Goal: Task Accomplishment & Management: Use online tool/utility

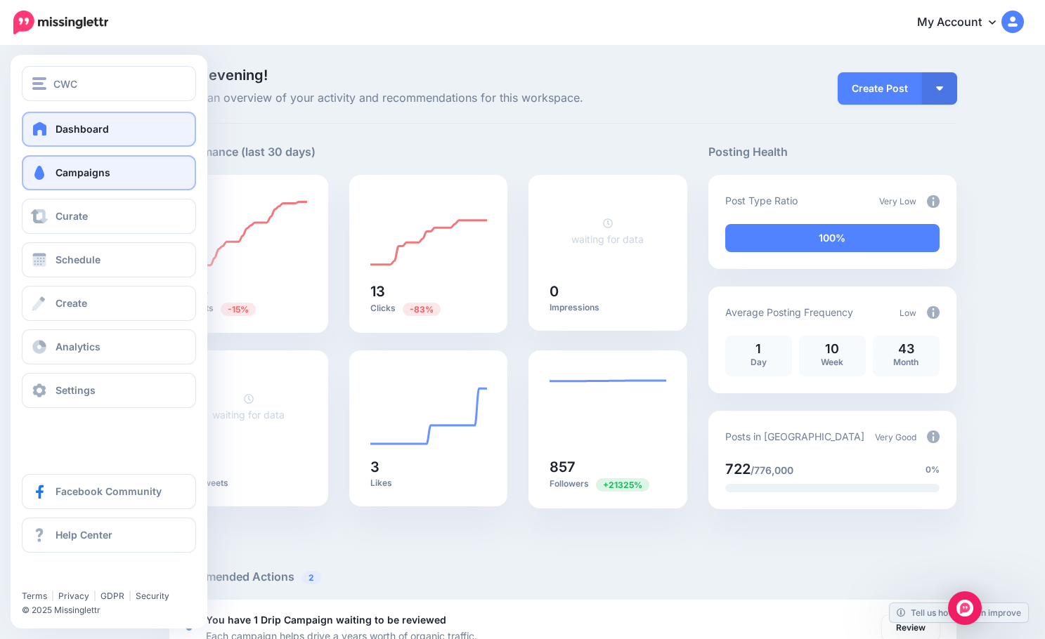
click at [60, 175] on span "Campaigns" at bounding box center [82, 172] width 55 height 12
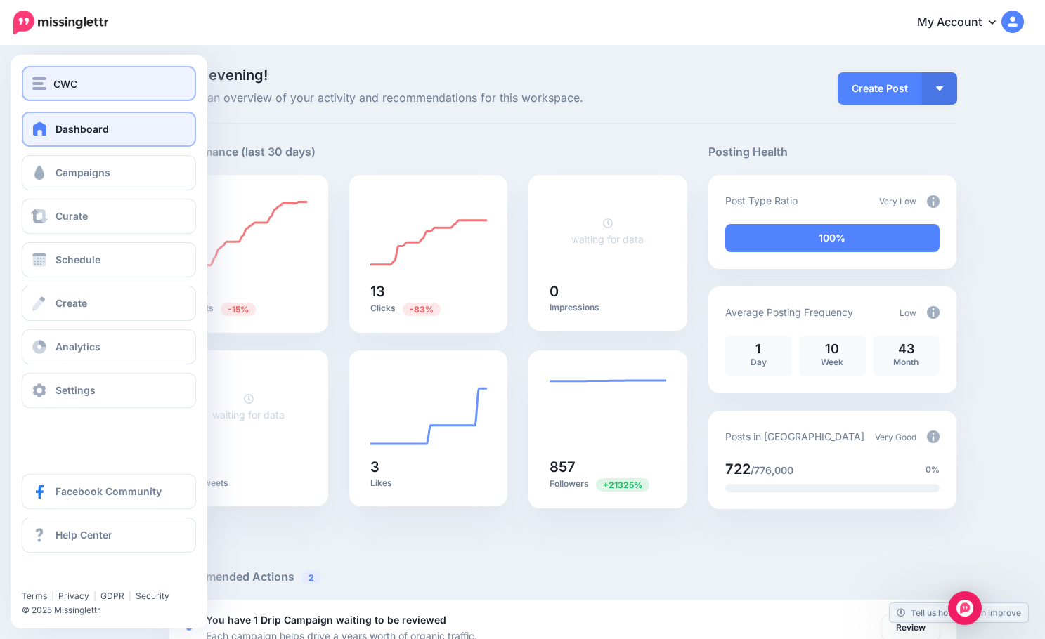
click at [91, 84] on div "CWC" at bounding box center [108, 84] width 153 height 16
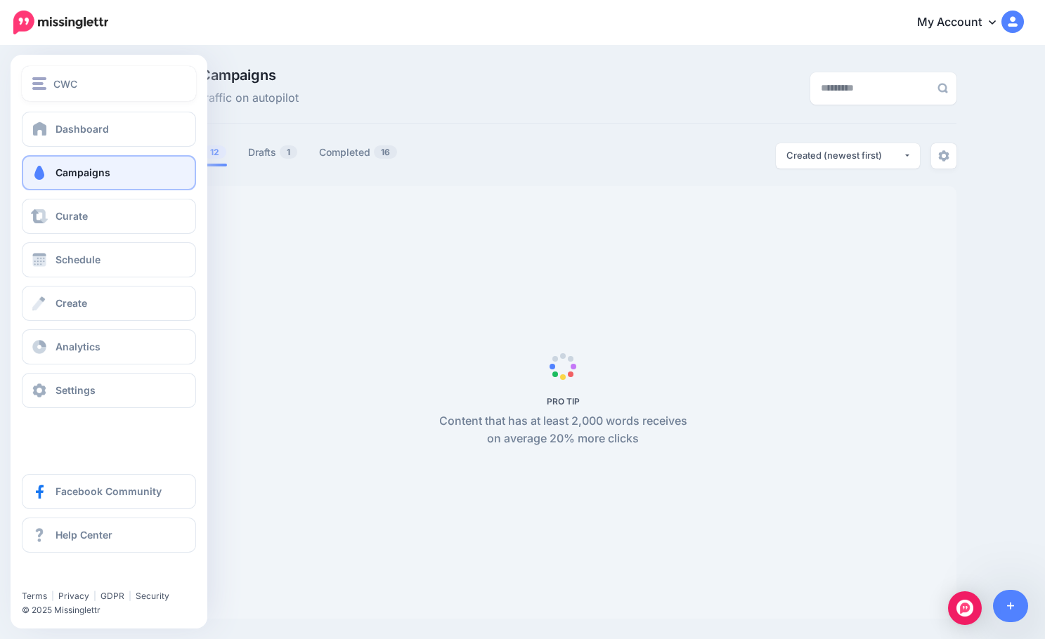
click at [67, 77] on span "CWC" at bounding box center [65, 84] width 24 height 16
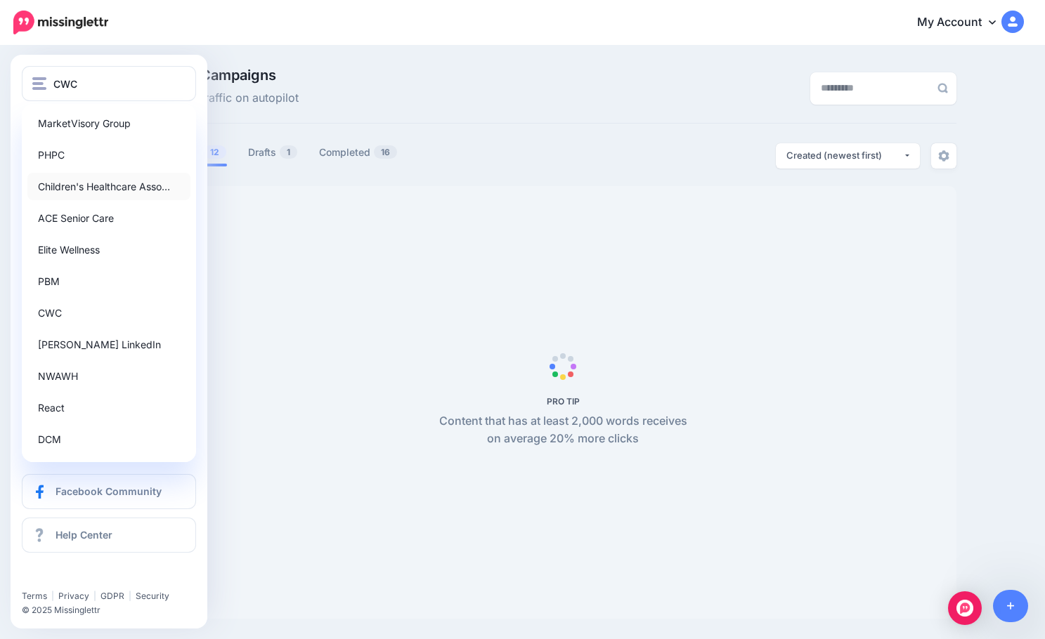
click at [126, 181] on link "Children's Healthcare Asso…" at bounding box center [108, 186] width 163 height 27
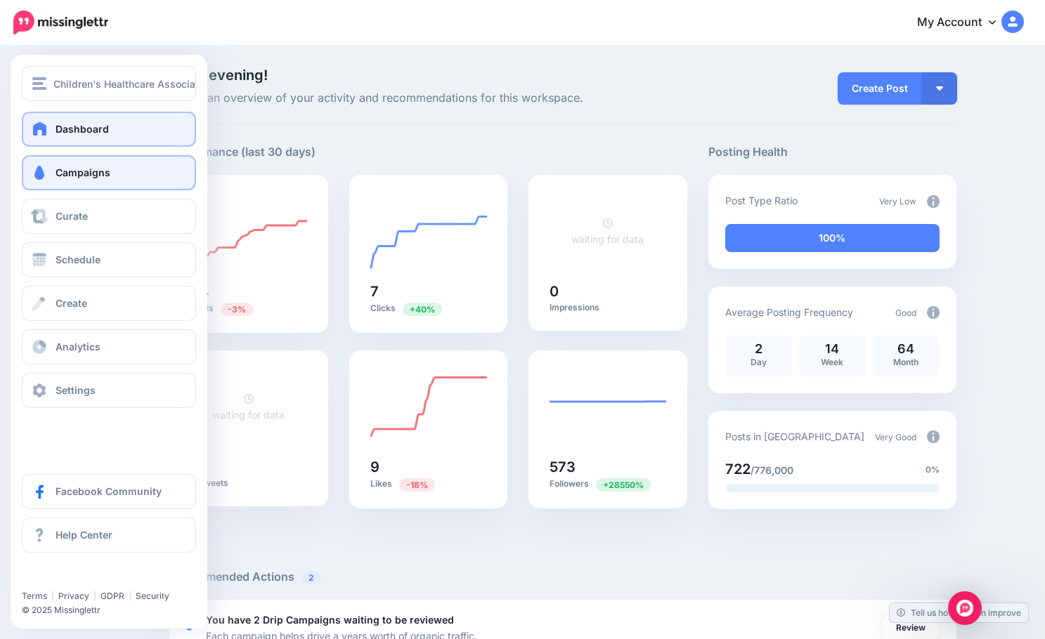
click at [48, 171] on span at bounding box center [39, 173] width 18 height 14
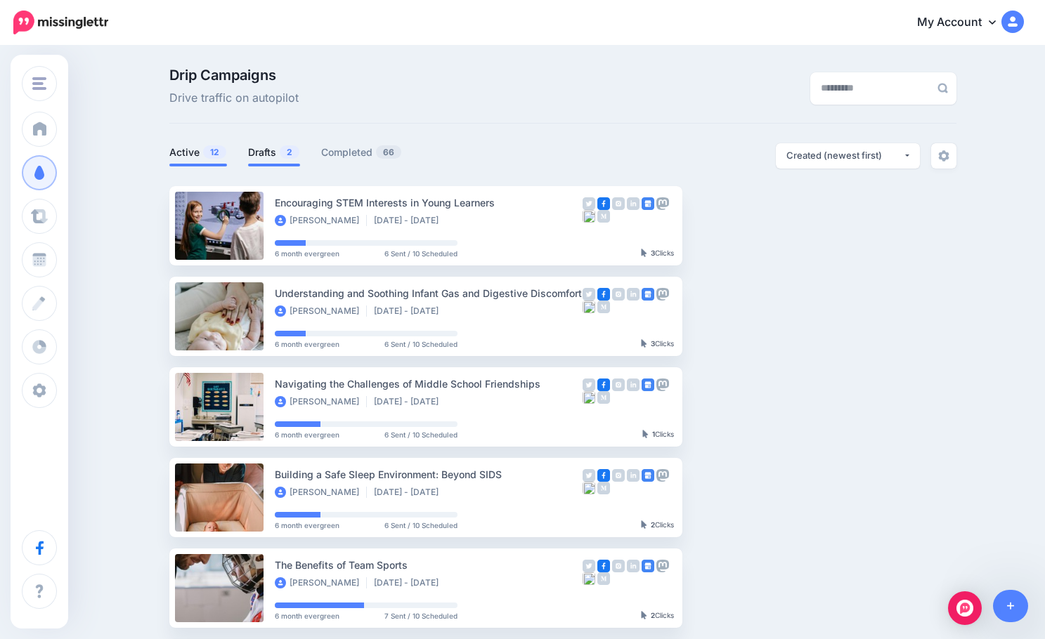
click at [263, 156] on link "Drafts 2" at bounding box center [274, 152] width 52 height 17
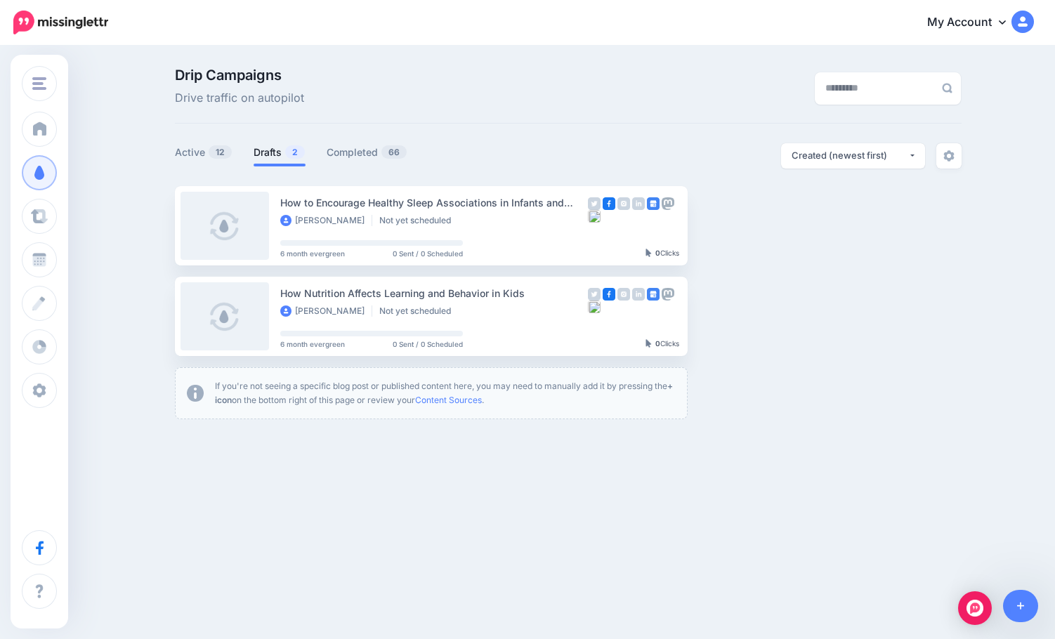
drag, startPoint x: 251, startPoint y: 159, endPoint x: 471, endPoint y: 117, distance: 224.6
click at [477, 115] on div "Drip Campaigns Drive traffic on autopilot" at bounding box center [568, 95] width 787 height 55
click at [732, 222] on link "Setup Campaign" at bounding box center [746, 225] width 96 height 25
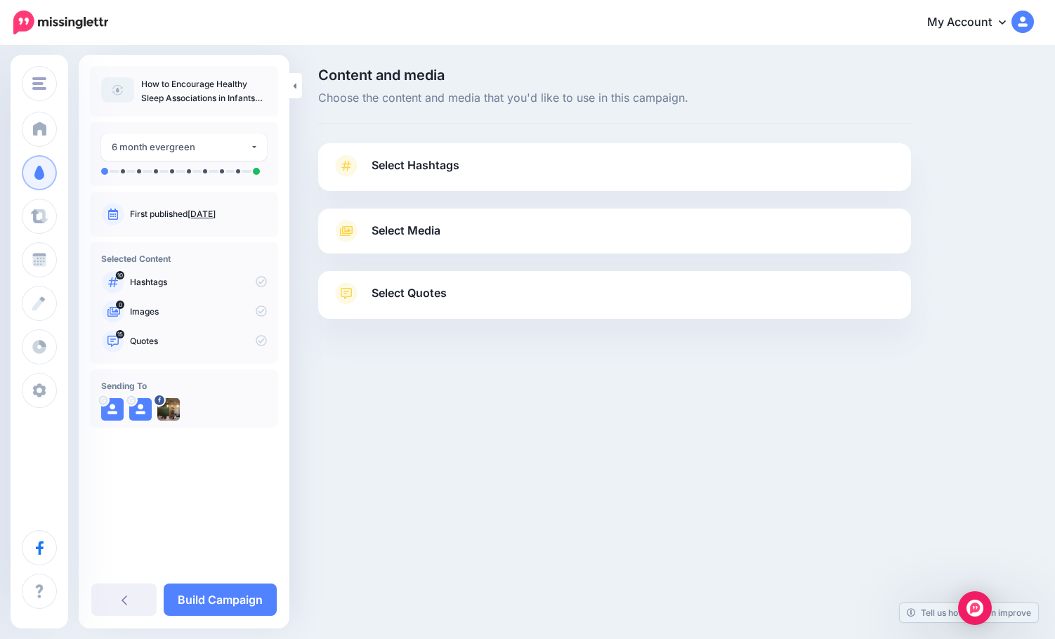
click at [446, 287] on span "Select Quotes" at bounding box center [409, 293] width 75 height 19
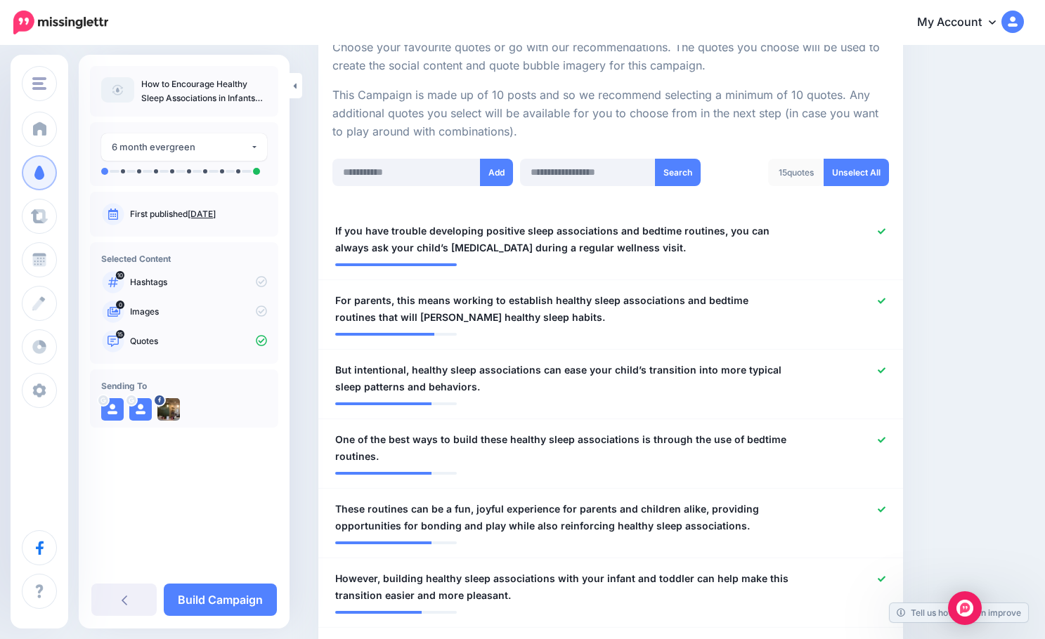
scroll to position [281, 0]
click at [385, 303] on span "For parents, this means working to establish healthy sleep associations and bed…" at bounding box center [562, 309] width 455 height 34
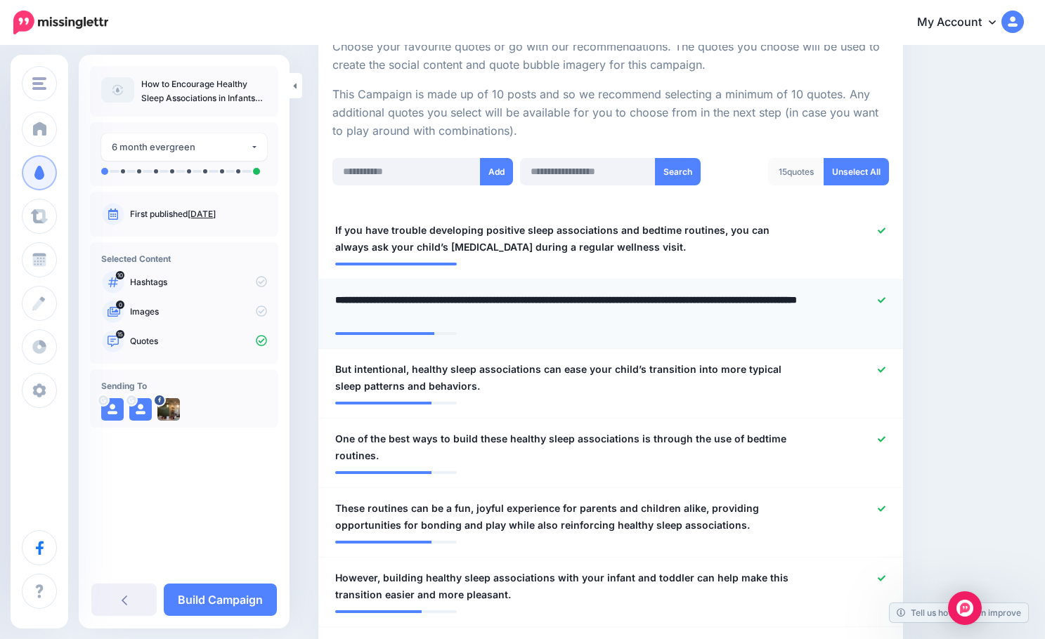
drag, startPoint x: 457, startPoint y: 303, endPoint x: 326, endPoint y: 301, distance: 130.7
click at [326, 301] on div "**********" at bounding box center [563, 309] width 476 height 34
type textarea "**********"
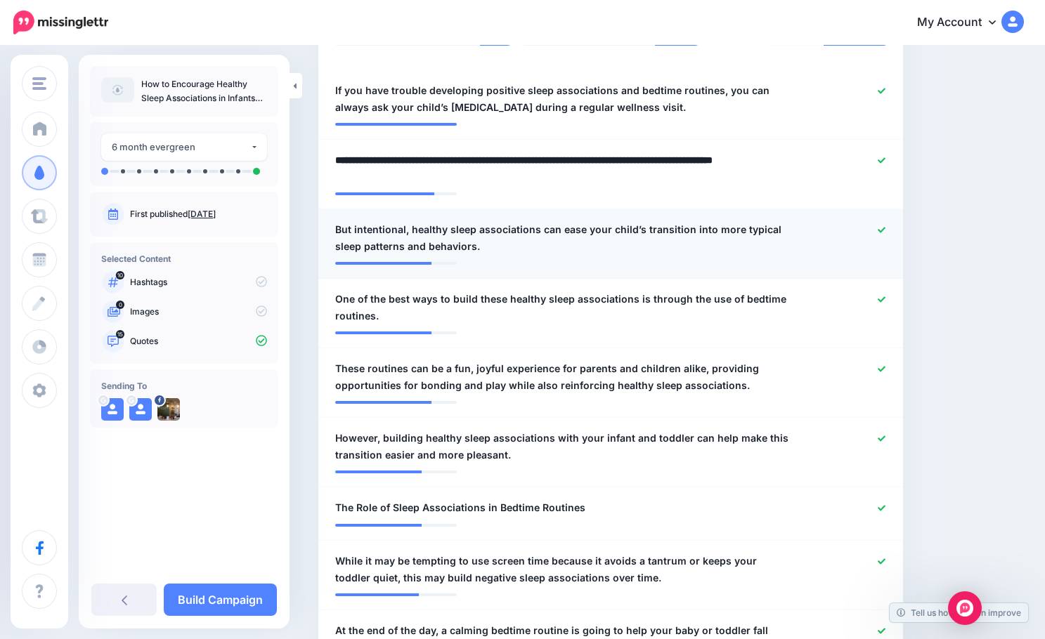
scroll to position [421, 0]
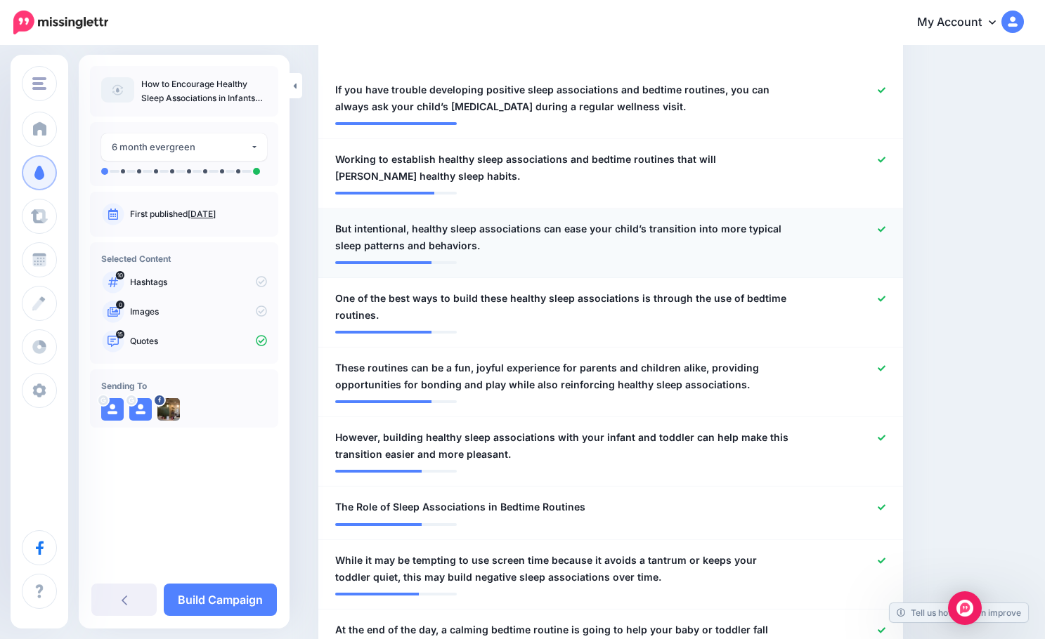
click at [414, 228] on span "But intentional, healthy sleep associations can ease your child’s transition in…" at bounding box center [562, 238] width 455 height 34
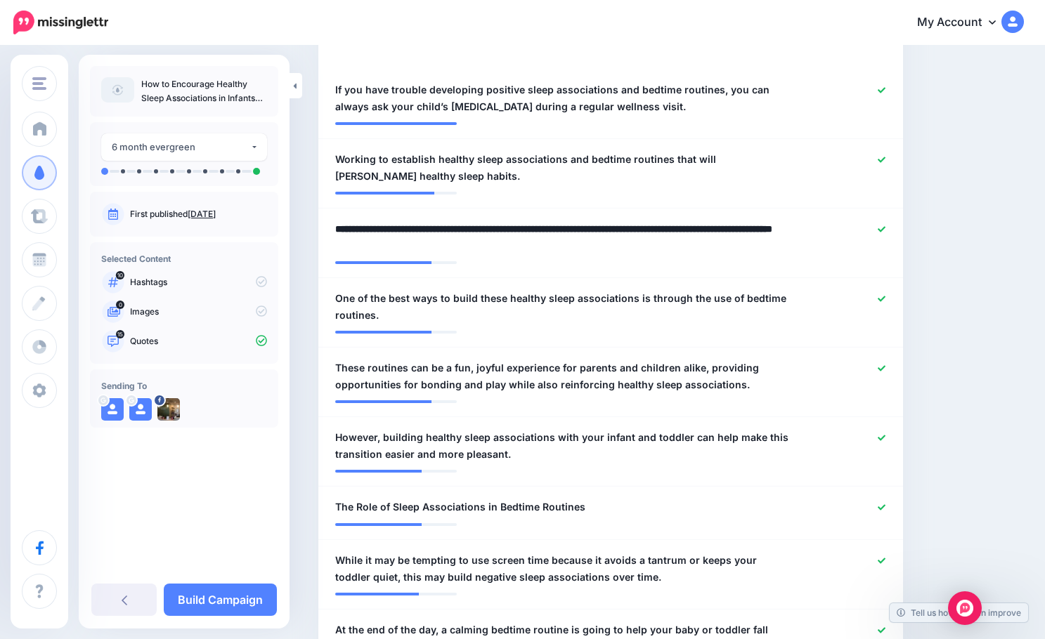
drag, startPoint x: 414, startPoint y: 229, endPoint x: 318, endPoint y: 233, distance: 96.3
type textarea "**********"
click at [501, 299] on span "One of the best ways to build these healthy sleep associations is through the u…" at bounding box center [562, 307] width 455 height 34
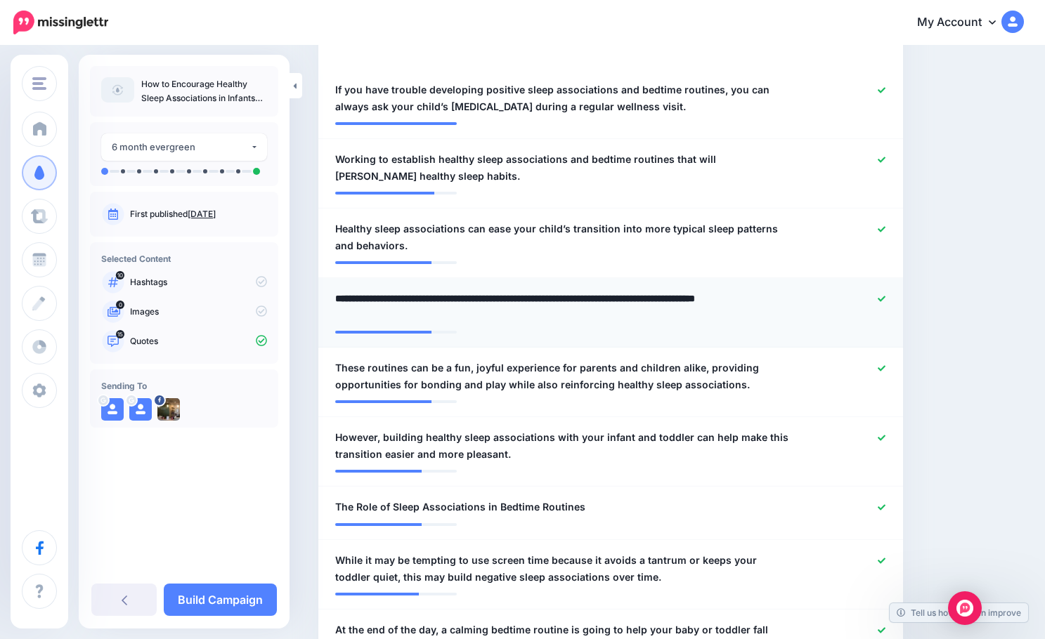
drag, startPoint x: 501, startPoint y: 301, endPoint x: 477, endPoint y: 304, distance: 24.1
click at [477, 304] on textarea "**********" at bounding box center [566, 307] width 462 height 34
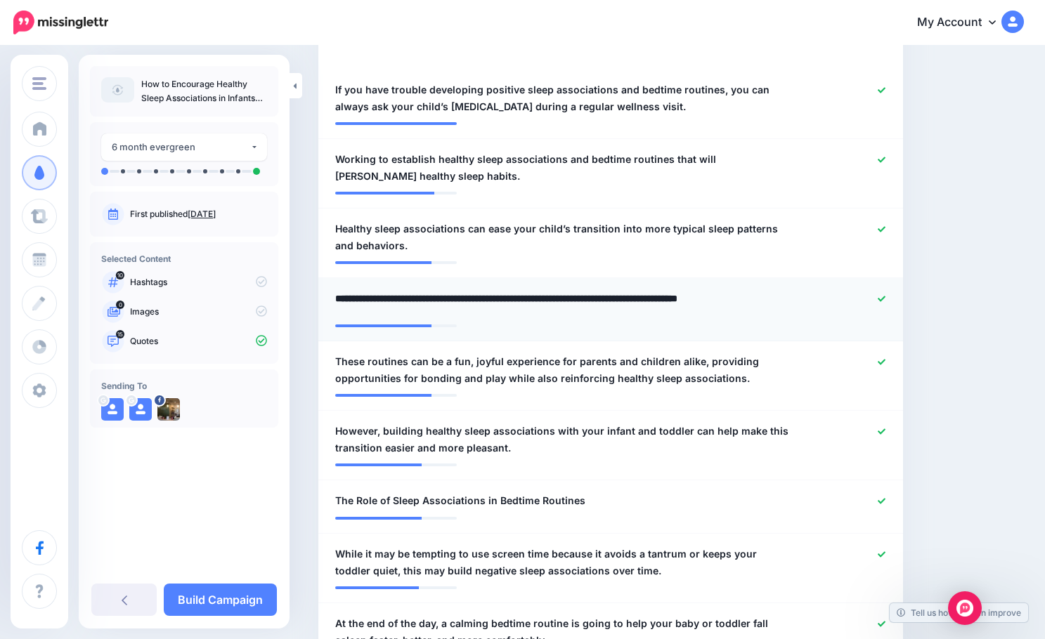
type textarea "**********"
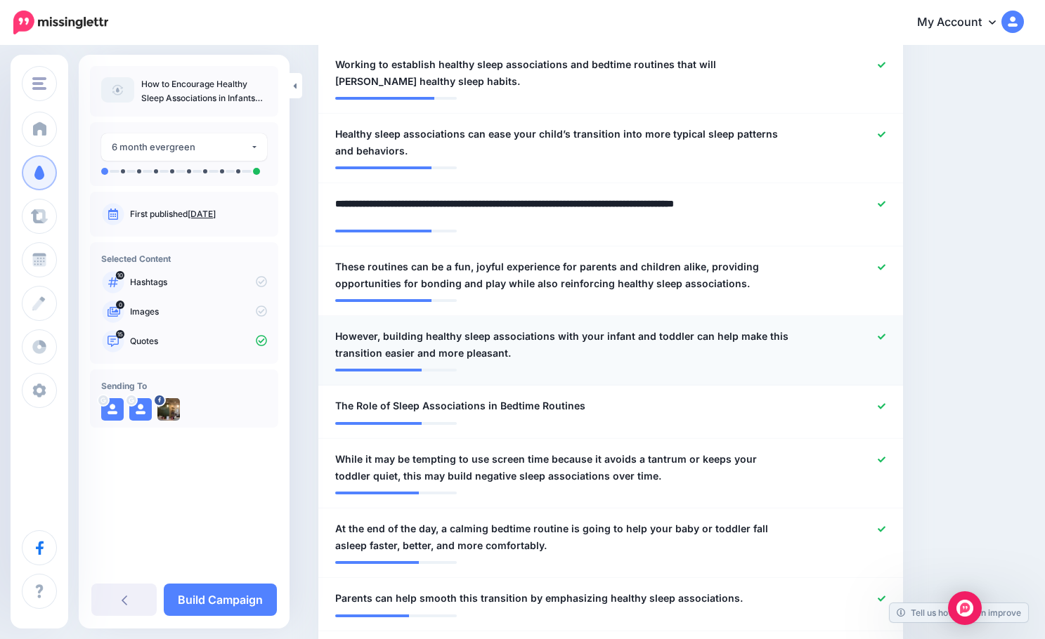
scroll to position [562, 0]
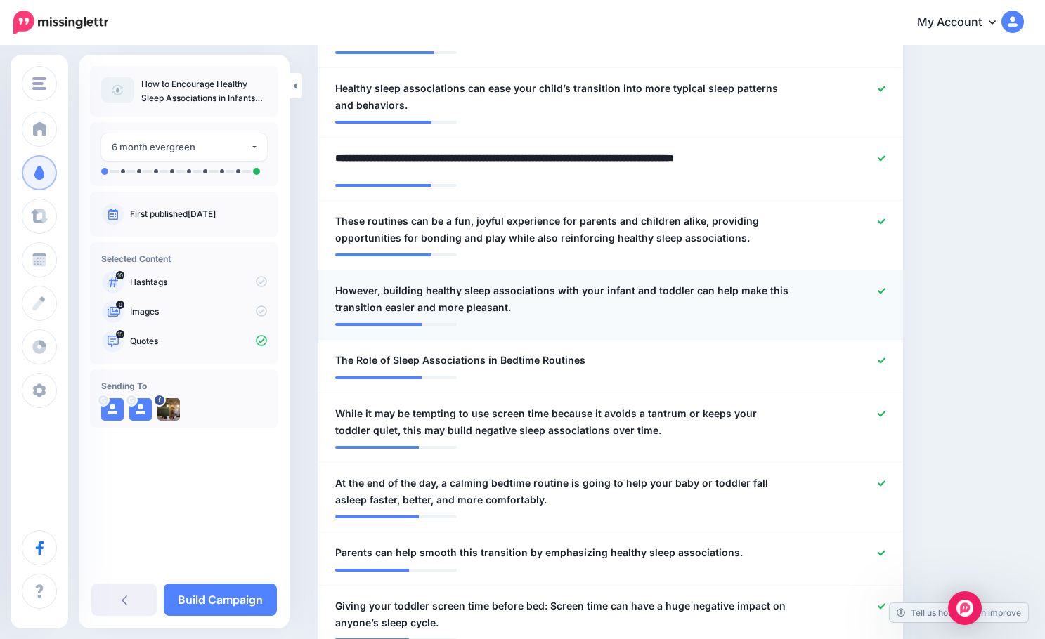
click at [386, 290] on span "However, building healthy sleep associations with your infant and toddler can h…" at bounding box center [562, 299] width 455 height 34
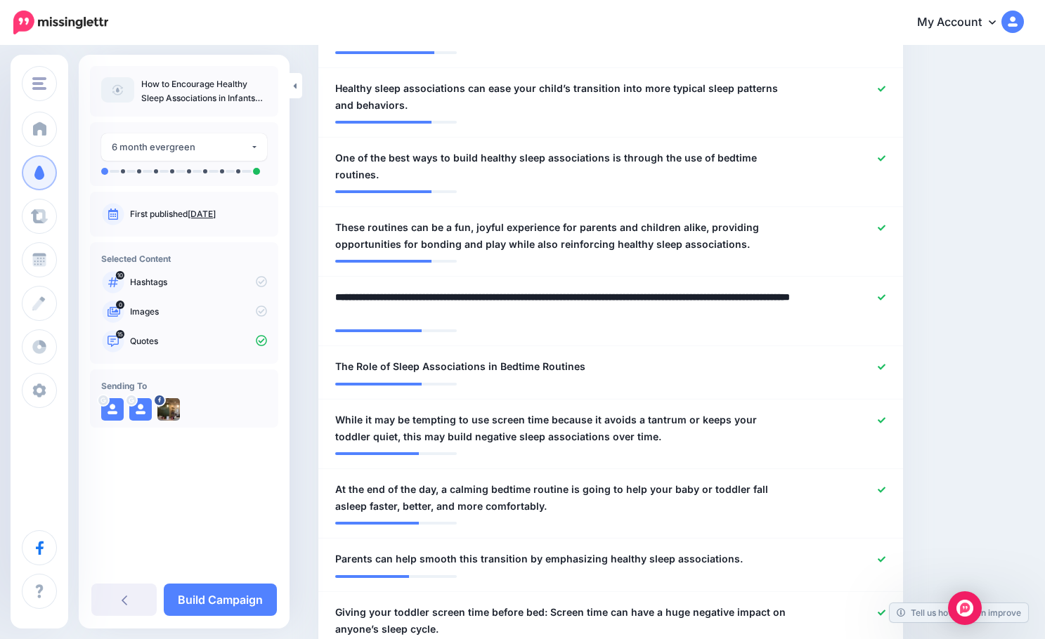
drag, startPoint x: 386, startPoint y: 283, endPoint x: 304, endPoint y: 284, distance: 82.2
type textarea "**********"
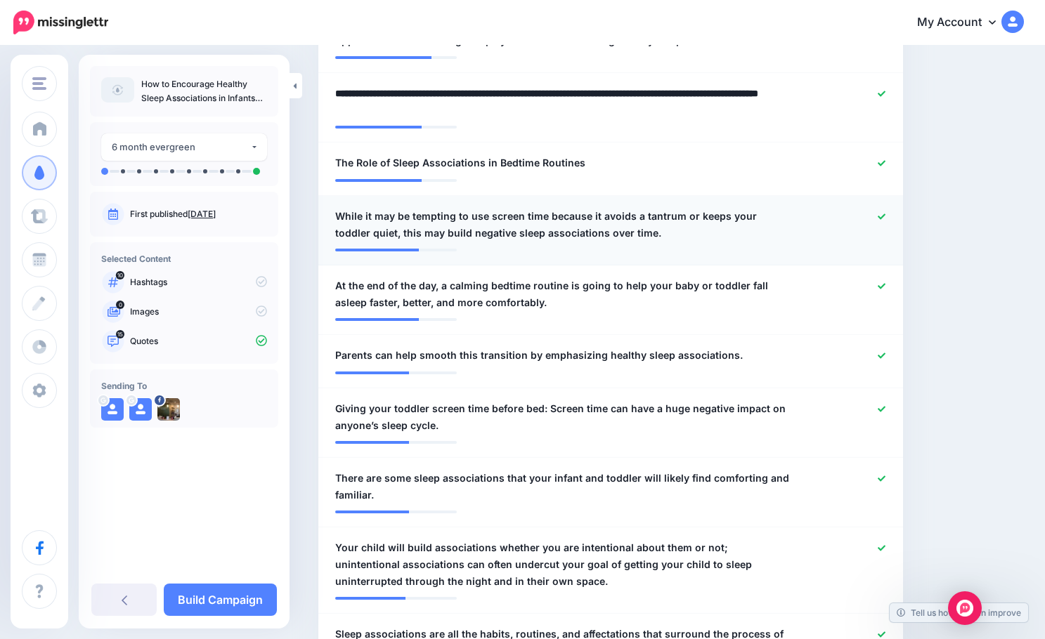
scroll to position [773, 0]
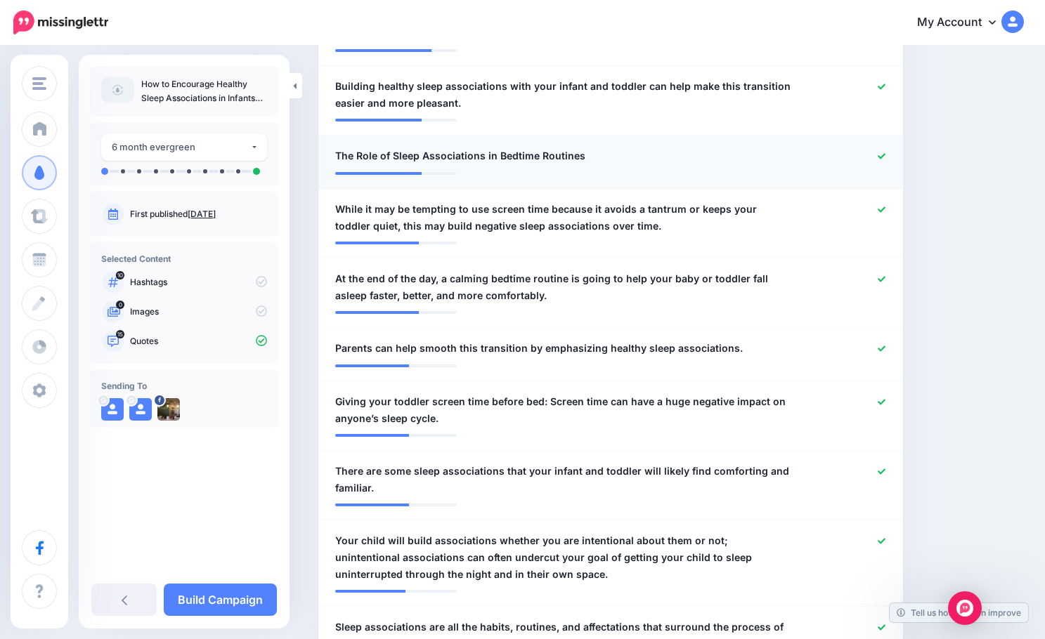
click at [885, 152] on icon at bounding box center [881, 156] width 8 height 8
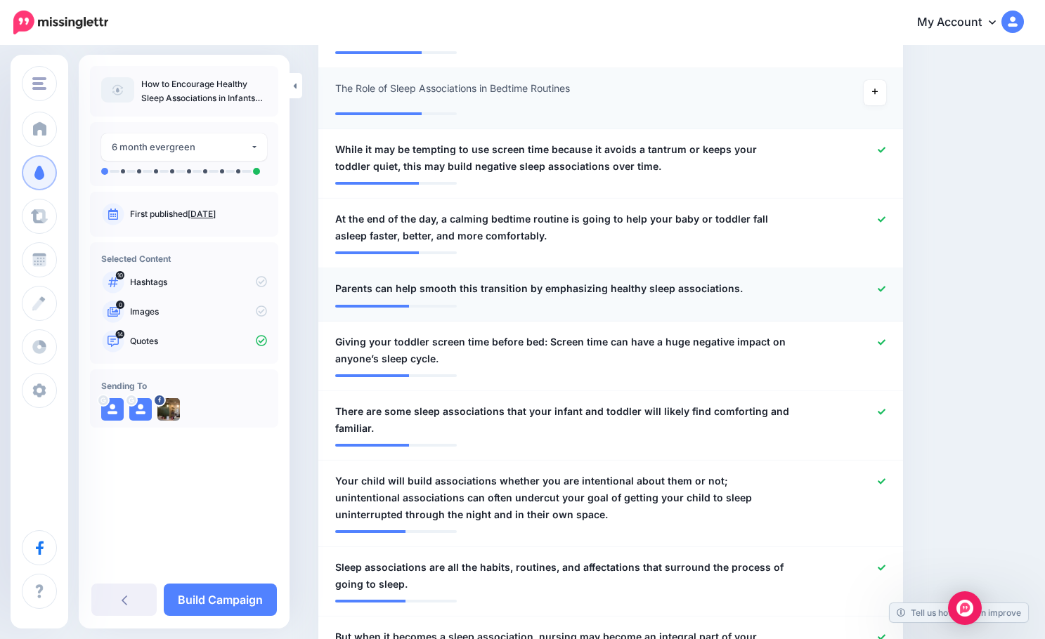
scroll to position [913, 0]
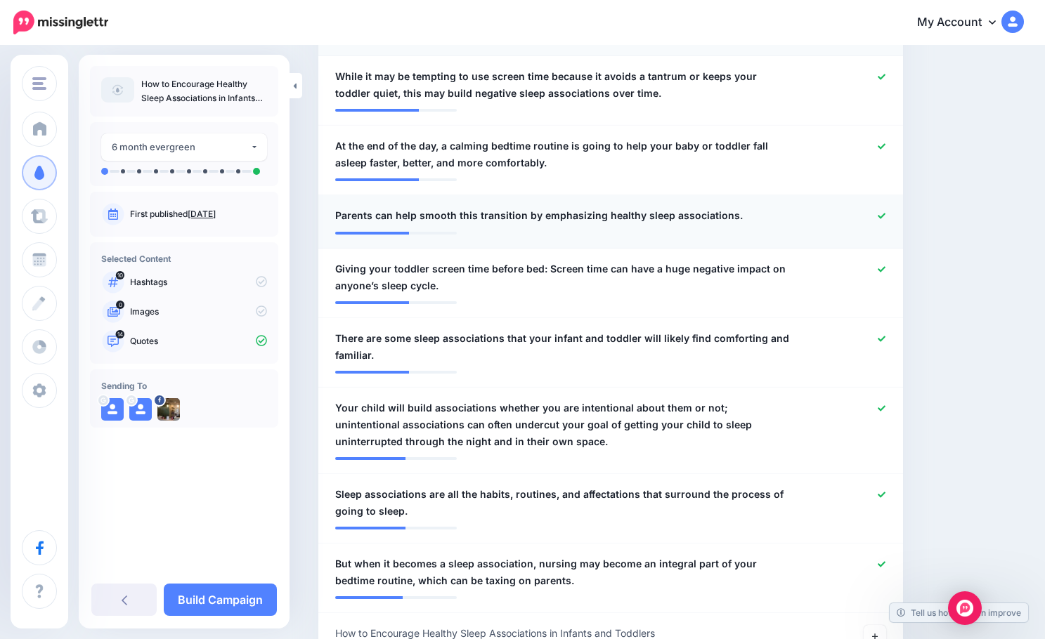
click at [885, 213] on icon at bounding box center [881, 216] width 8 height 6
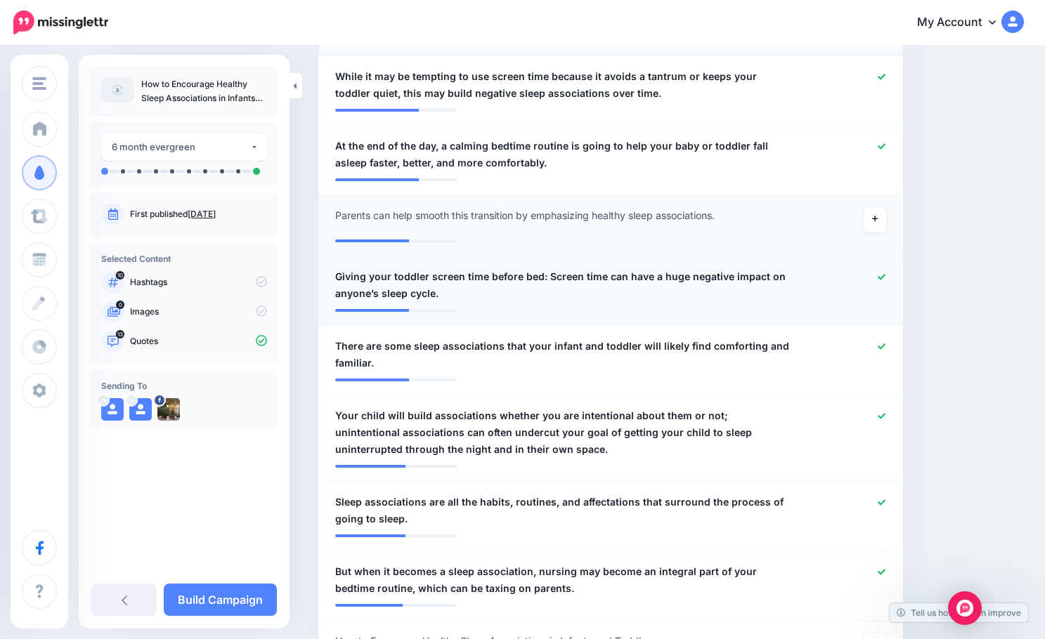
click at [544, 268] on span "Giving your toddler screen time before bed: Screen time can have a huge negativ…" at bounding box center [562, 285] width 455 height 34
drag, startPoint x: 544, startPoint y: 259, endPoint x: 333, endPoint y: 264, distance: 210.8
click at [333, 268] on div "**********" at bounding box center [563, 285] width 476 height 34
type textarea "**********"
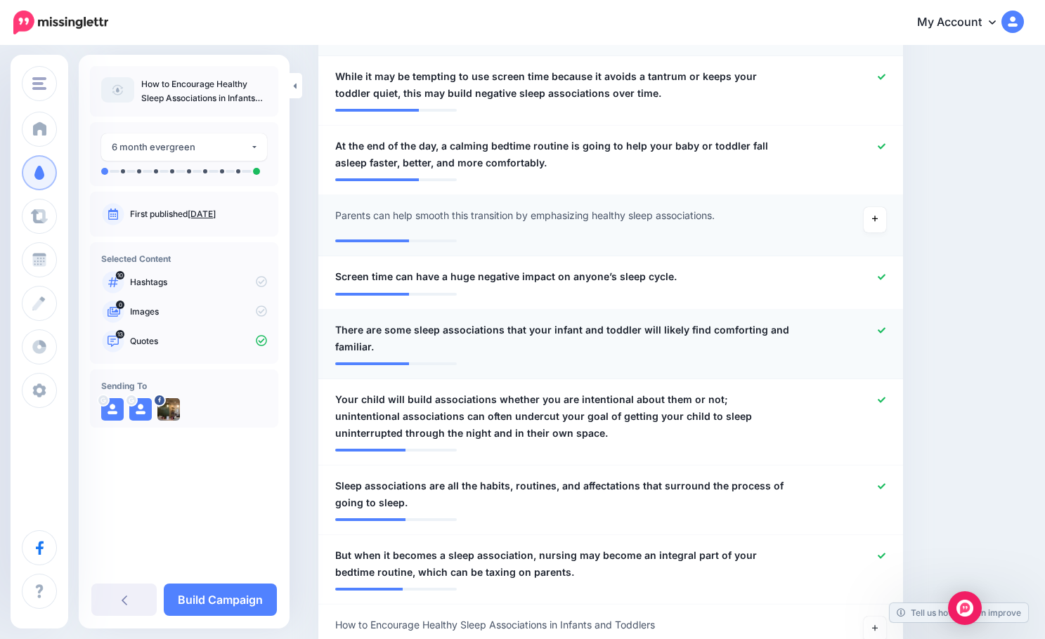
click at [888, 326] on div at bounding box center [849, 339] width 96 height 34
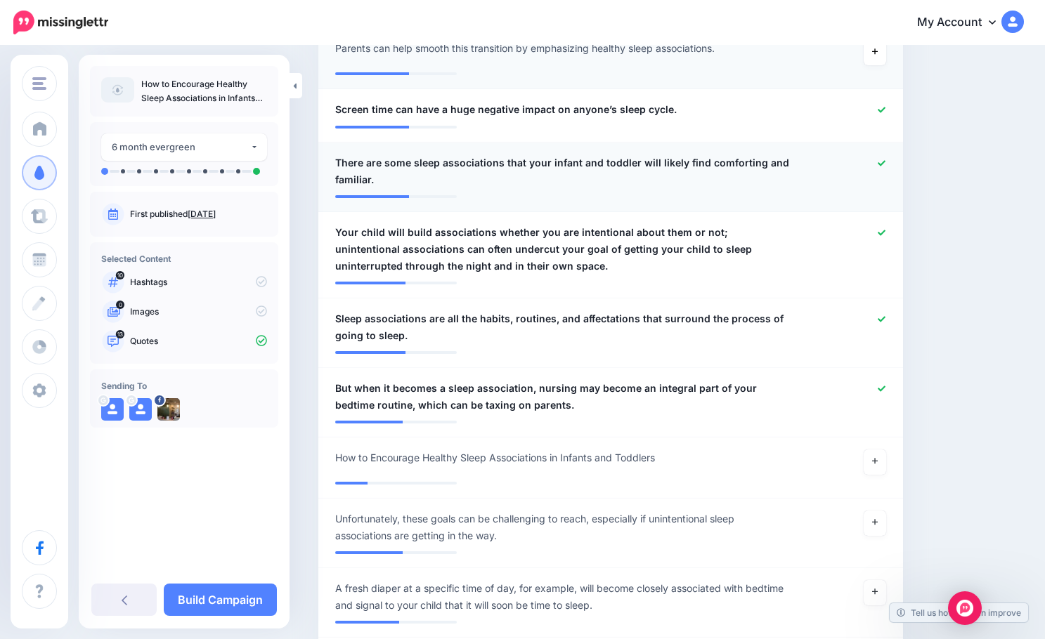
scroll to position [1124, 0]
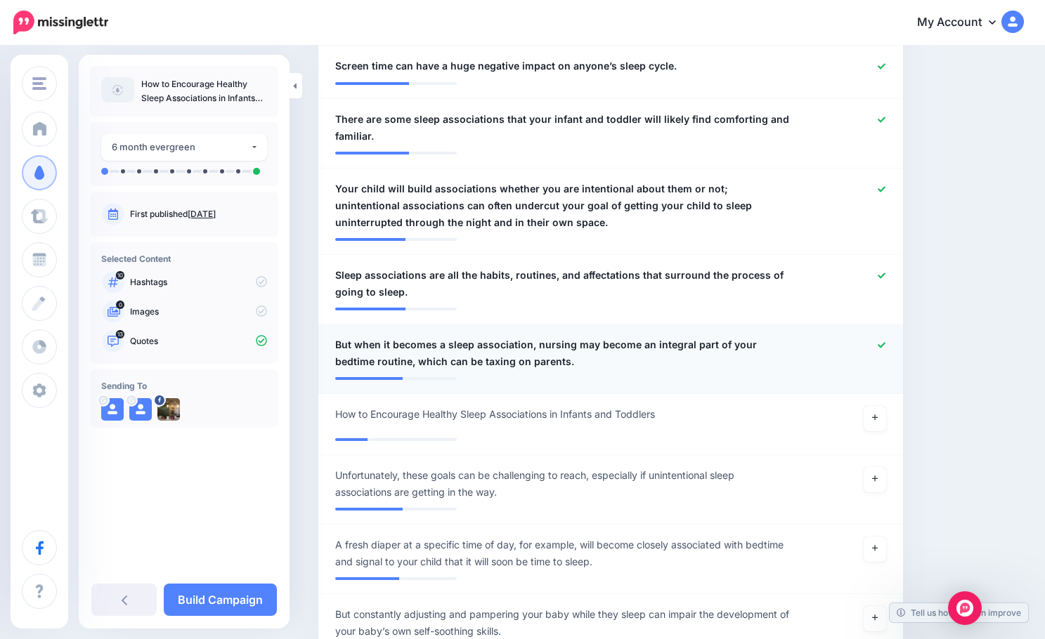
click at [382, 336] on span "But when it becomes a sleep association, nursing may become an integral part of…" at bounding box center [562, 353] width 455 height 34
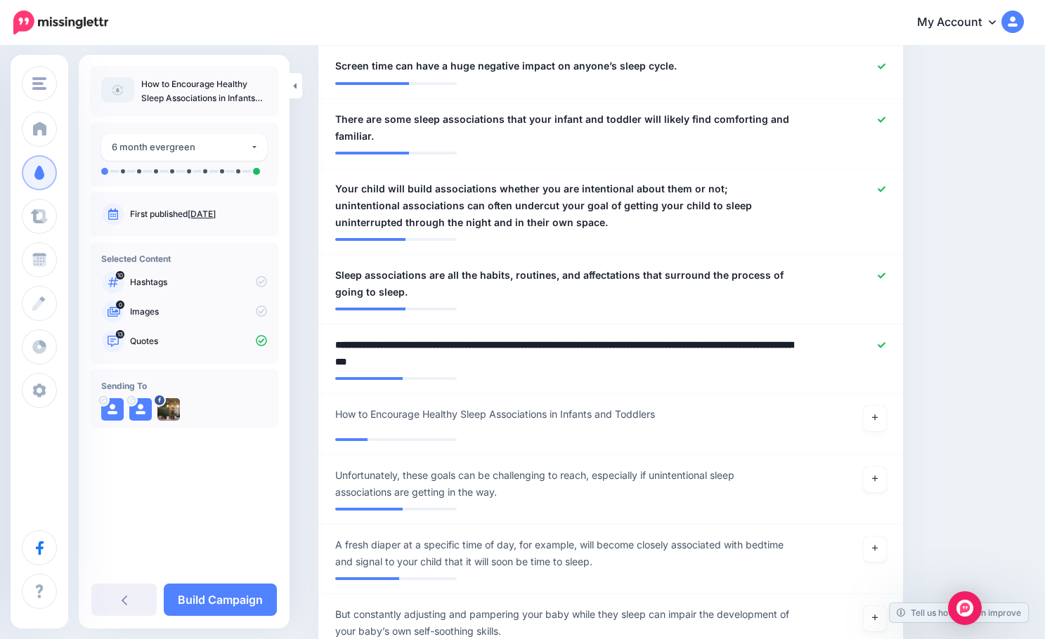
drag, startPoint x: 359, startPoint y: 327, endPoint x: 282, endPoint y: 323, distance: 77.4
type textarea "**********"
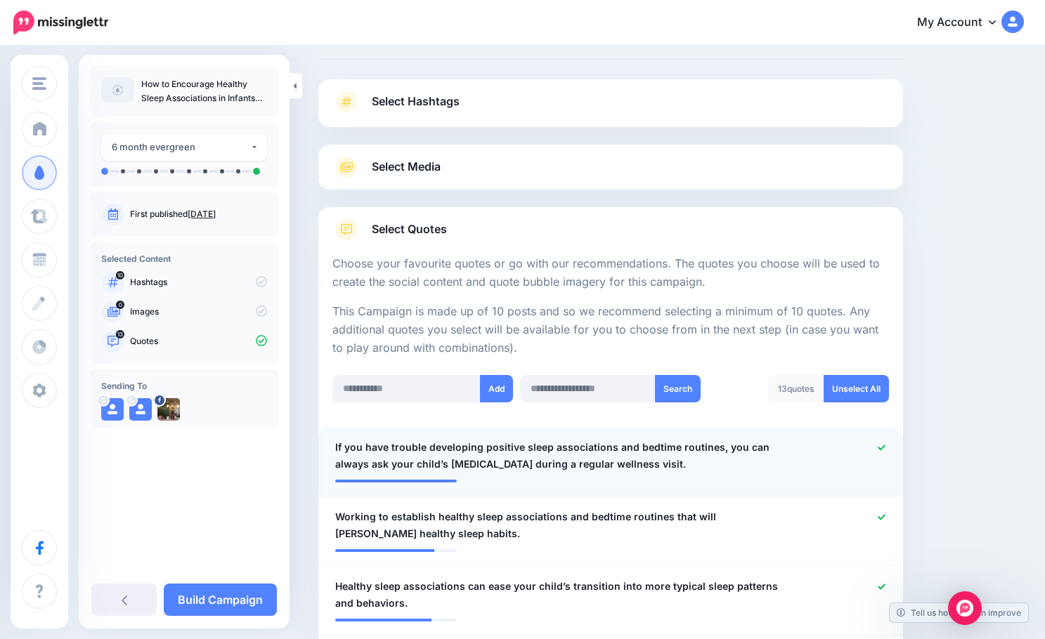
scroll to position [0, 0]
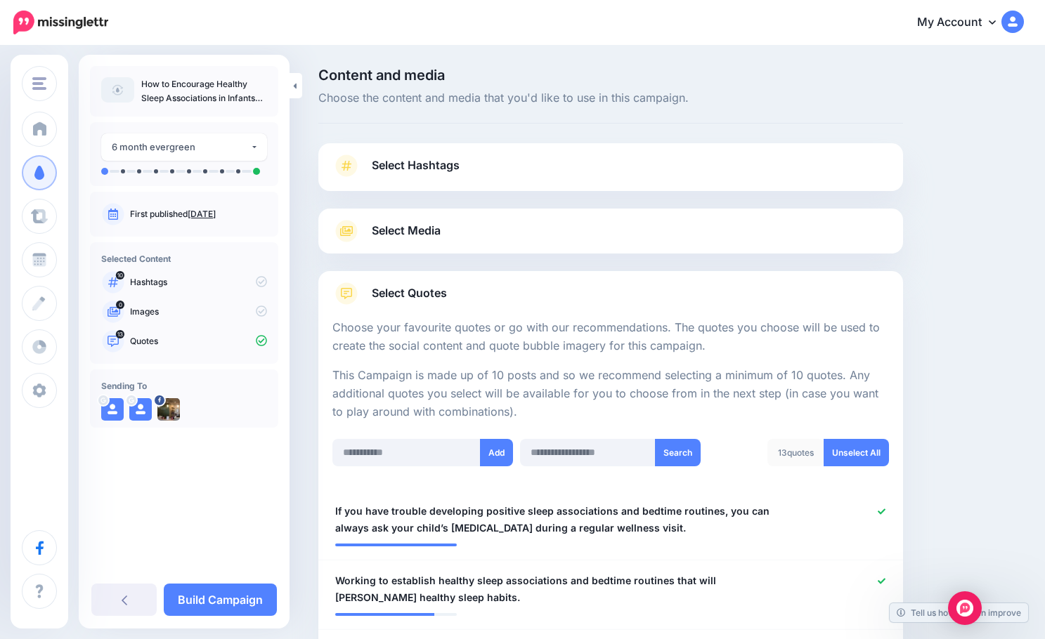
click at [412, 225] on span "Select Media" at bounding box center [406, 230] width 69 height 19
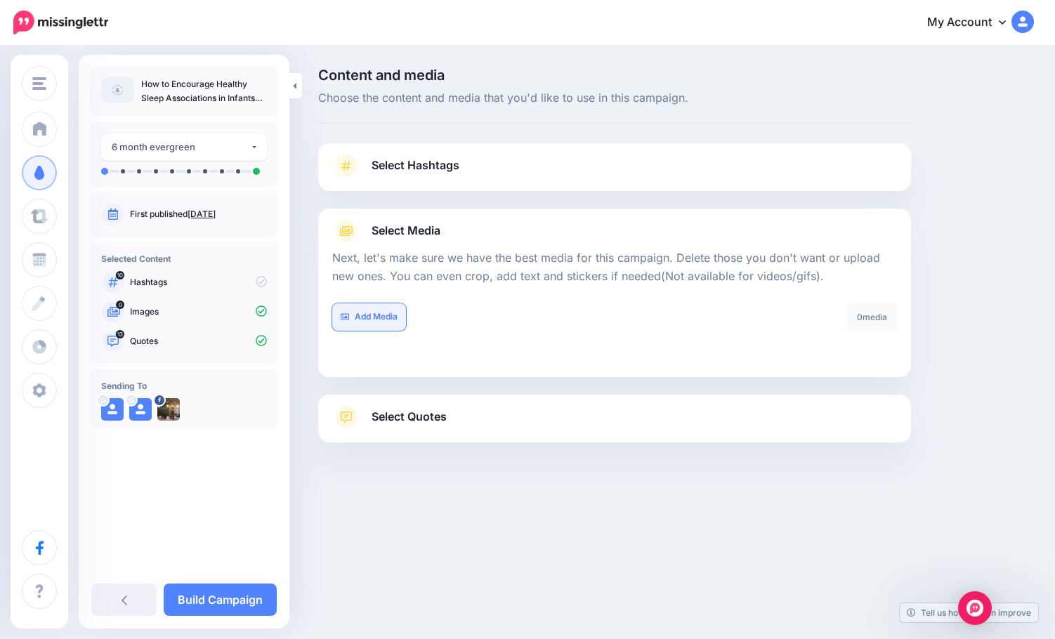
click at [384, 315] on link "Add Media" at bounding box center [369, 316] width 74 height 27
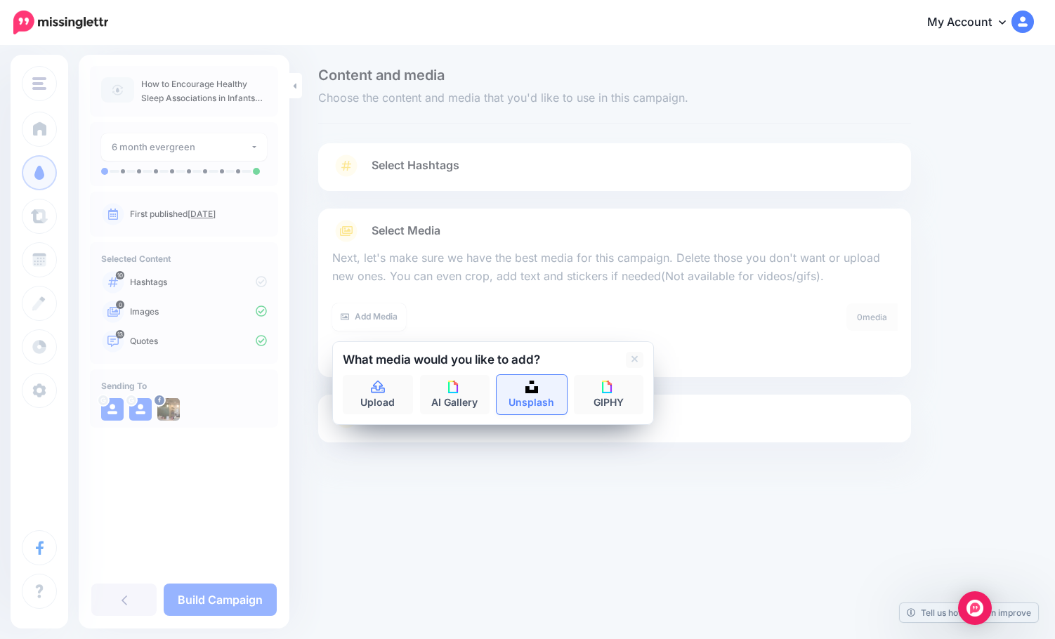
click at [539, 400] on link "Unsplash" at bounding box center [532, 394] width 70 height 39
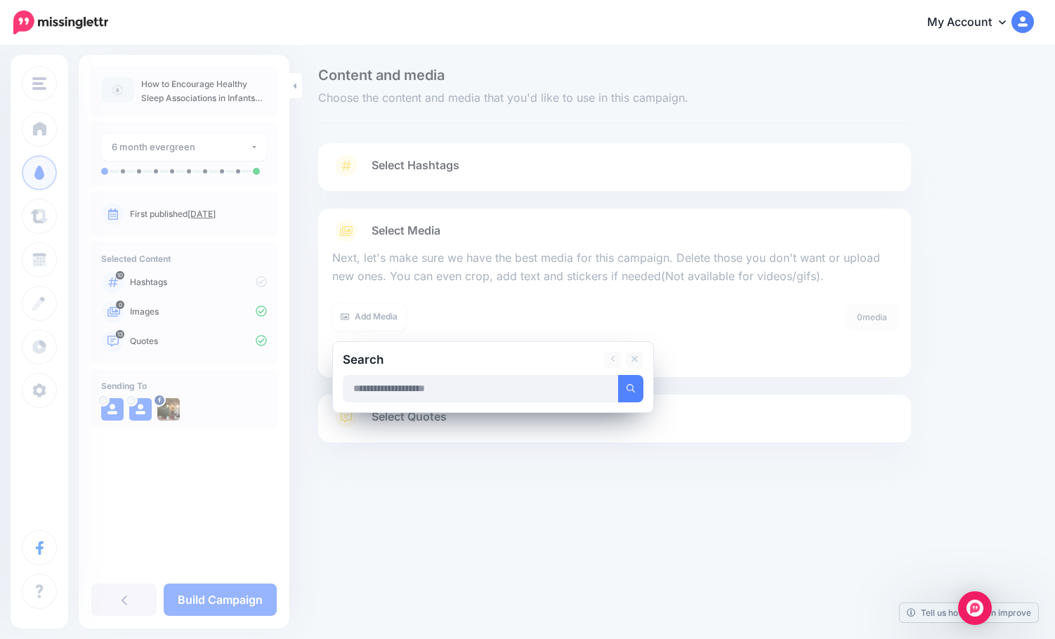
click at [395, 395] on input "text" at bounding box center [481, 388] width 276 height 27
type input "**********"
click at [618, 375] on button "submit" at bounding box center [630, 388] width 25 height 27
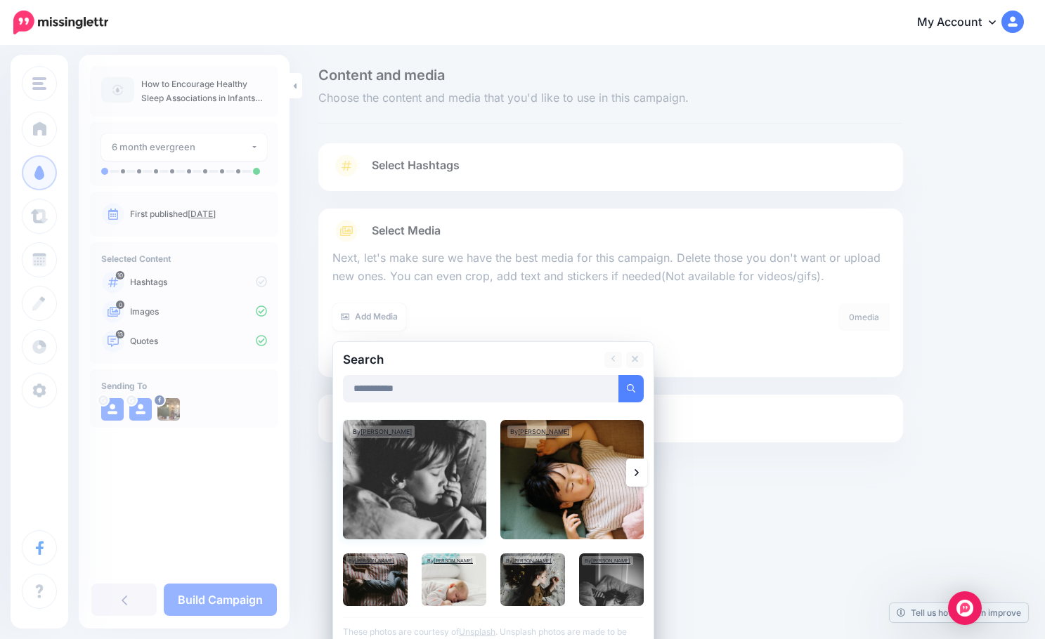
click at [447, 492] on img at bounding box center [414, 479] width 143 height 119
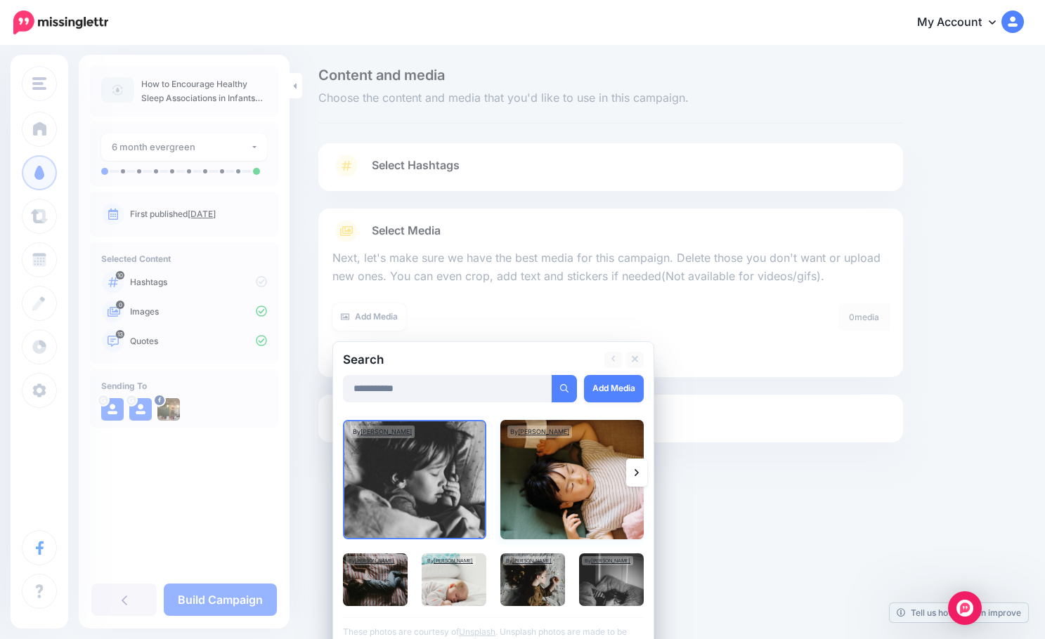
click at [561, 492] on img at bounding box center [571, 479] width 143 height 119
click at [389, 584] on img at bounding box center [375, 580] width 65 height 53
click at [542, 588] on img at bounding box center [532, 580] width 65 height 53
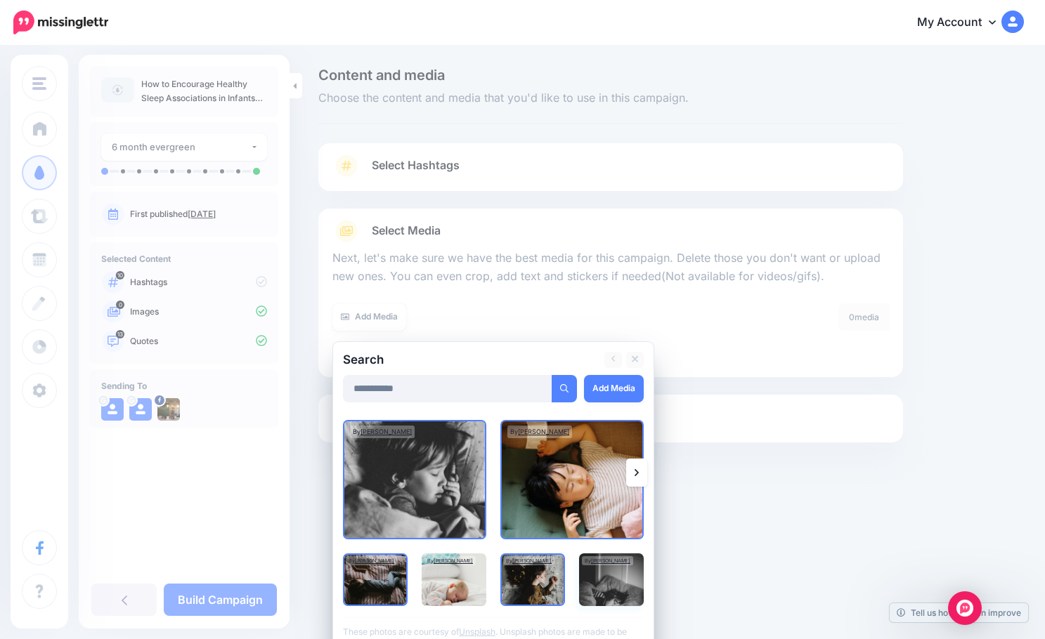
click at [627, 593] on img at bounding box center [611, 580] width 65 height 53
click at [614, 389] on link "Add Media" at bounding box center [614, 388] width 60 height 27
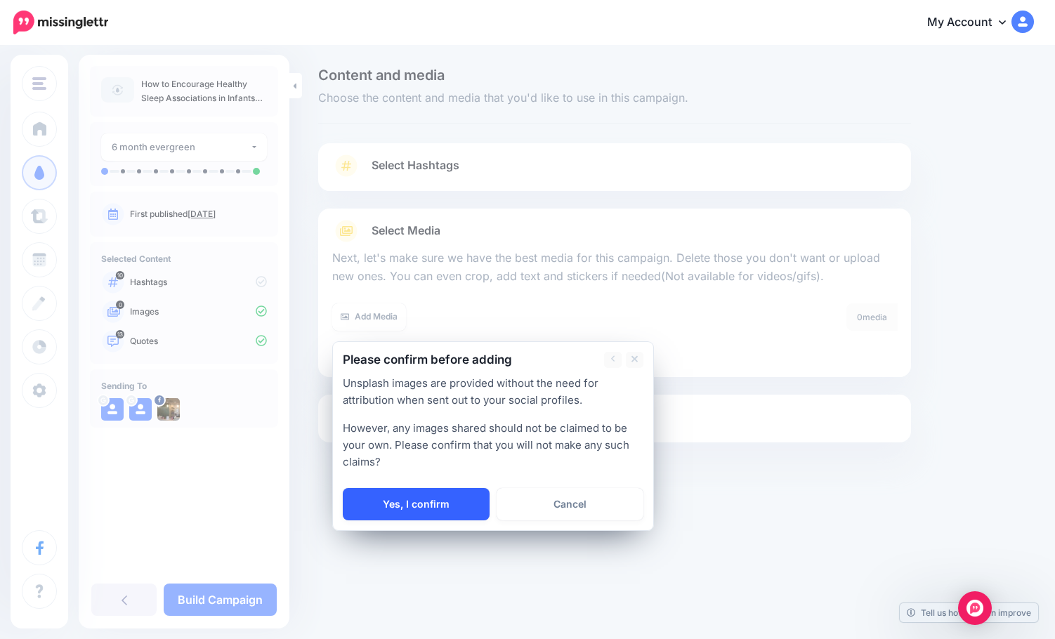
click at [420, 504] on link "Yes, I confirm" at bounding box center [416, 504] width 147 height 32
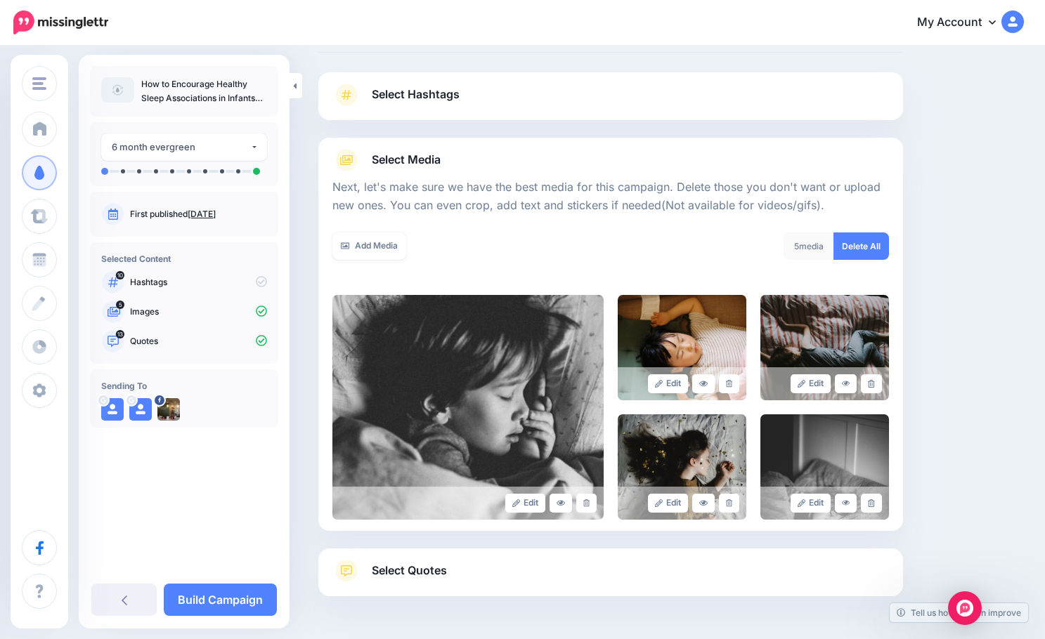
scroll to position [49, 0]
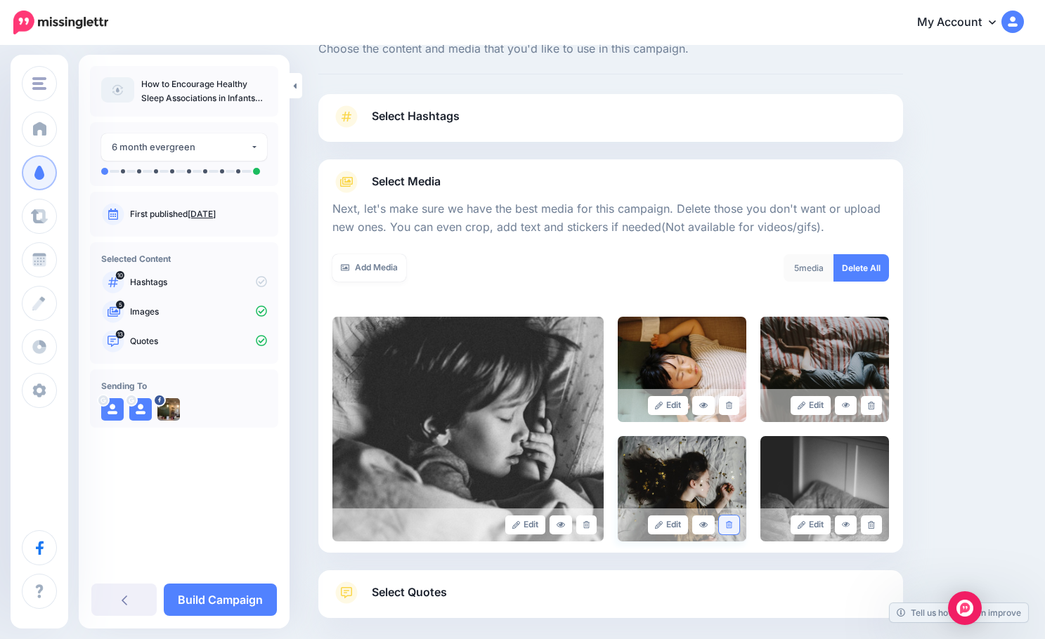
click at [732, 523] on icon at bounding box center [729, 525] width 6 height 8
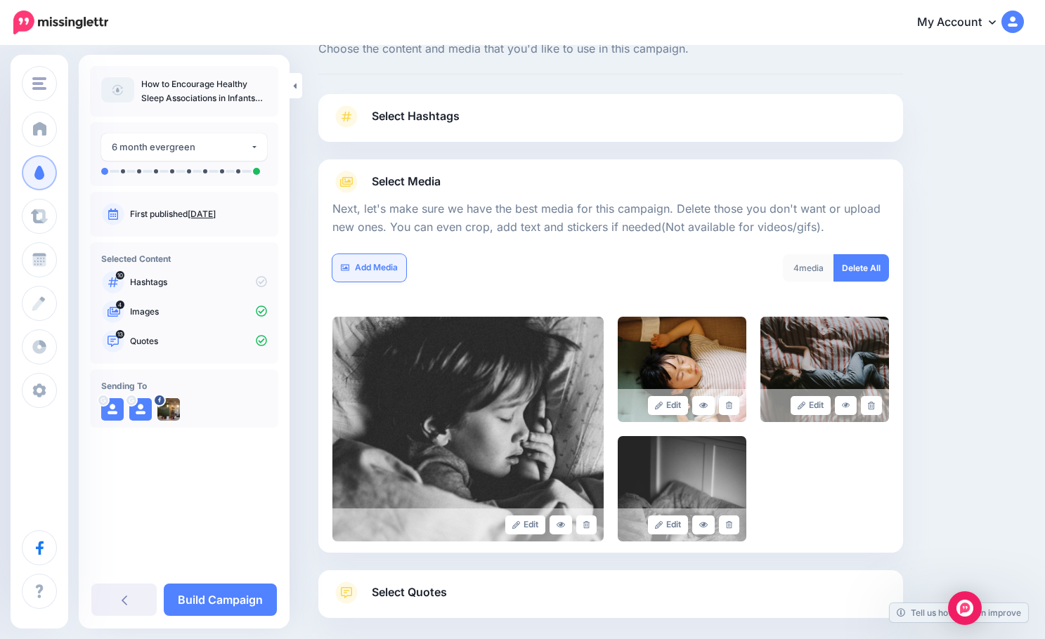
click at [377, 266] on link "Add Media" at bounding box center [369, 267] width 74 height 27
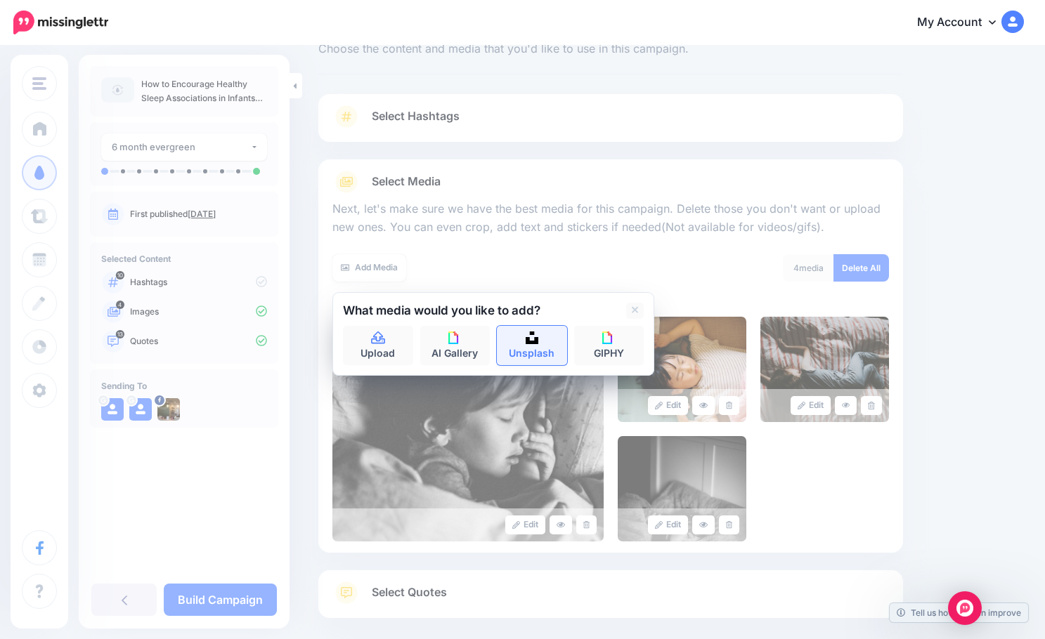
click at [517, 346] on link "Unsplash" at bounding box center [532, 345] width 70 height 39
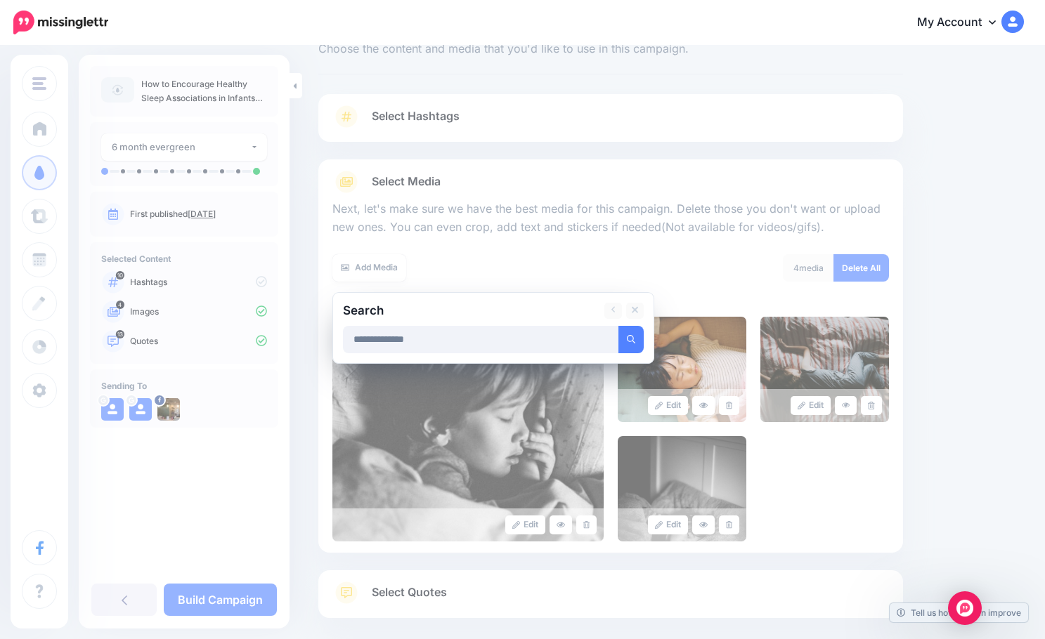
type input "**********"
click at [618, 326] on button "submit" at bounding box center [630, 339] width 25 height 27
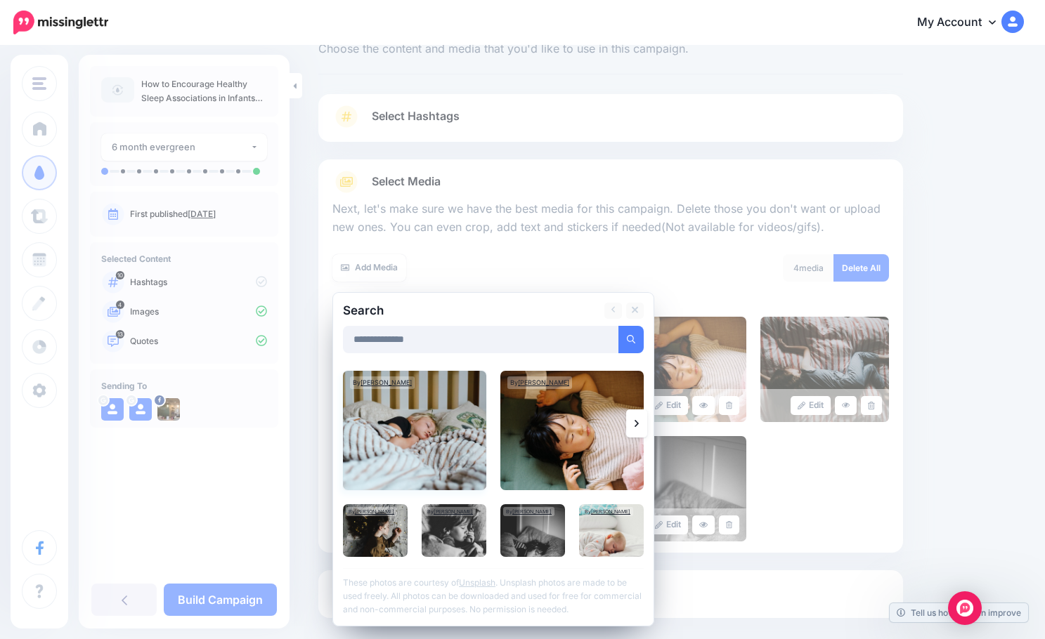
click at [466, 414] on img at bounding box center [414, 430] width 143 height 119
click at [620, 334] on link "Add Media" at bounding box center [614, 339] width 60 height 27
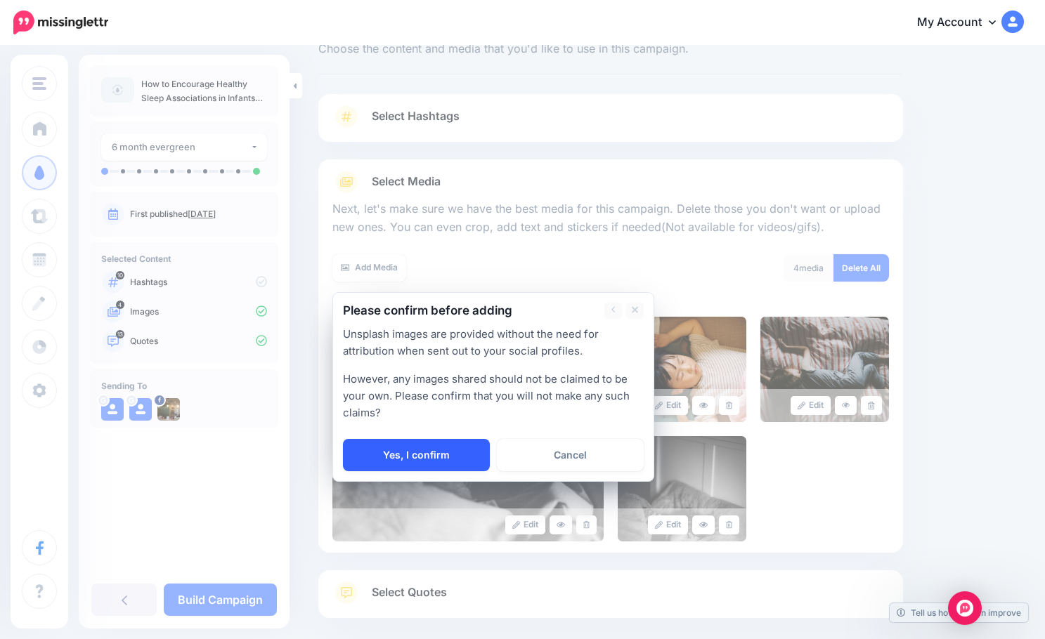
click at [440, 454] on link "Yes, I confirm" at bounding box center [416, 455] width 147 height 32
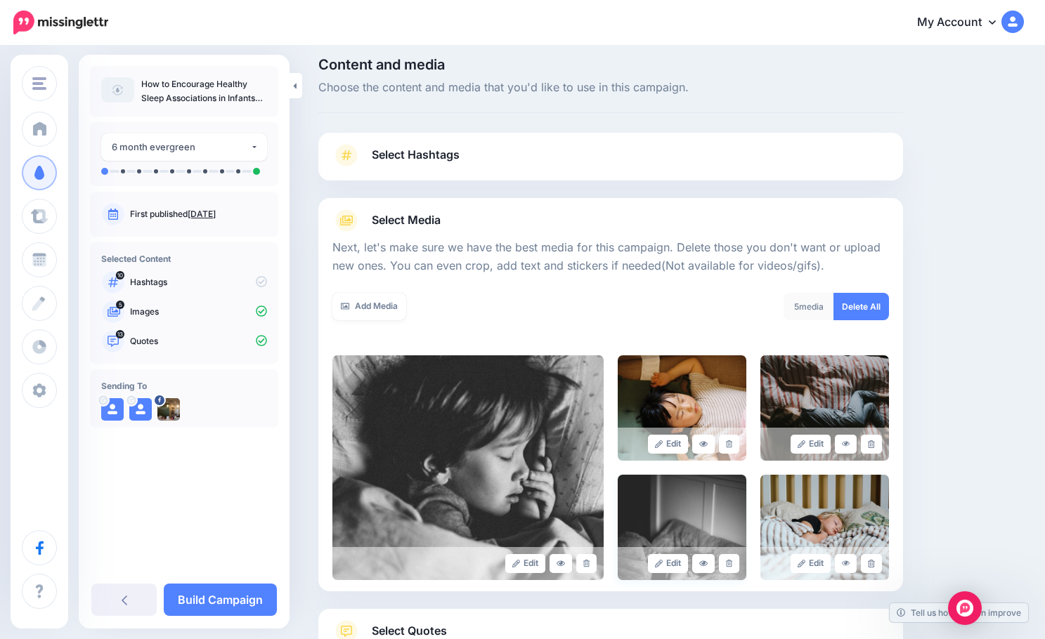
scroll to position [0, 0]
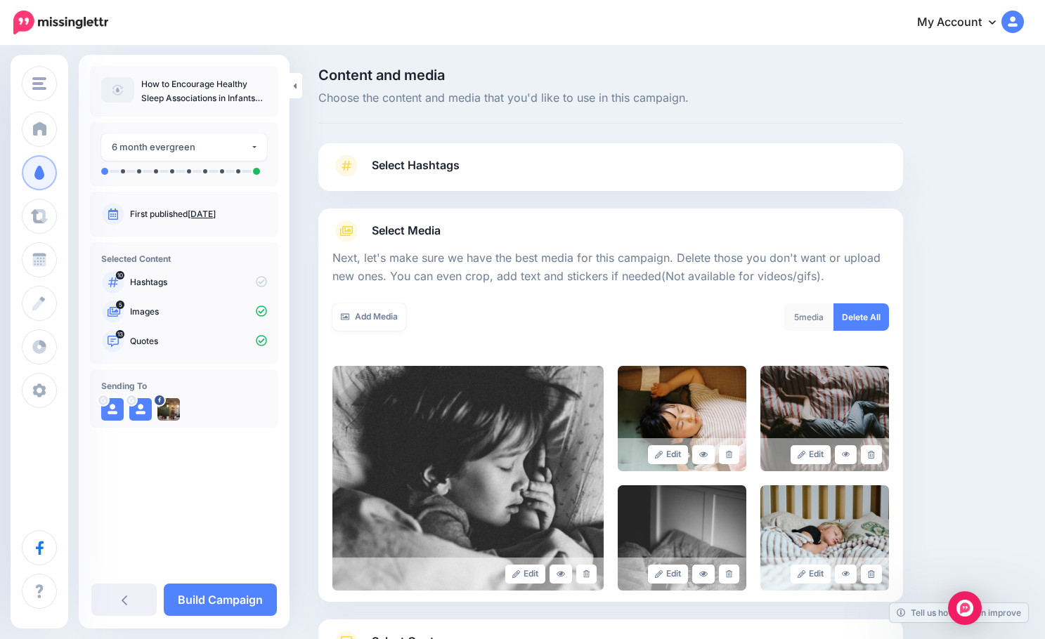
click at [439, 155] on link "Select Hashtags" at bounding box center [610, 173] width 556 height 37
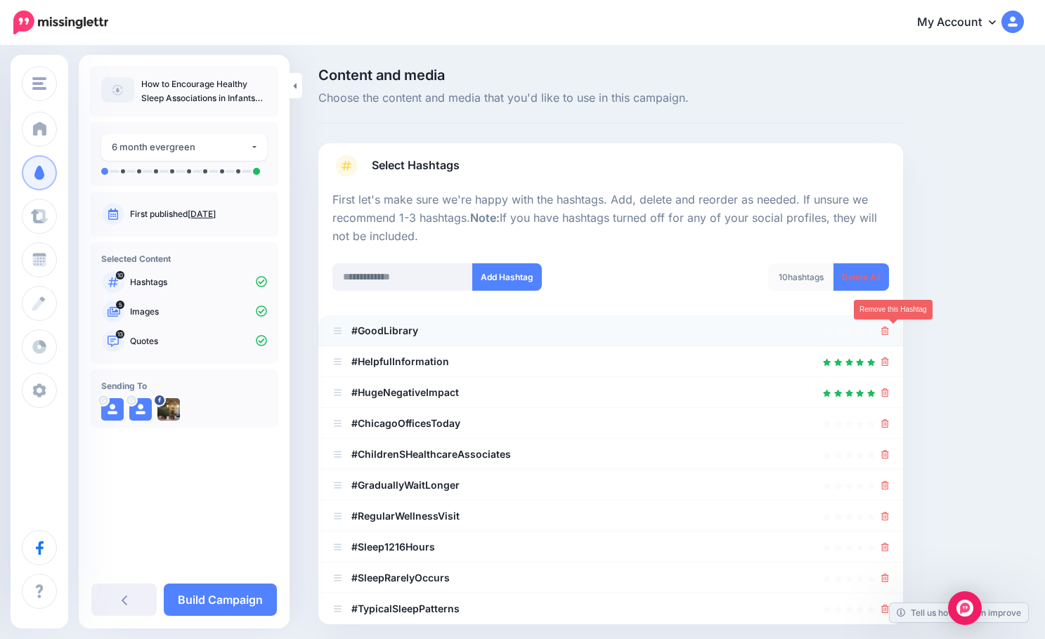
click at [889, 332] on icon at bounding box center [885, 331] width 8 height 8
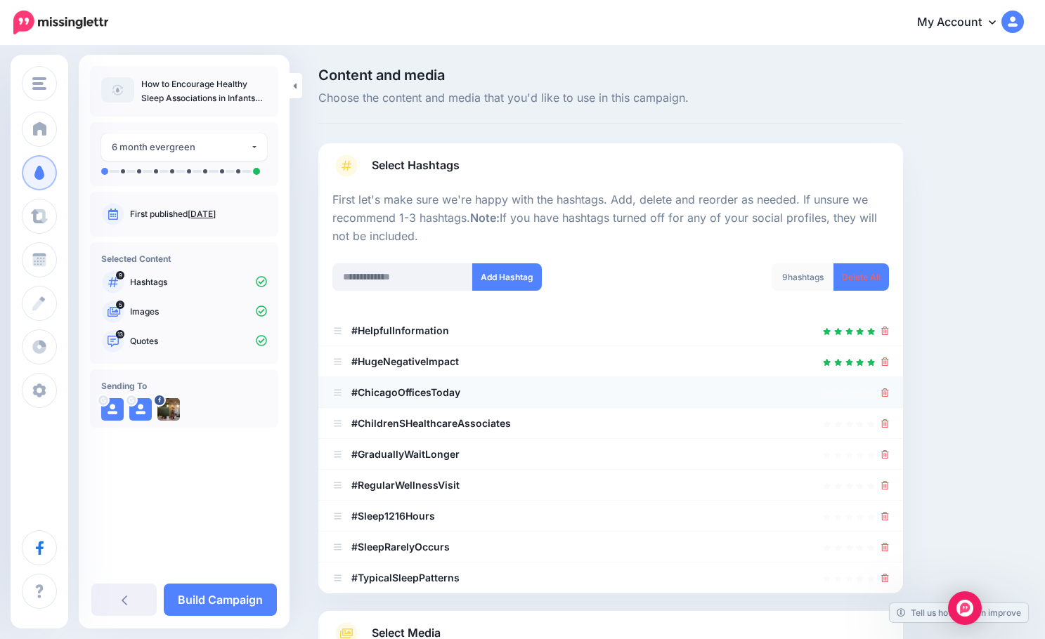
click at [889, 399] on div at bounding box center [885, 392] width 8 height 17
click at [889, 395] on icon at bounding box center [885, 392] width 8 height 8
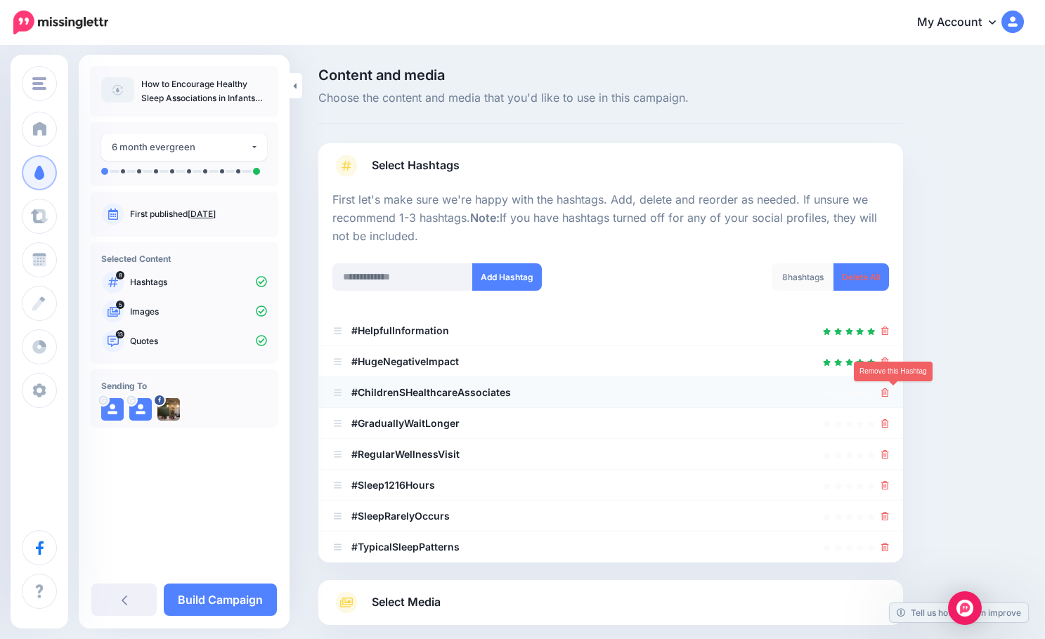
click at [889, 395] on icon at bounding box center [885, 392] width 8 height 8
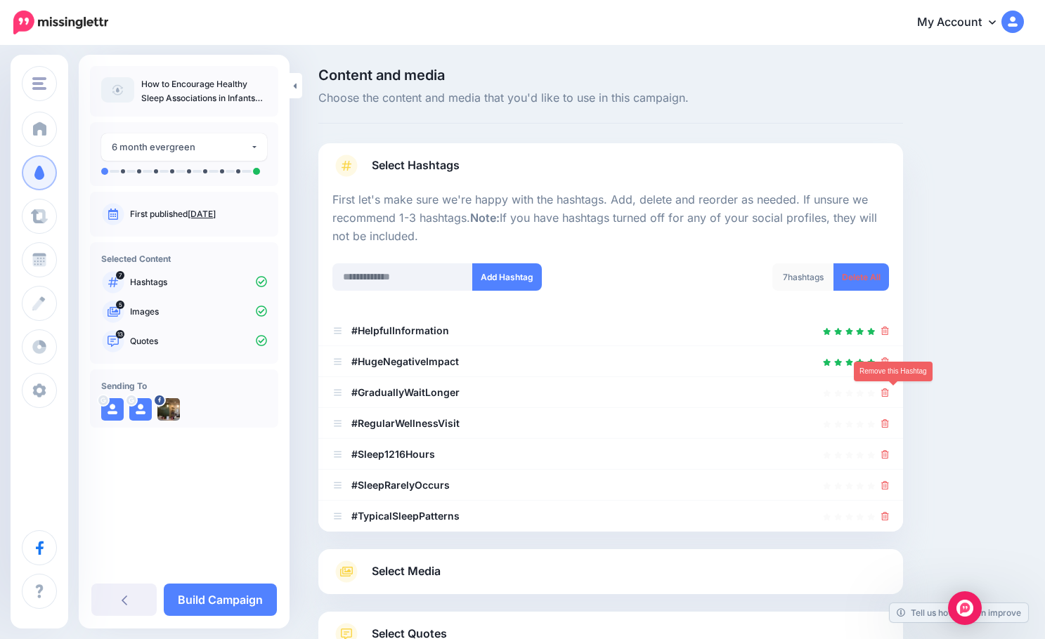
click at [889, 395] on icon at bounding box center [885, 392] width 8 height 8
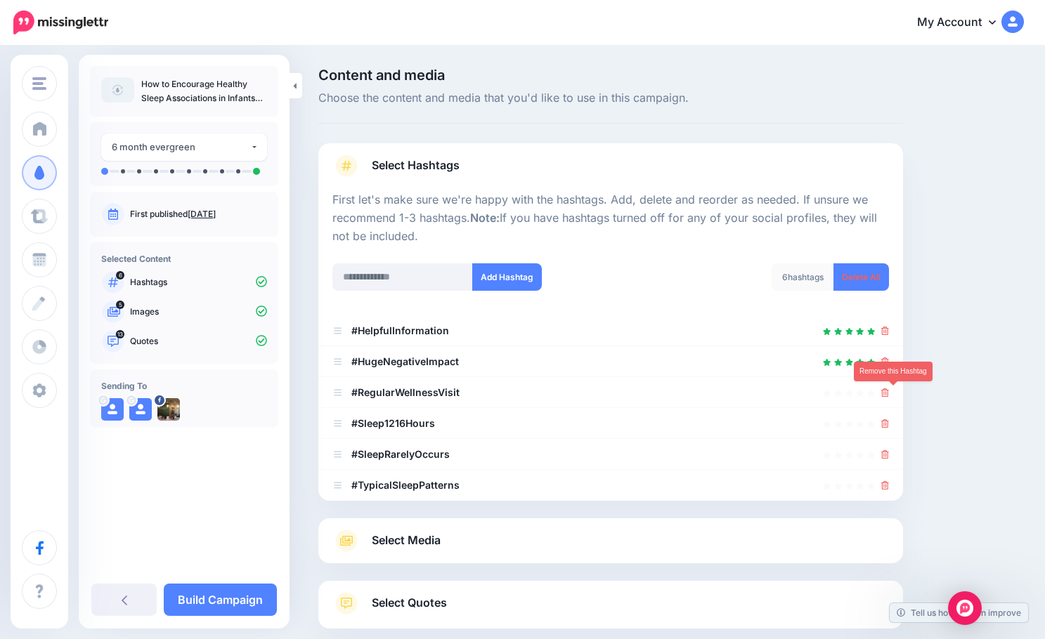
click at [889, 395] on icon at bounding box center [885, 392] width 8 height 8
click at [889, 419] on icon at bounding box center [885, 423] width 8 height 8
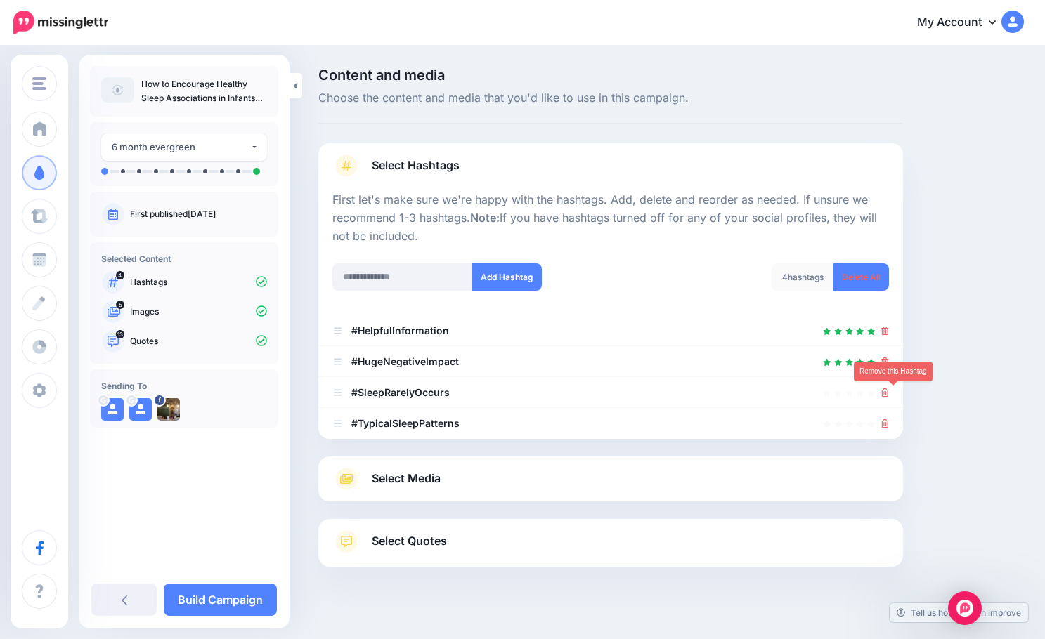
click at [889, 395] on icon at bounding box center [885, 392] width 8 height 8
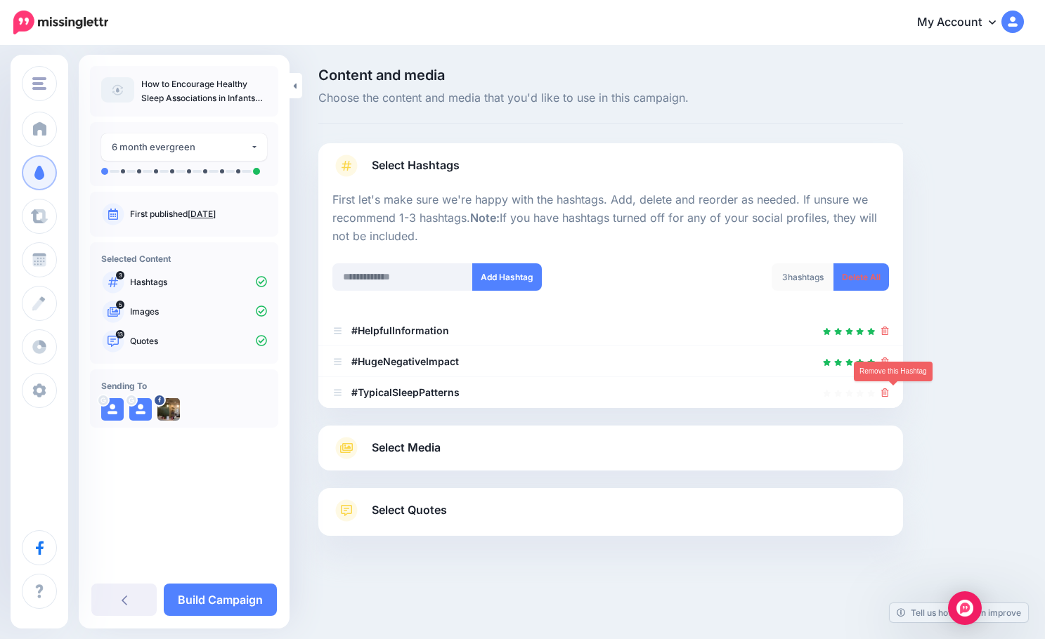
click at [889, 395] on icon at bounding box center [885, 392] width 8 height 8
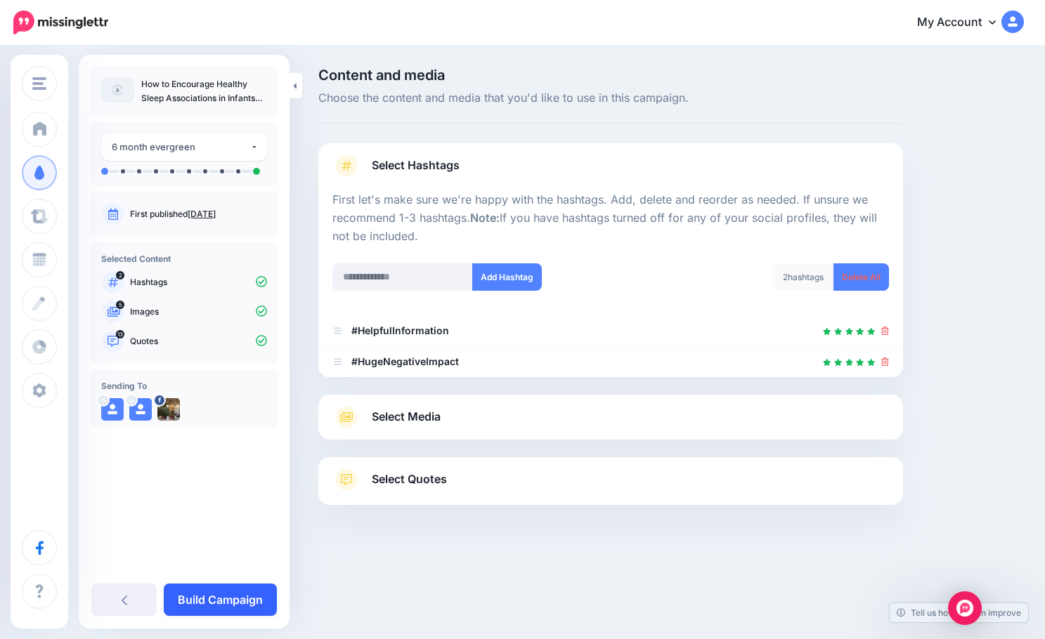
click at [225, 604] on link "Build Campaign" at bounding box center [220, 600] width 113 height 32
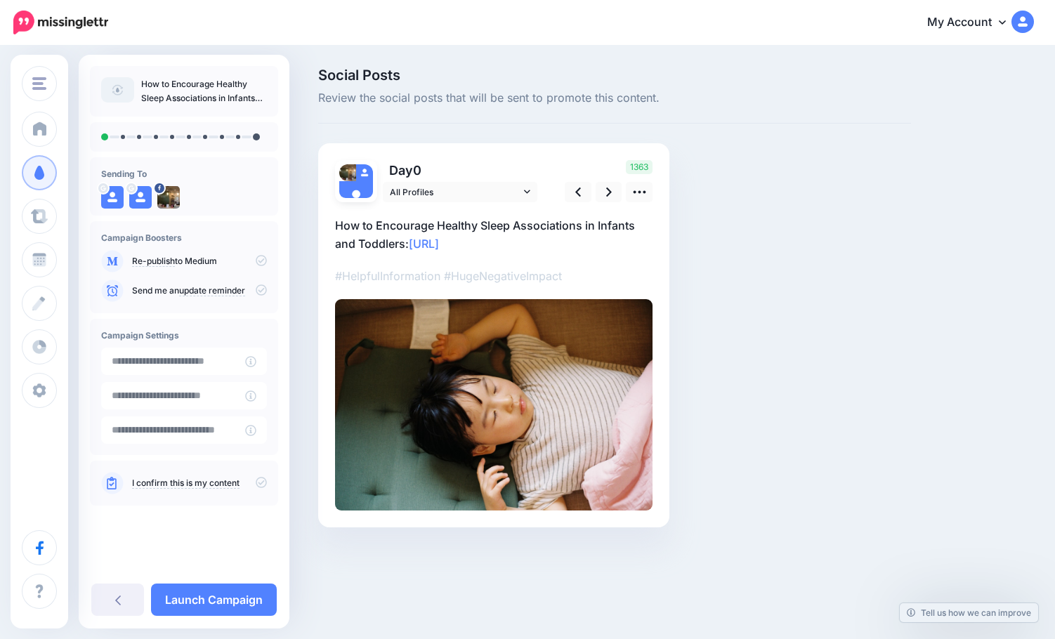
type input "**********"
click at [608, 192] on icon at bounding box center [609, 192] width 6 height 15
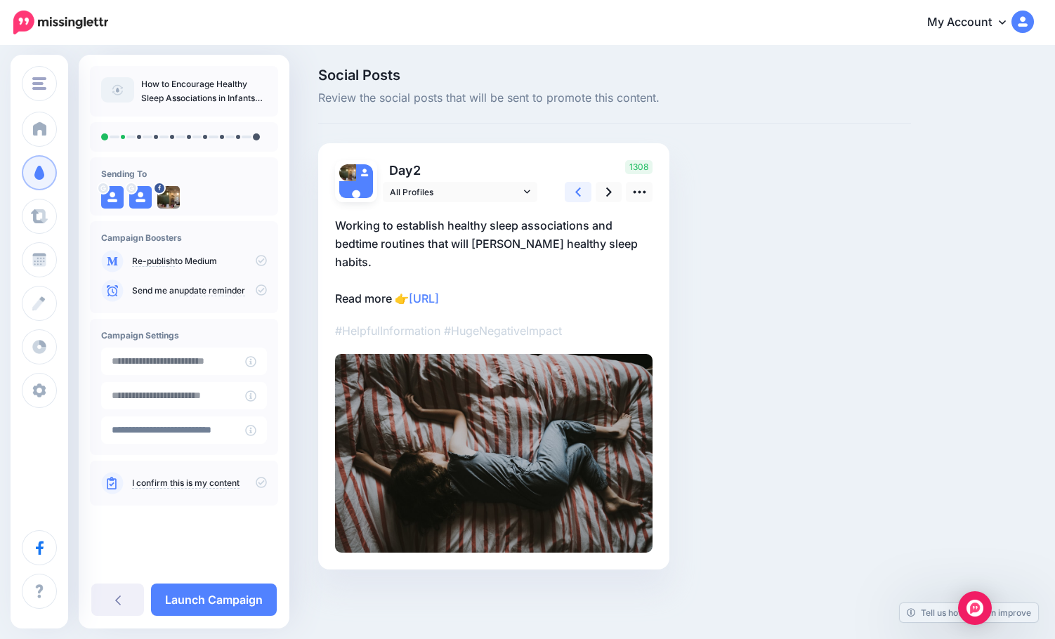
click at [581, 191] on icon at bounding box center [578, 192] width 6 height 15
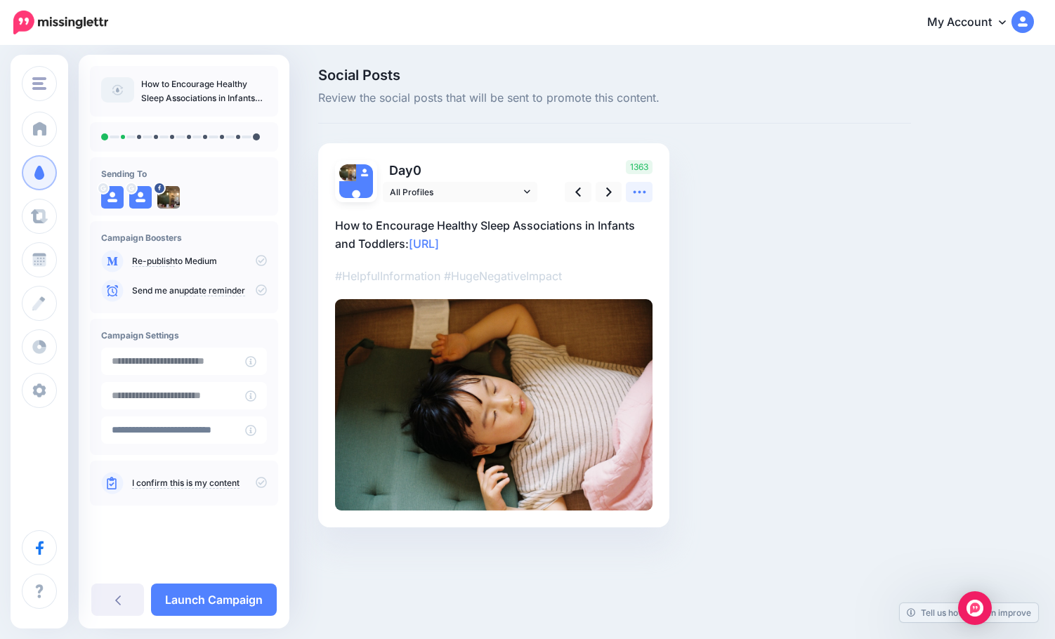
click at [641, 191] on icon at bounding box center [639, 192] width 15 height 15
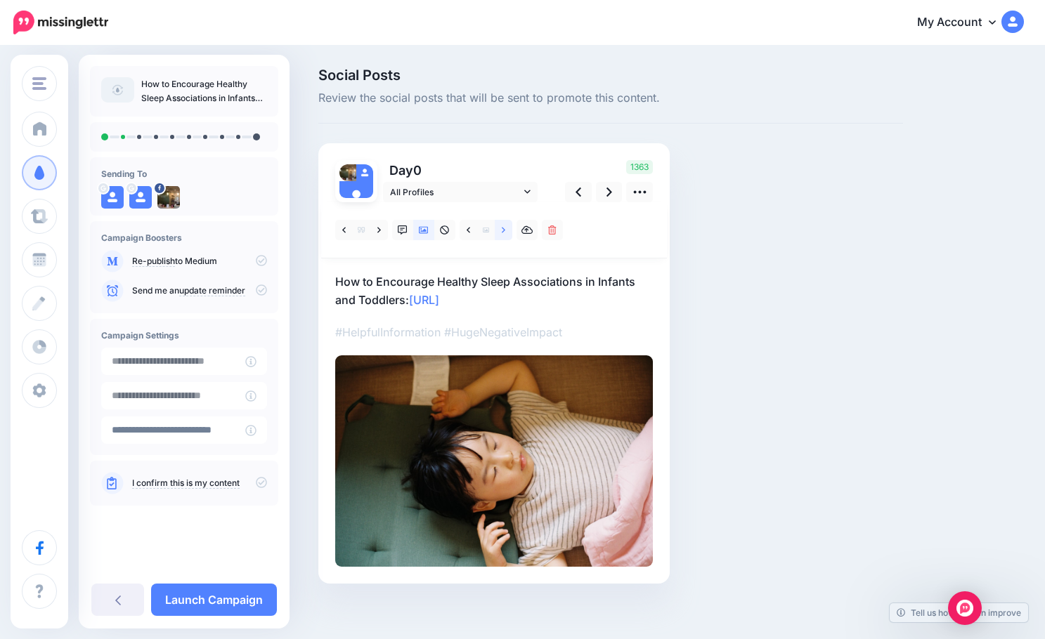
click at [502, 228] on icon at bounding box center [504, 230] width 4 height 6
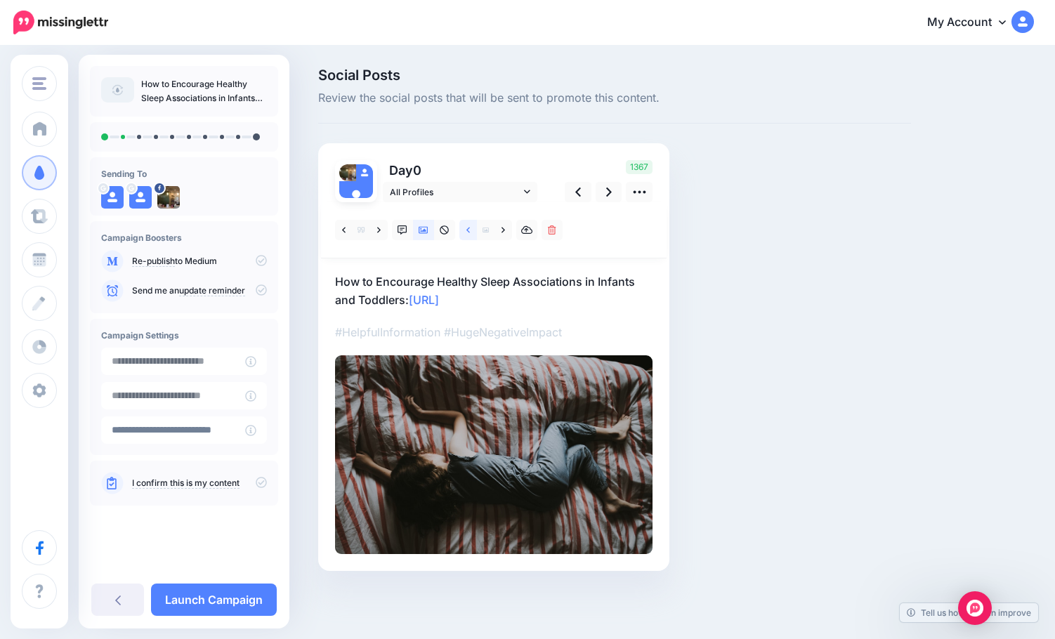
click at [469, 230] on icon at bounding box center [468, 230] width 4 height 10
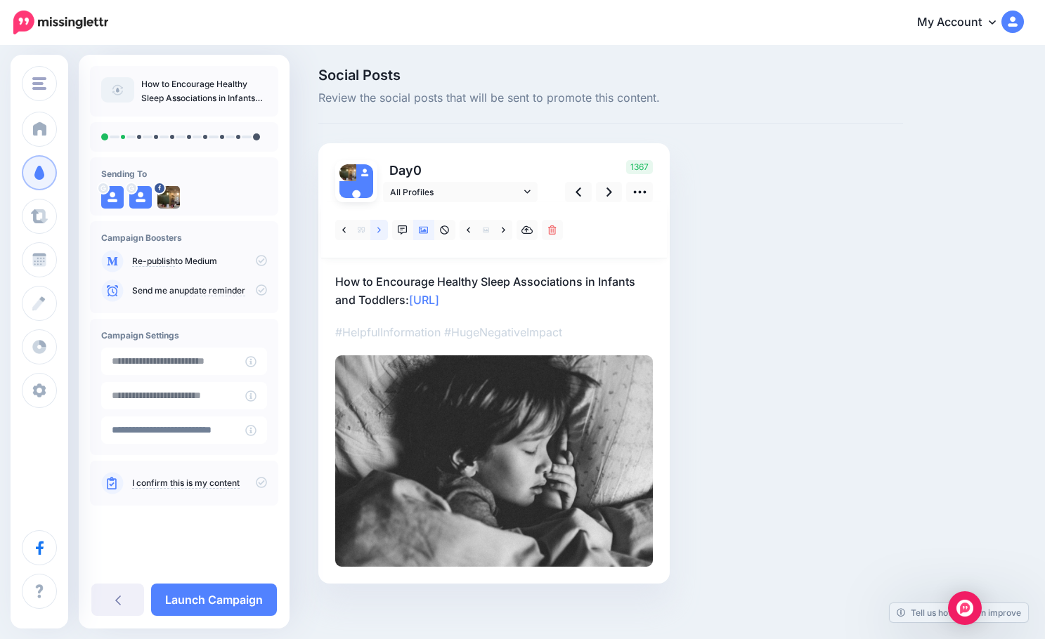
click at [376, 231] on link at bounding box center [379, 230] width 18 height 20
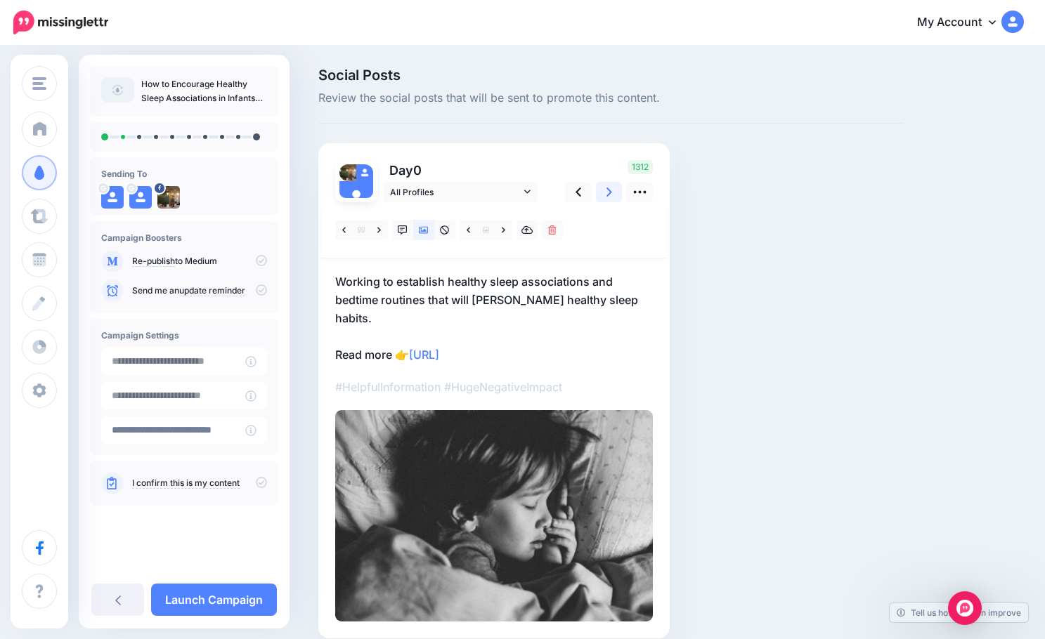
click at [611, 194] on icon at bounding box center [609, 192] width 6 height 15
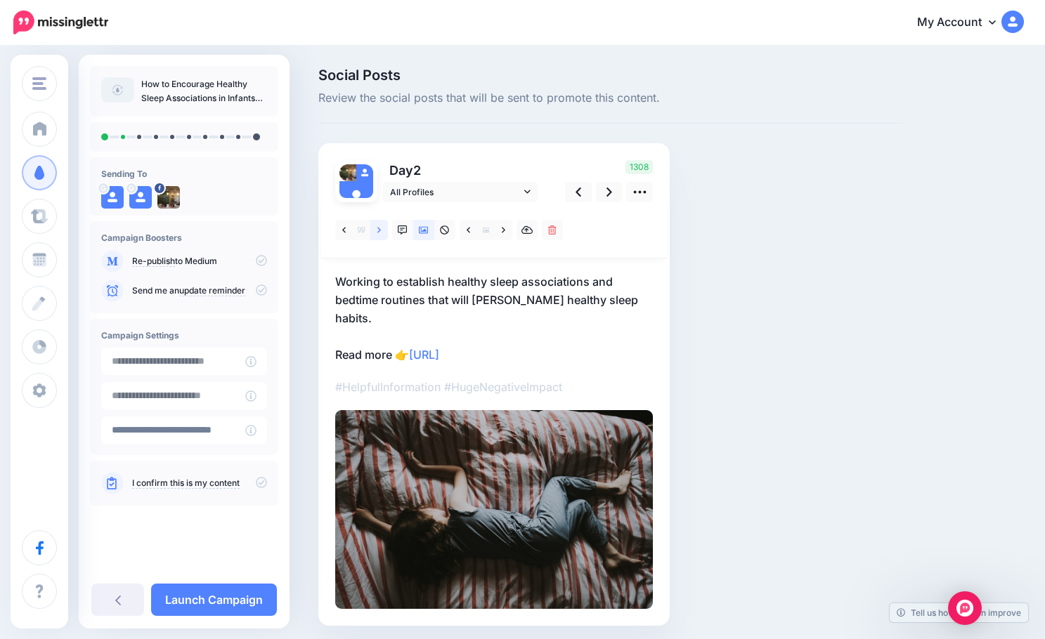
click at [376, 228] on link at bounding box center [379, 230] width 18 height 20
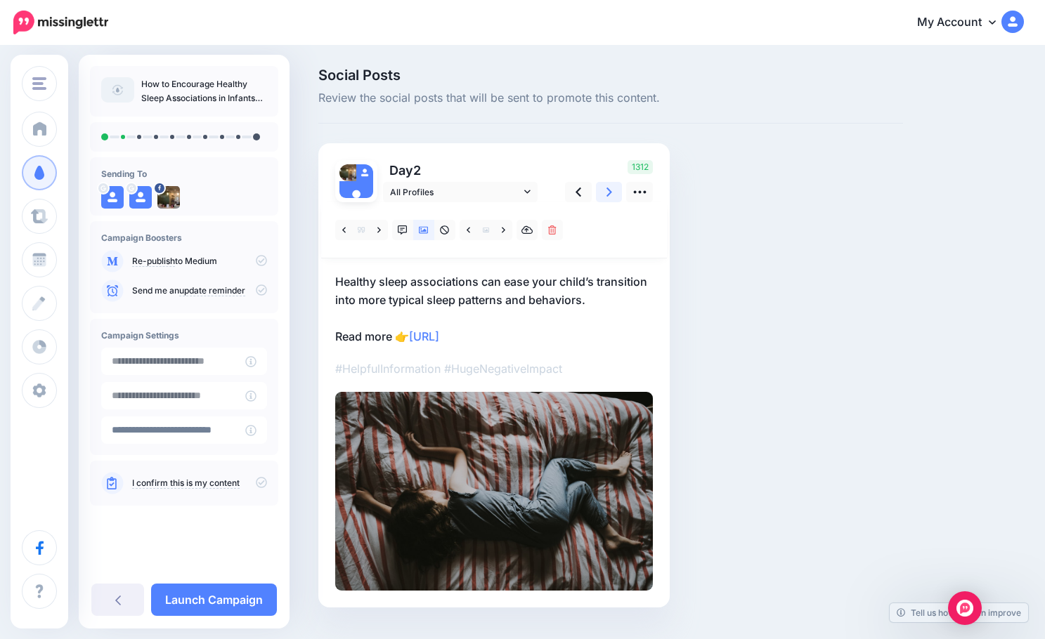
click at [603, 194] on link at bounding box center [609, 192] width 27 height 20
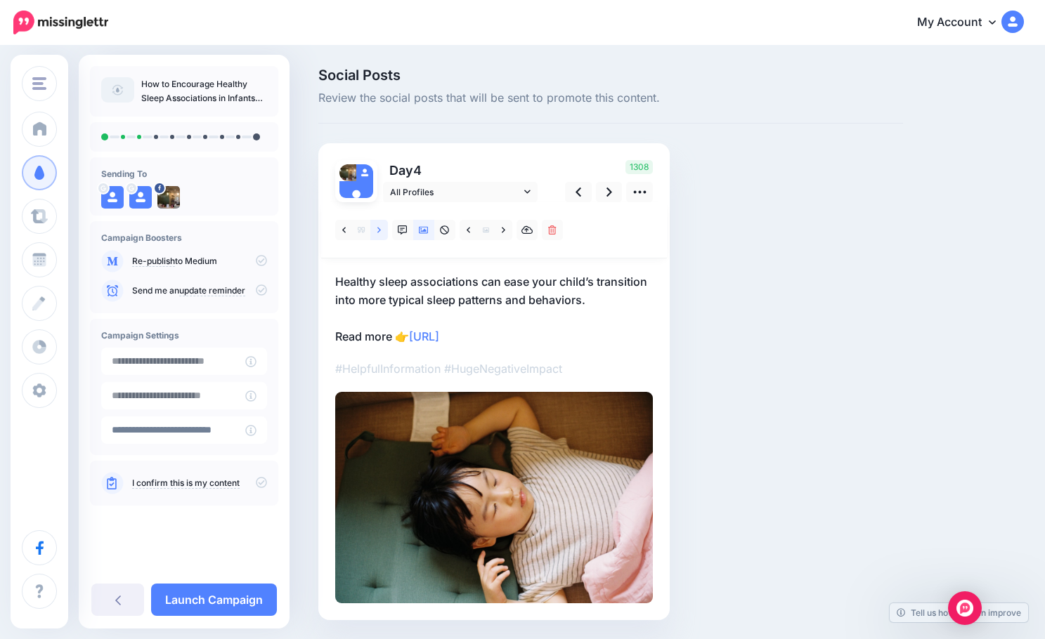
click at [379, 234] on icon at bounding box center [379, 230] width 4 height 10
click at [606, 192] on icon at bounding box center [609, 192] width 6 height 15
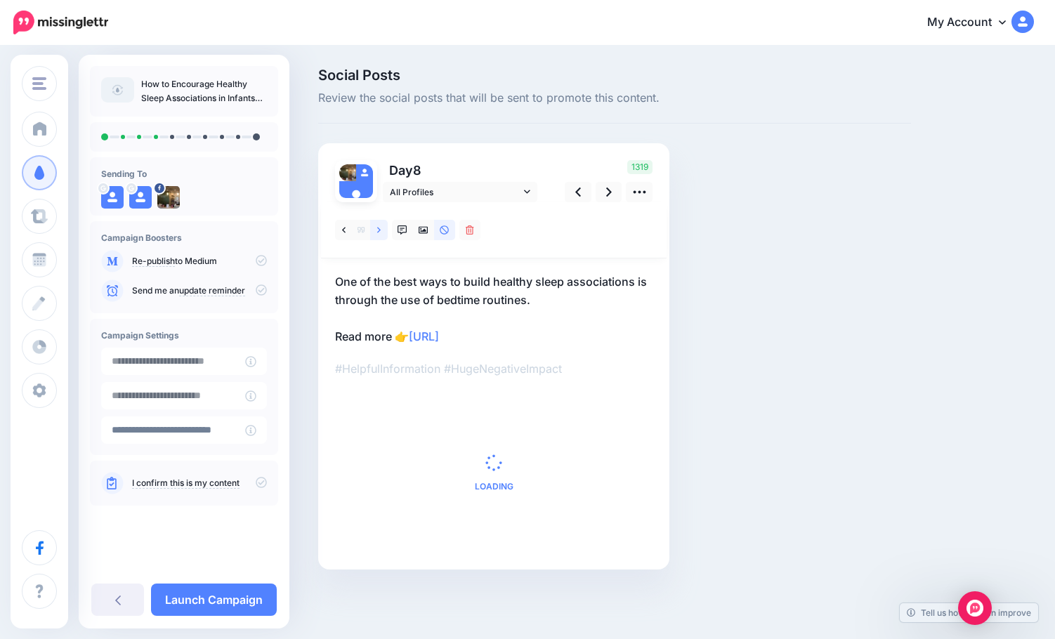
click at [382, 232] on link at bounding box center [379, 230] width 18 height 20
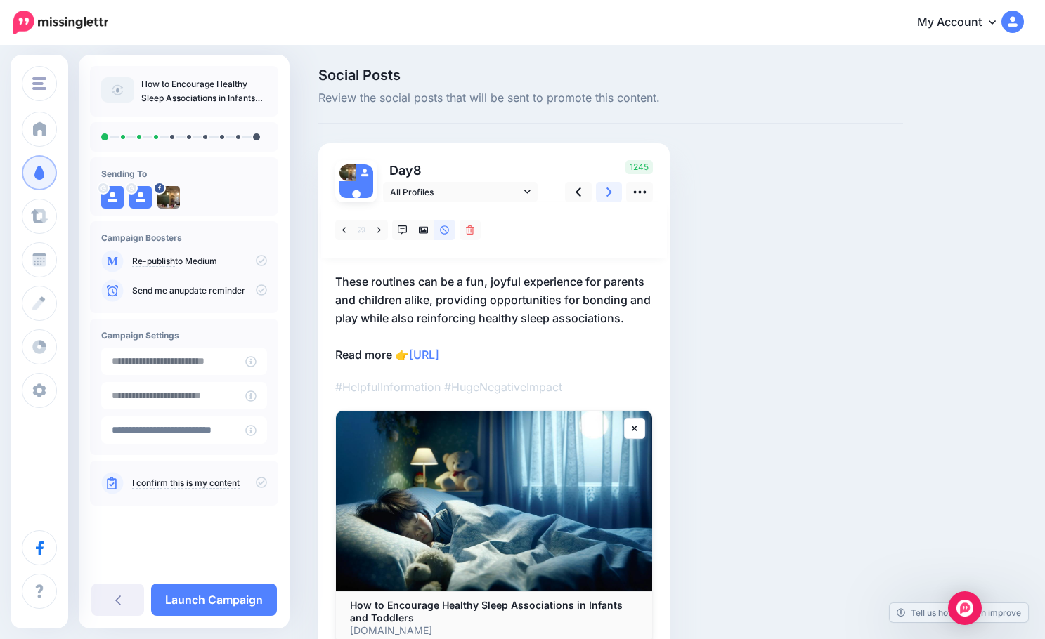
click at [606, 193] on icon at bounding box center [609, 192] width 6 height 15
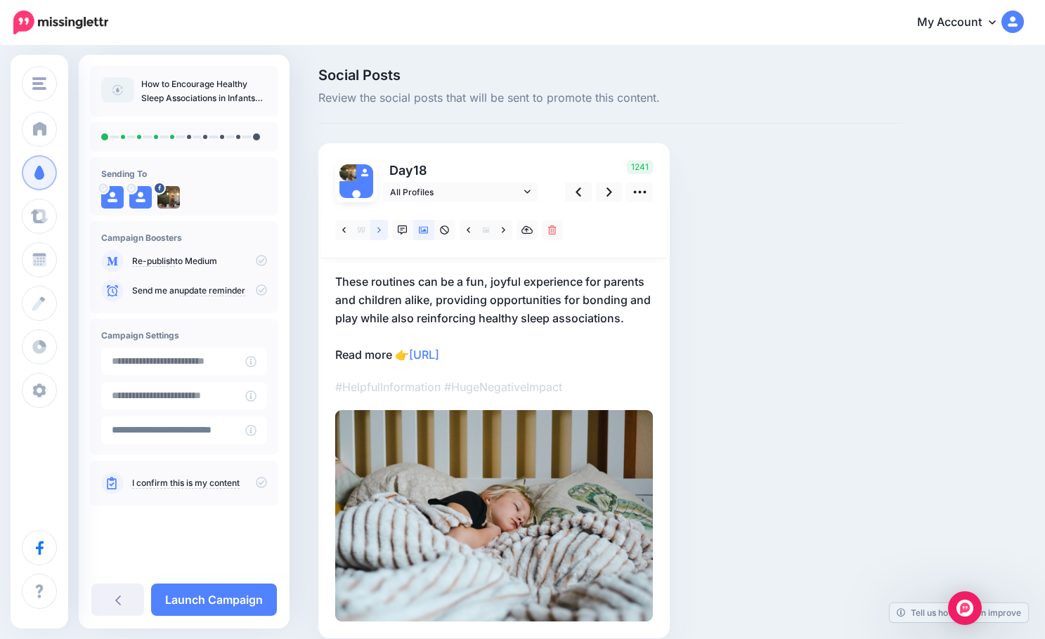
click at [379, 232] on icon at bounding box center [379, 230] width 4 height 10
click at [584, 196] on link at bounding box center [578, 192] width 27 height 20
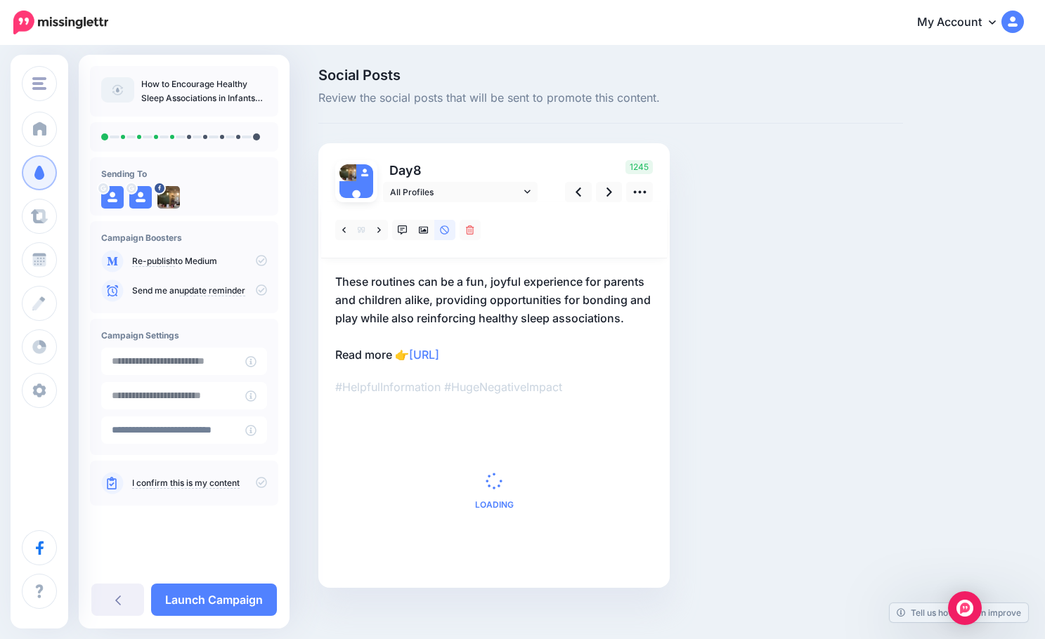
click at [361, 275] on p "These routines can be a fun, joyful experience for parents and children alike, …" at bounding box center [494, 318] width 318 height 91
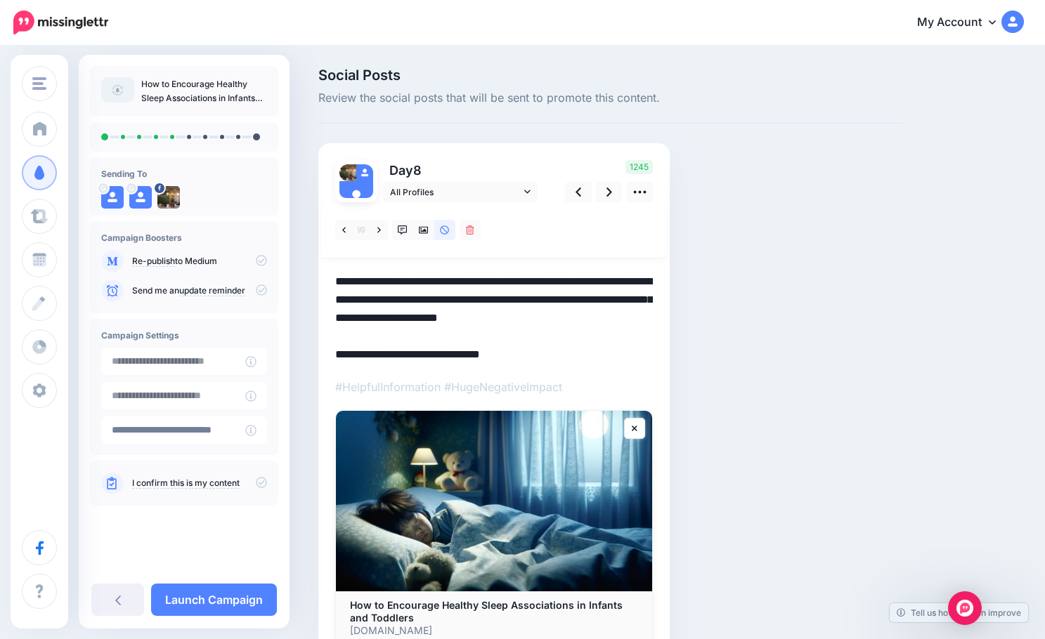
drag, startPoint x: 367, startPoint y: 283, endPoint x: 328, endPoint y: 289, distance: 39.7
click at [328, 289] on div "Day 8 All Profiles" at bounding box center [493, 402] width 351 height 518
type textarea "**********"
click at [613, 190] on link at bounding box center [609, 192] width 27 height 20
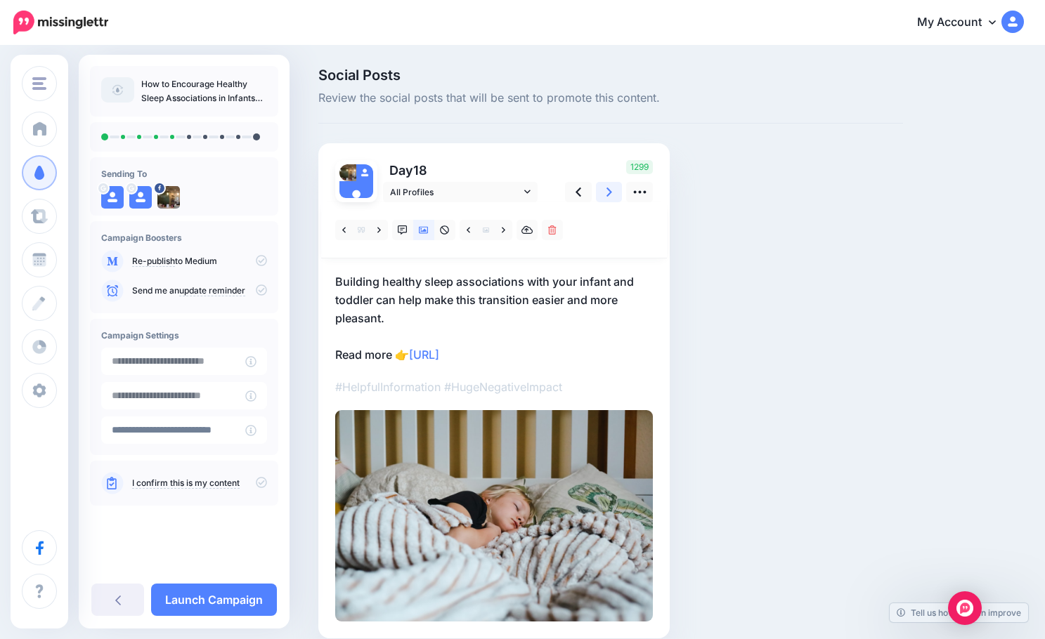
click at [613, 190] on link at bounding box center [609, 192] width 27 height 20
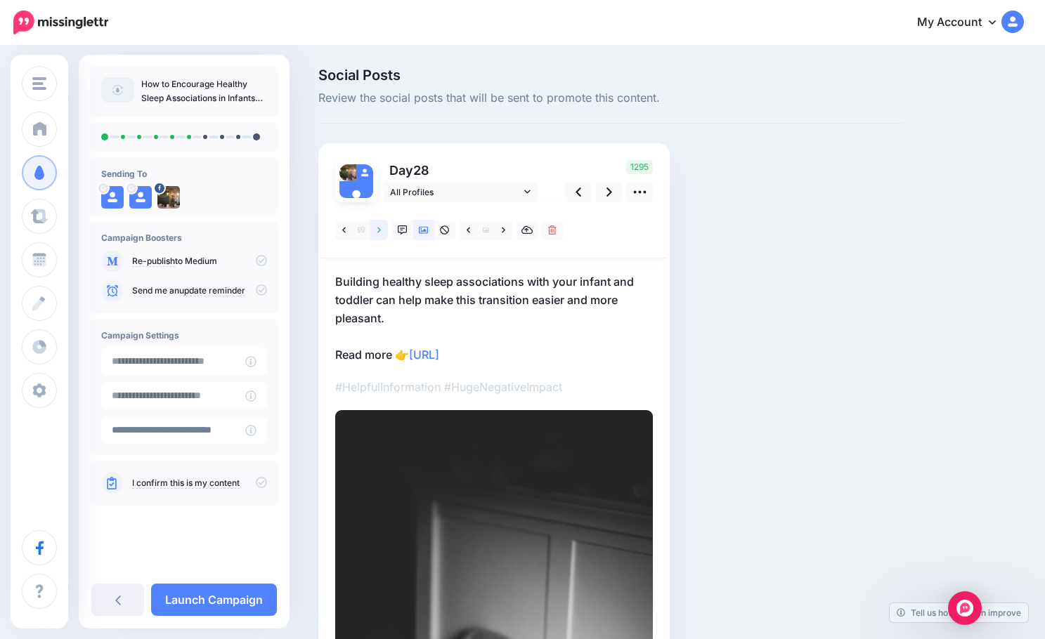
click at [372, 228] on link at bounding box center [379, 230] width 18 height 20
click at [608, 191] on icon at bounding box center [609, 192] width 6 height 15
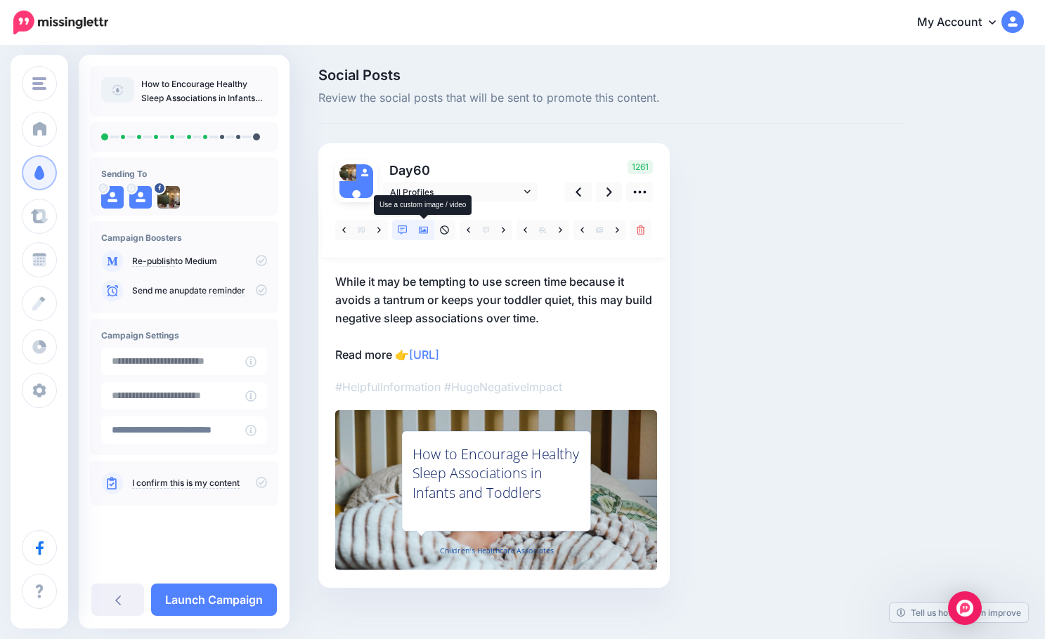
click at [421, 231] on icon at bounding box center [424, 230] width 10 height 7
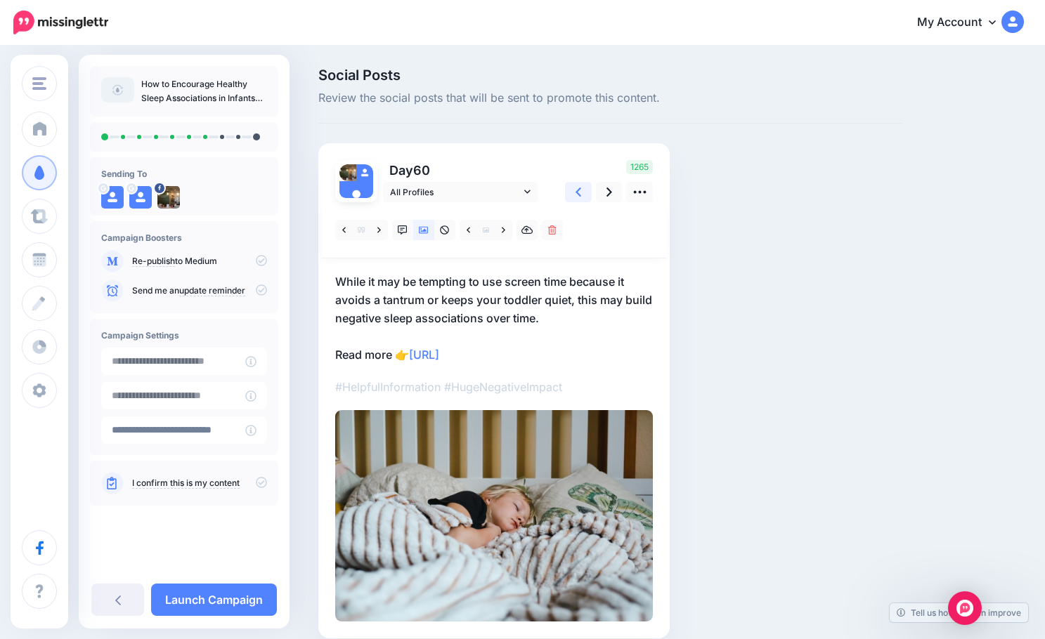
click at [577, 192] on icon at bounding box center [578, 192] width 6 height 9
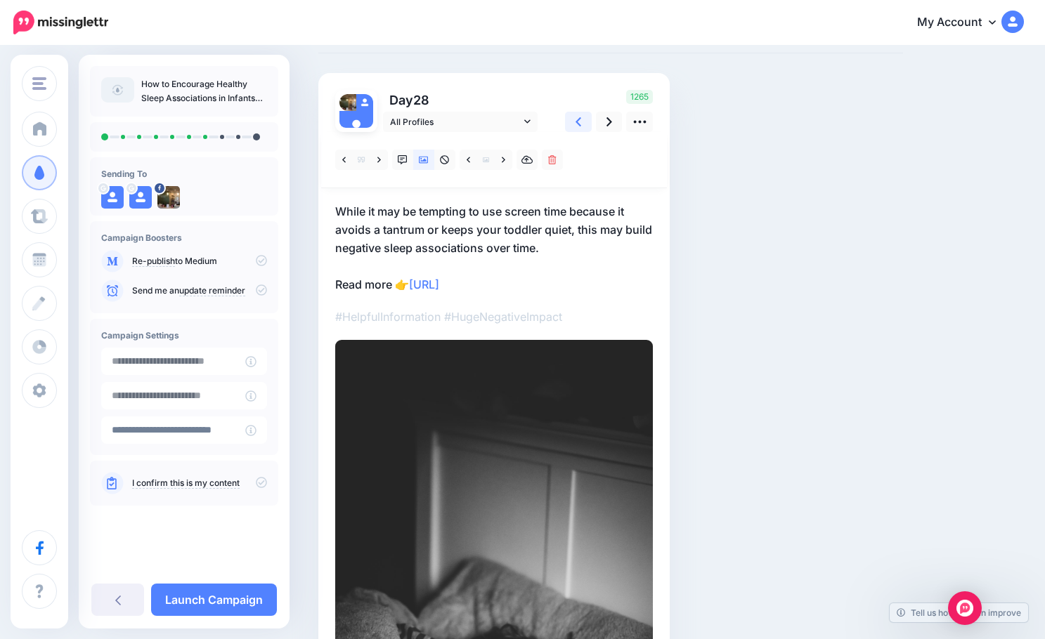
click at [580, 129] on icon at bounding box center [578, 122] width 6 height 15
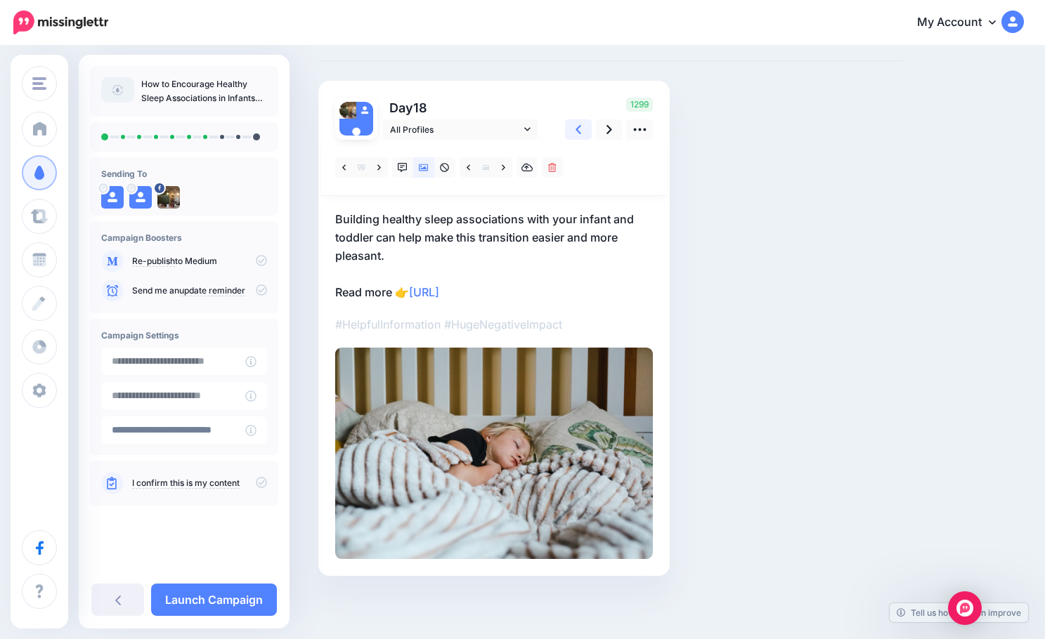
click at [575, 129] on icon at bounding box center [578, 129] width 6 height 15
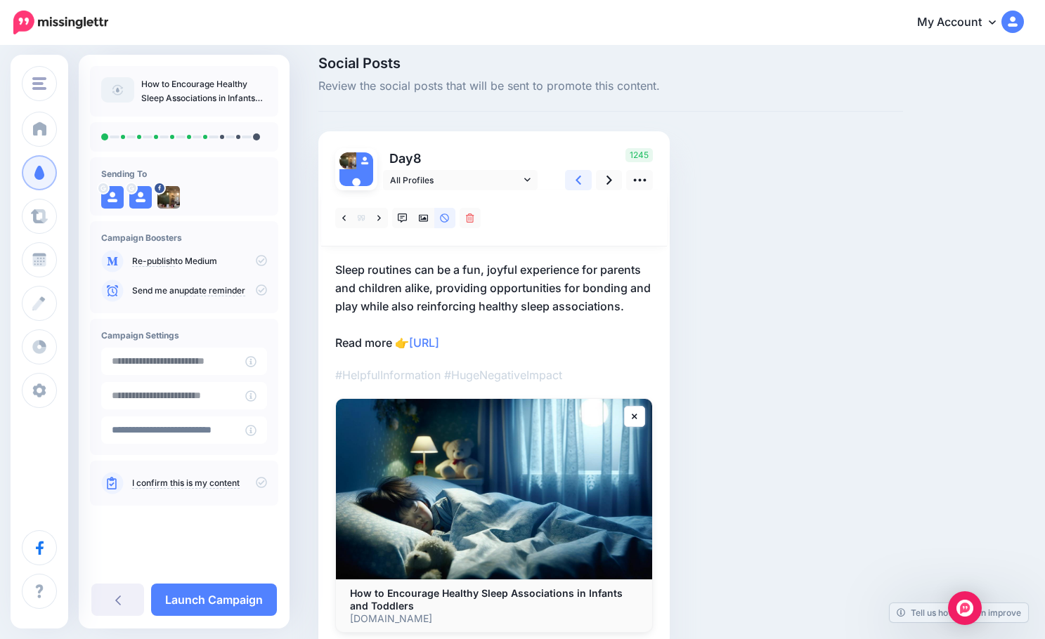
scroll to position [70, 0]
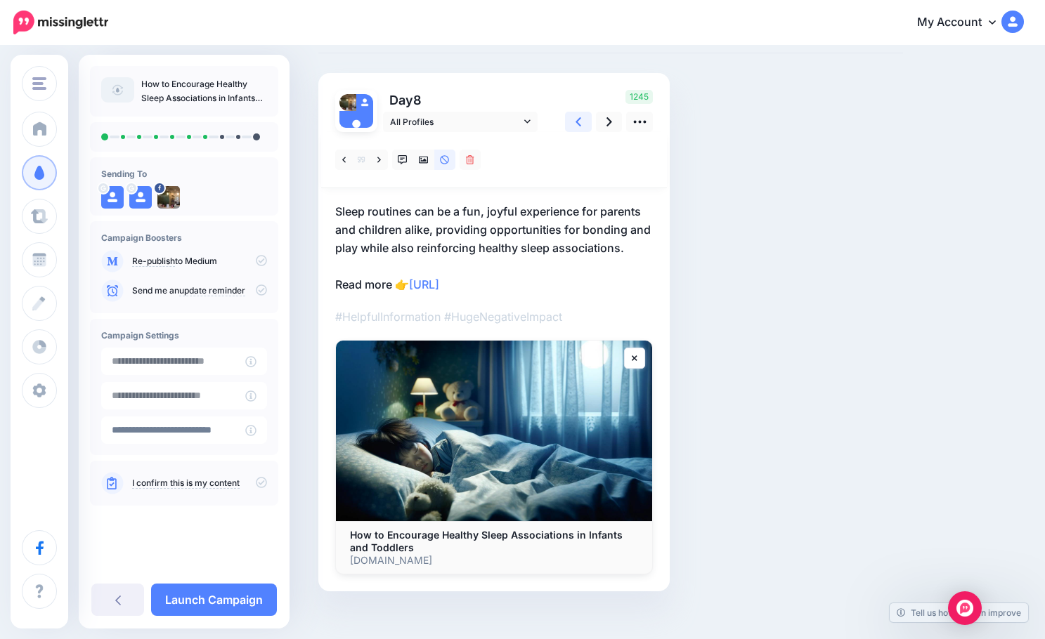
click at [575, 129] on icon at bounding box center [578, 122] width 6 height 15
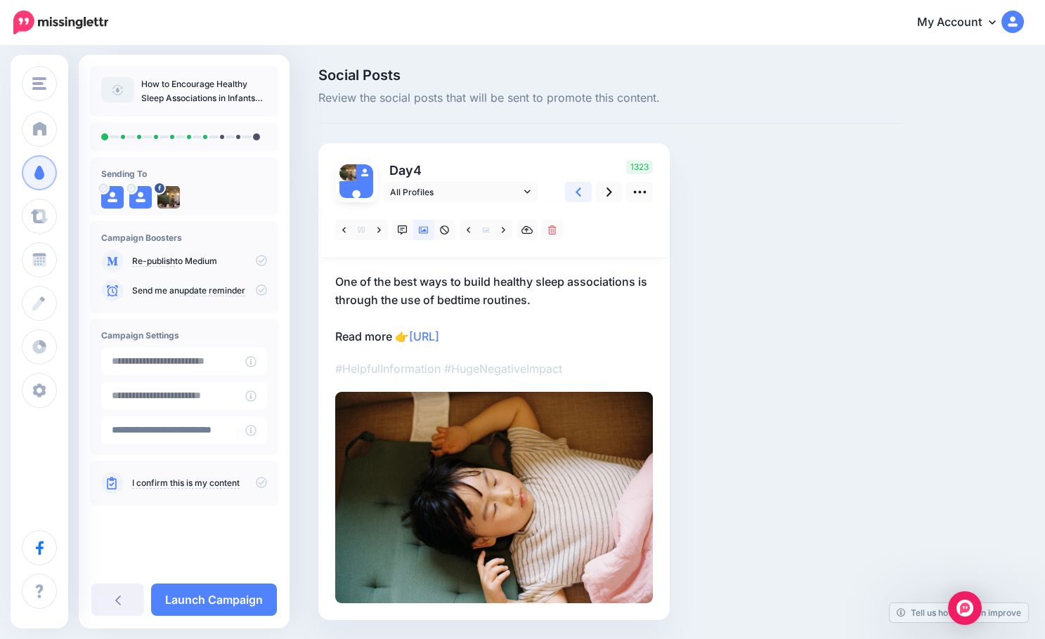
click at [579, 191] on icon at bounding box center [578, 192] width 6 height 15
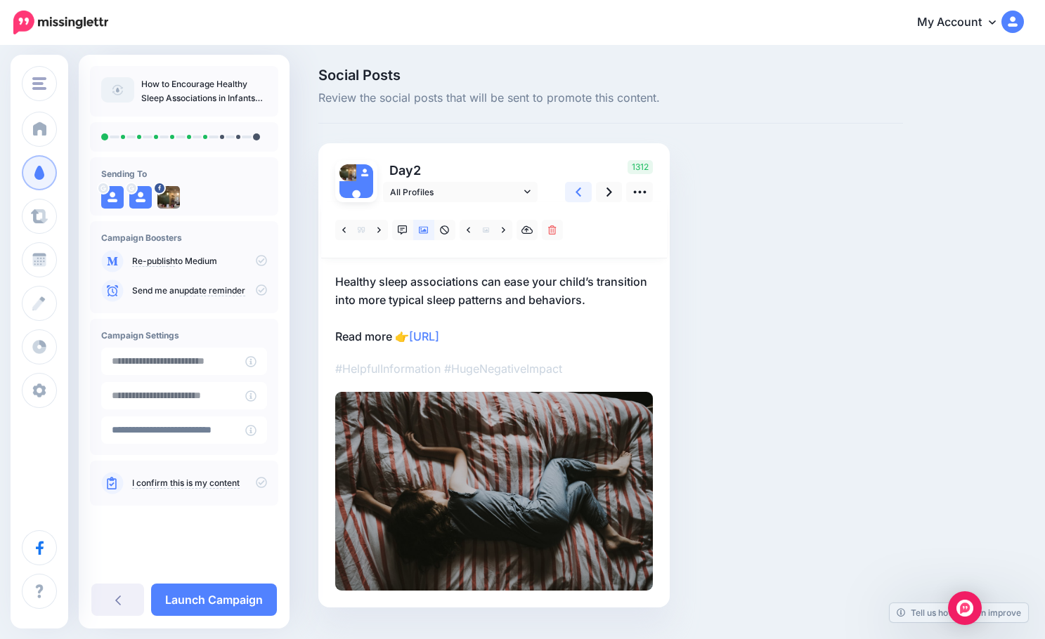
click at [579, 191] on icon at bounding box center [578, 192] width 6 height 15
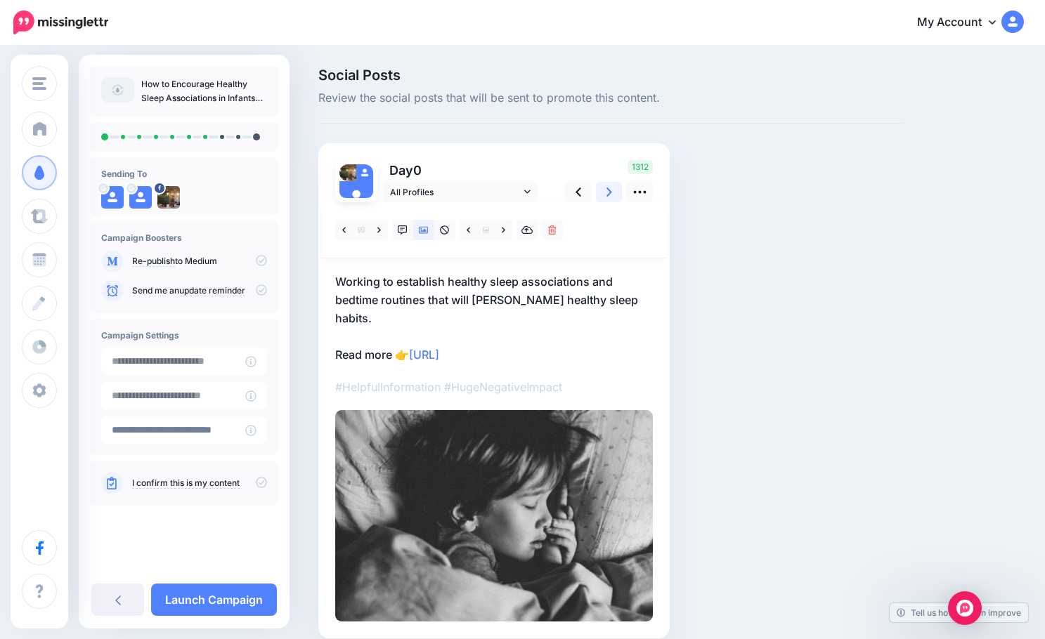
click at [604, 196] on link at bounding box center [609, 192] width 27 height 20
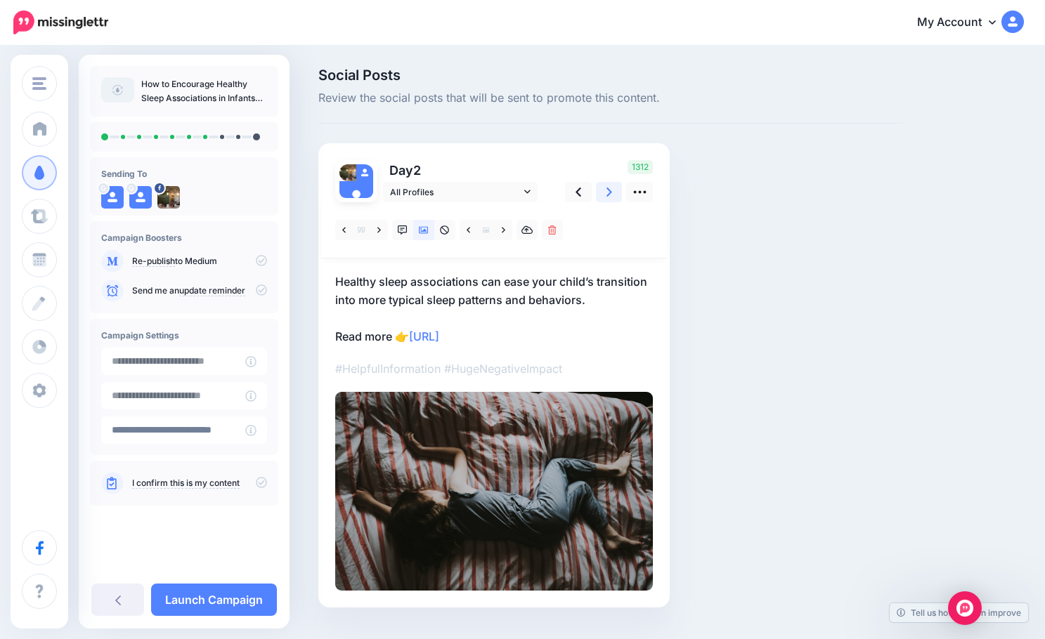
click at [604, 196] on link at bounding box center [609, 192] width 27 height 20
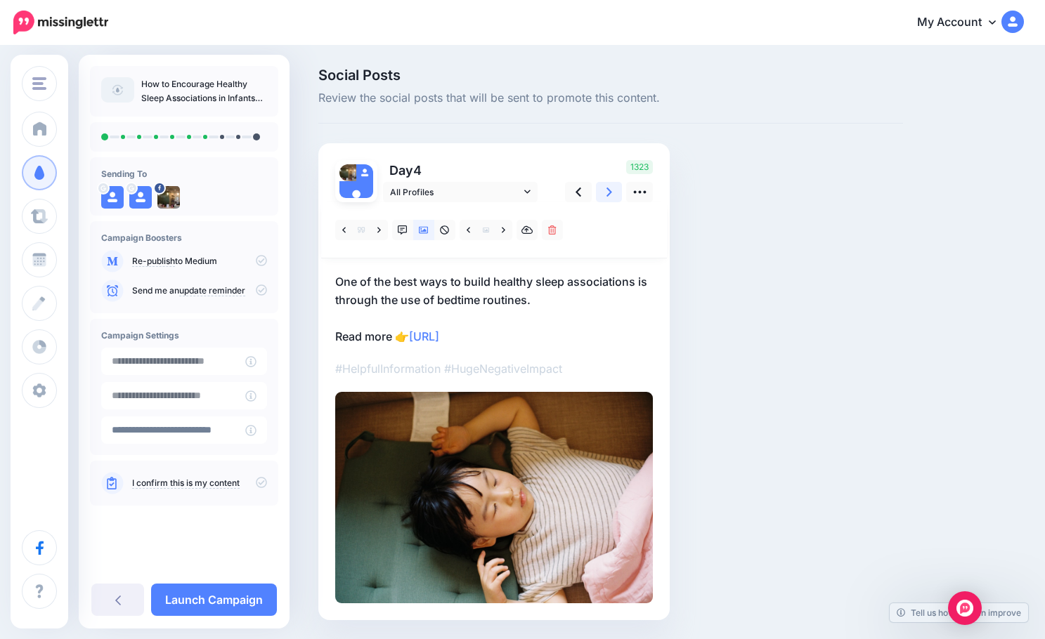
click at [604, 196] on link at bounding box center [609, 192] width 27 height 20
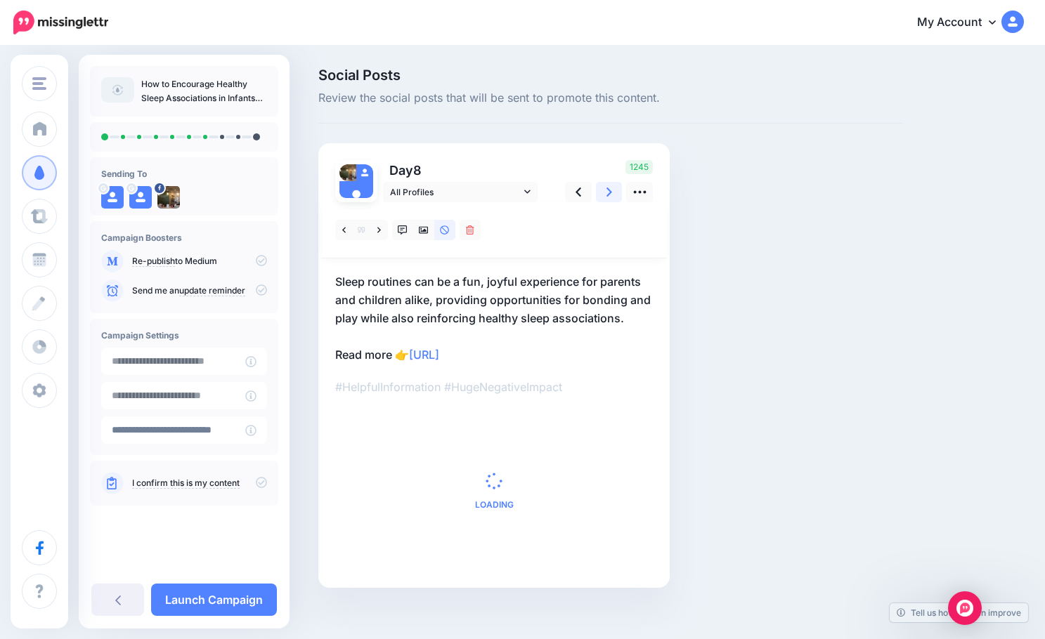
click at [604, 196] on link at bounding box center [609, 192] width 27 height 20
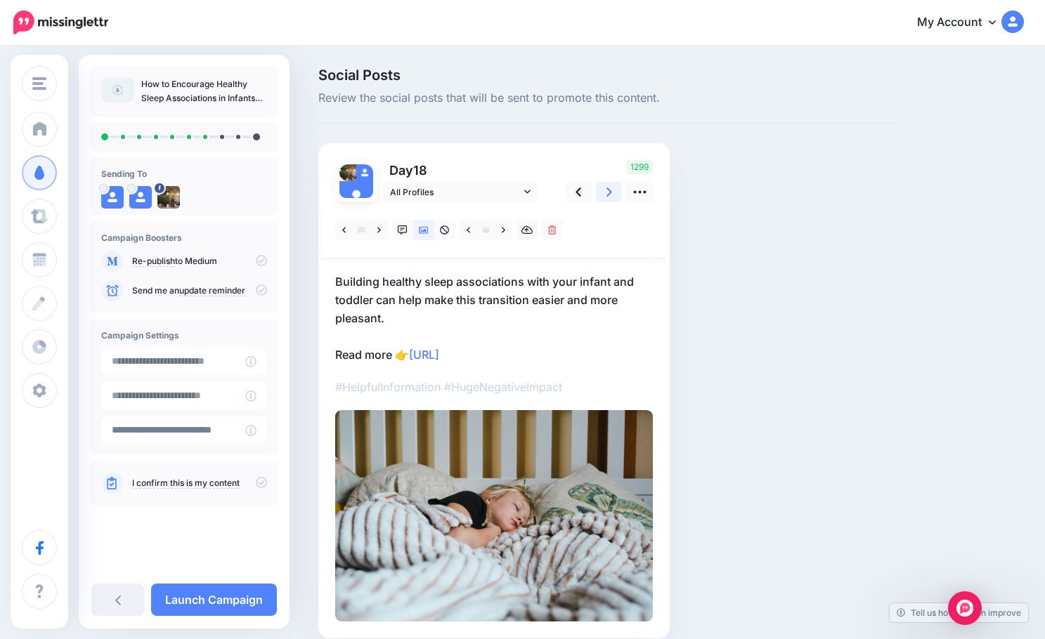
click at [604, 196] on link at bounding box center [609, 192] width 27 height 20
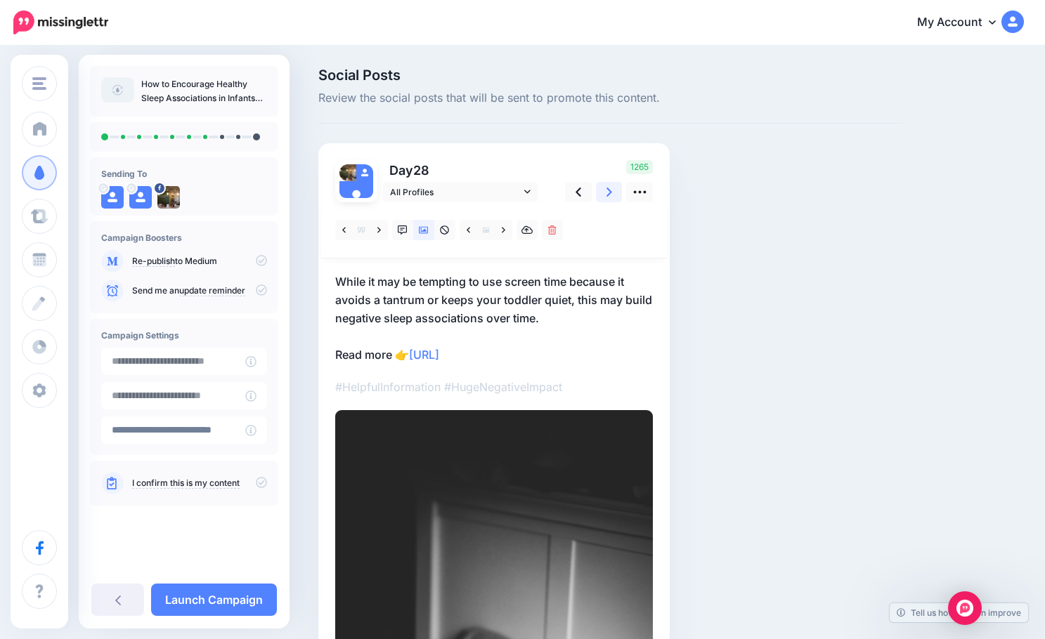
click at [604, 196] on link at bounding box center [609, 192] width 27 height 20
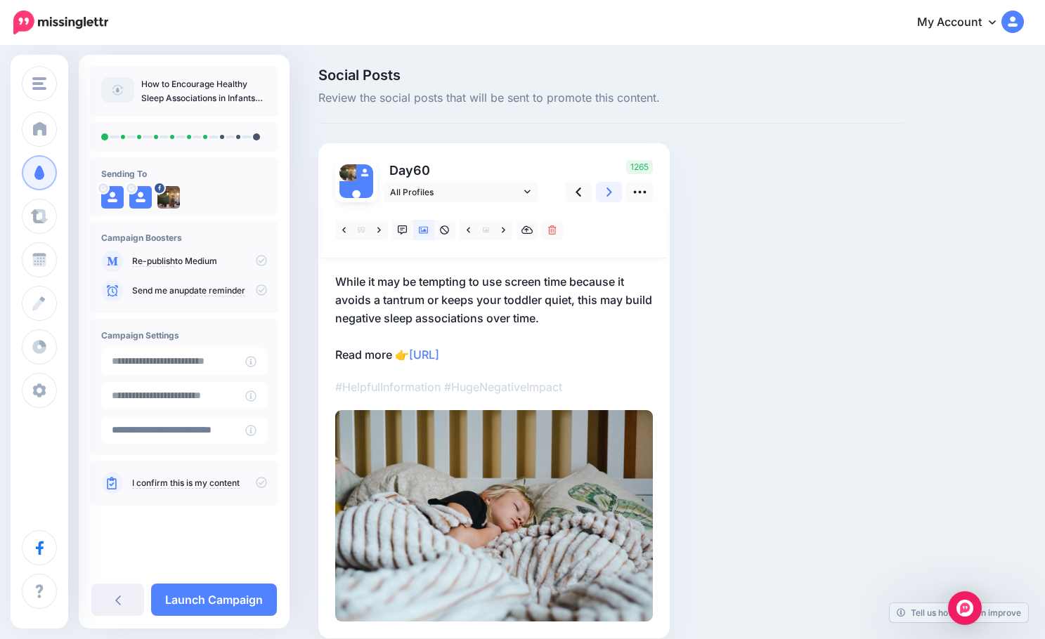
click at [604, 196] on link at bounding box center [609, 192] width 27 height 20
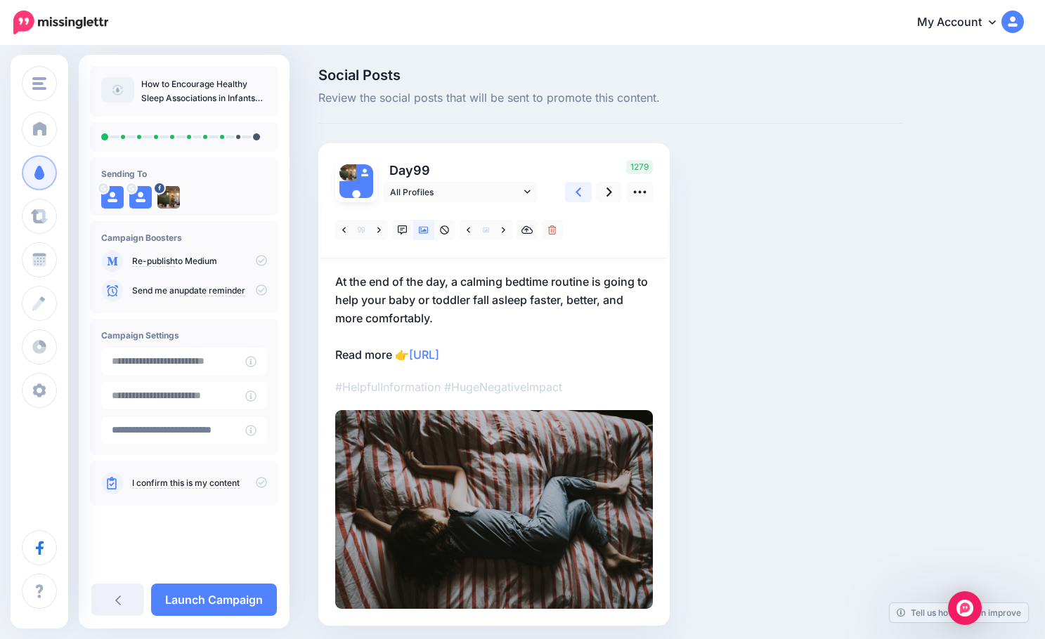
click at [578, 195] on icon at bounding box center [578, 192] width 6 height 9
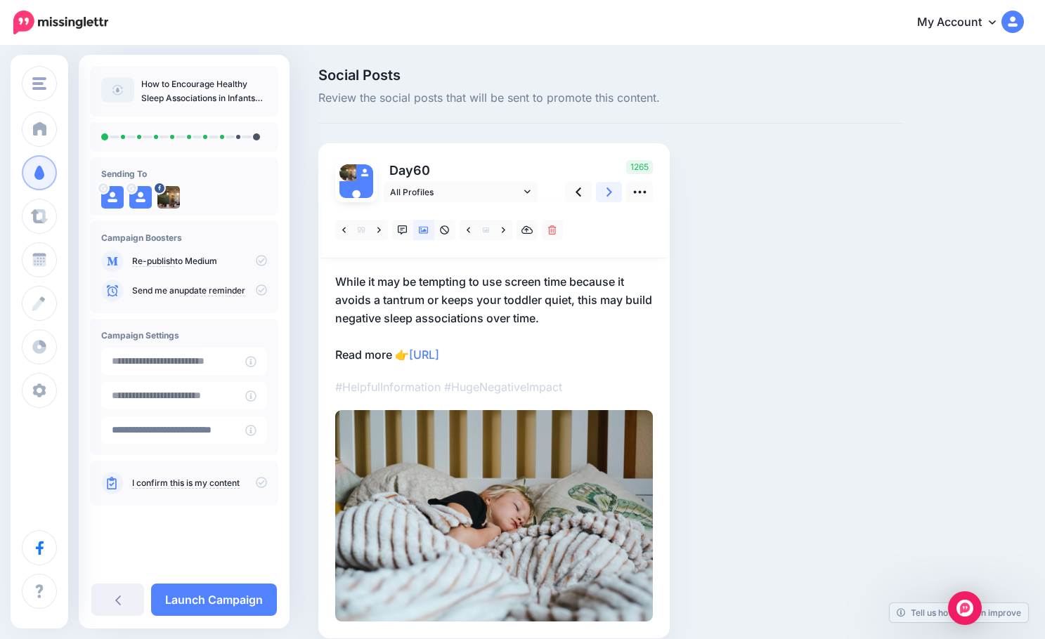
click at [601, 192] on link at bounding box center [609, 192] width 27 height 20
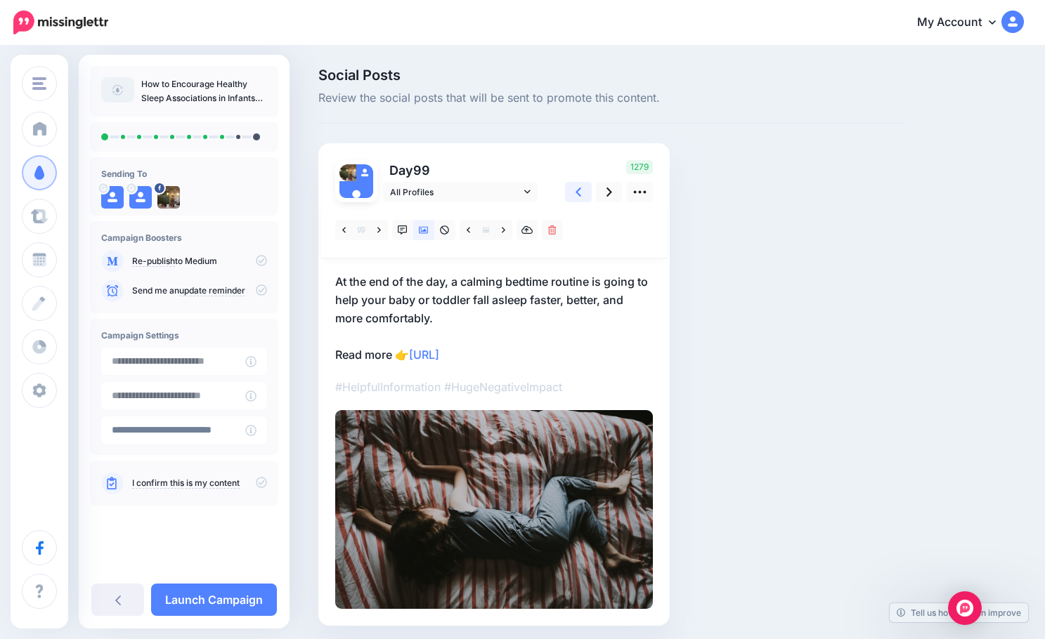
click at [585, 195] on link at bounding box center [578, 192] width 27 height 20
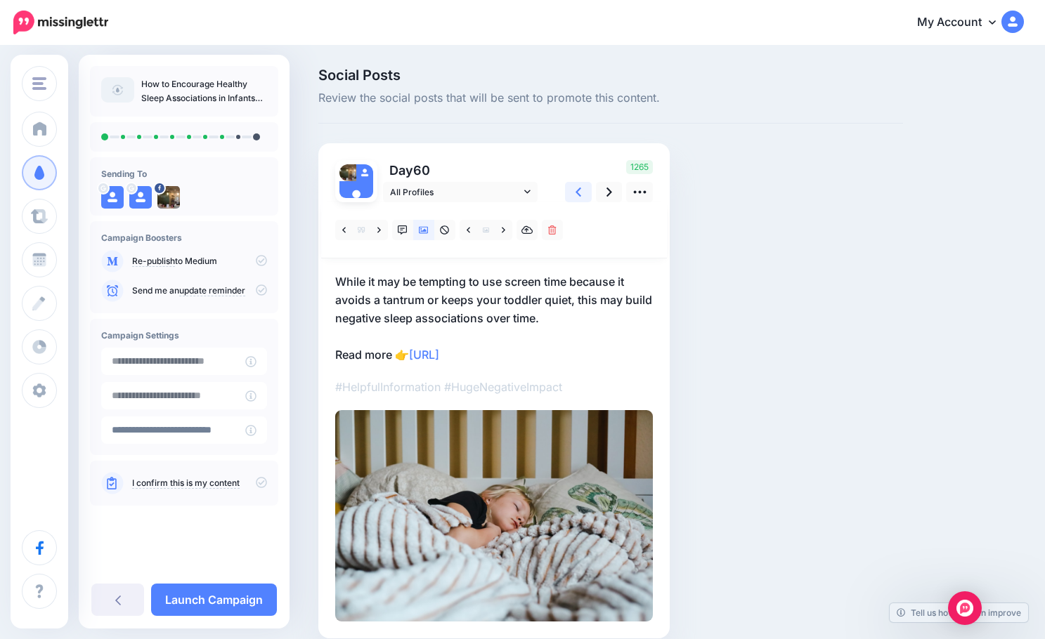
click at [585, 195] on link at bounding box center [578, 192] width 27 height 20
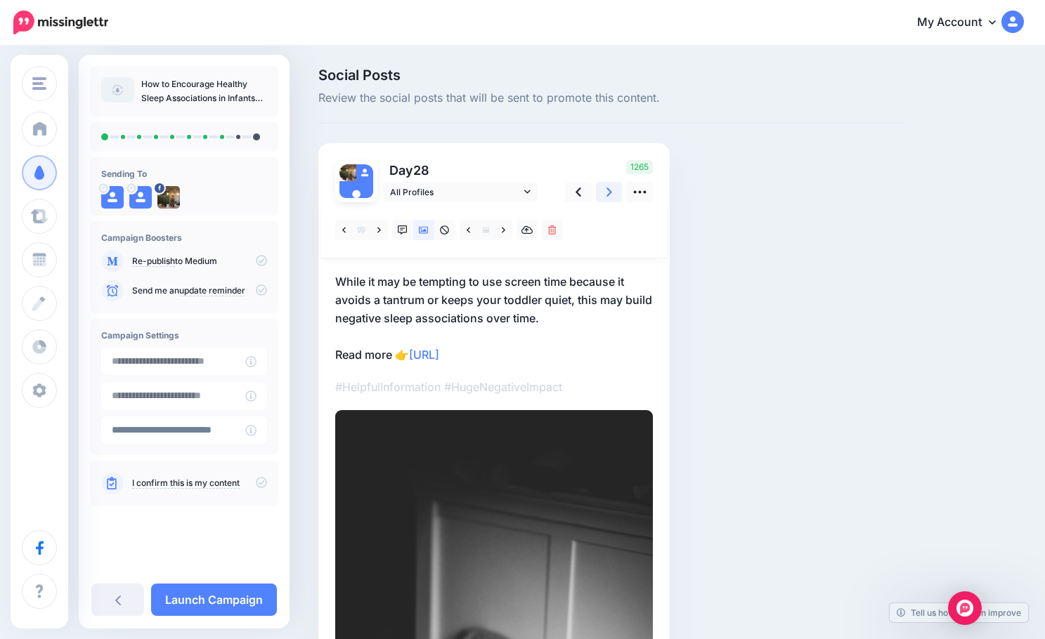
click at [607, 195] on icon at bounding box center [609, 192] width 6 height 9
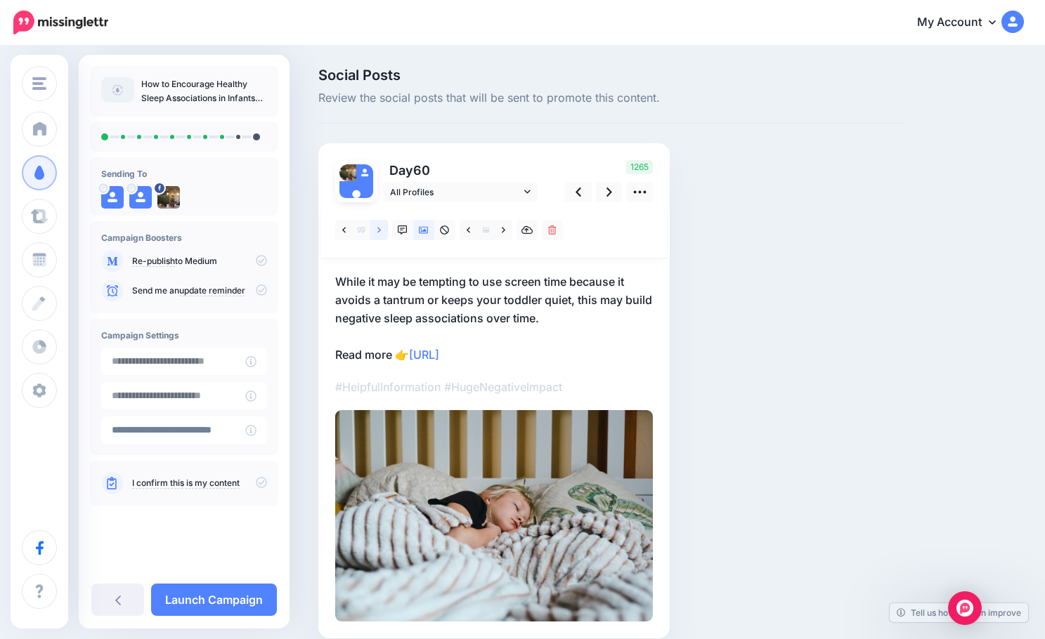
click at [377, 233] on icon at bounding box center [379, 230] width 4 height 10
click at [615, 193] on link at bounding box center [609, 192] width 27 height 20
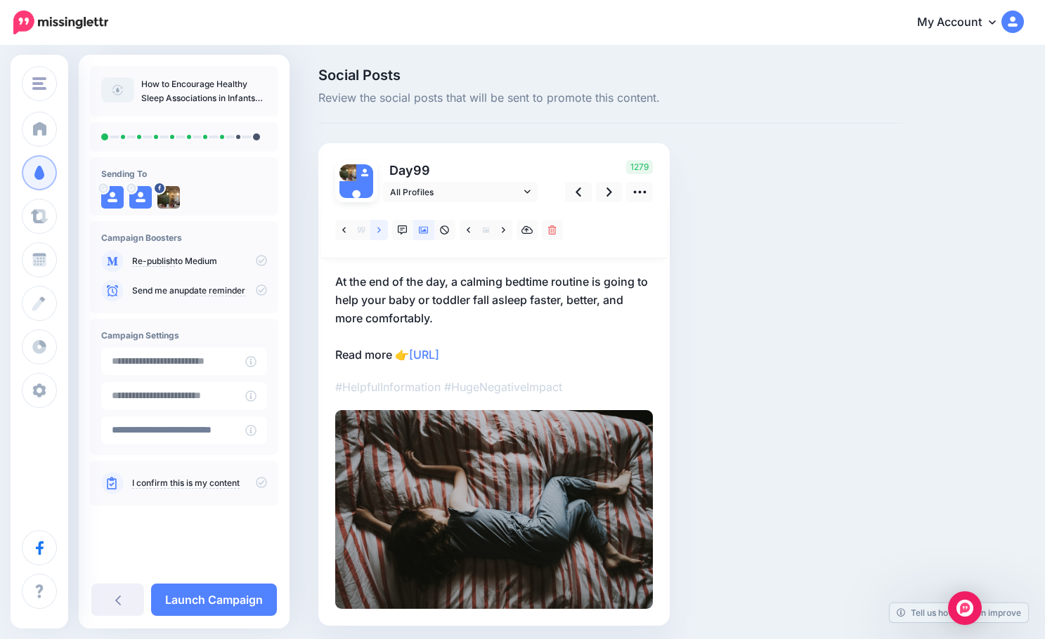
click at [377, 228] on icon at bounding box center [379, 230] width 4 height 10
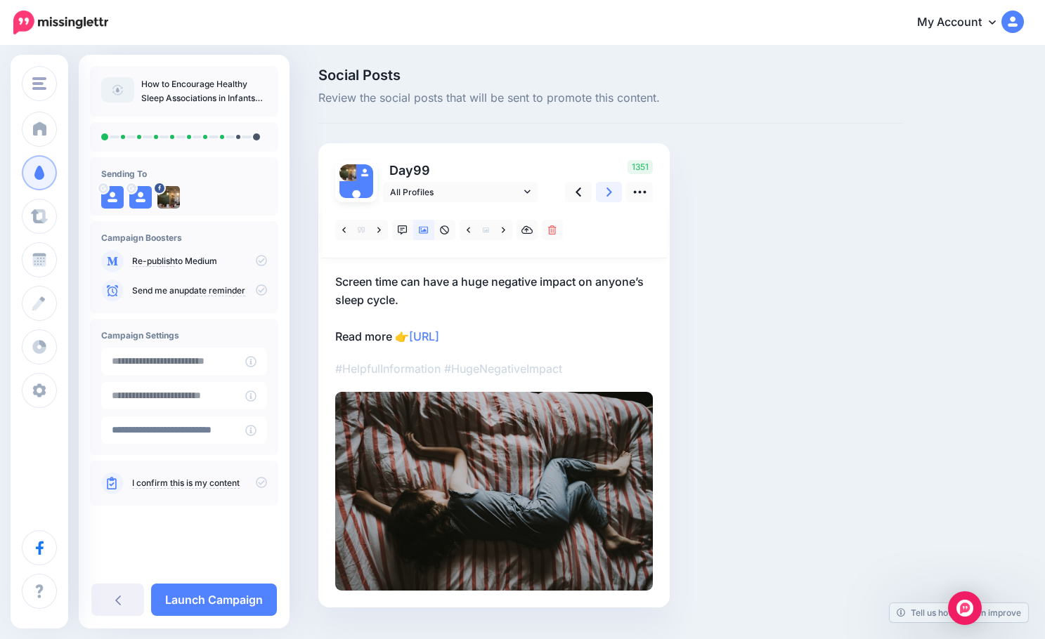
click at [607, 189] on icon at bounding box center [609, 192] width 6 height 9
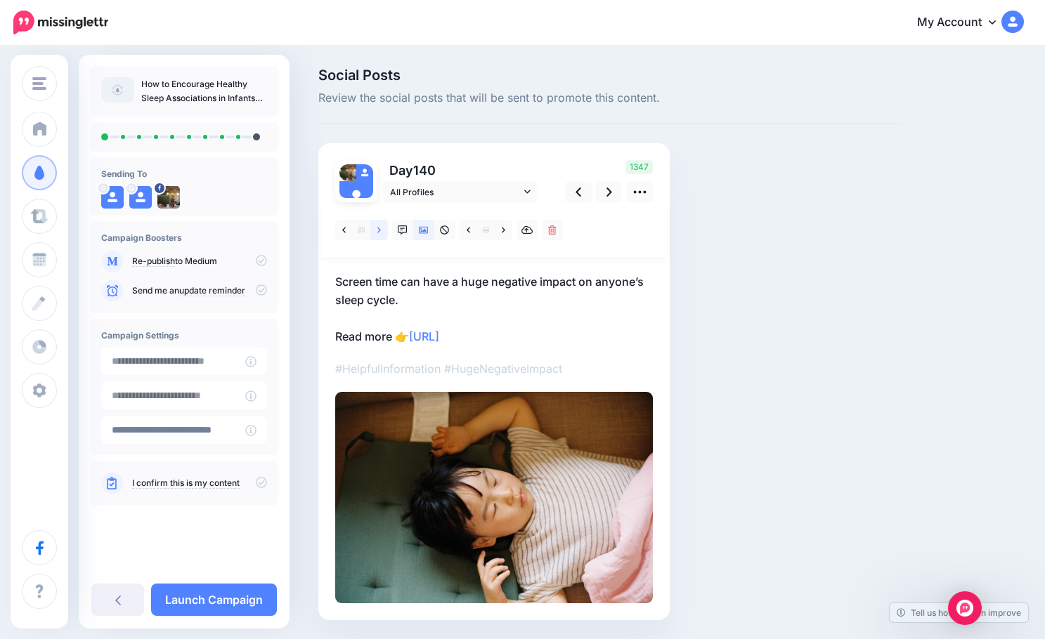
click at [384, 226] on link at bounding box center [379, 230] width 18 height 20
click at [581, 193] on icon at bounding box center [578, 192] width 6 height 15
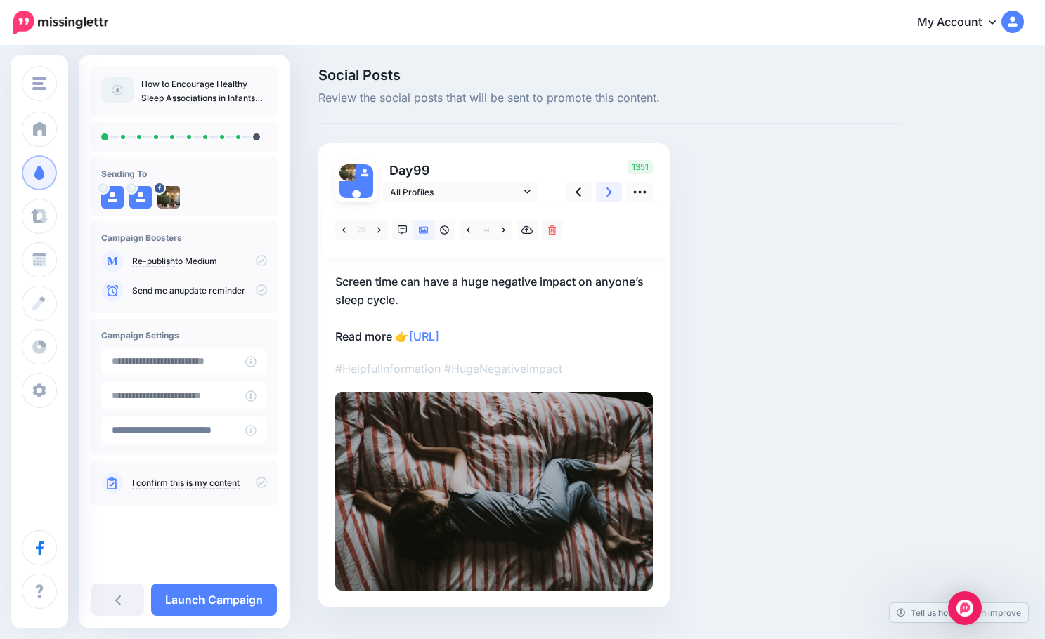
click at [609, 193] on icon at bounding box center [609, 192] width 6 height 9
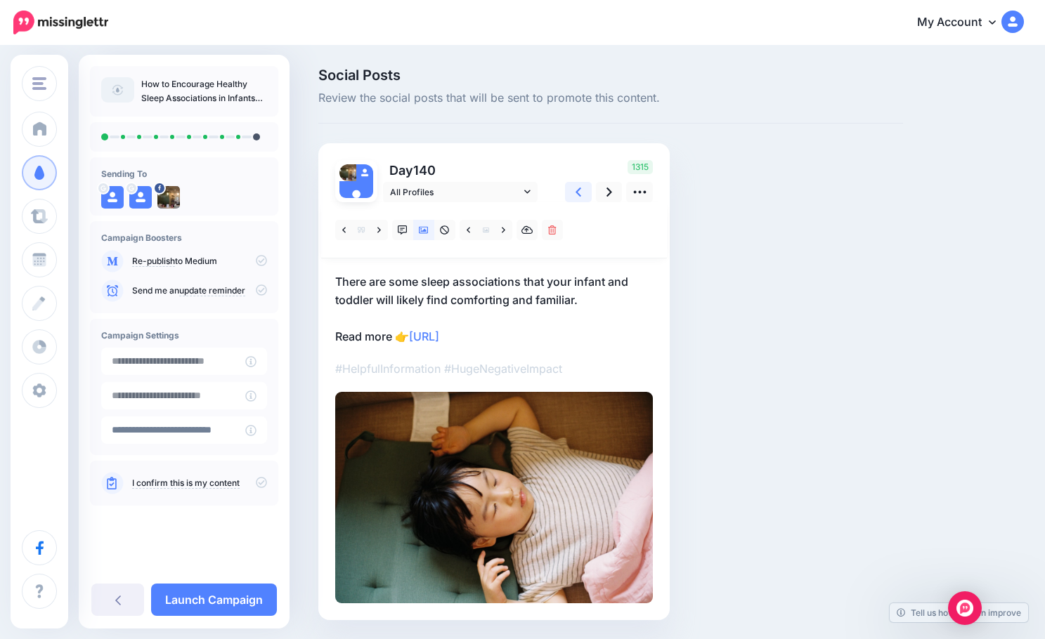
click at [589, 195] on link at bounding box center [578, 192] width 27 height 20
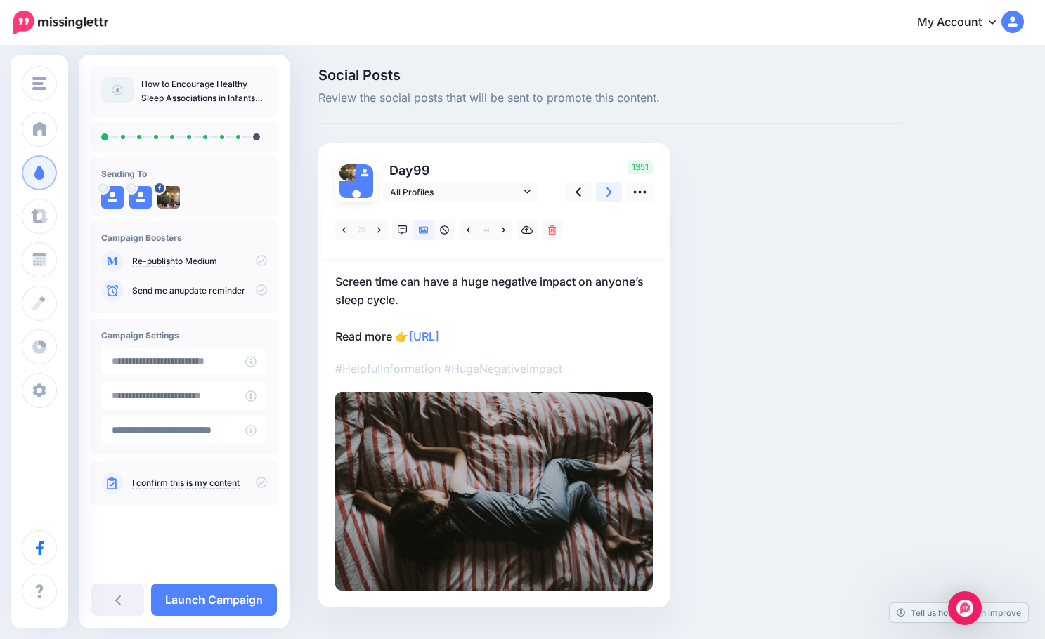
click at [607, 192] on icon at bounding box center [609, 192] width 6 height 15
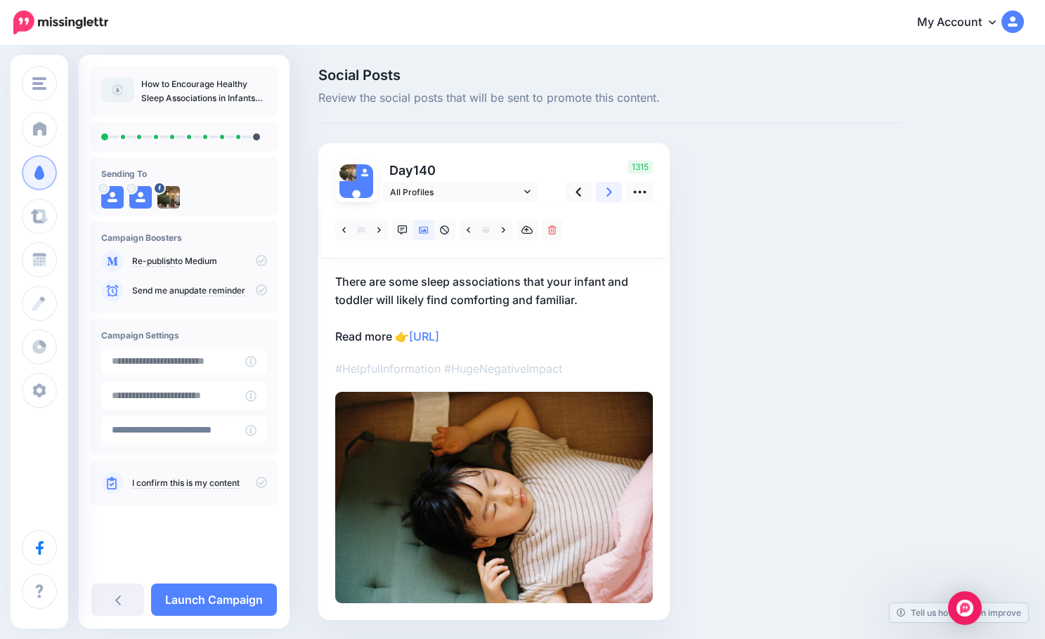
click at [607, 192] on icon at bounding box center [609, 192] width 6 height 15
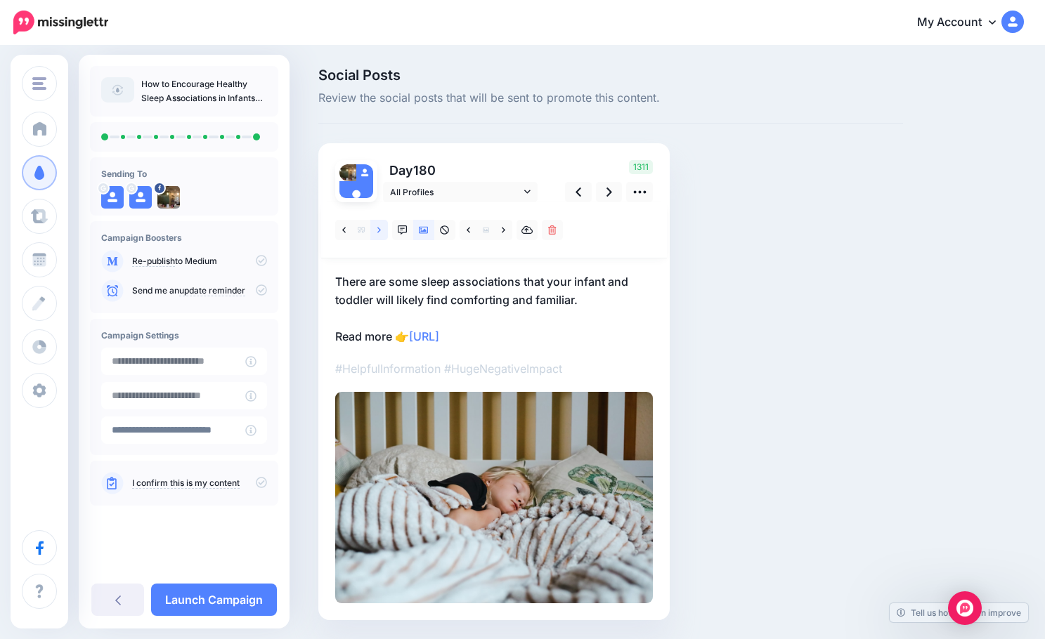
click at [375, 233] on link at bounding box center [379, 230] width 18 height 20
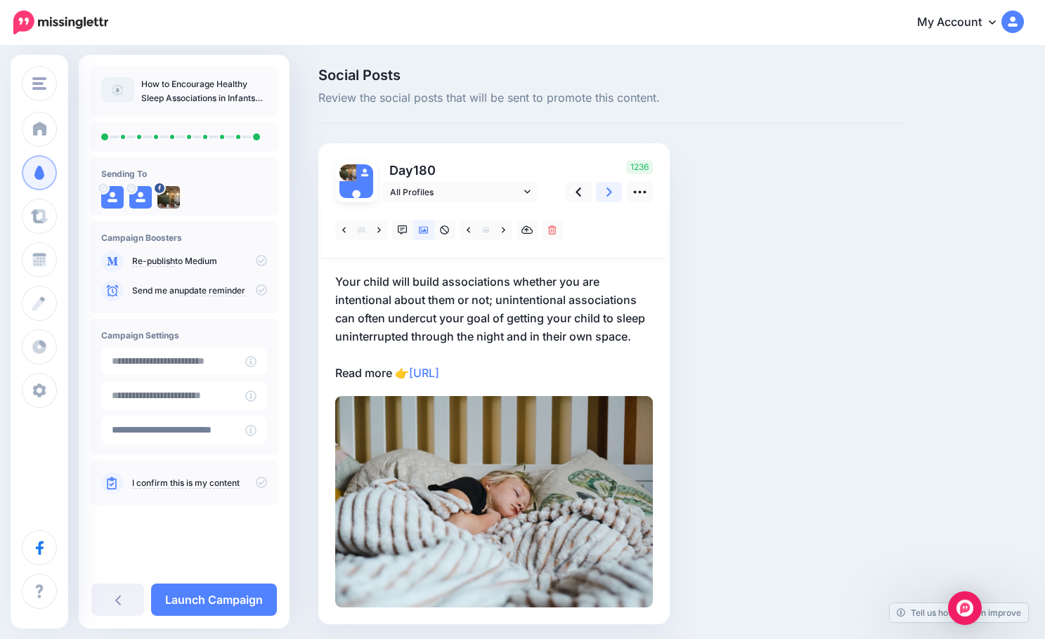
click at [611, 193] on icon at bounding box center [609, 192] width 6 height 15
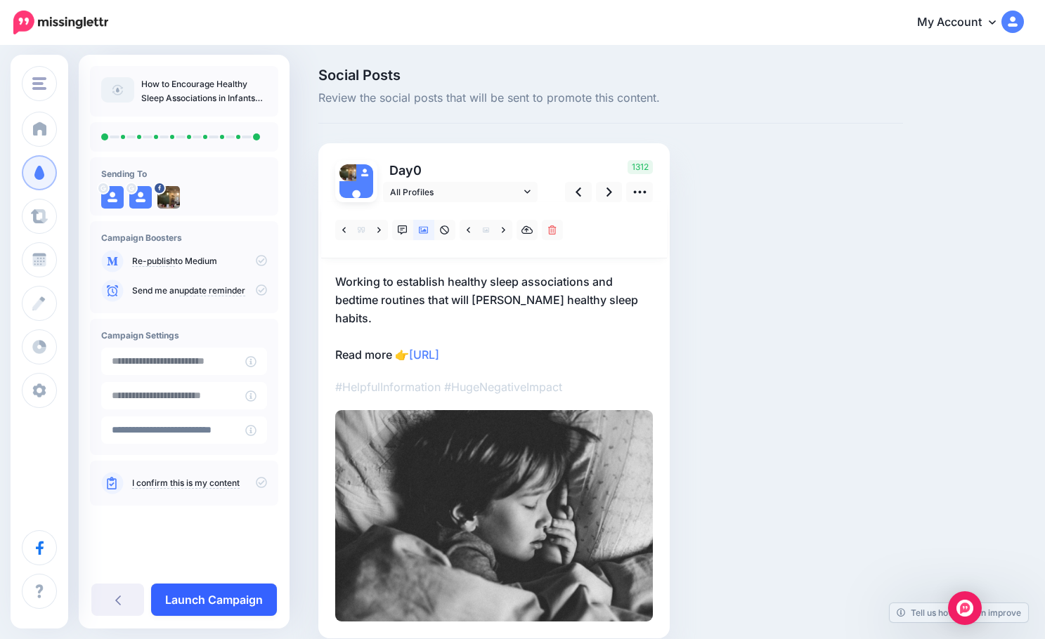
click at [247, 589] on link "Launch Campaign" at bounding box center [214, 600] width 126 height 32
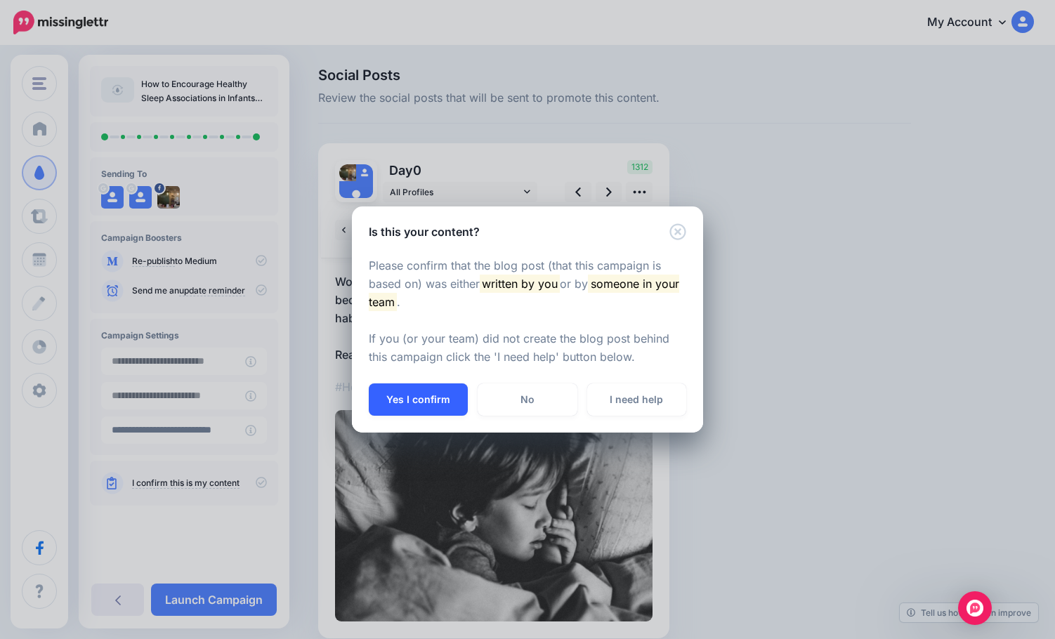
click at [417, 396] on button "Yes I confirm" at bounding box center [418, 400] width 99 height 32
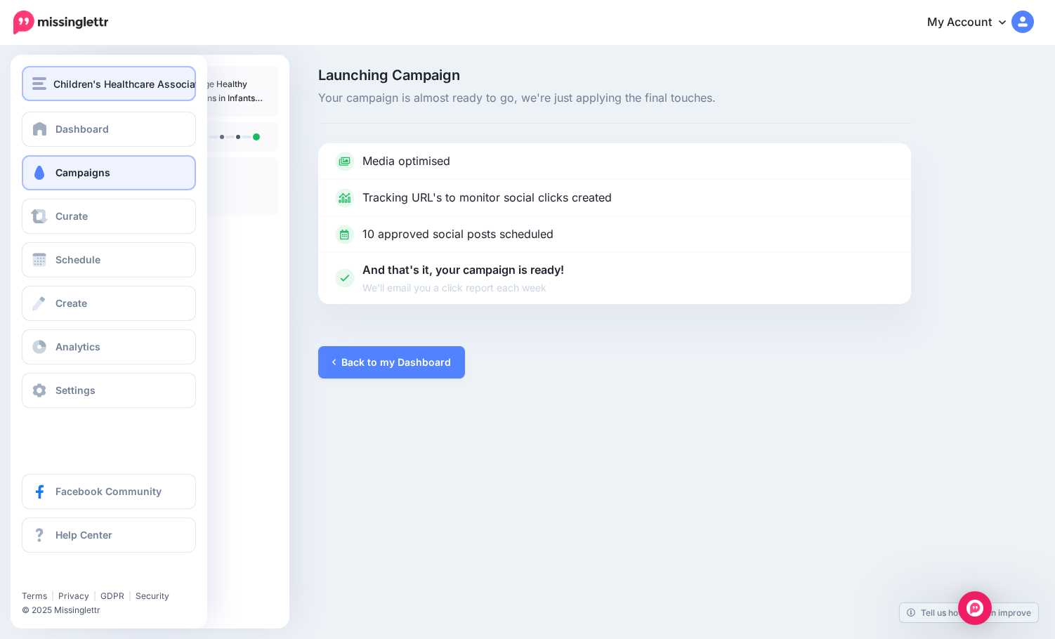
click at [51, 96] on button "Children's Healthcare Associates" at bounding box center [109, 83] width 174 height 35
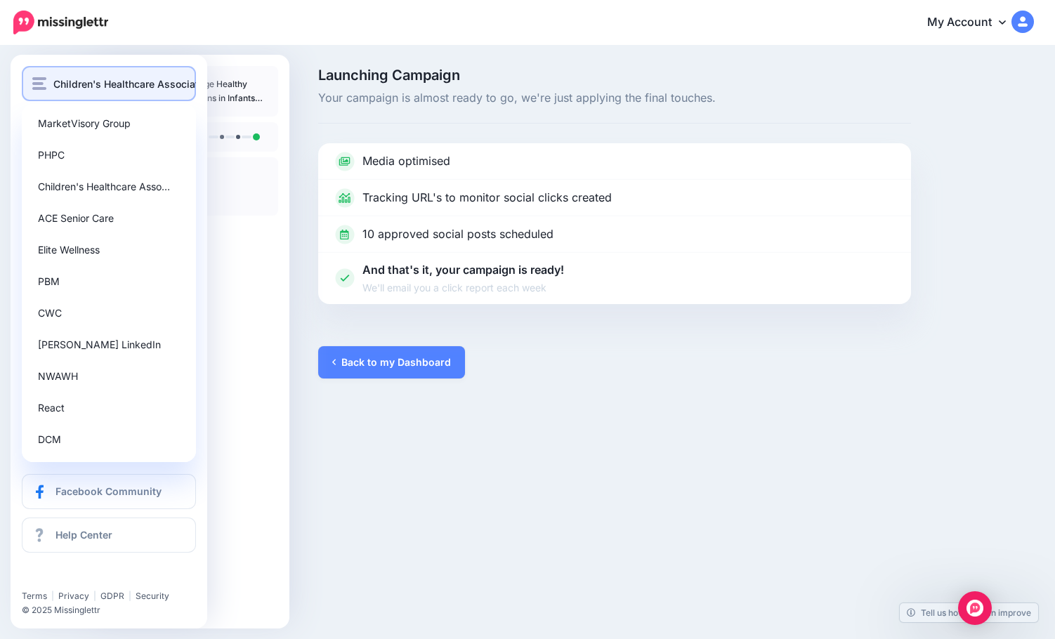
click at [51, 96] on button "Children's Healthcare Associates" at bounding box center [109, 83] width 174 height 35
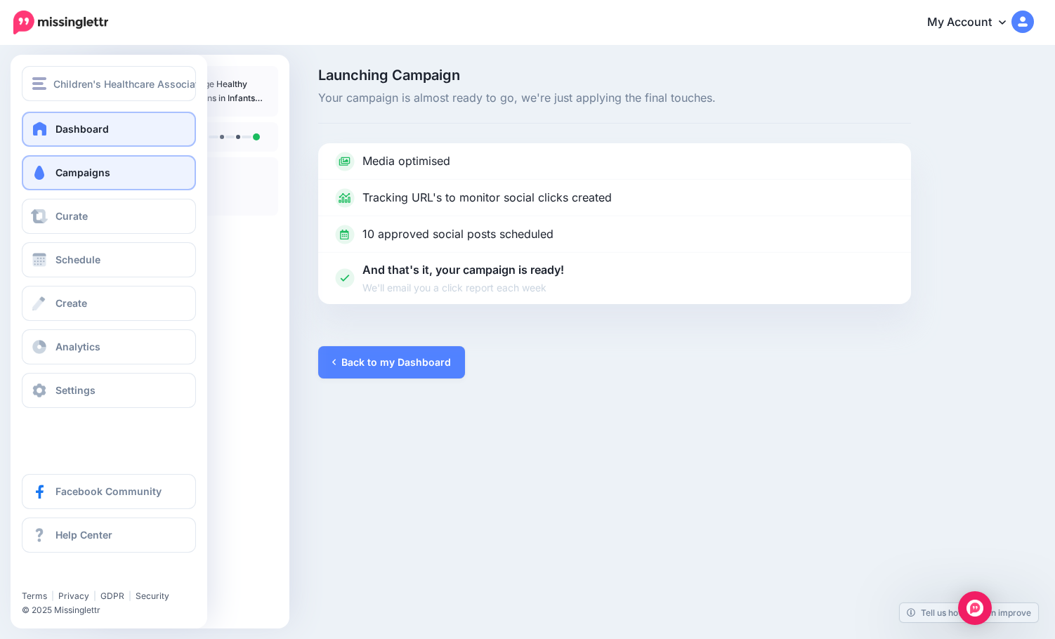
click at [76, 131] on span "Dashboard" at bounding box center [81, 129] width 53 height 12
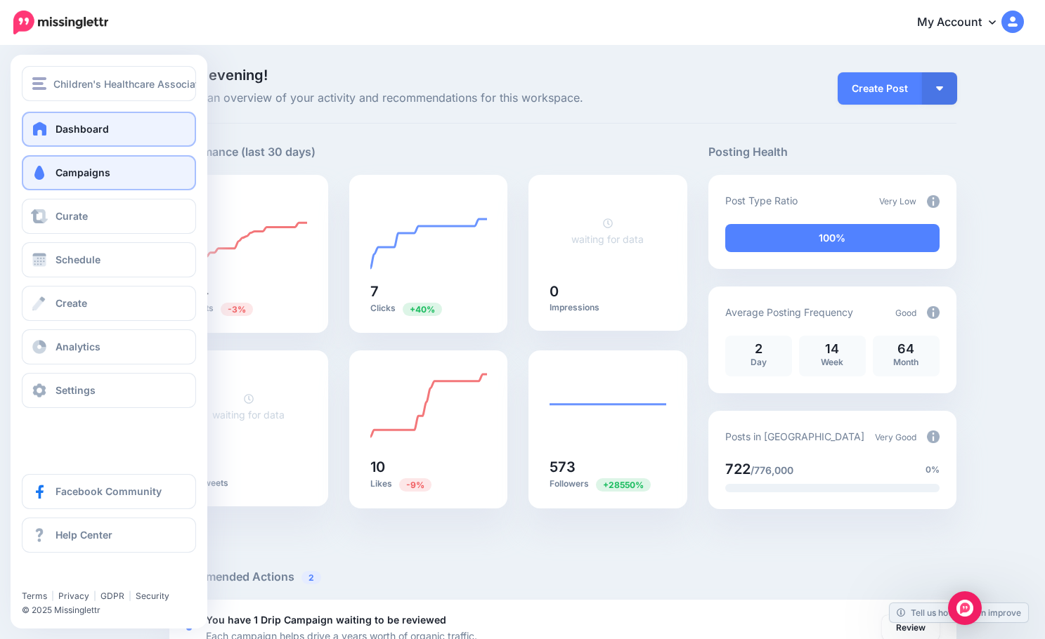
click at [76, 168] on span "Campaigns" at bounding box center [82, 172] width 55 height 12
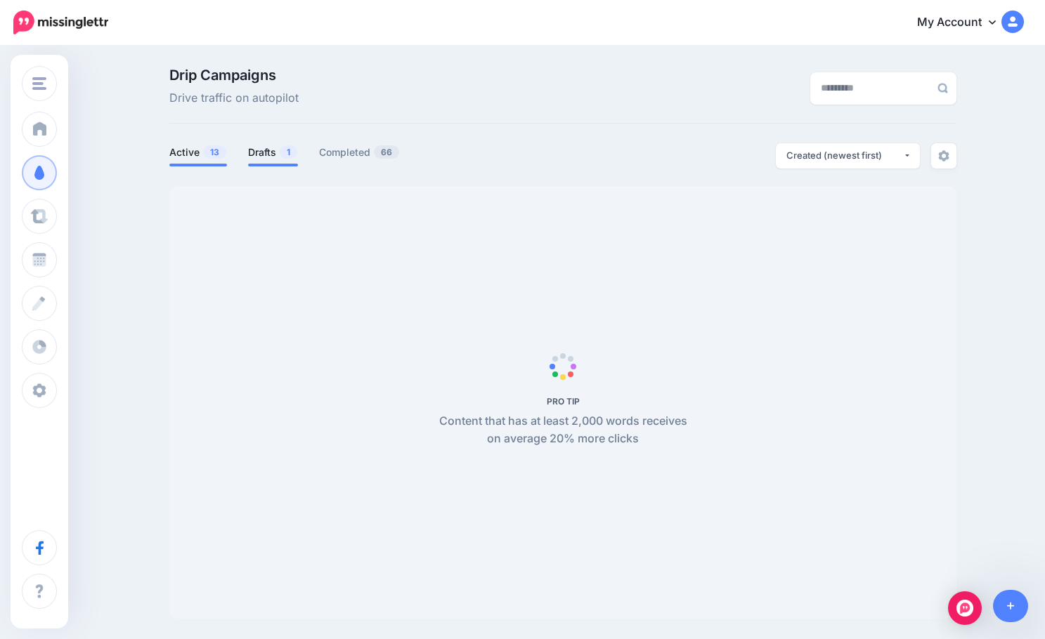
click at [269, 153] on link "Drafts 1" at bounding box center [273, 152] width 50 height 17
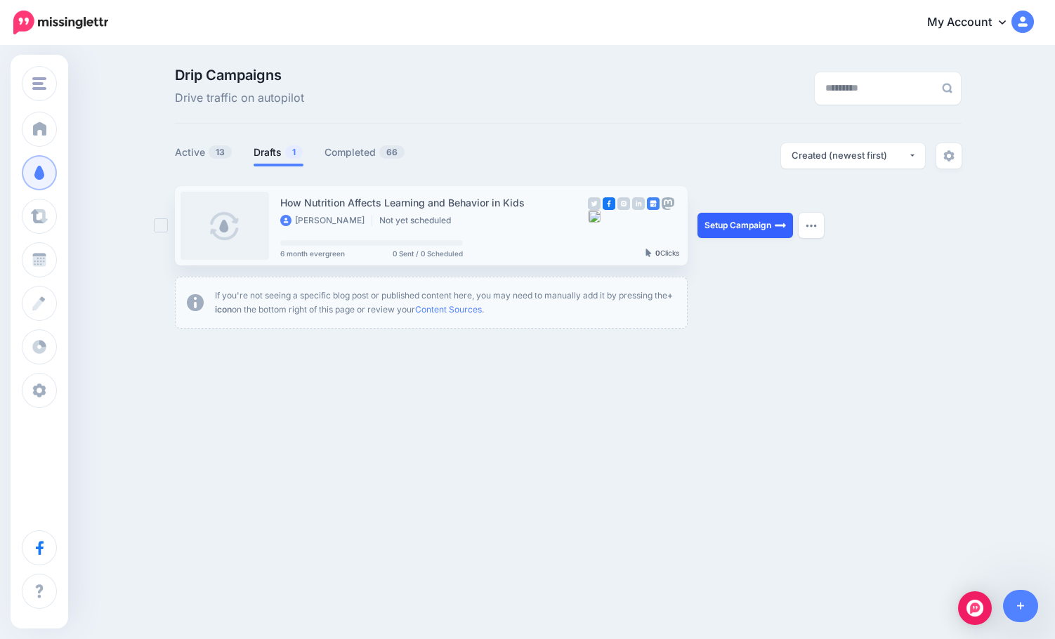
click at [750, 224] on link "Setup Campaign" at bounding box center [746, 225] width 96 height 25
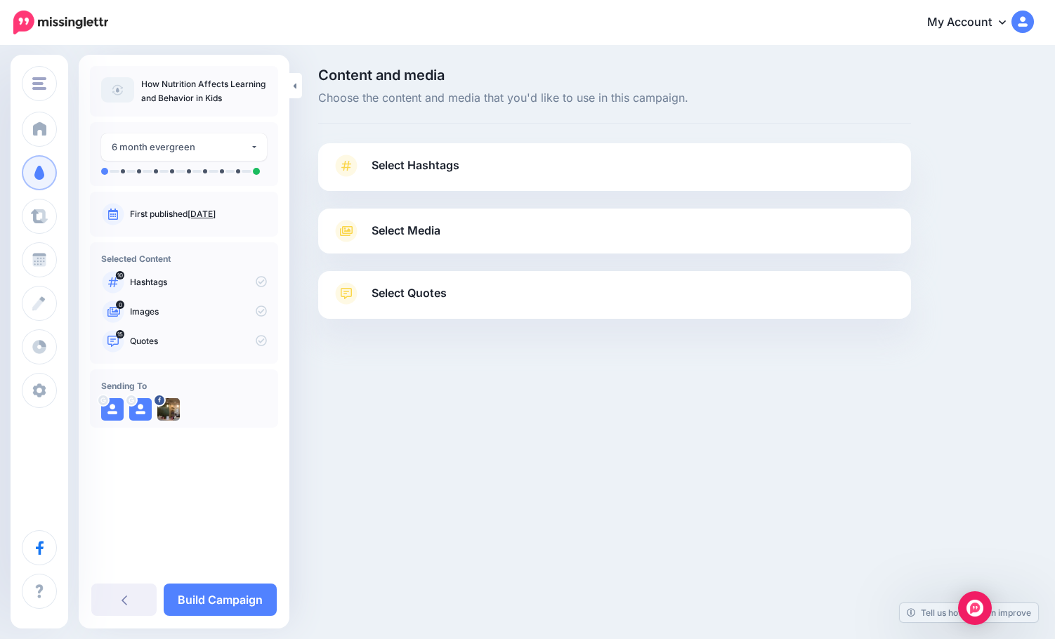
click at [447, 303] on span "Select Quotes" at bounding box center [409, 293] width 75 height 19
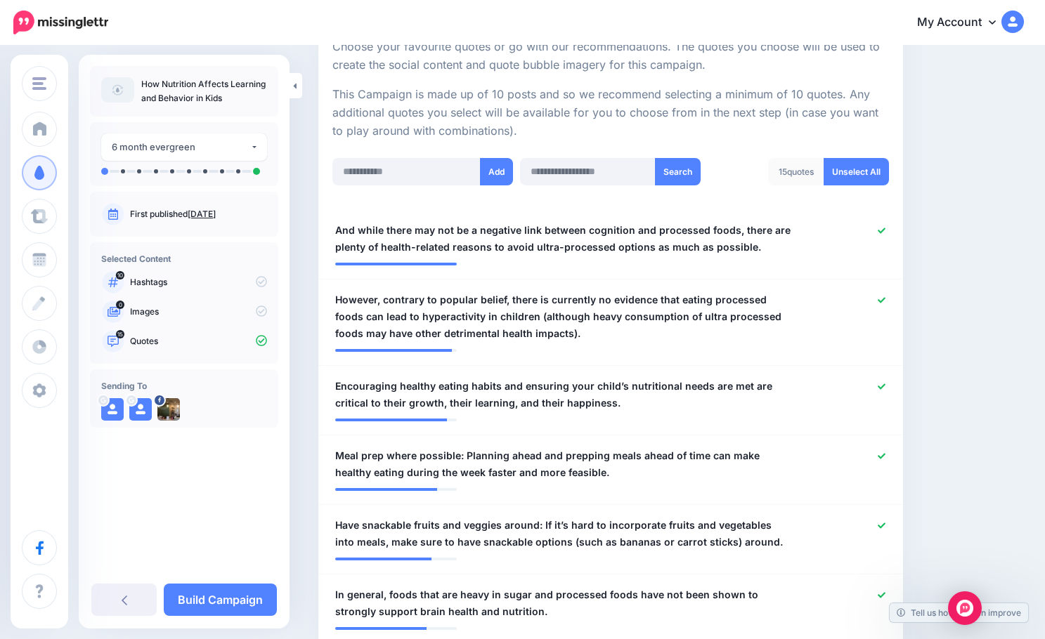
scroll to position [351, 0]
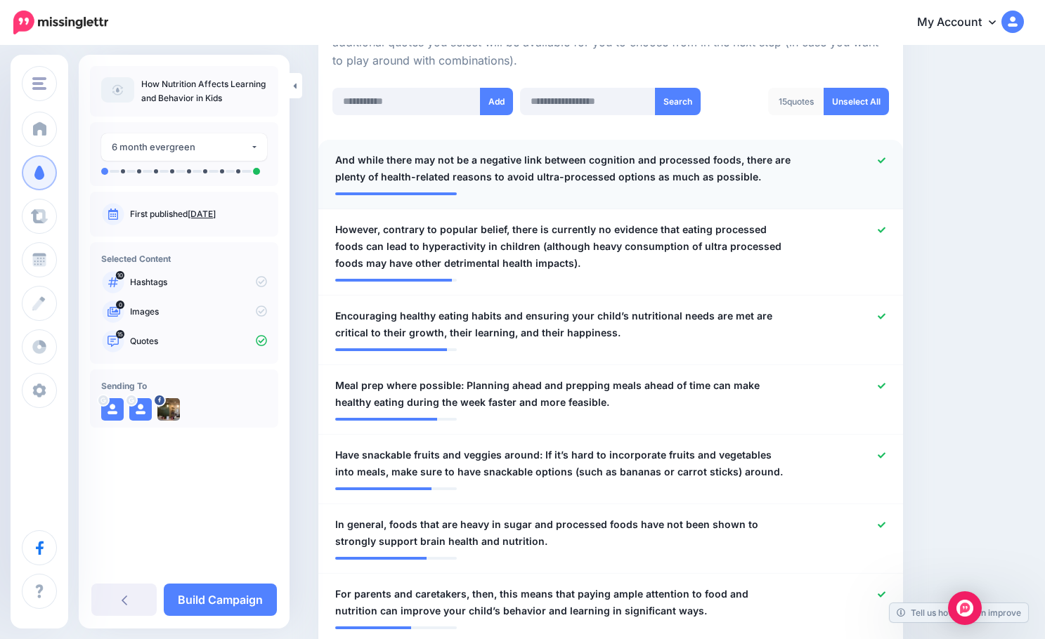
click at [360, 157] on span "And while there may not be a negative link between cognition and processed food…" at bounding box center [562, 169] width 455 height 34
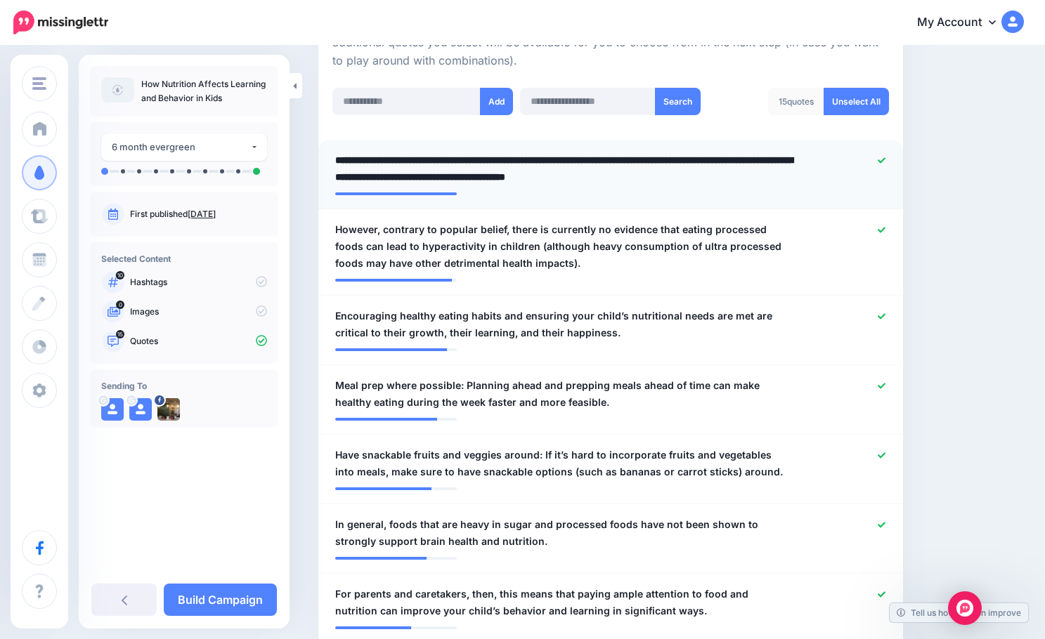
drag, startPoint x: 362, startPoint y: 160, endPoint x: 325, endPoint y: 165, distance: 37.6
click at [325, 165] on div "**********" at bounding box center [563, 169] width 476 height 34
type textarea "**********"
click at [385, 230] on span "However, contrary to popular belief, there is currently no evidence that eating…" at bounding box center [562, 246] width 455 height 51
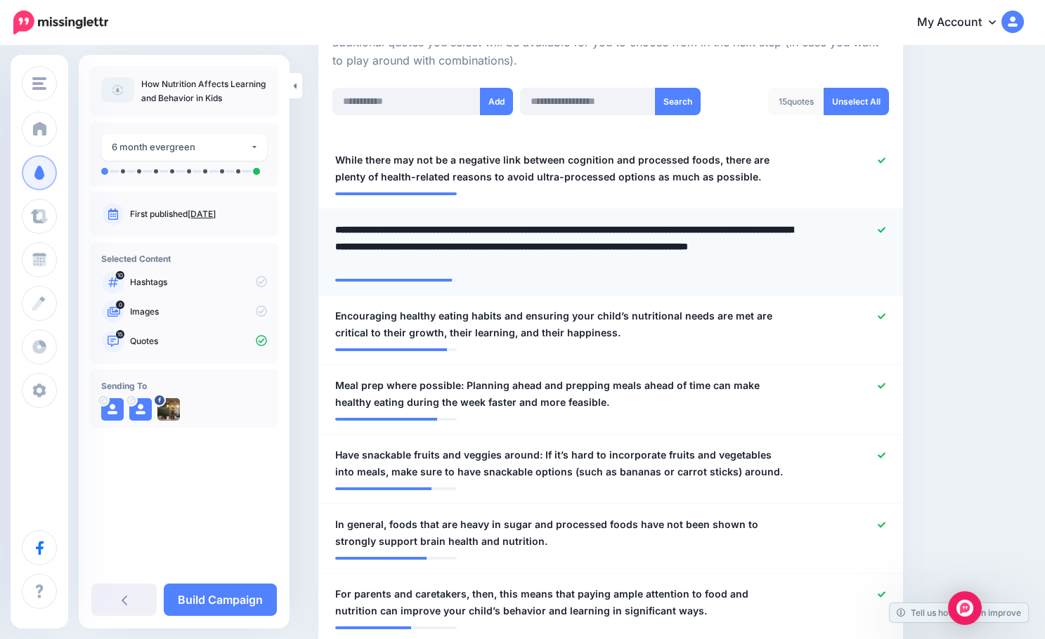
drag, startPoint x: 386, startPoint y: 230, endPoint x: 319, endPoint y: 232, distance: 66.7
click at [319, 232] on li "**********" at bounding box center [610, 252] width 584 height 86
type textarea "**********"
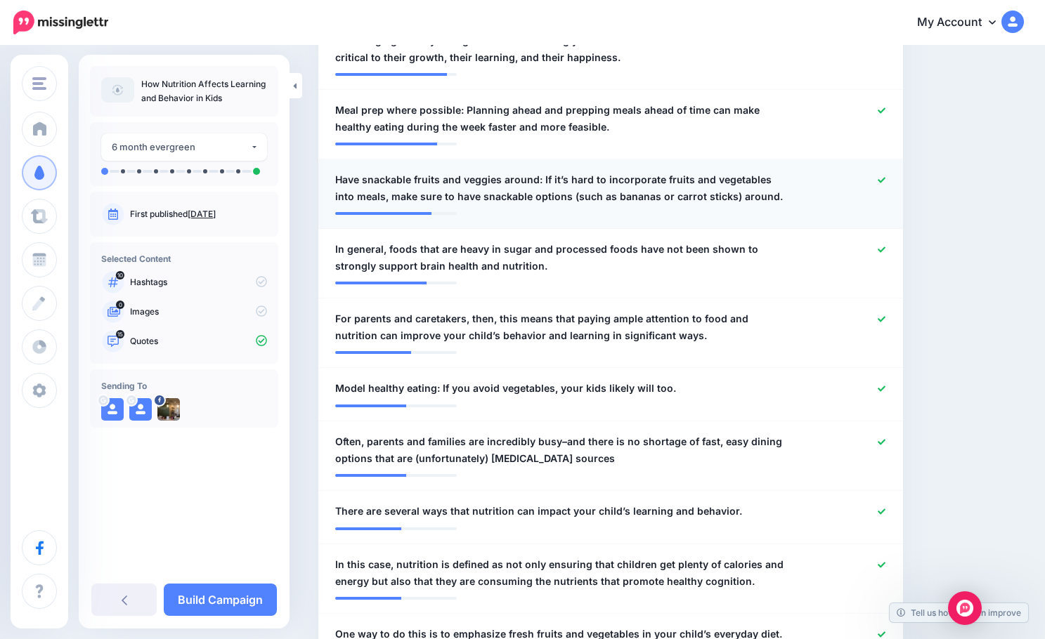
scroll to position [632, 0]
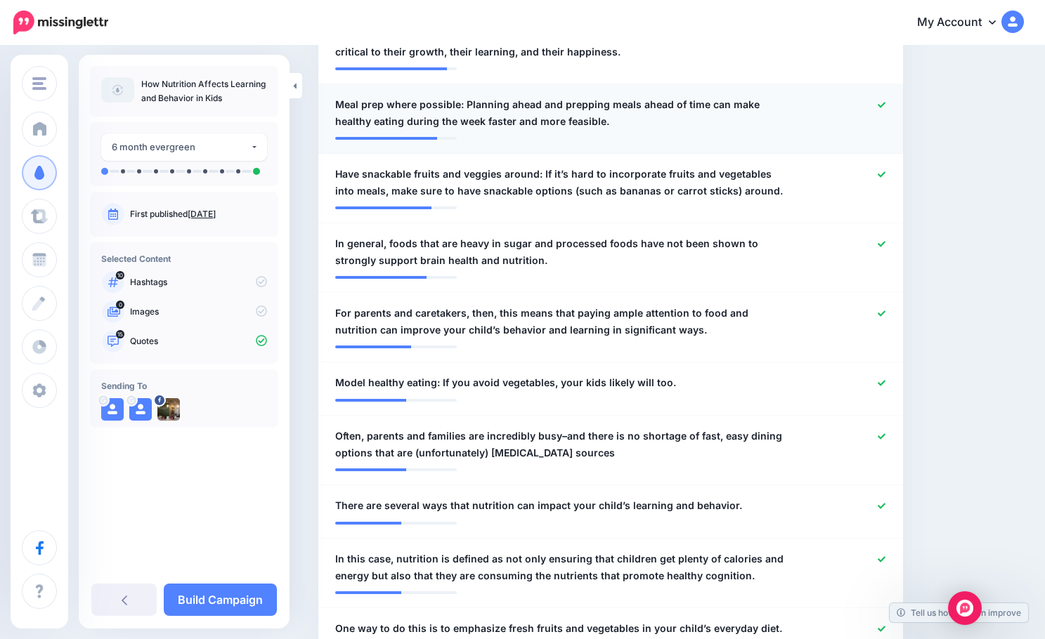
click at [458, 101] on span "Meal prep where possible: Planning ahead and prepping meals ahead of time can m…" at bounding box center [562, 113] width 455 height 34
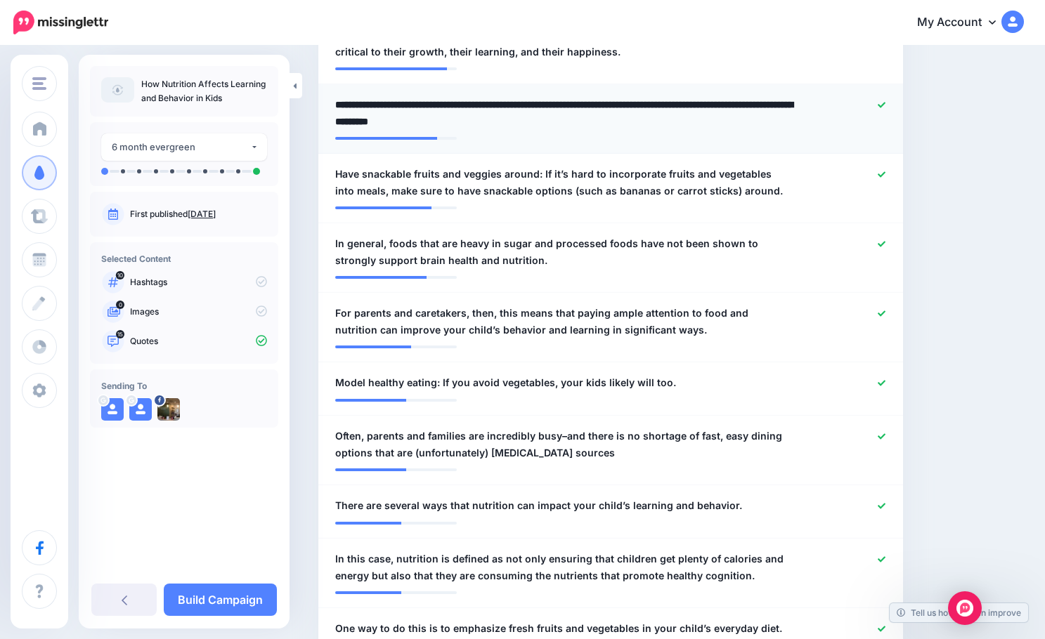
drag, startPoint x: 462, startPoint y: 105, endPoint x: 332, endPoint y: 112, distance: 130.1
click at [332, 112] on div "**********" at bounding box center [563, 113] width 476 height 34
type textarea "**********"
click at [537, 174] on span "Have snackable fruits and veggies around: If it’s hard to incorporate fruits an…" at bounding box center [562, 183] width 455 height 34
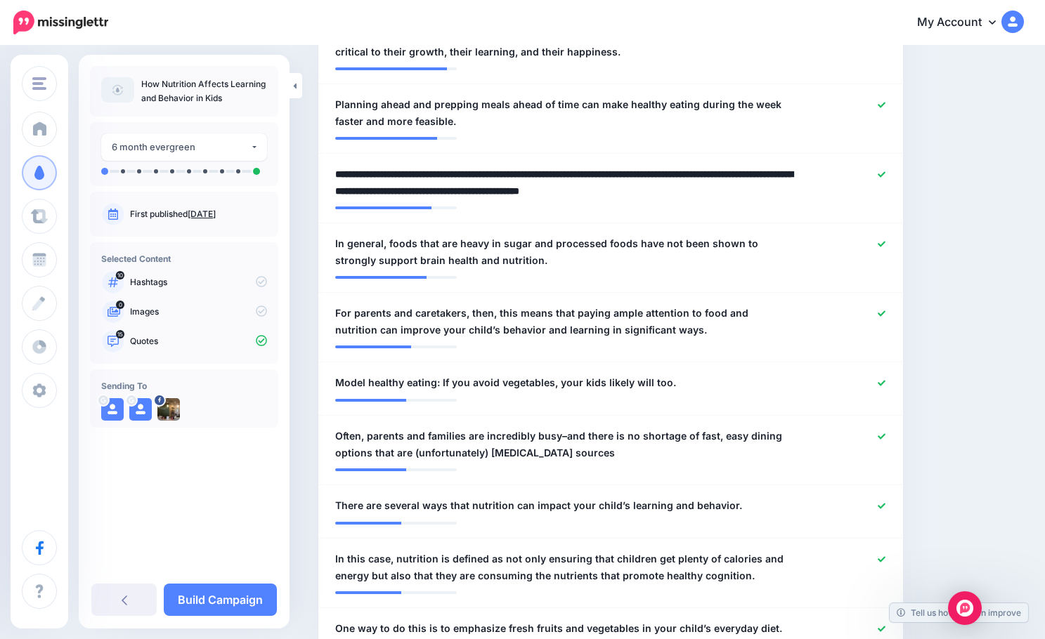
drag, startPoint x: 540, startPoint y: 173, endPoint x: 299, endPoint y: 178, distance: 241.7
type textarea "**********"
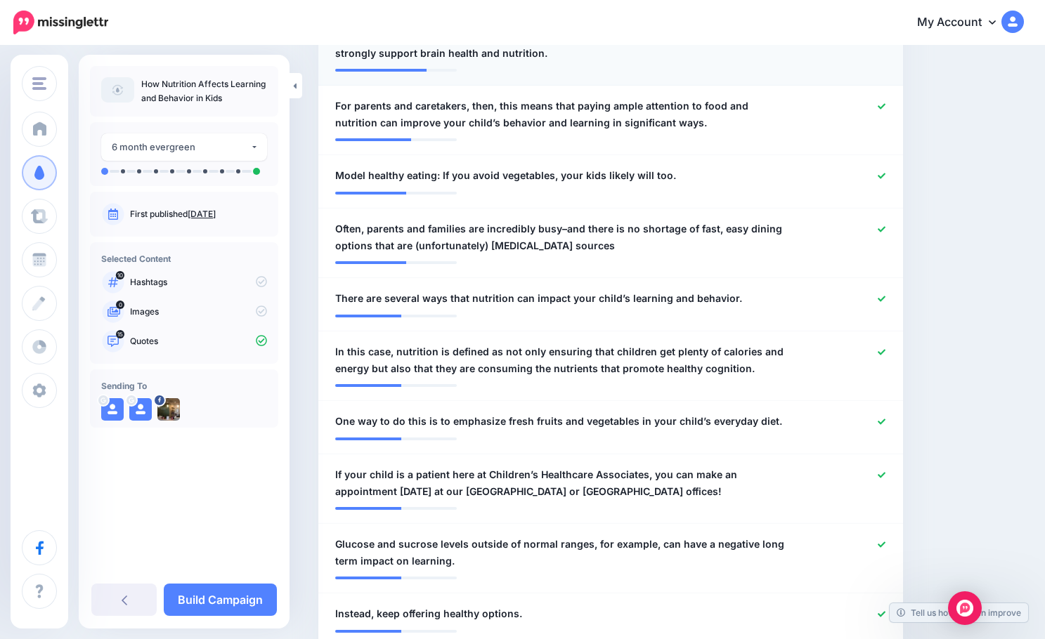
scroll to position [843, 0]
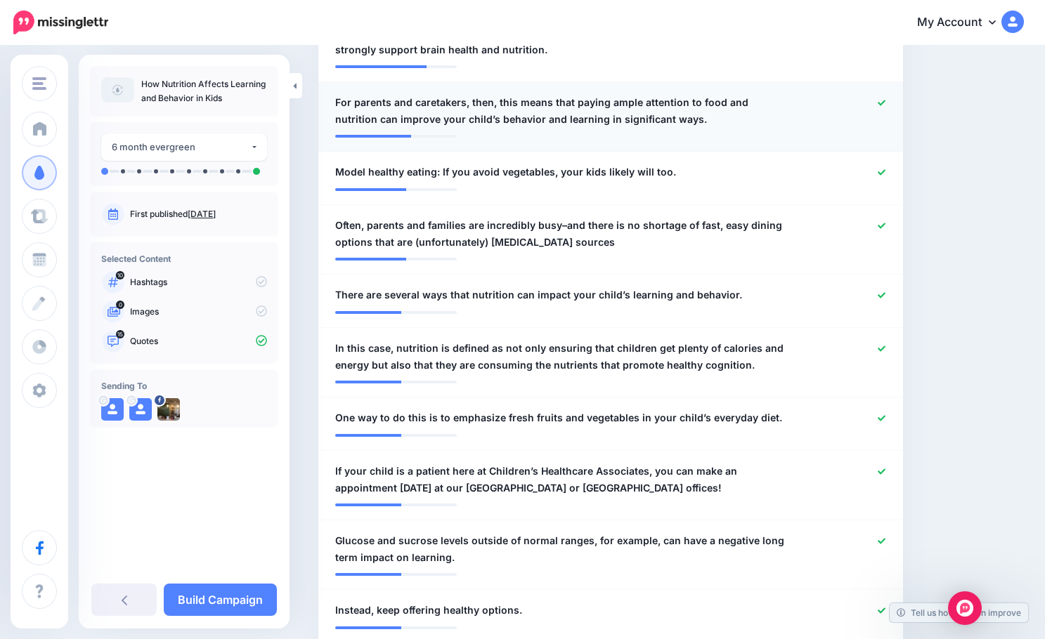
click at [542, 105] on span "For parents and caretakers, then, this means that paying ample attention to foo…" at bounding box center [562, 111] width 455 height 34
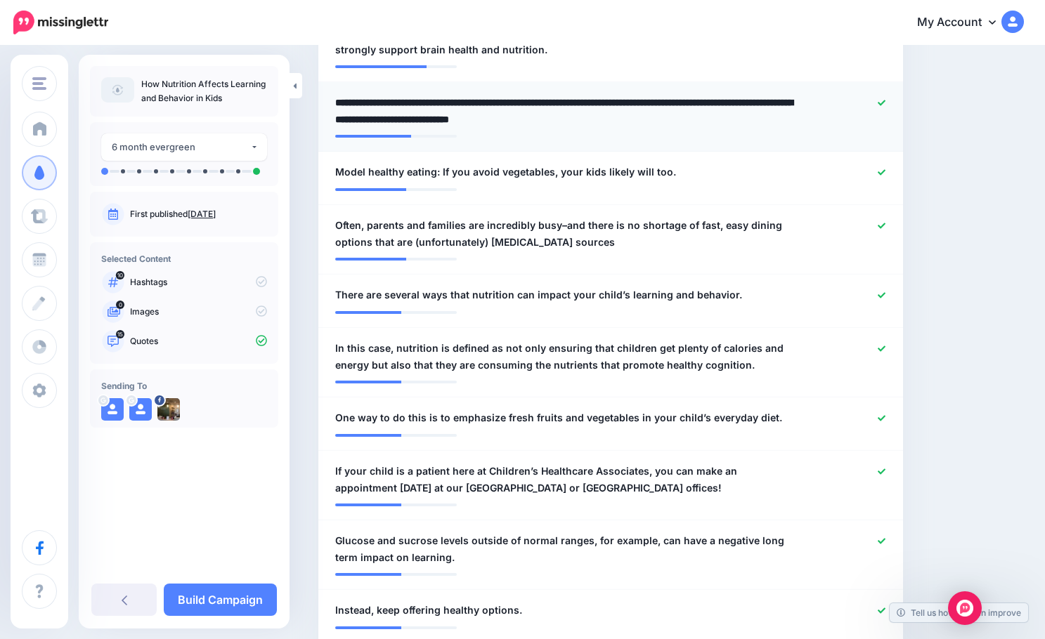
drag, startPoint x: 568, startPoint y: 105, endPoint x: 469, endPoint y: 103, distance: 99.8
click at [469, 103] on textarea "**********" at bounding box center [566, 111] width 462 height 34
type textarea "**********"
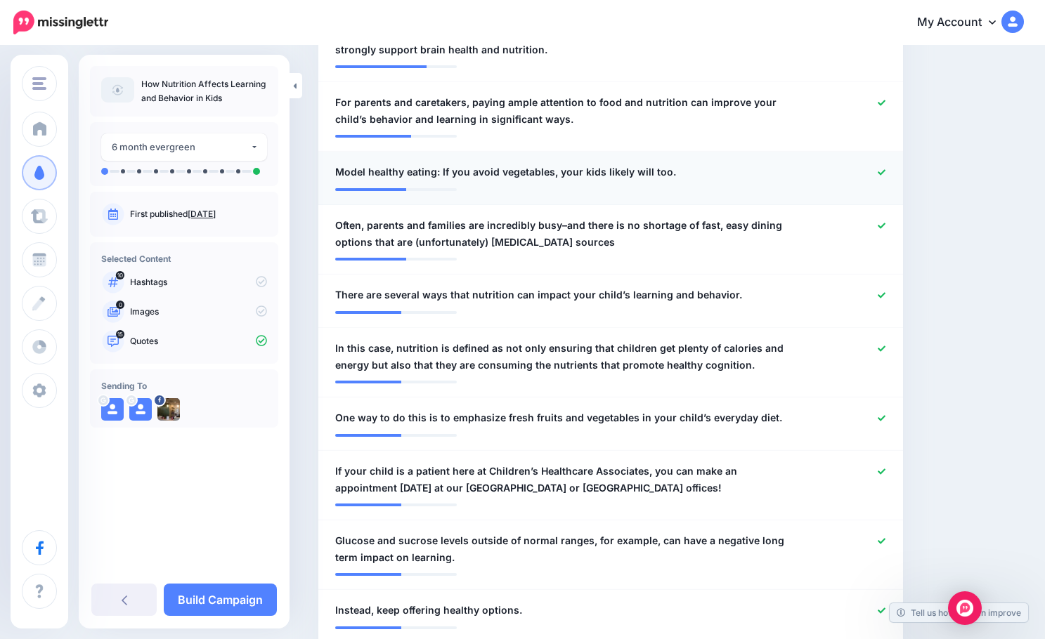
click at [439, 174] on span "Model healthy eating: If you avoid vegetables, your kids likely will too." at bounding box center [505, 172] width 341 height 17
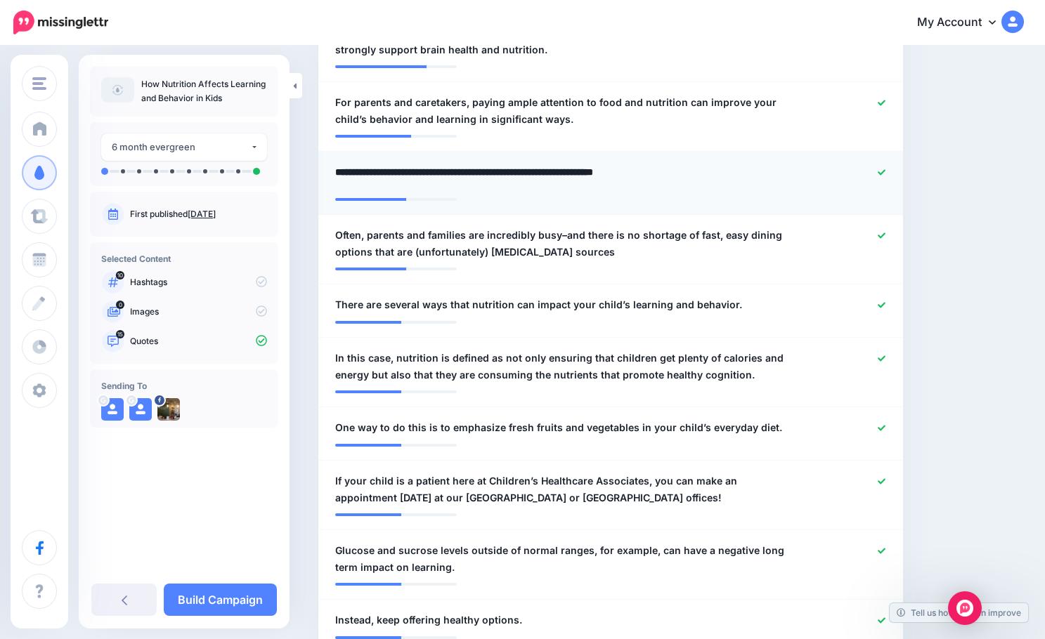
drag, startPoint x: 440, startPoint y: 170, endPoint x: 339, endPoint y: 164, distance: 101.3
click at [339, 164] on textarea "**********" at bounding box center [566, 177] width 462 height 27
type textarea "**********"
click at [885, 170] on icon at bounding box center [881, 173] width 8 height 8
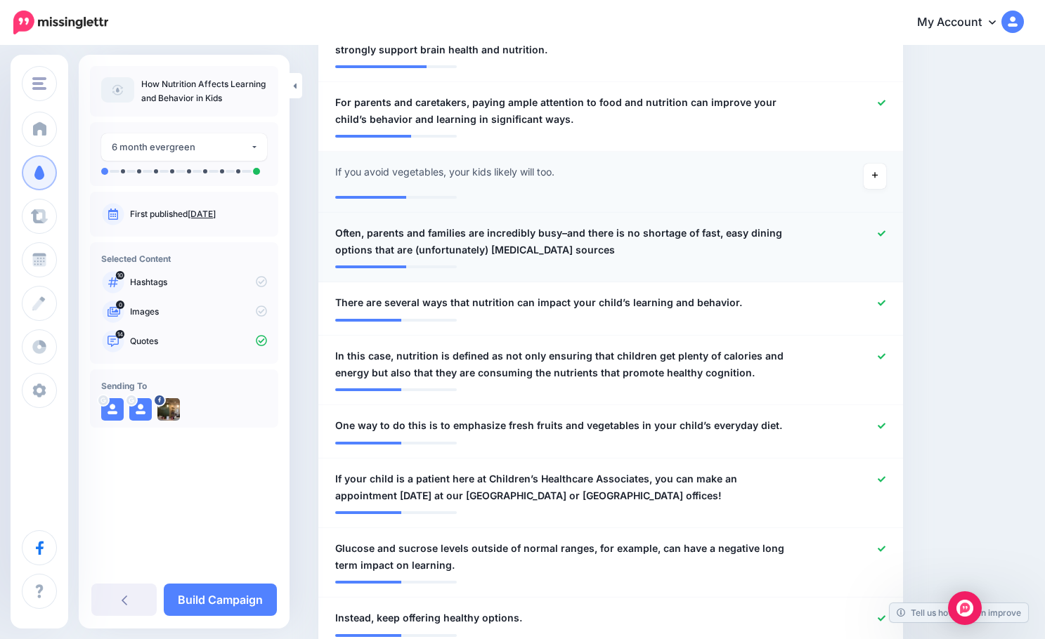
drag, startPoint x: 581, startPoint y: 251, endPoint x: 589, endPoint y: 251, distance: 7.7
click at [582, 251] on span "Often, parents and families are incredibly busy–and there is no shortage of fas…" at bounding box center [562, 242] width 455 height 34
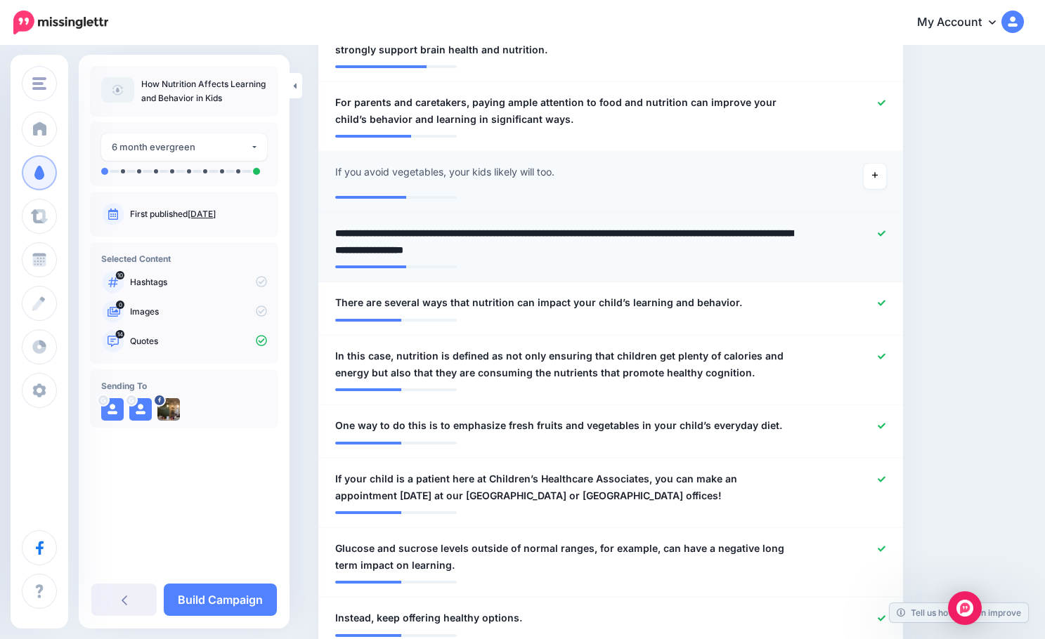
click at [589, 251] on textarea "**********" at bounding box center [566, 242] width 462 height 34
type textarea "**********"
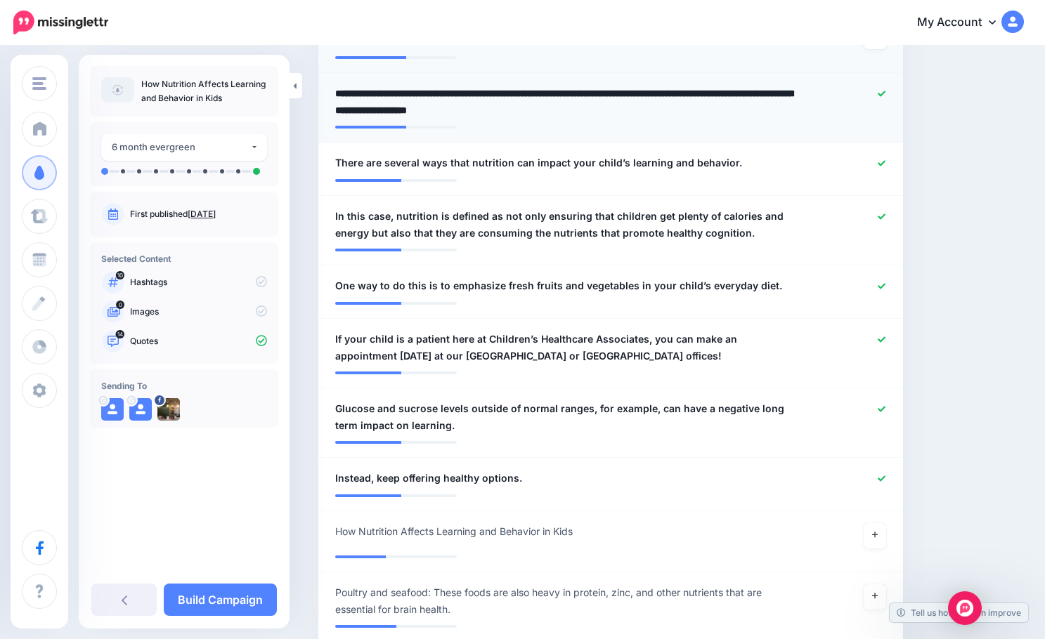
scroll to position [983, 0]
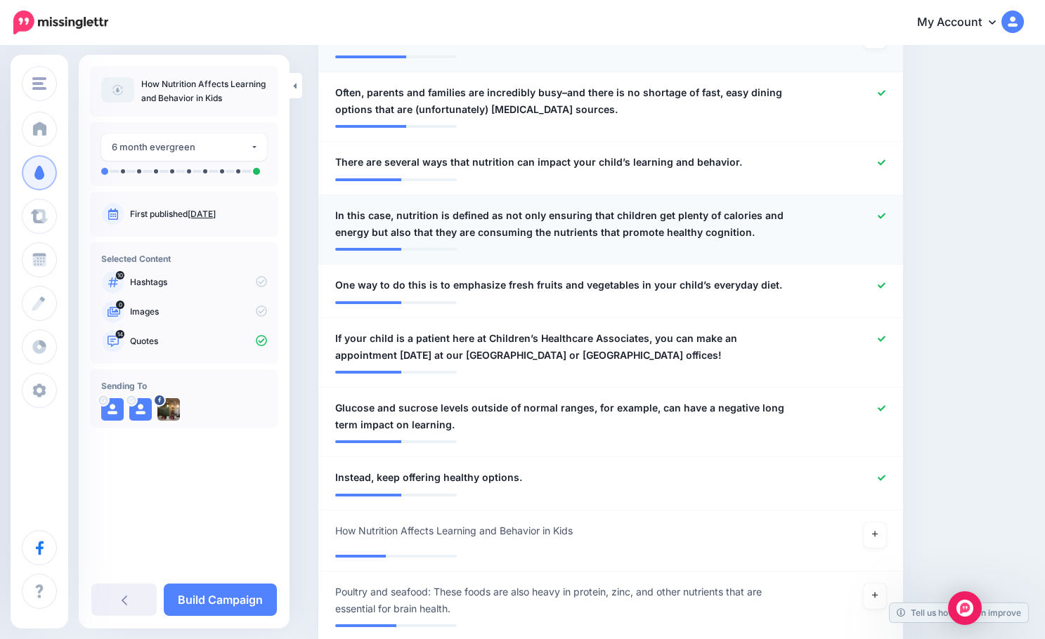
click at [391, 218] on span "In this case, nutrition is defined as not only ensuring that children get plent…" at bounding box center [562, 224] width 455 height 34
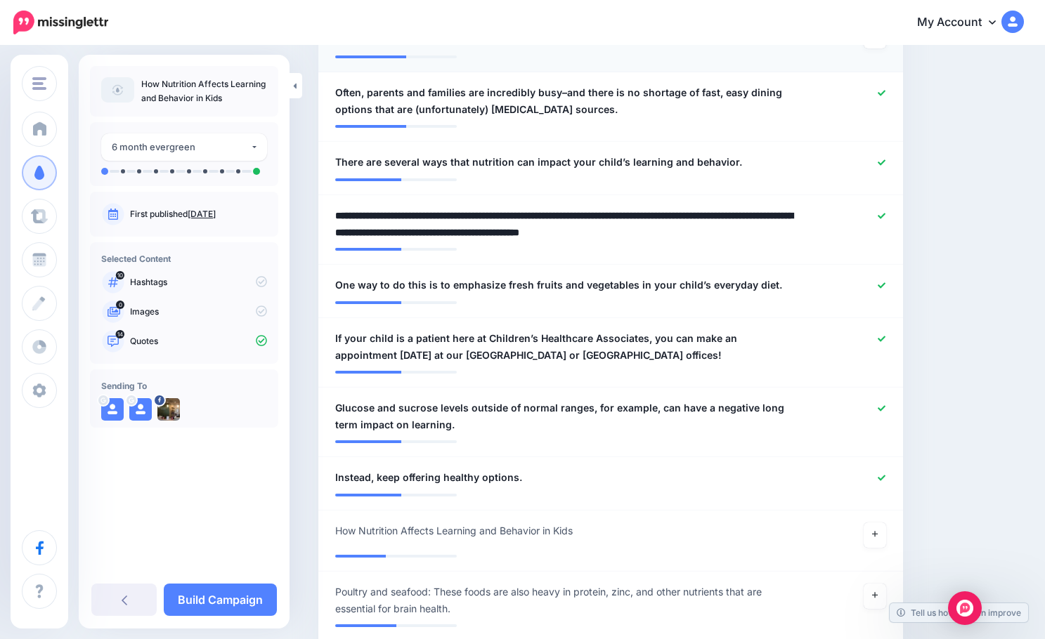
drag, startPoint x: 400, startPoint y: 216, endPoint x: 229, endPoint y: 207, distance: 170.9
type textarea "**********"
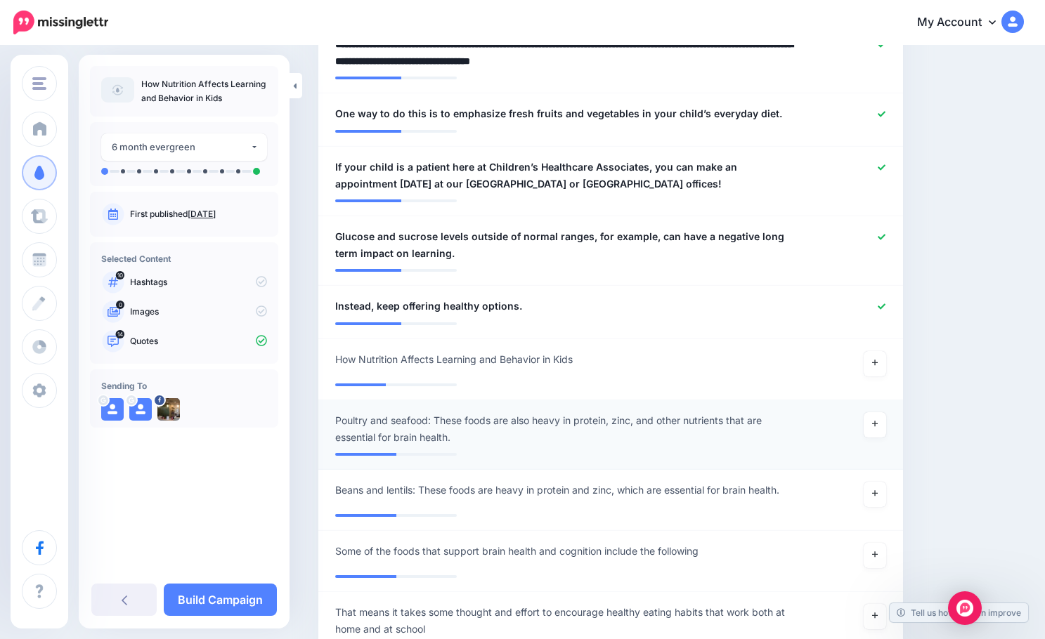
scroll to position [1194, 0]
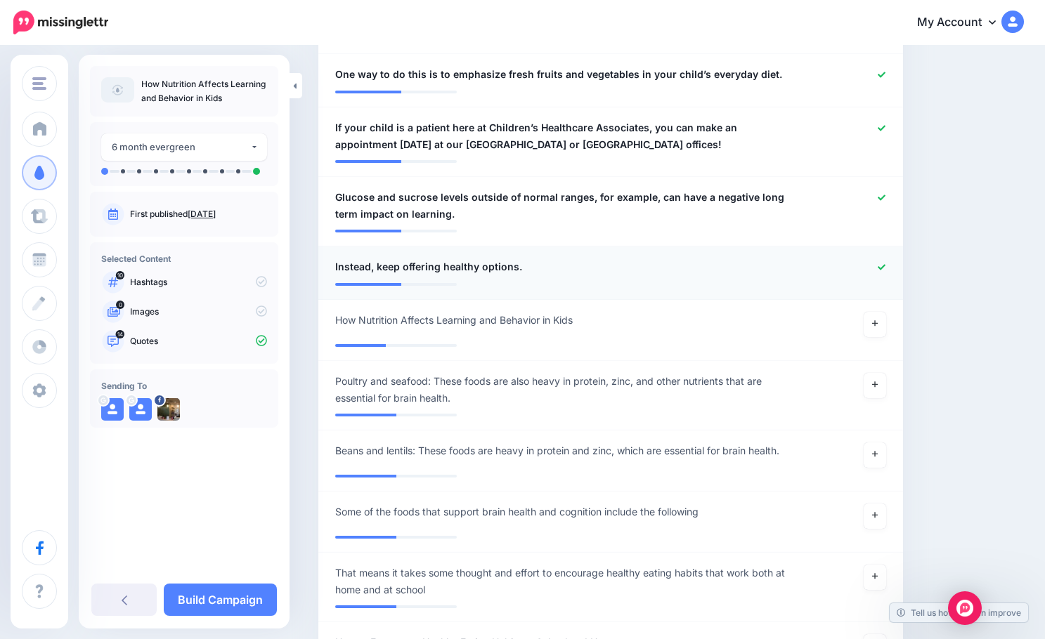
click at [885, 267] on icon at bounding box center [881, 267] width 8 height 8
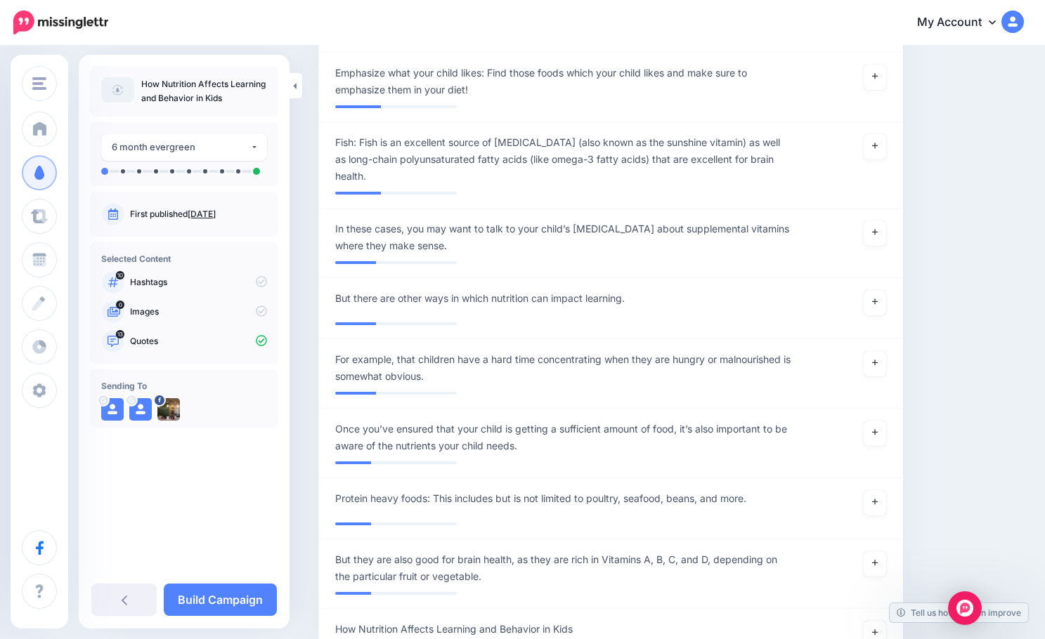
scroll to position [2178, 0]
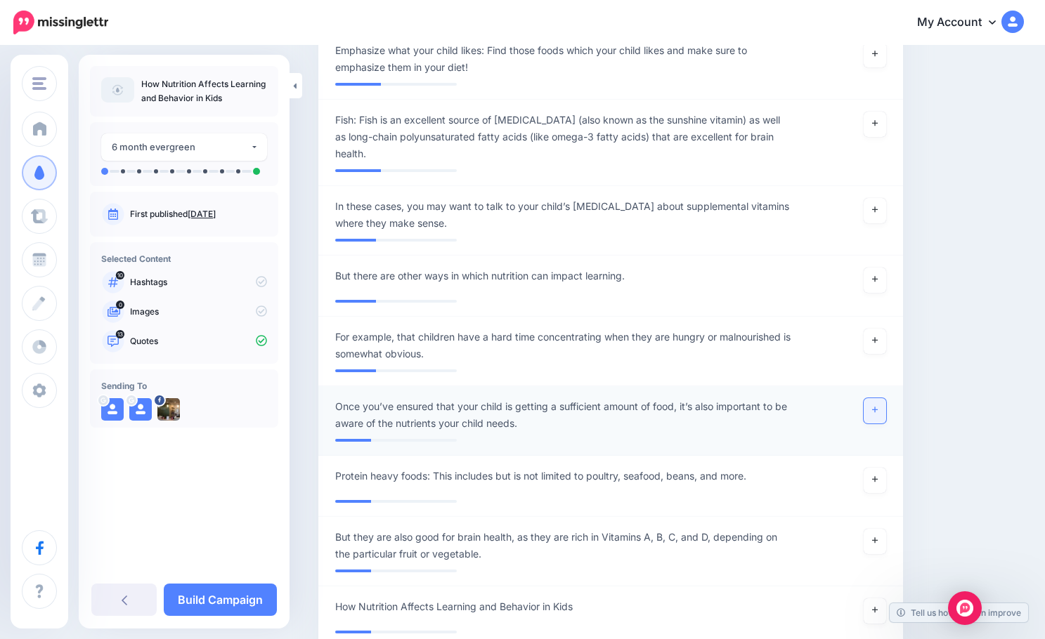
click at [878, 398] on link at bounding box center [874, 410] width 22 height 25
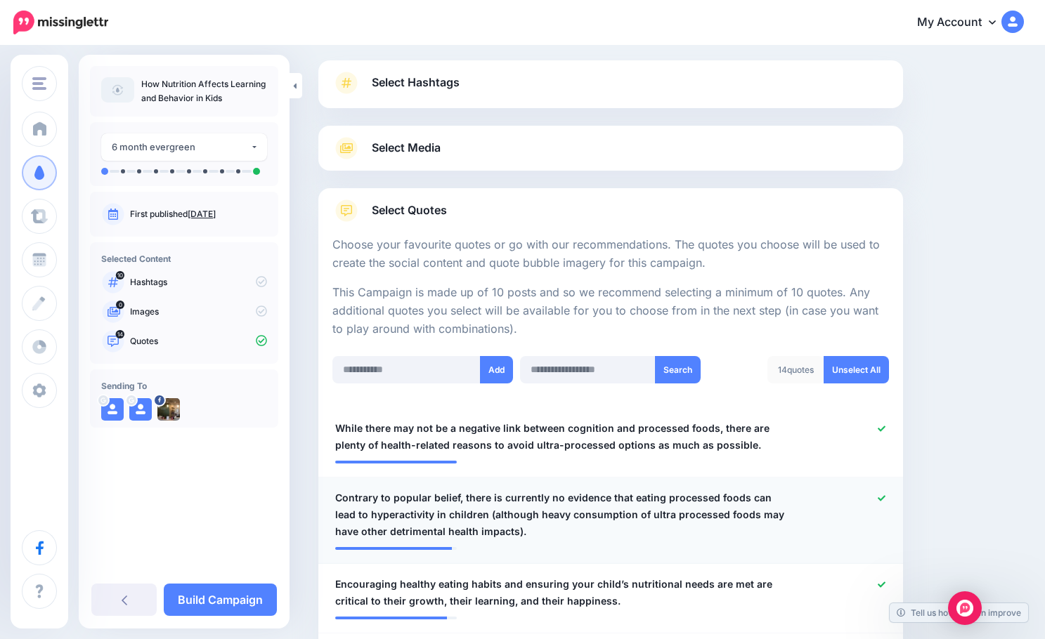
scroll to position [0, 0]
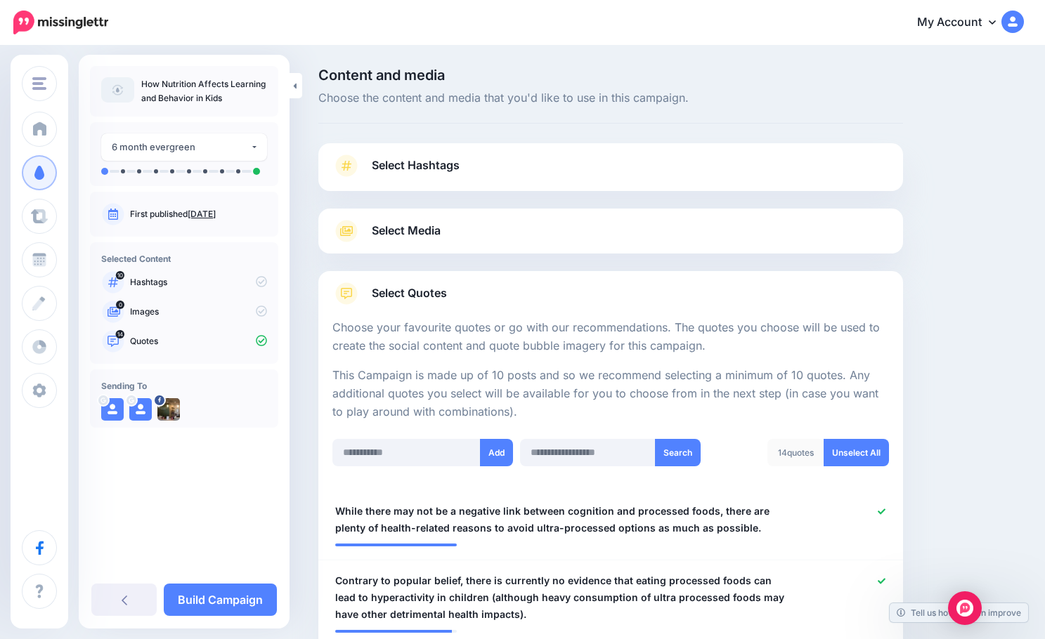
click at [386, 240] on span "Select Media" at bounding box center [406, 230] width 69 height 19
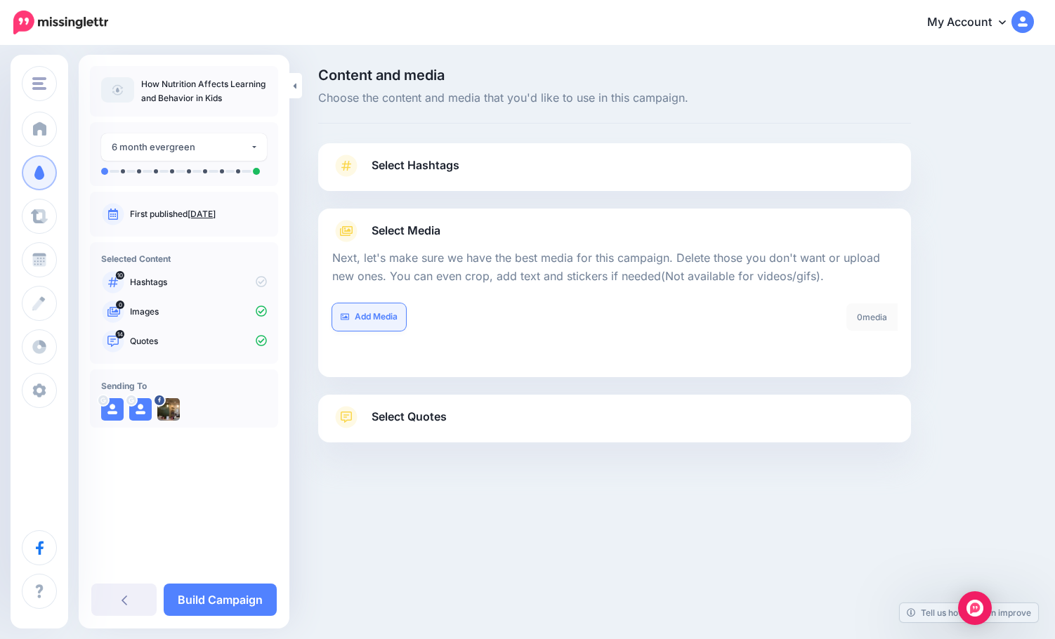
click at [375, 322] on link "Add Media" at bounding box center [369, 316] width 74 height 27
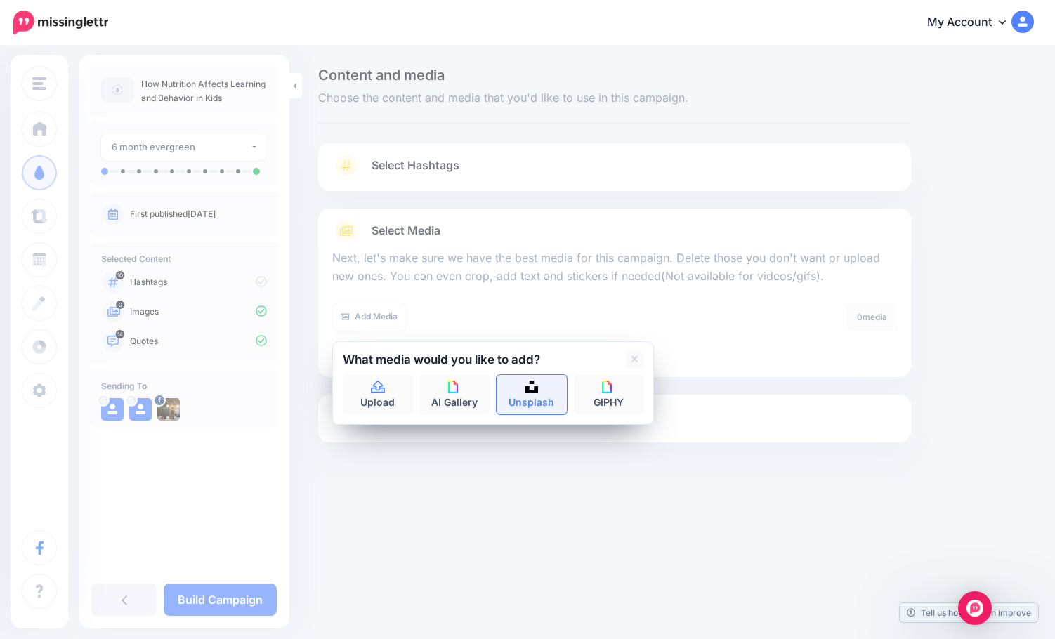
click at [544, 396] on link "Unsplash" at bounding box center [532, 394] width 70 height 39
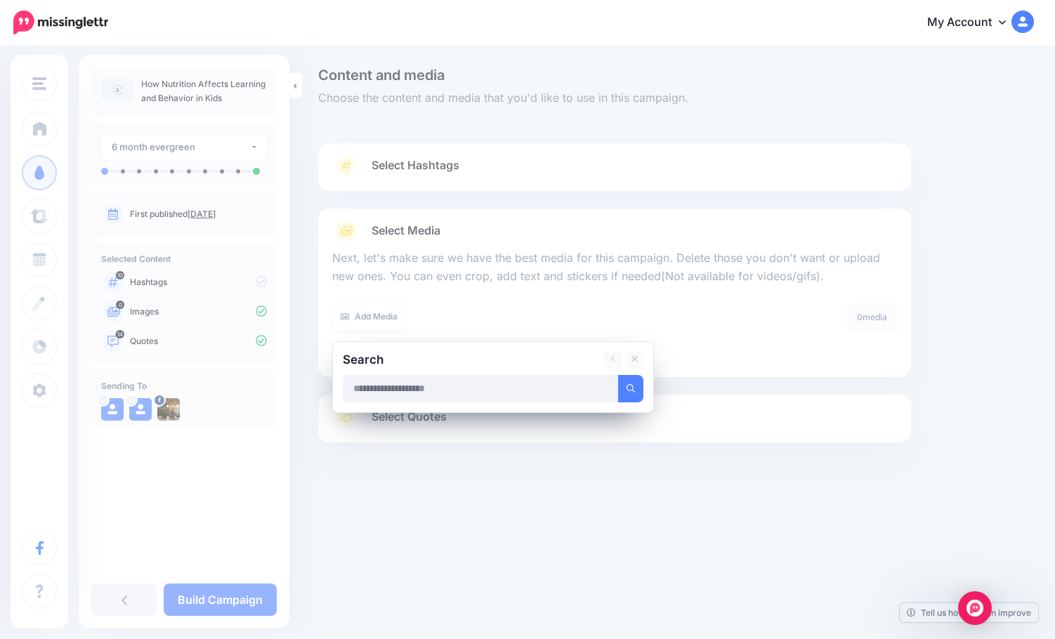
click at [440, 388] on input "text" at bounding box center [481, 388] width 276 height 27
type input "*"
type input "**********"
click at [618, 375] on button "submit" at bounding box center [630, 388] width 25 height 27
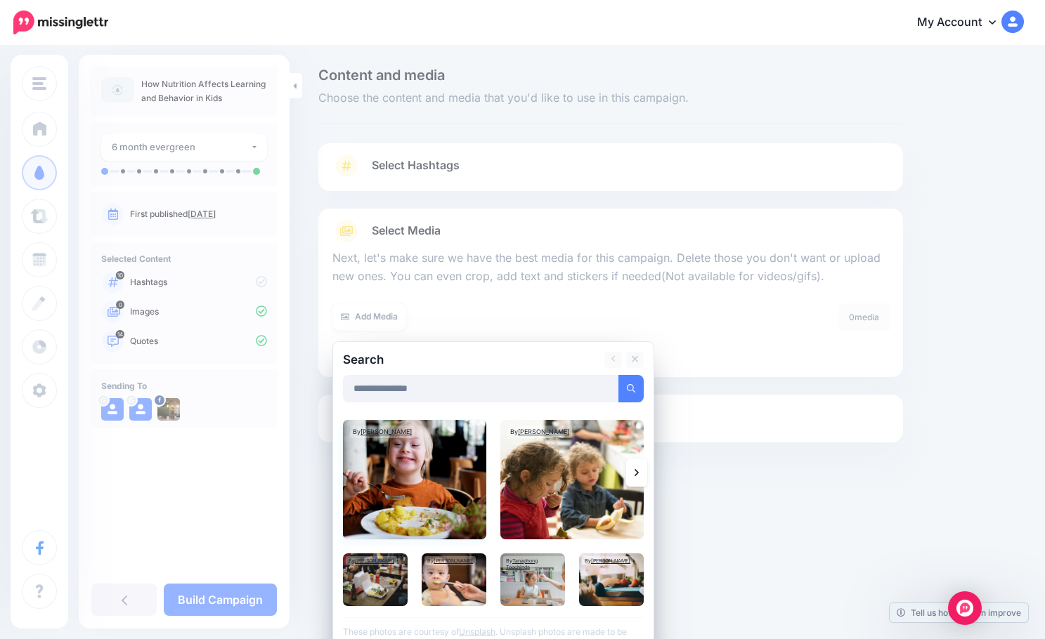
click at [430, 487] on img at bounding box center [414, 479] width 143 height 119
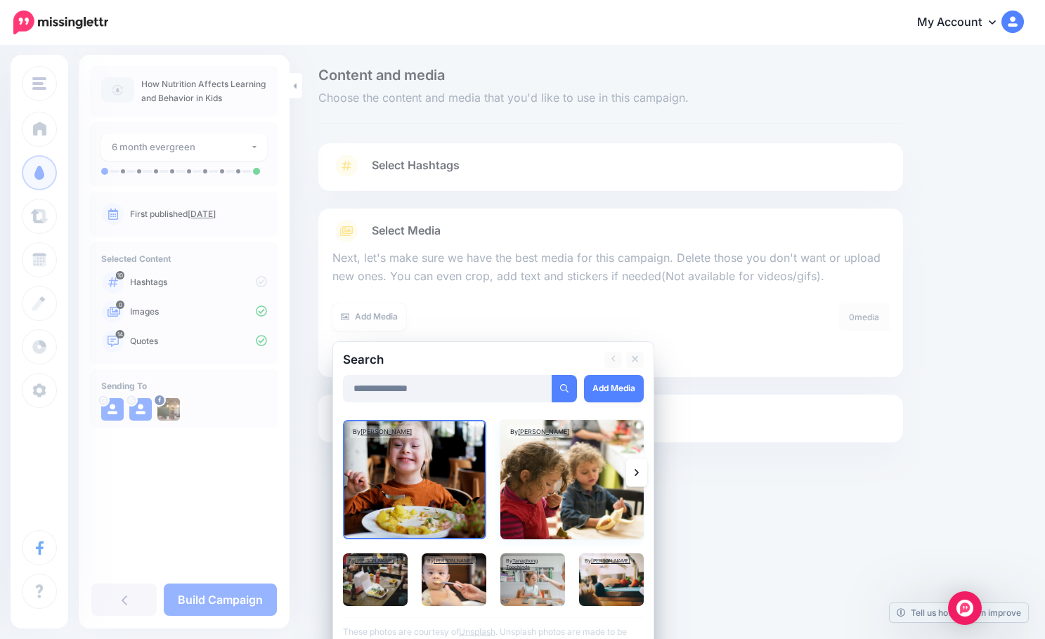
click at [588, 485] on img at bounding box center [571, 479] width 143 height 119
click at [552, 590] on img at bounding box center [532, 580] width 65 height 53
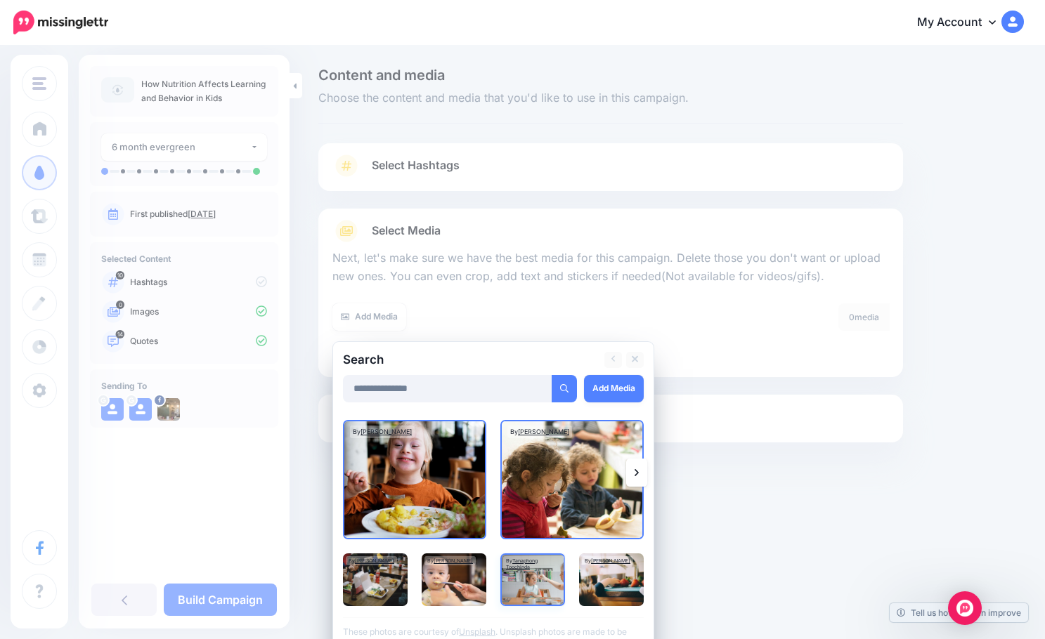
click at [516, 582] on img at bounding box center [532, 580] width 65 height 53
click at [599, 582] on img at bounding box center [611, 580] width 65 height 53
click at [617, 380] on link "Add Media" at bounding box center [614, 388] width 60 height 27
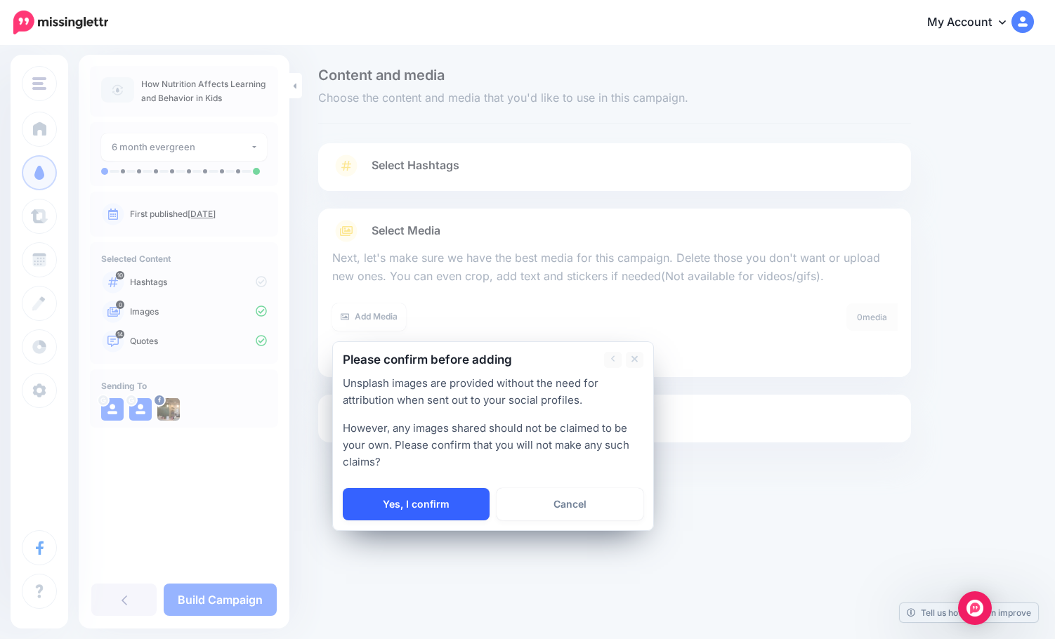
click at [454, 511] on link "Yes, I confirm" at bounding box center [416, 504] width 147 height 32
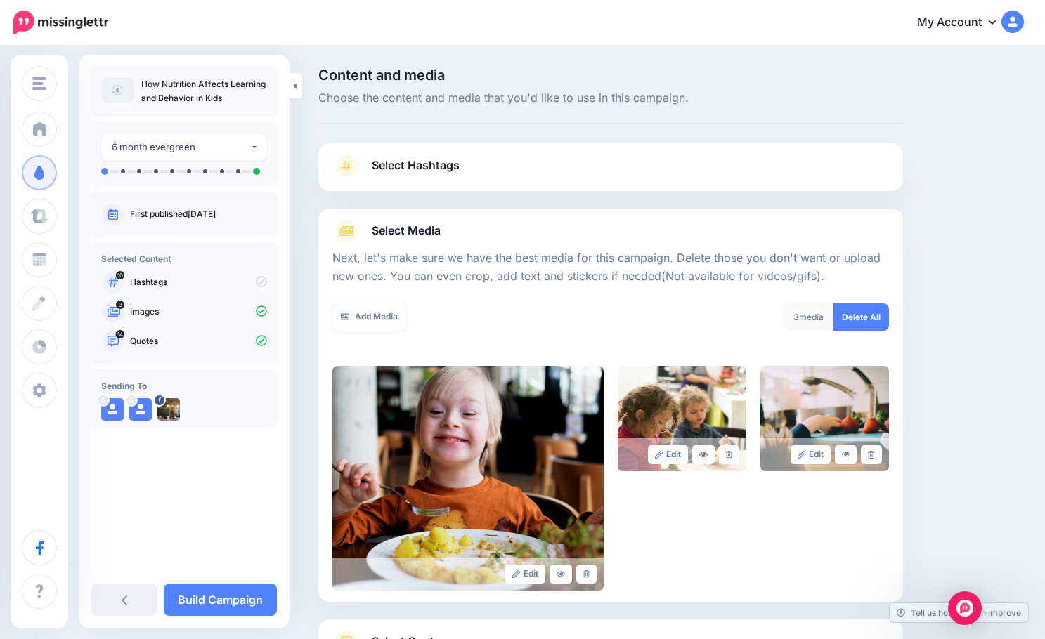
scroll to position [119, 0]
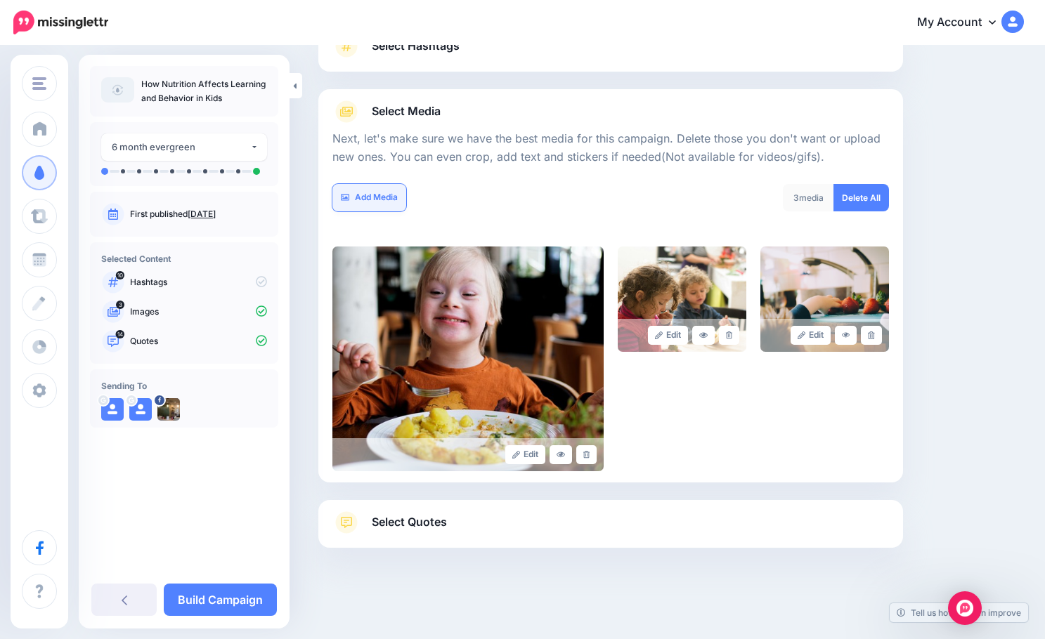
click at [372, 196] on link "Add Media" at bounding box center [369, 197] width 74 height 27
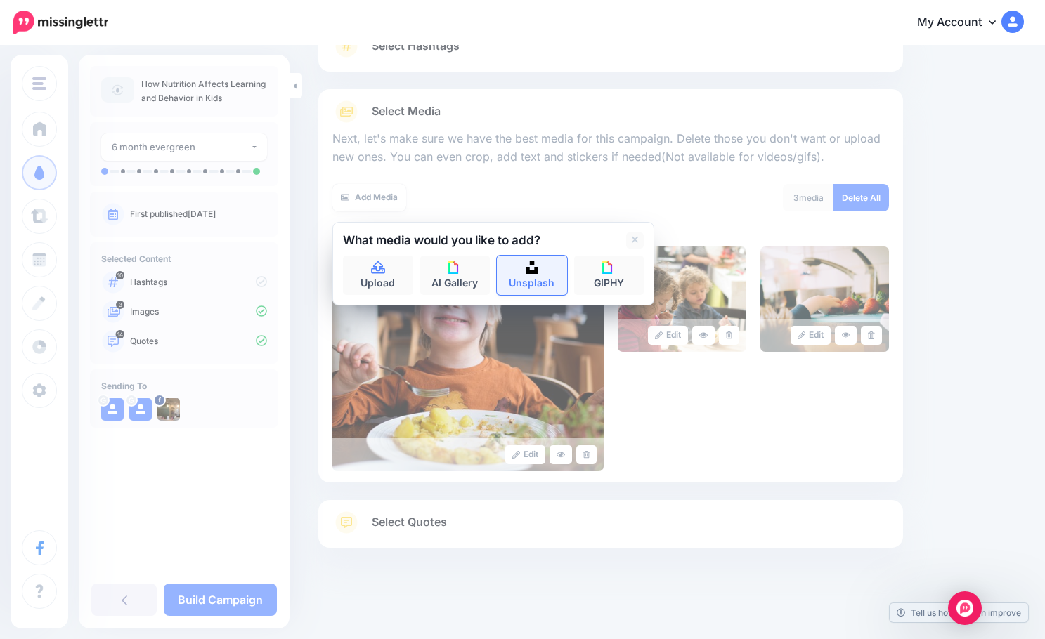
click at [529, 270] on img at bounding box center [531, 267] width 13 height 13
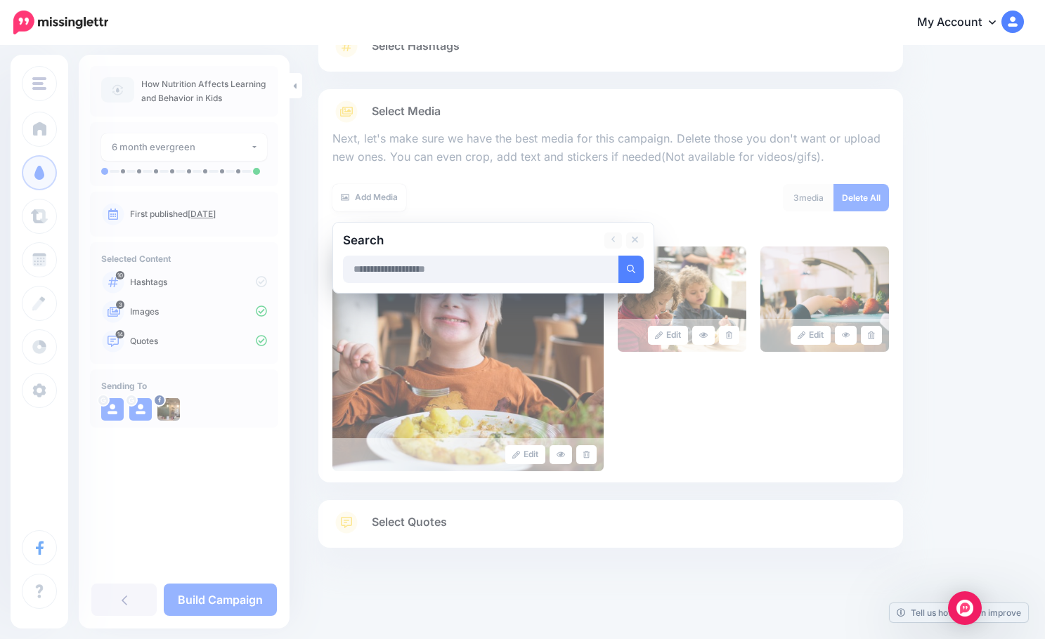
click at [413, 265] on input "text" at bounding box center [481, 269] width 276 height 27
type input "**********"
click at [618, 256] on button "submit" at bounding box center [630, 269] width 25 height 27
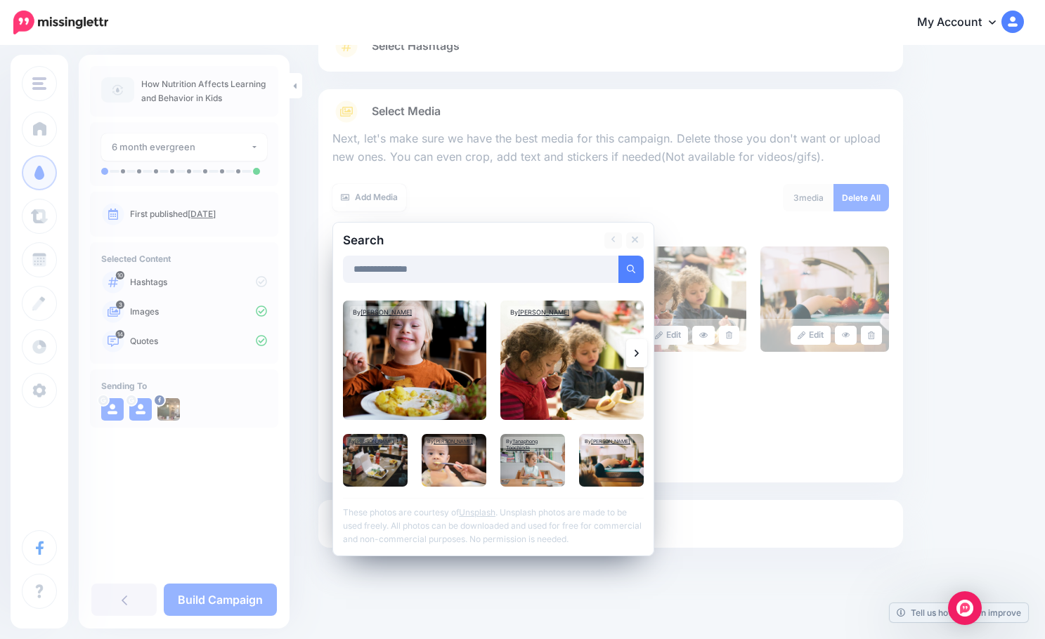
click at [629, 348] on link at bounding box center [636, 353] width 21 height 28
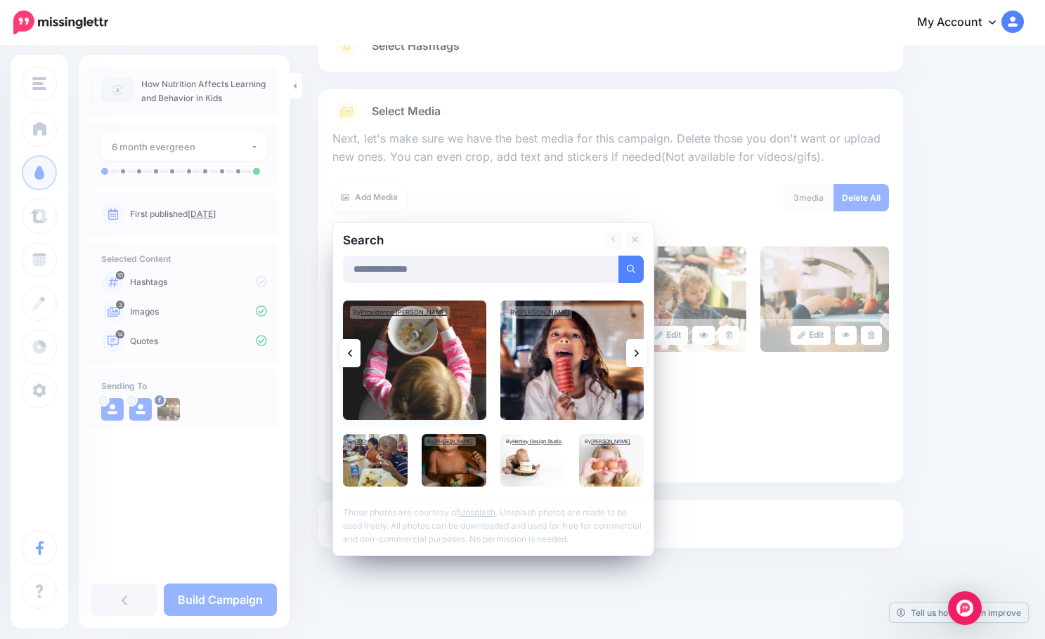
click at [457, 332] on img at bounding box center [414, 360] width 143 height 119
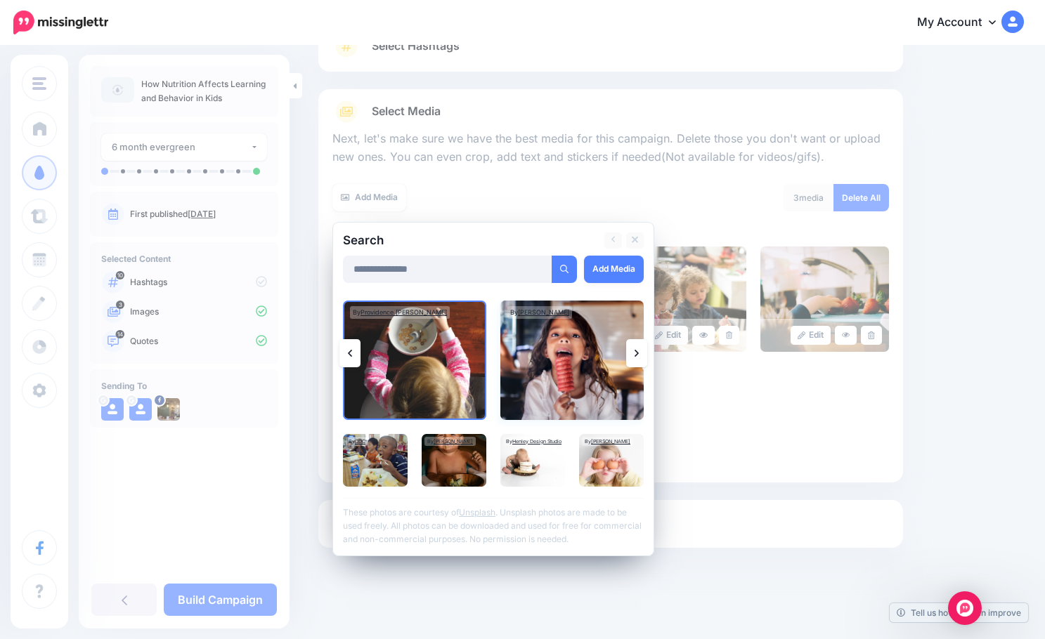
click at [570, 384] on img at bounding box center [571, 360] width 143 height 119
click at [629, 259] on link "Add Media" at bounding box center [614, 269] width 60 height 27
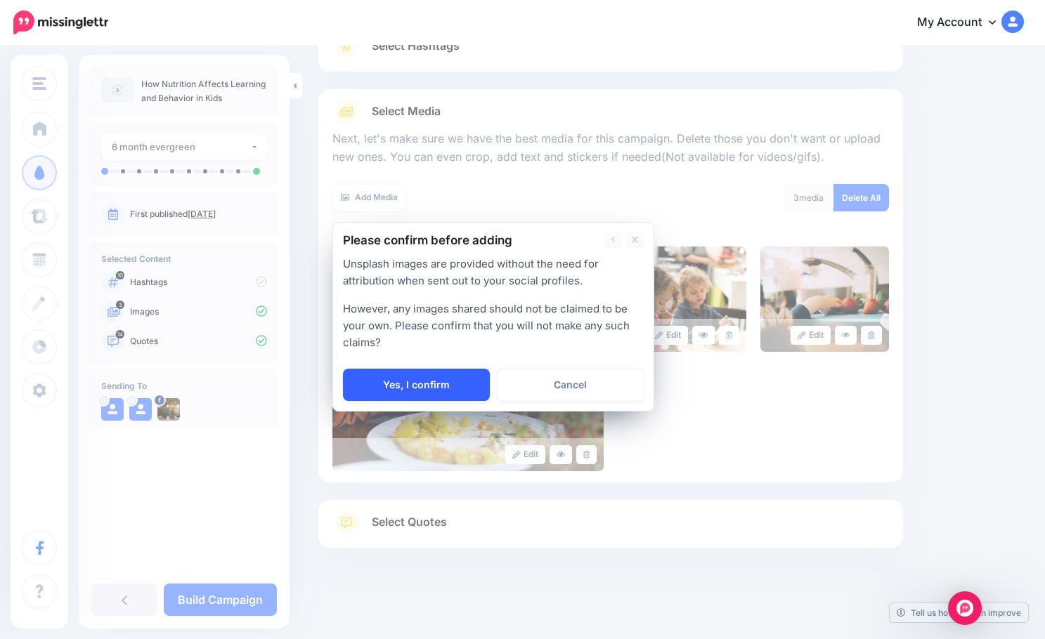
click at [425, 378] on link "Yes, I confirm" at bounding box center [416, 385] width 147 height 32
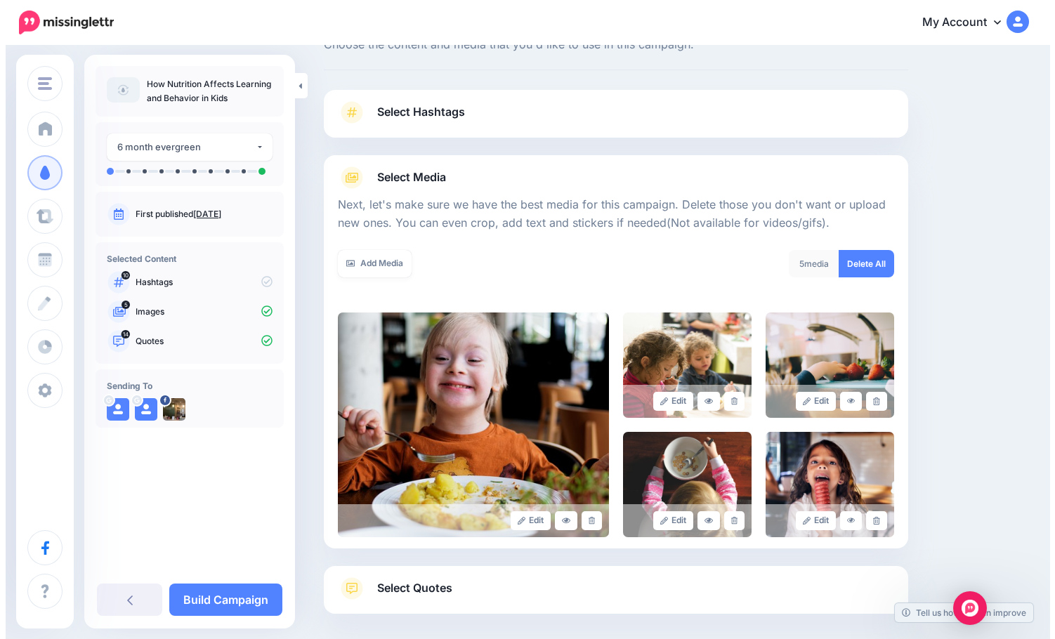
scroll to position [0, 0]
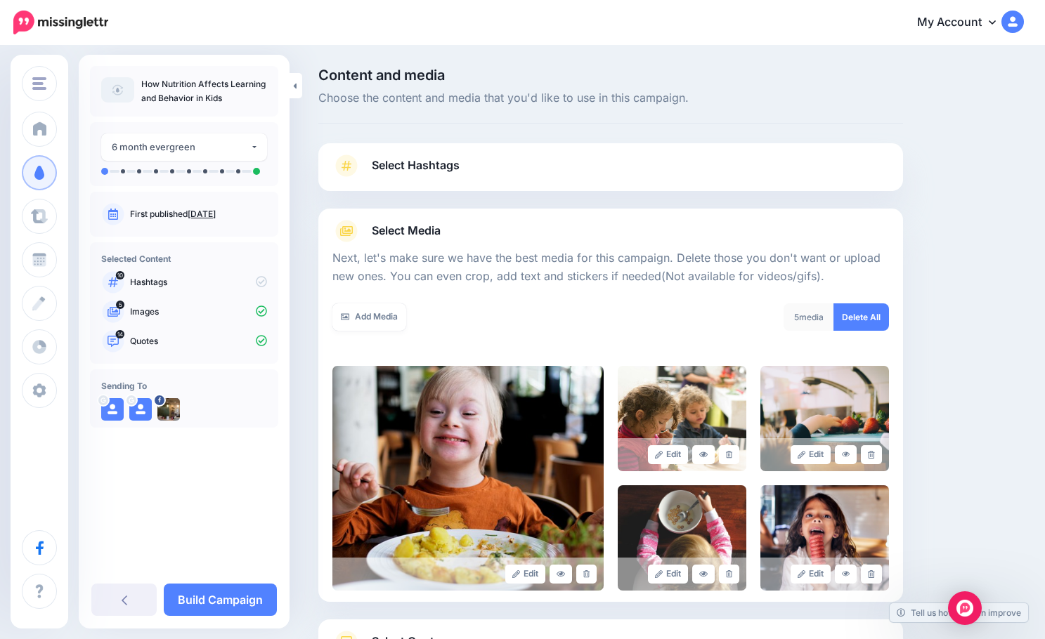
click at [462, 161] on link "Select Hashtags" at bounding box center [610, 173] width 556 height 37
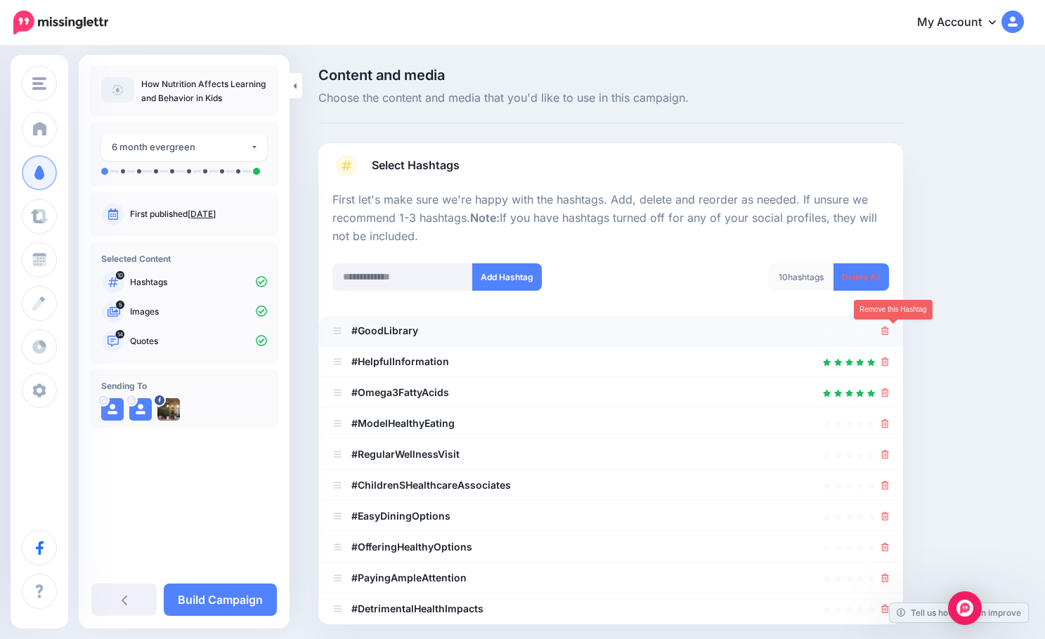
click at [889, 327] on icon at bounding box center [885, 331] width 8 height 8
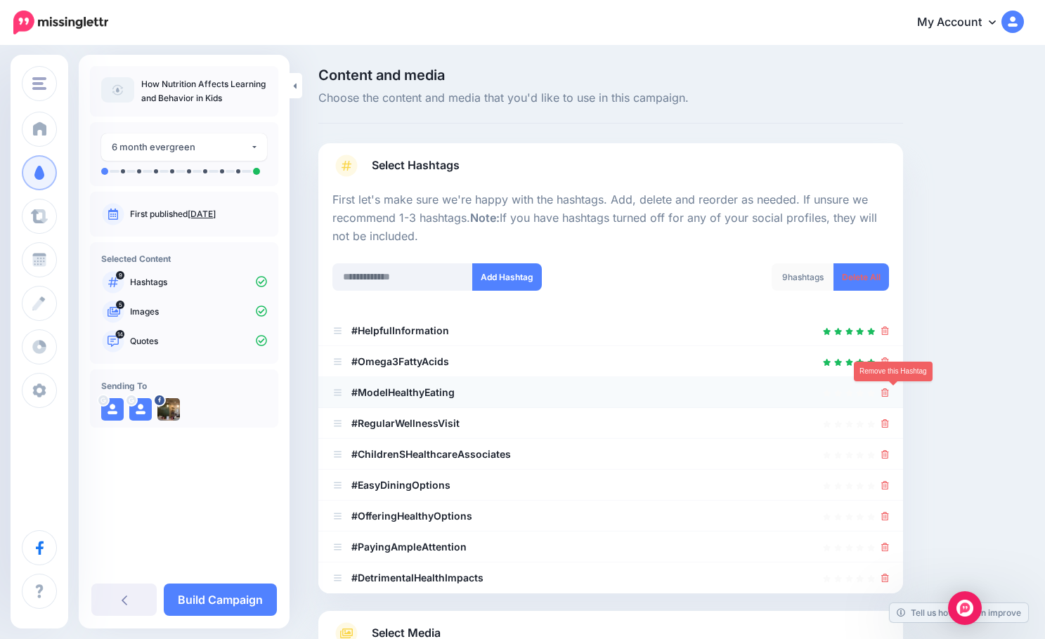
click at [889, 393] on icon at bounding box center [885, 392] width 8 height 8
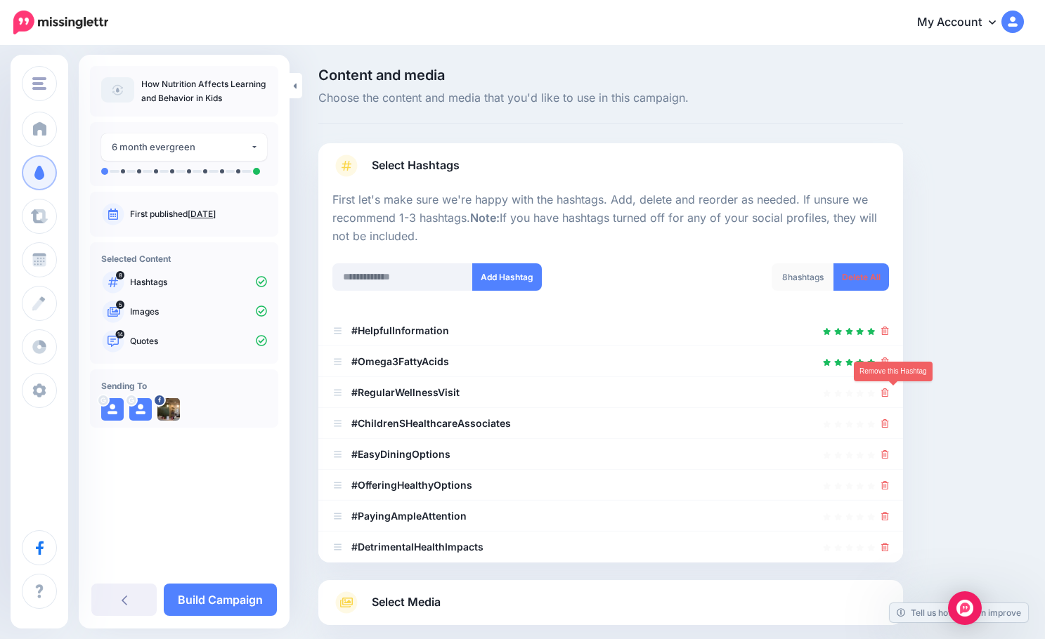
click at [889, 393] on icon at bounding box center [885, 392] width 8 height 8
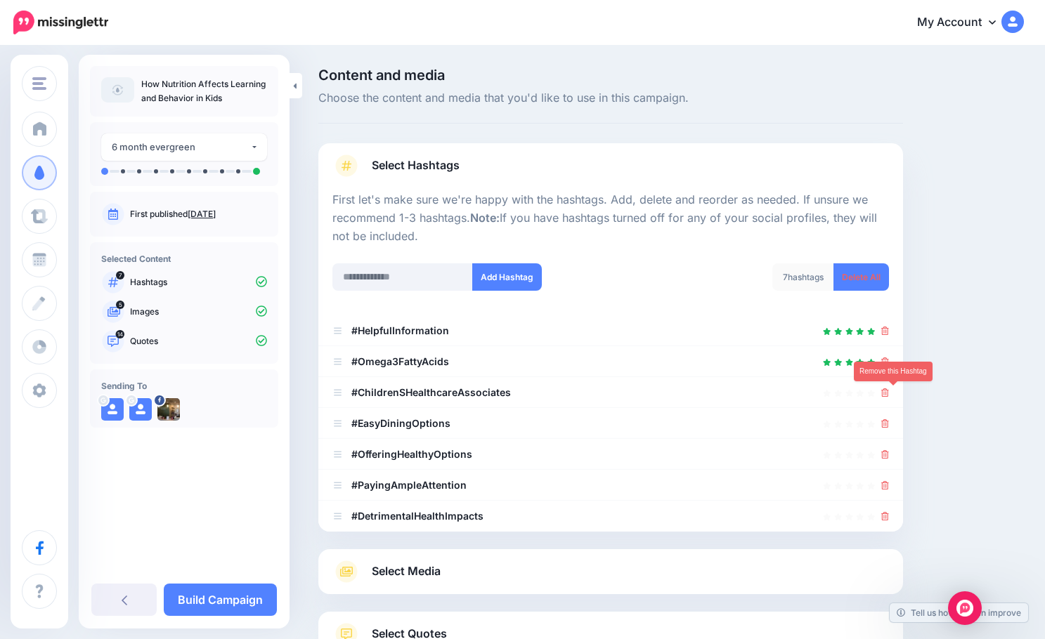
click at [889, 393] on icon at bounding box center [885, 392] width 8 height 8
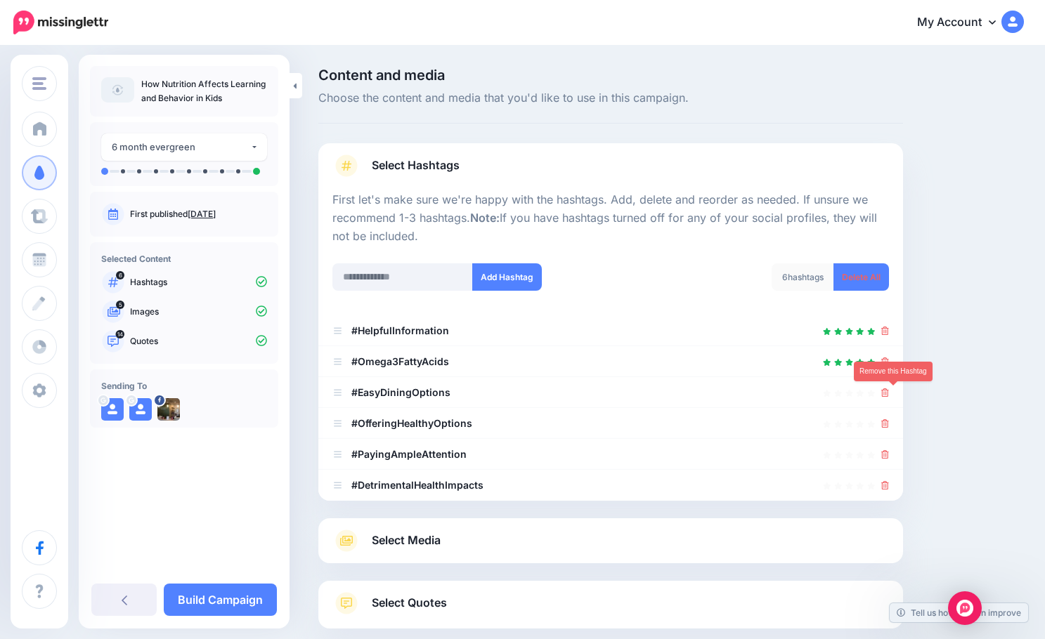
click at [889, 393] on icon at bounding box center [885, 392] width 8 height 8
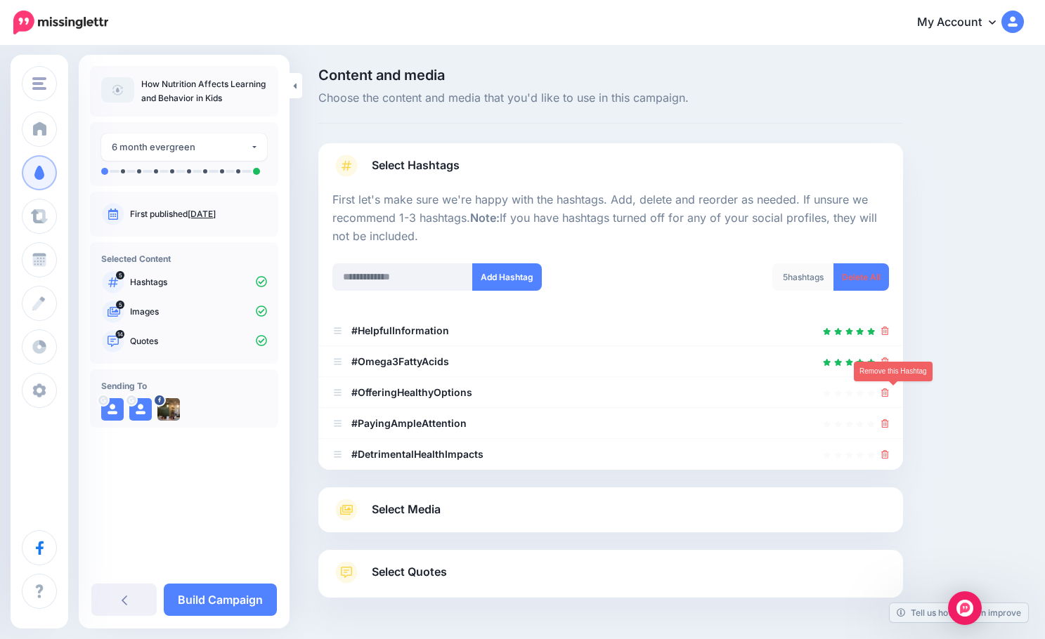
click at [889, 393] on icon at bounding box center [885, 392] width 8 height 8
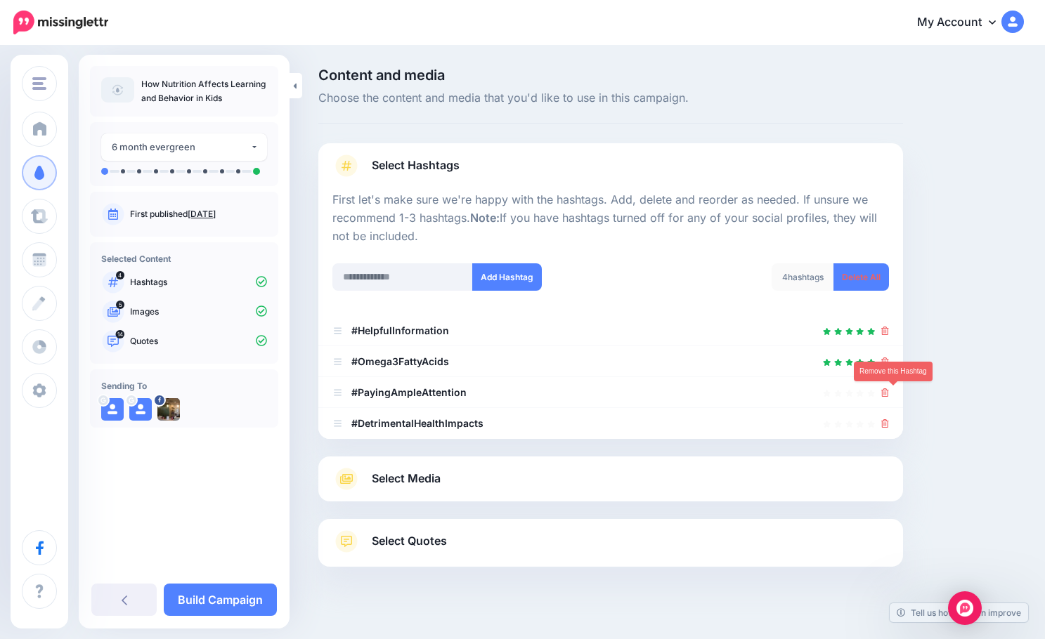
click at [889, 393] on icon at bounding box center [885, 392] width 8 height 8
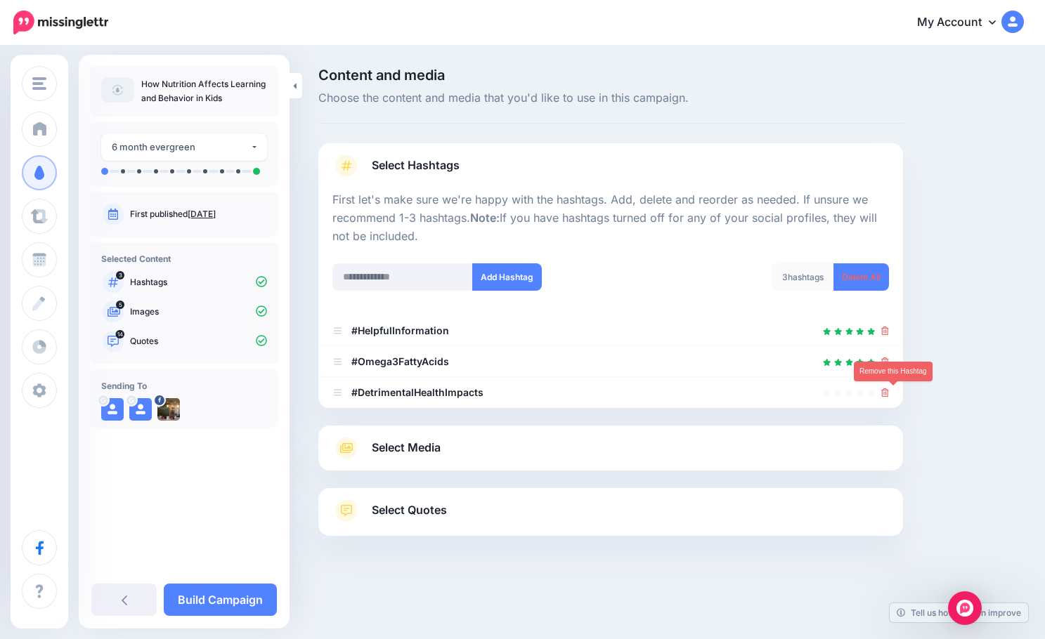
click at [889, 393] on icon at bounding box center [885, 392] width 8 height 8
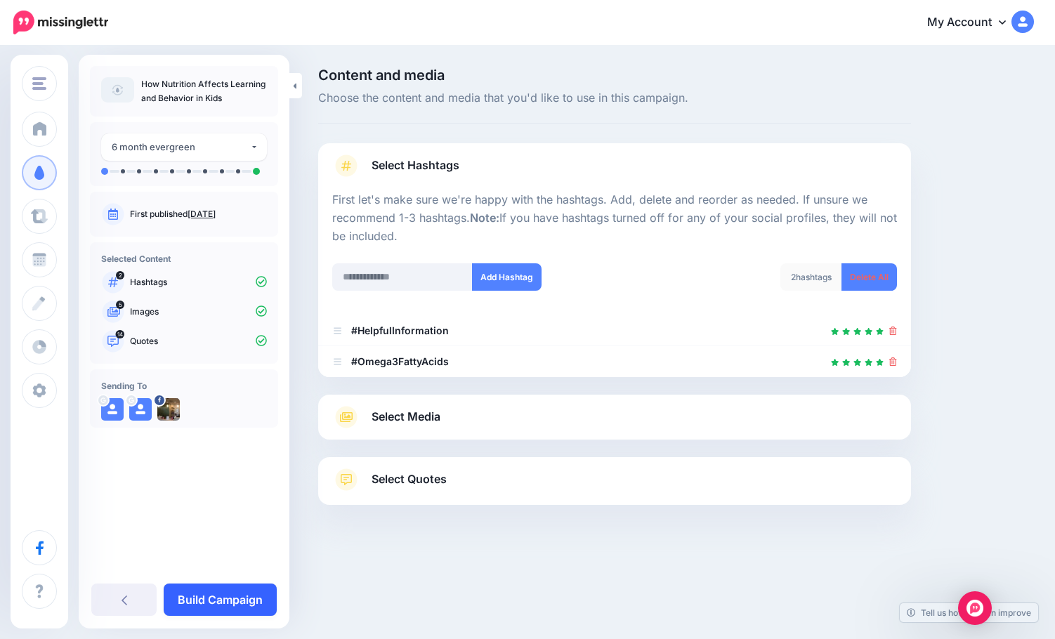
click at [230, 592] on link "Build Campaign" at bounding box center [220, 600] width 113 height 32
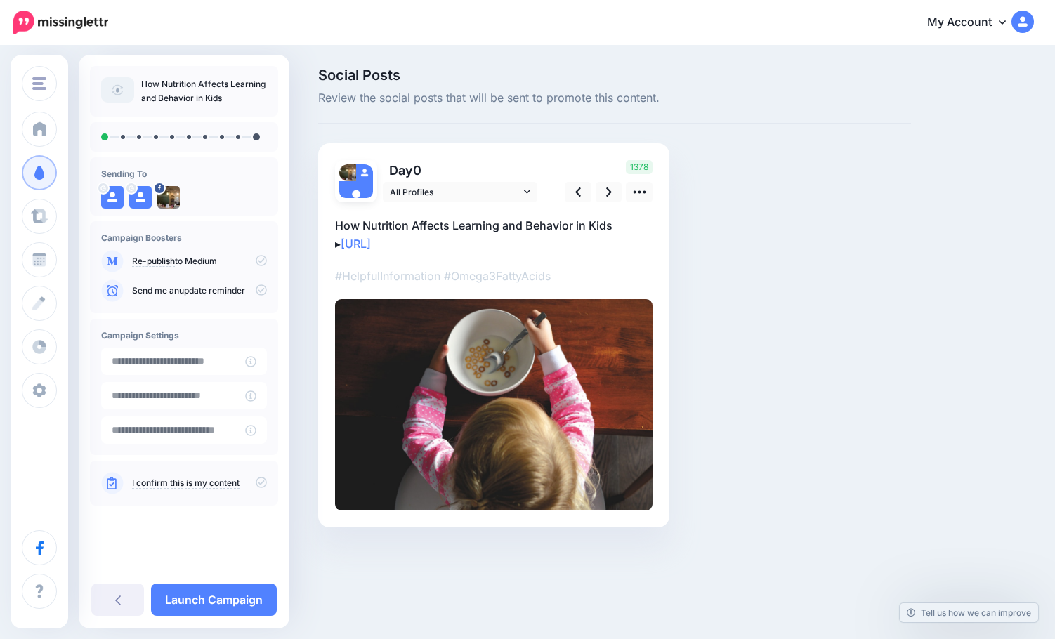
type input "**********"
click at [636, 186] on icon at bounding box center [639, 192] width 15 height 15
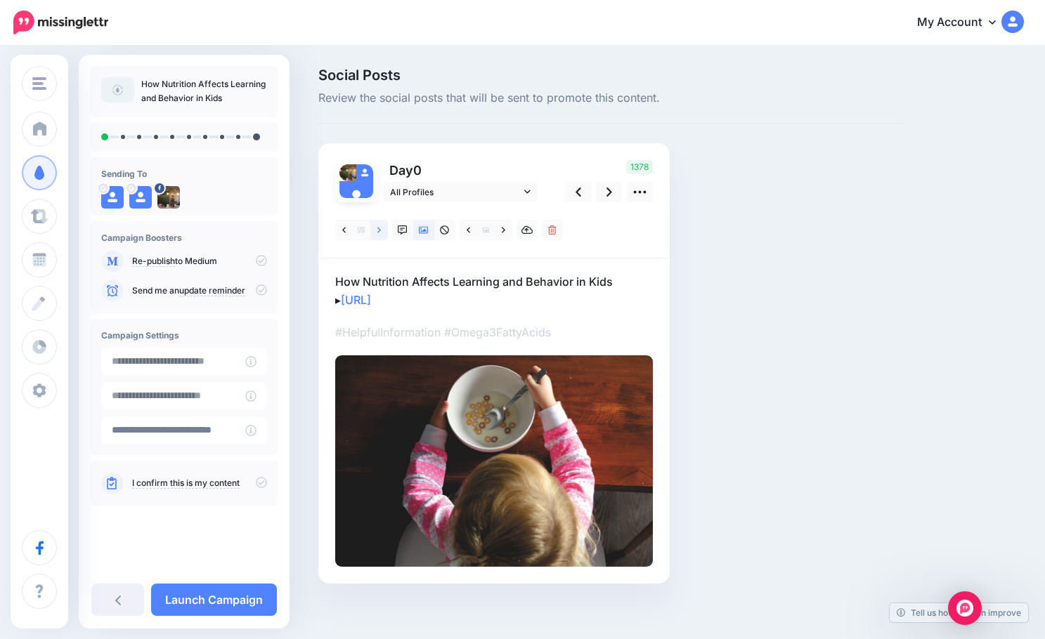
click at [377, 231] on icon at bounding box center [379, 230] width 4 height 10
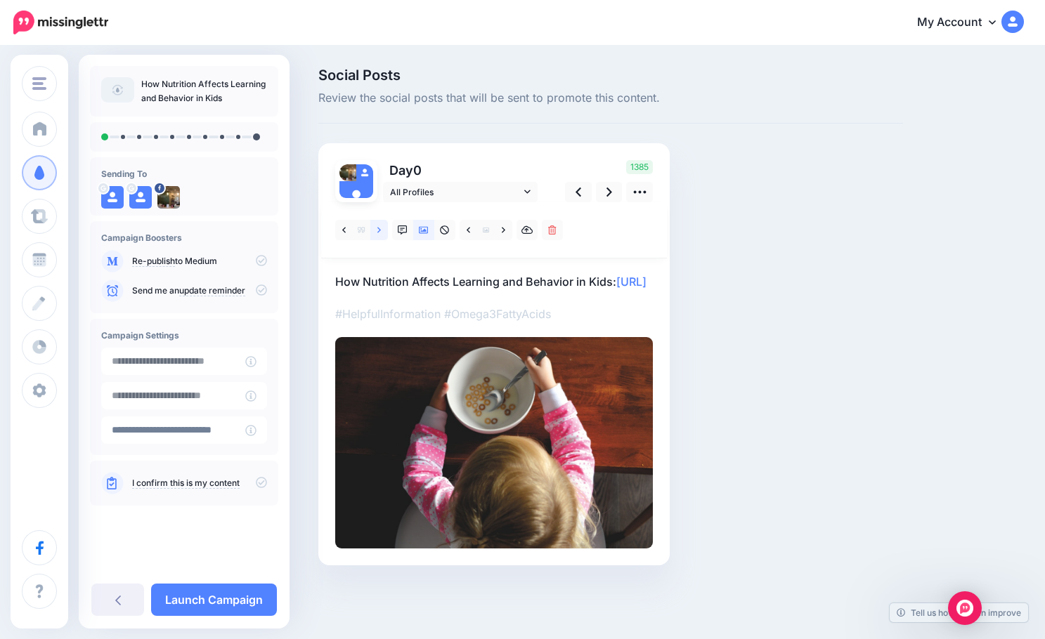
click at [381, 231] on link at bounding box center [379, 230] width 18 height 20
click at [380, 232] on icon at bounding box center [379, 230] width 4 height 10
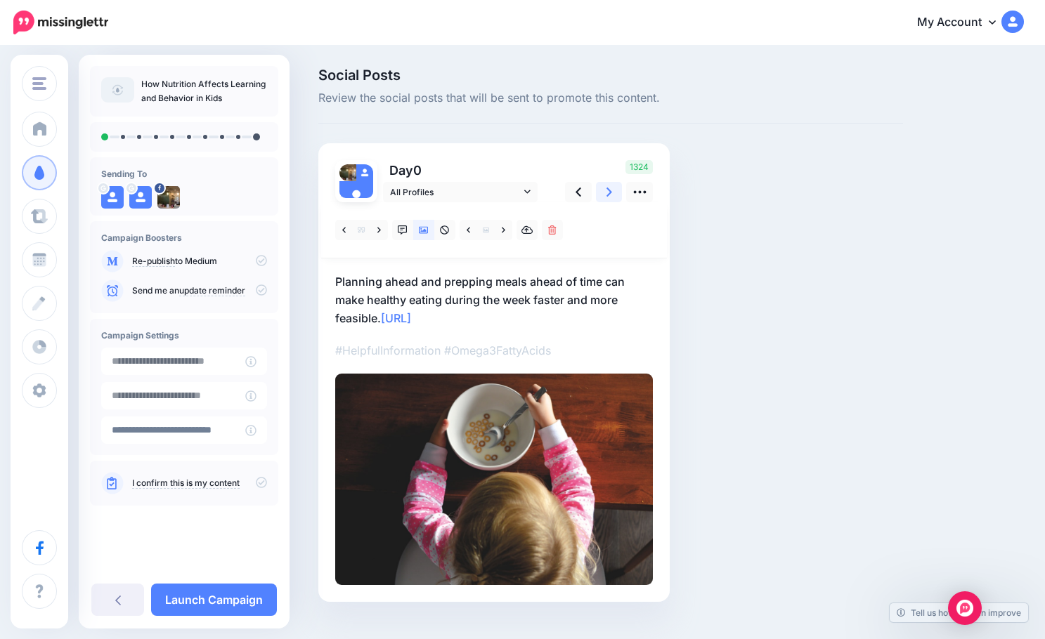
click at [615, 190] on link at bounding box center [609, 192] width 27 height 20
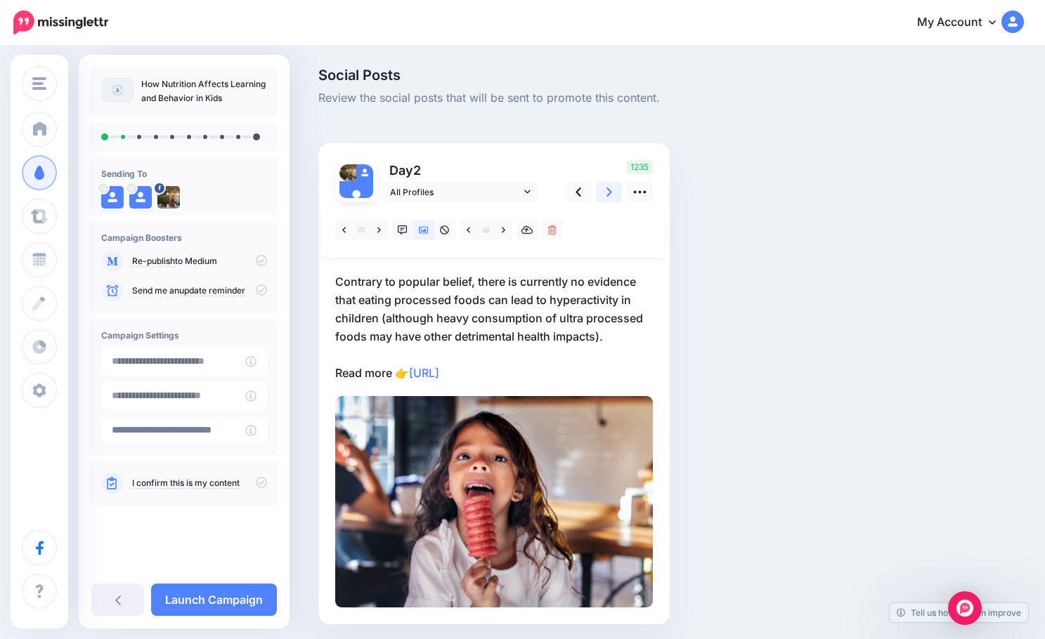
click at [610, 188] on icon at bounding box center [609, 192] width 6 height 15
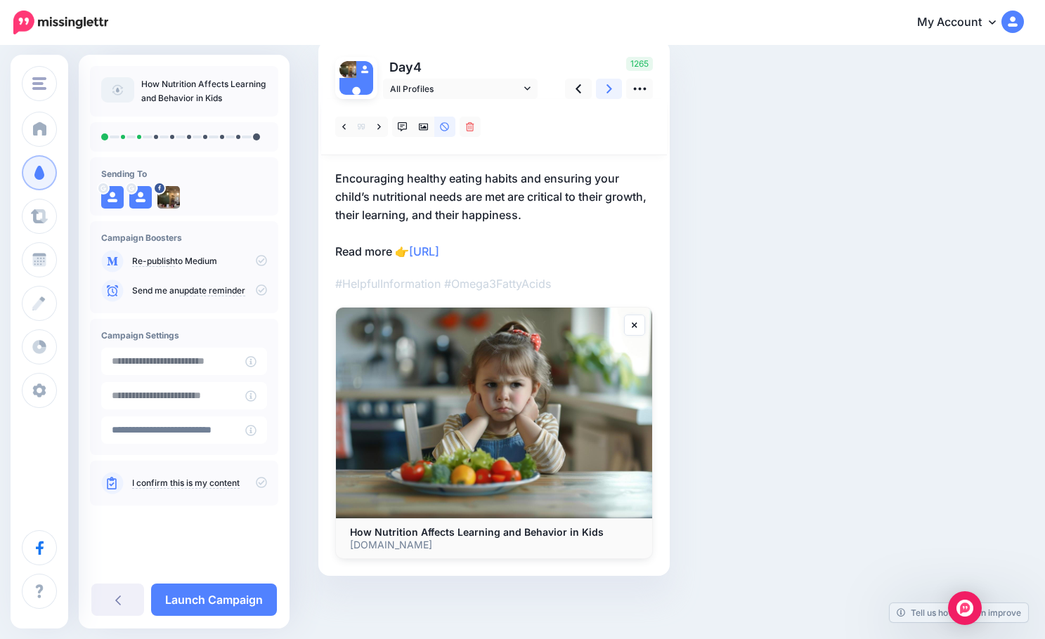
scroll to position [33, 0]
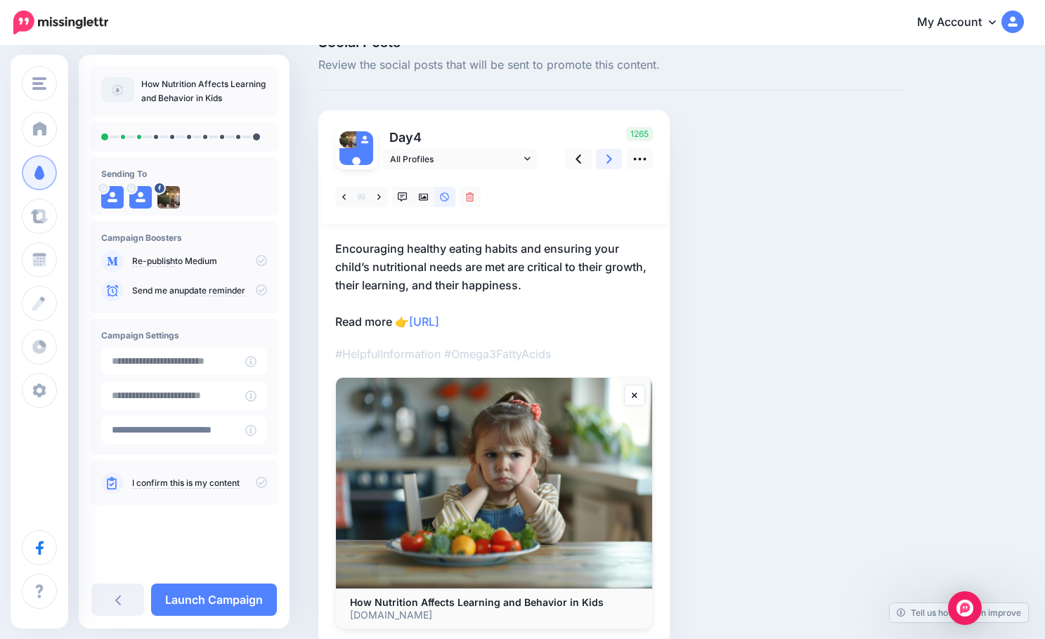
click at [614, 160] on link at bounding box center [609, 159] width 27 height 20
click at [376, 198] on link at bounding box center [379, 197] width 18 height 20
click at [422, 200] on icon at bounding box center [424, 197] width 10 height 7
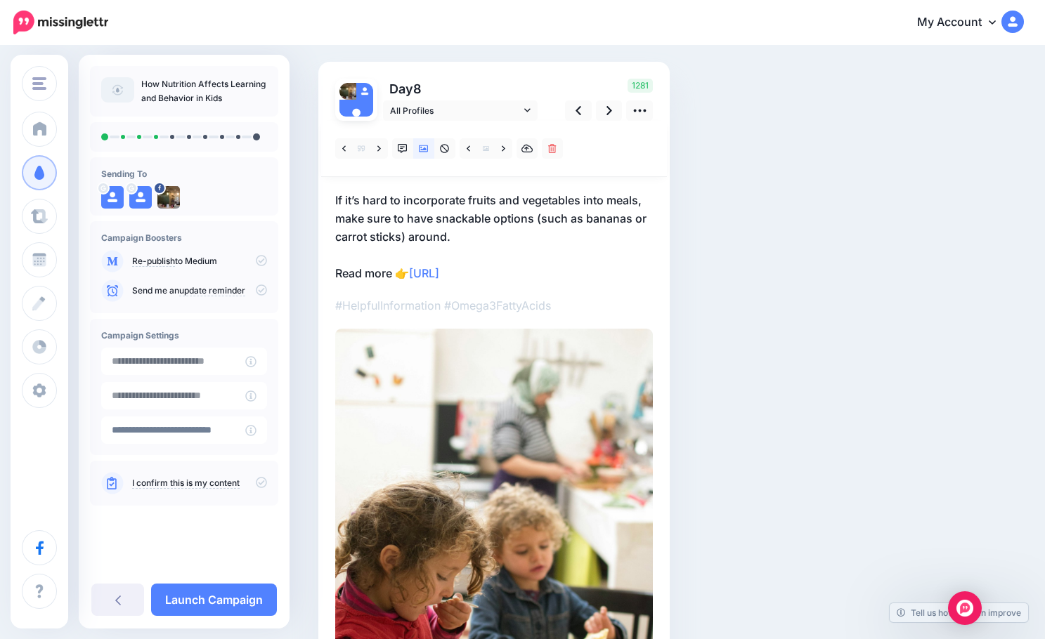
scroll to position [211, 0]
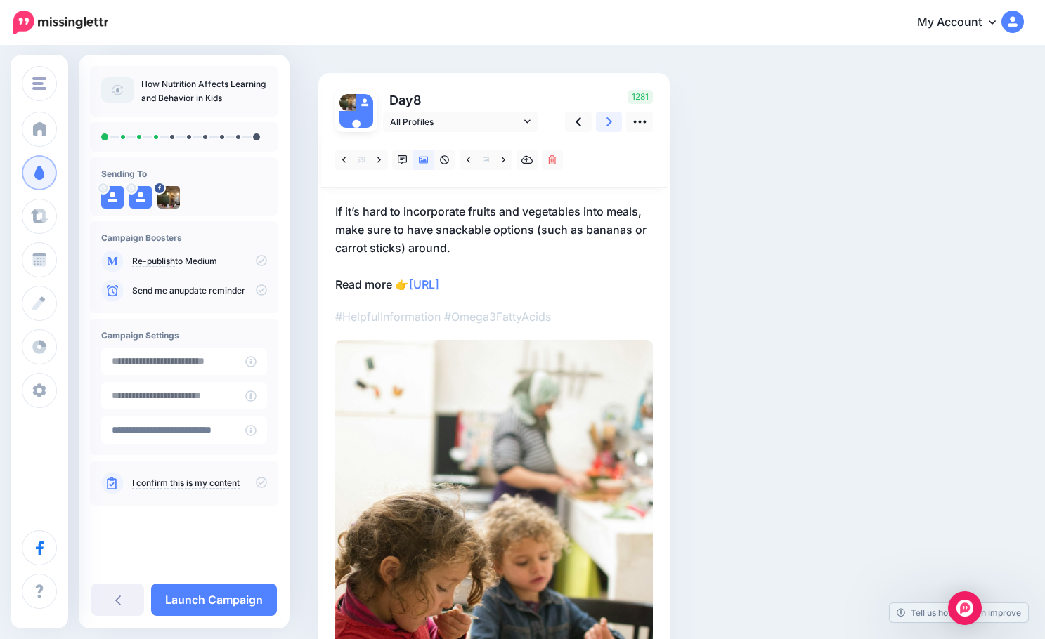
click at [607, 119] on icon at bounding box center [609, 122] width 6 height 15
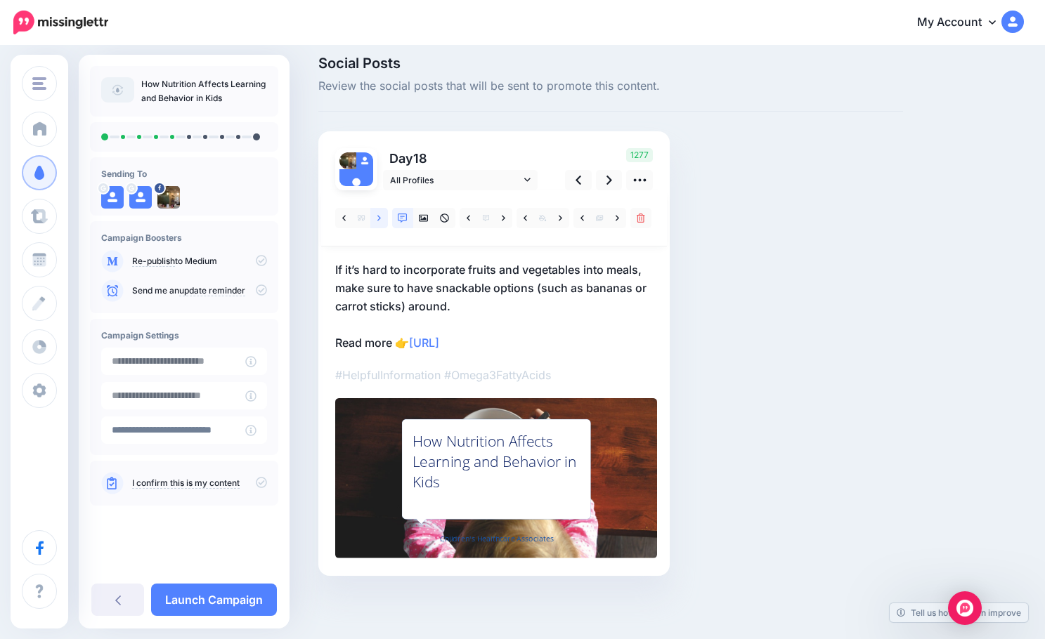
click at [381, 216] on icon at bounding box center [379, 219] width 4 height 10
click at [421, 219] on icon at bounding box center [424, 218] width 10 height 7
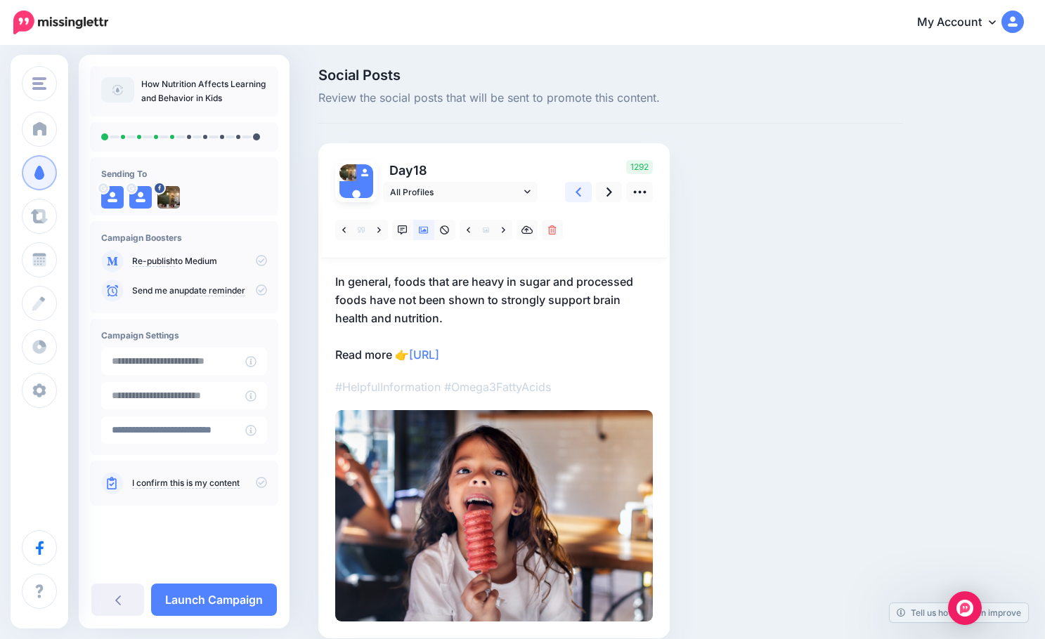
click at [575, 195] on icon at bounding box center [578, 192] width 6 height 15
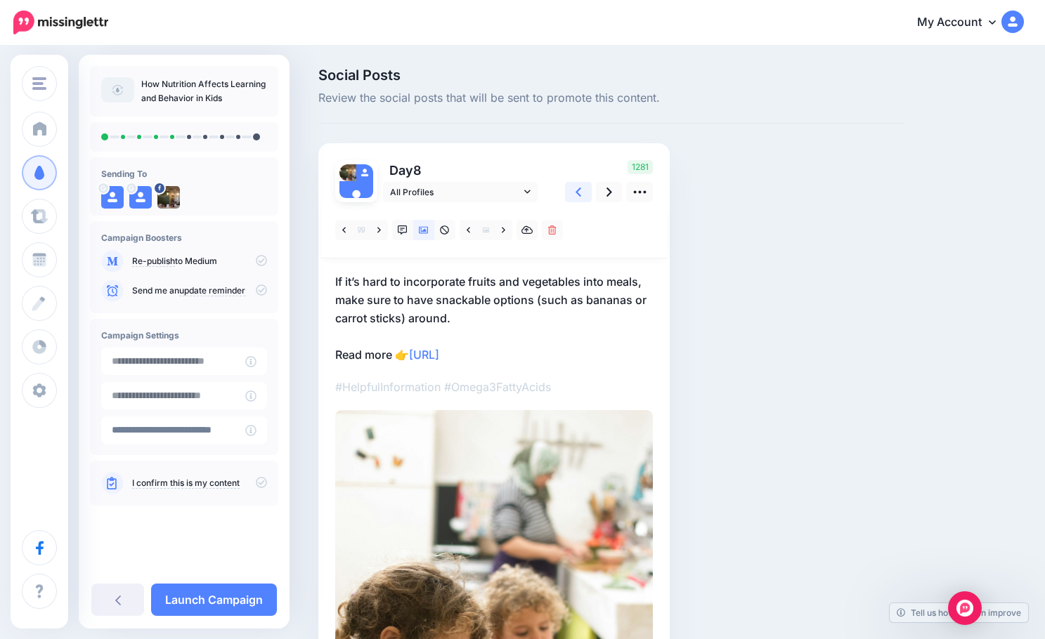
click at [575, 195] on icon at bounding box center [578, 192] width 6 height 15
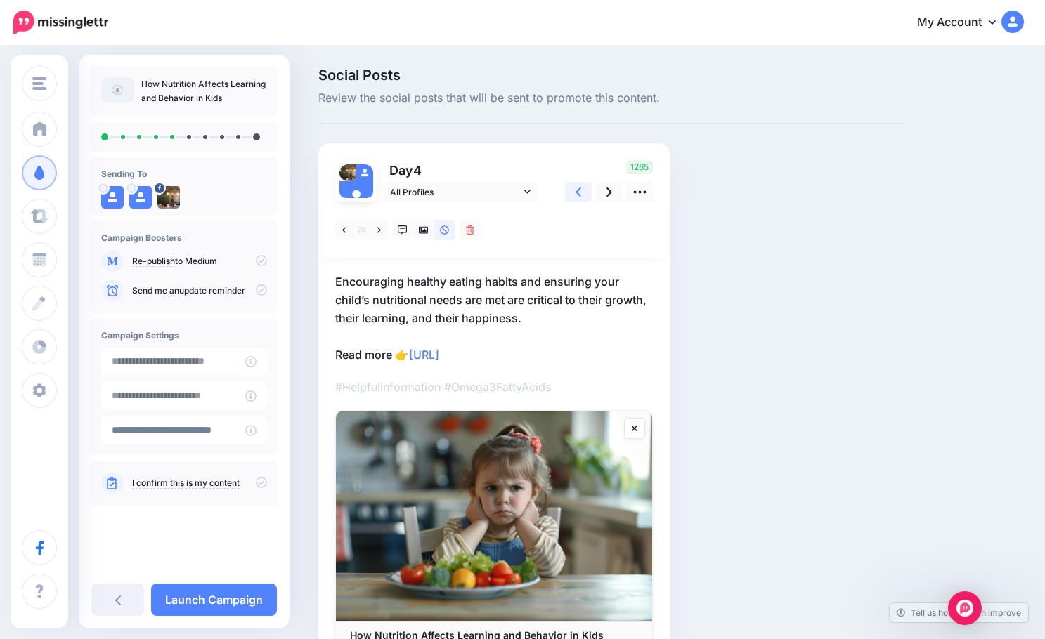
click at [575, 195] on icon at bounding box center [578, 192] width 6 height 15
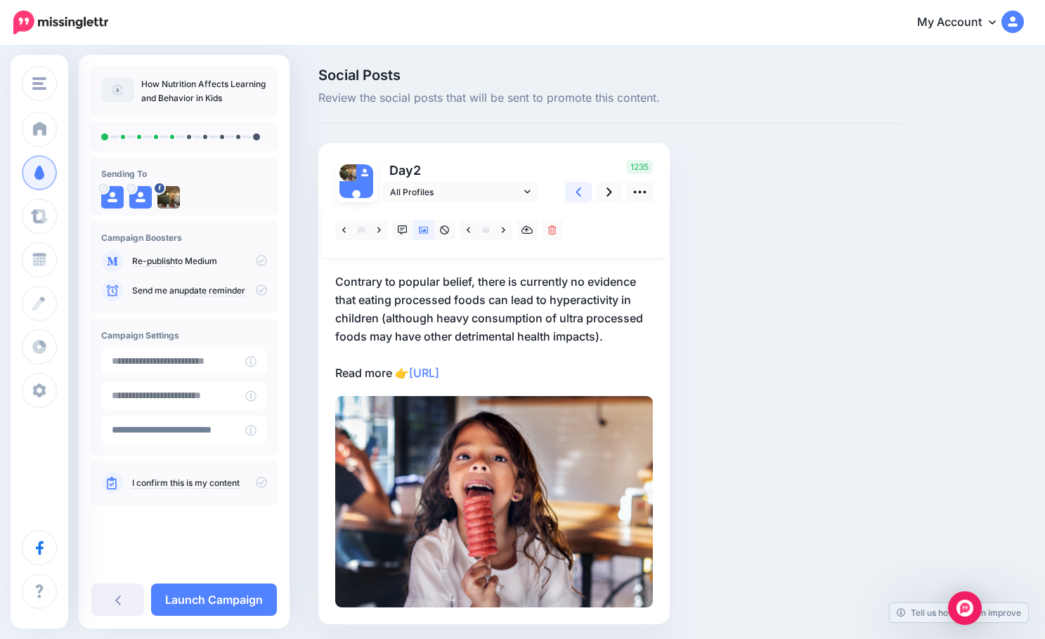
click at [575, 195] on icon at bounding box center [578, 192] width 6 height 15
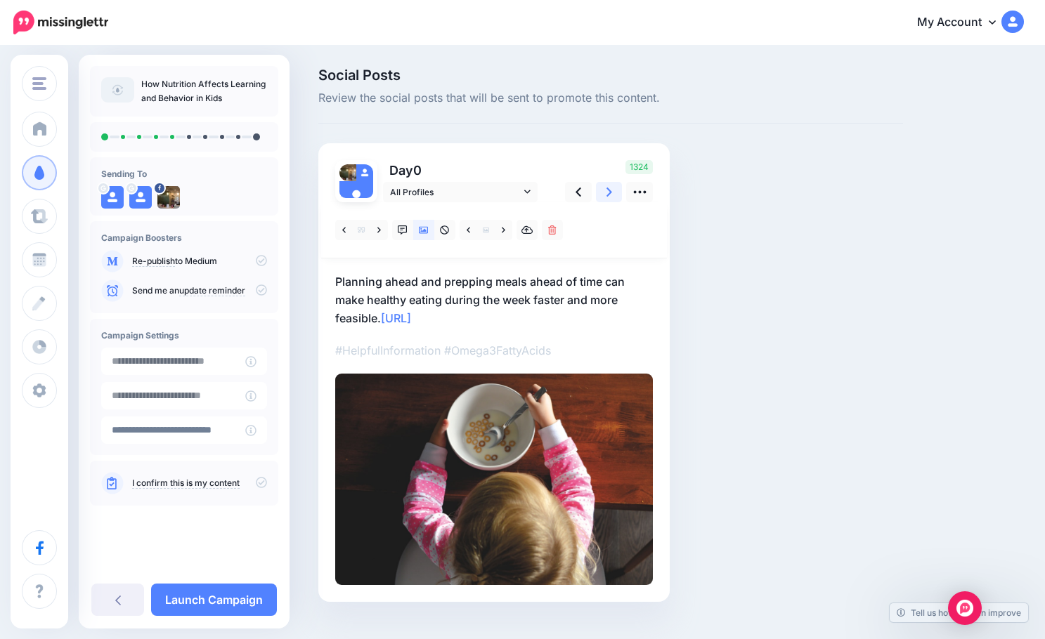
click at [607, 194] on icon at bounding box center [609, 192] width 6 height 15
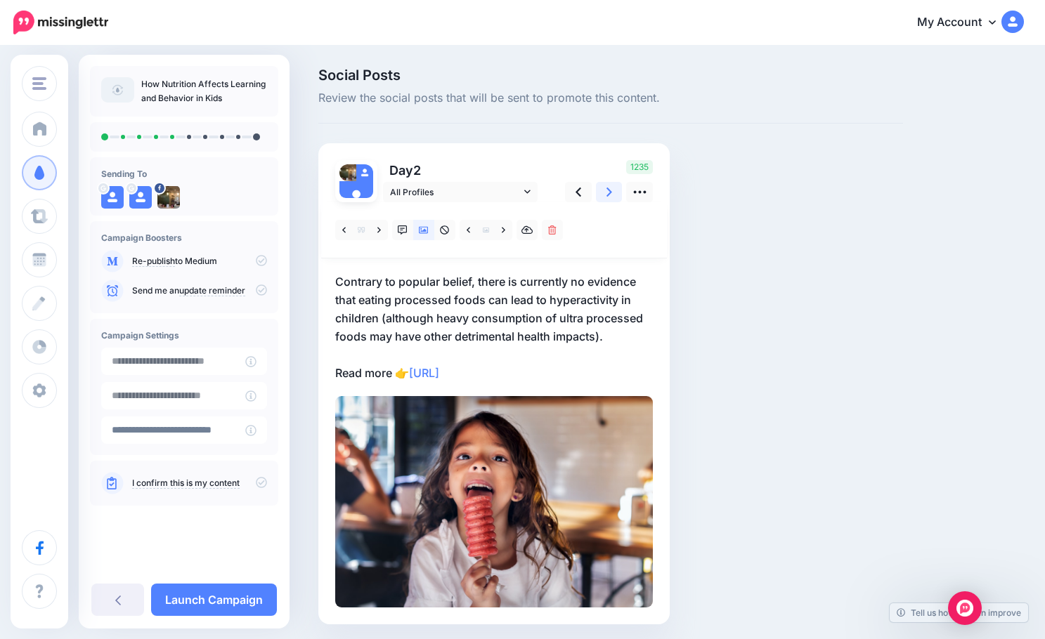
click at [607, 194] on icon at bounding box center [609, 192] width 6 height 15
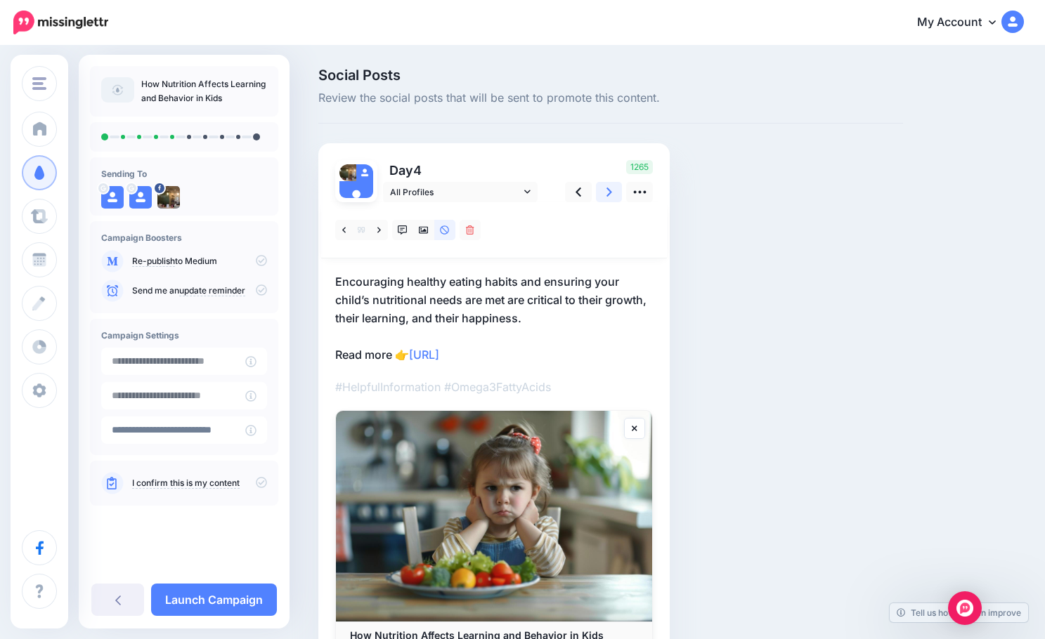
click at [607, 194] on icon at bounding box center [609, 192] width 6 height 15
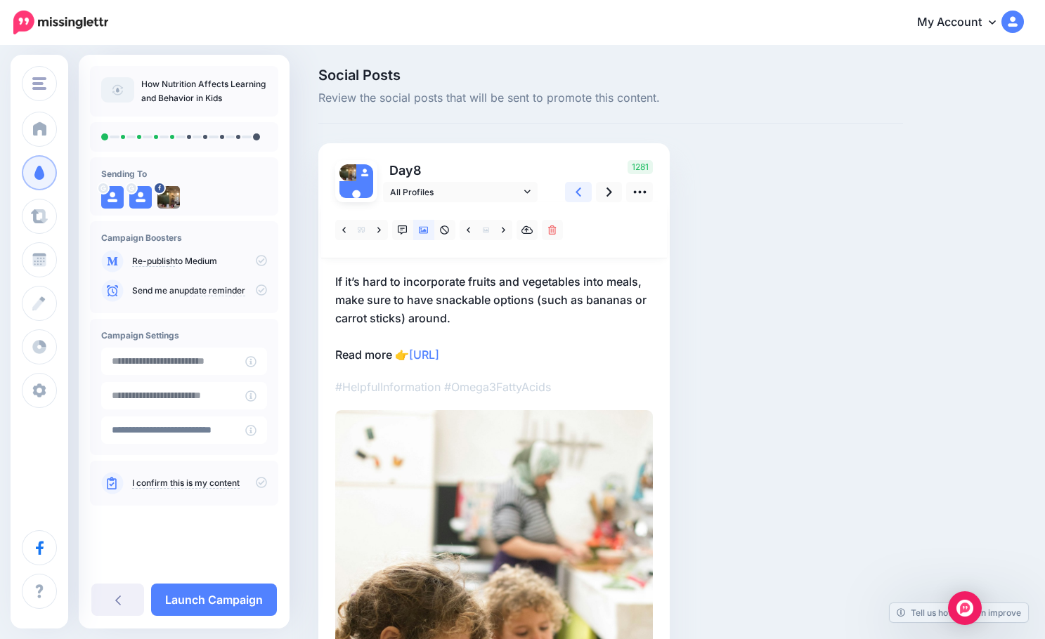
click at [589, 195] on link at bounding box center [578, 192] width 27 height 20
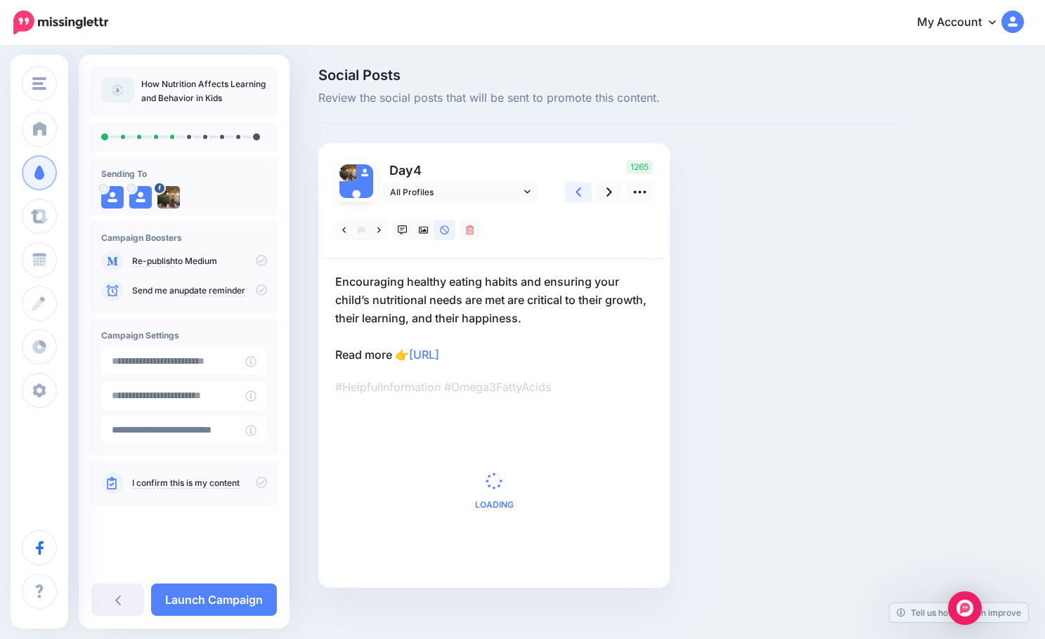
click at [585, 195] on link at bounding box center [578, 192] width 27 height 20
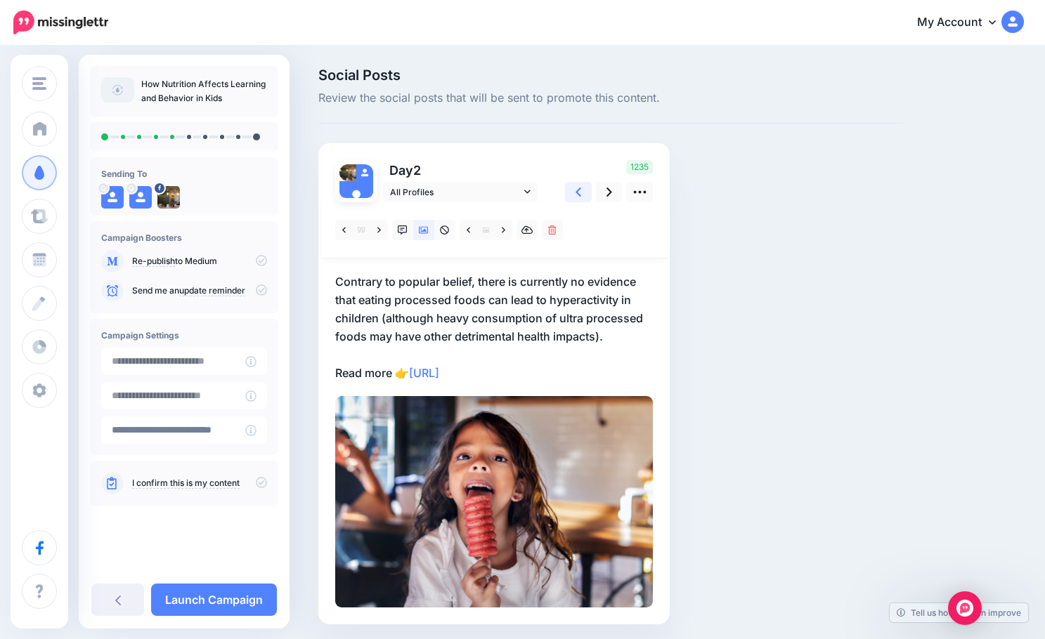
click at [585, 195] on link at bounding box center [578, 192] width 27 height 20
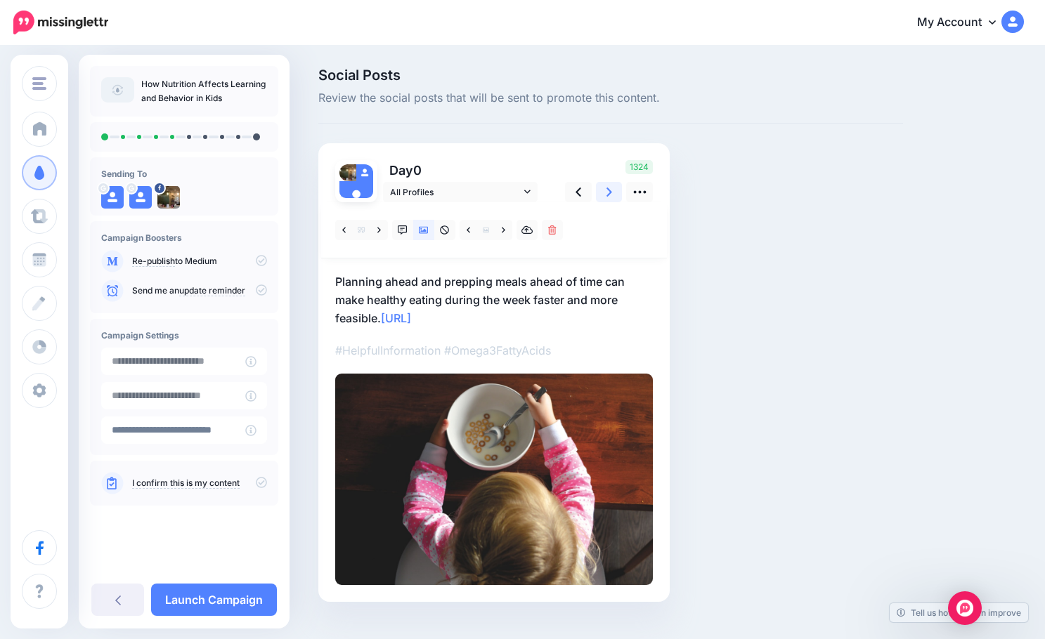
click at [606, 197] on icon at bounding box center [609, 192] width 6 height 15
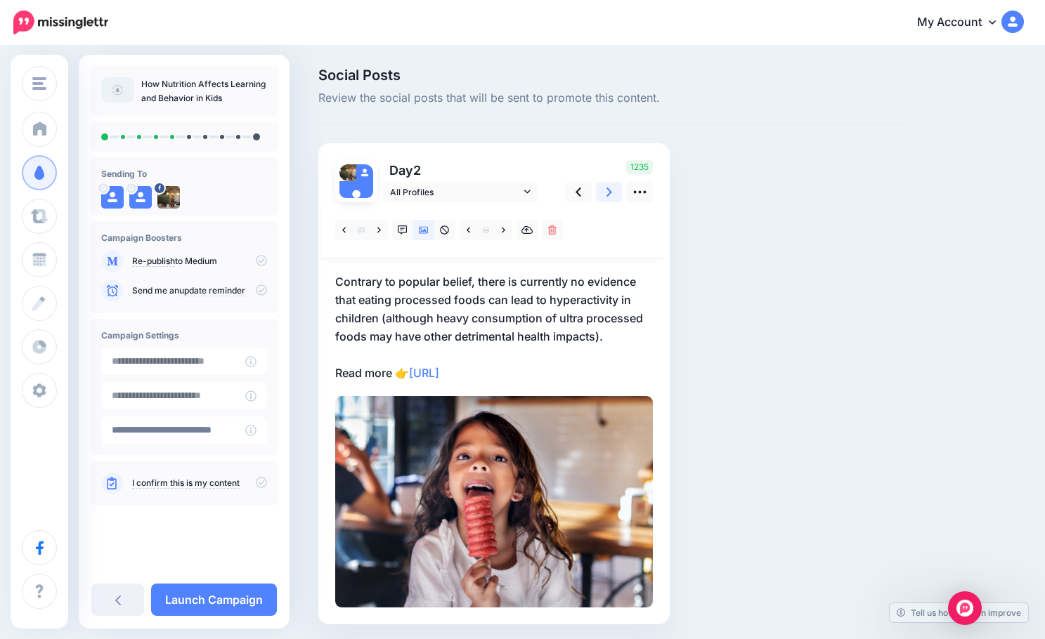
click at [606, 197] on icon at bounding box center [609, 192] width 6 height 15
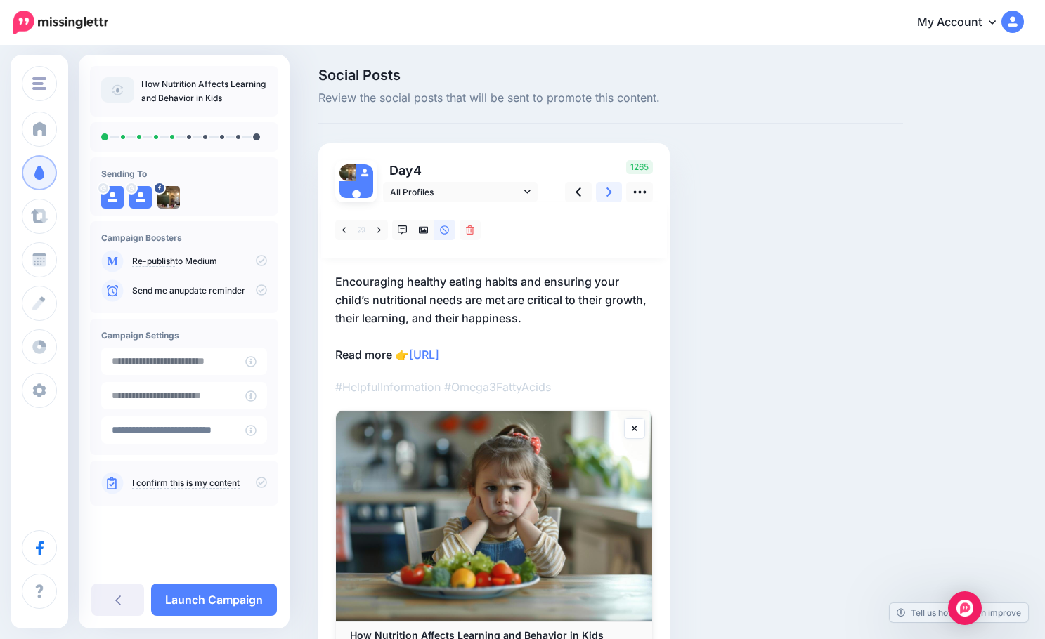
click at [606, 197] on icon at bounding box center [609, 192] width 6 height 15
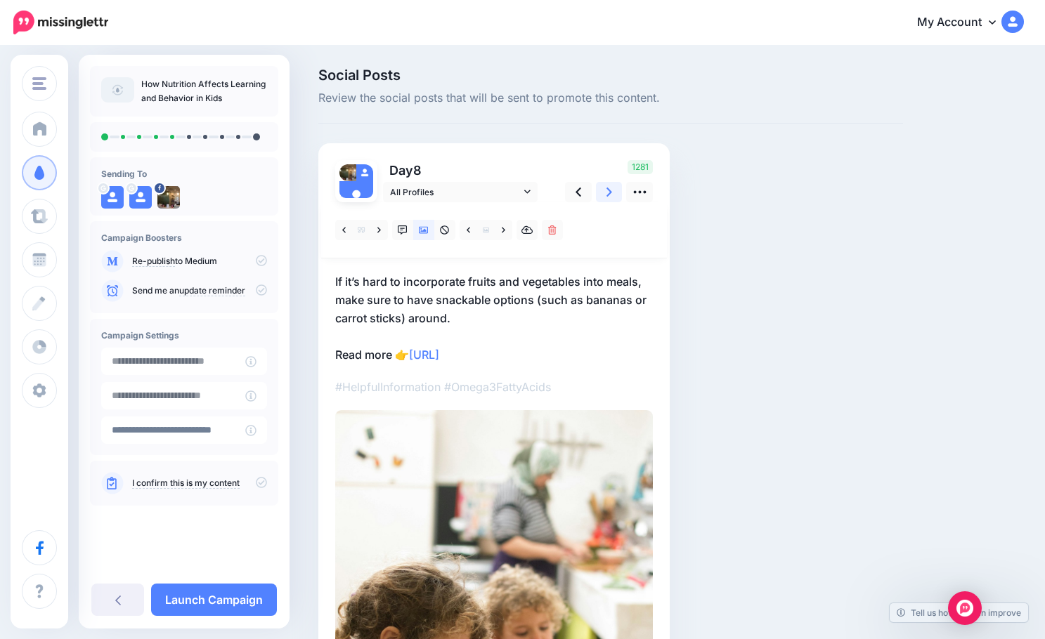
click at [606, 197] on icon at bounding box center [609, 192] width 6 height 15
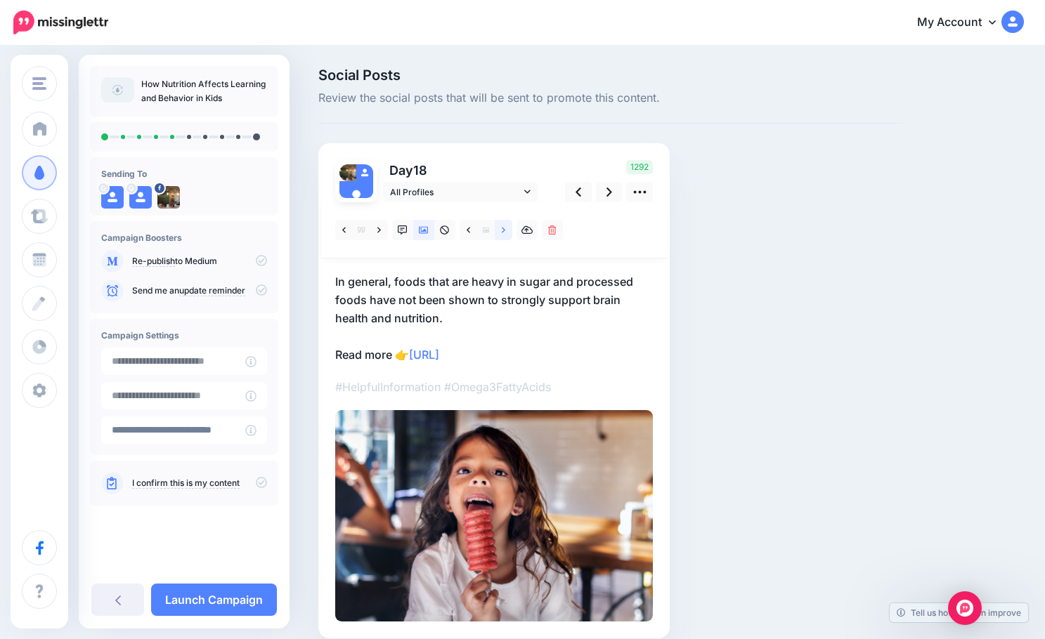
click at [502, 233] on icon at bounding box center [504, 230] width 4 height 10
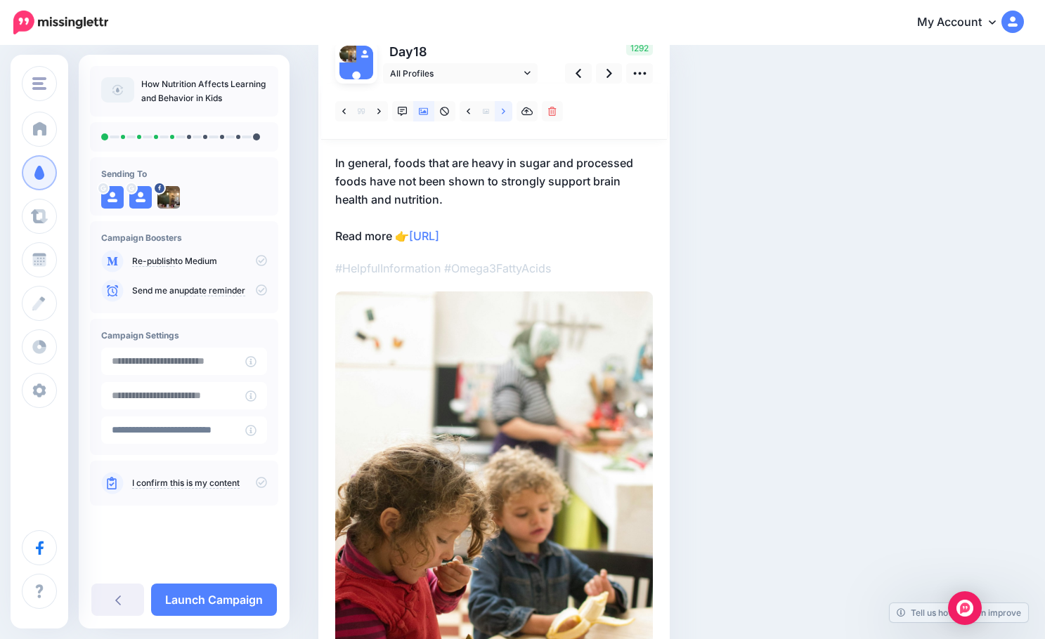
scroll to position [140, 0]
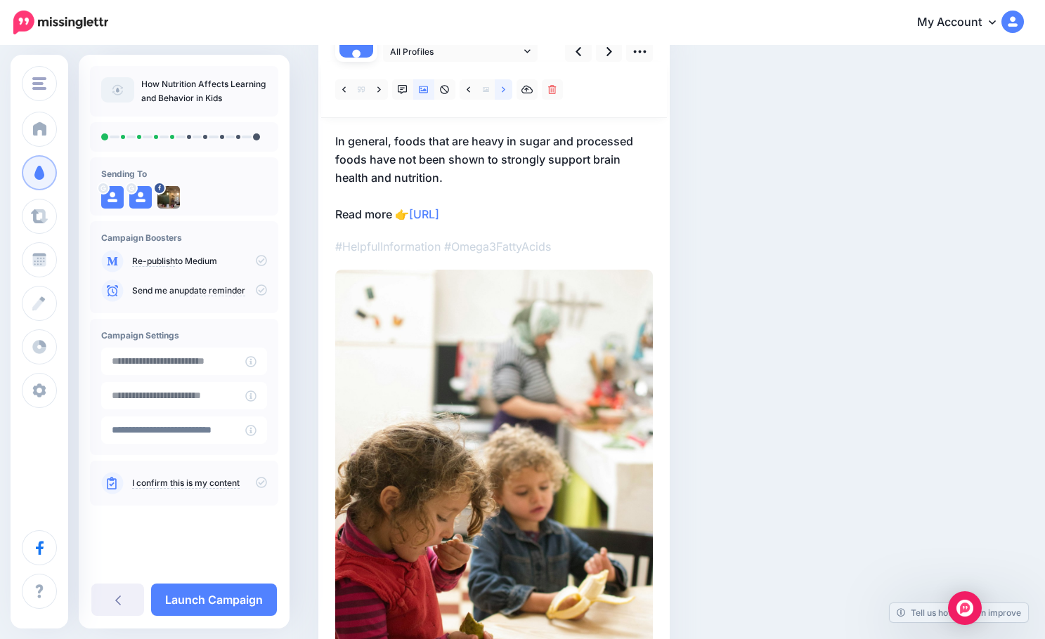
click at [502, 89] on icon at bounding box center [504, 90] width 4 height 10
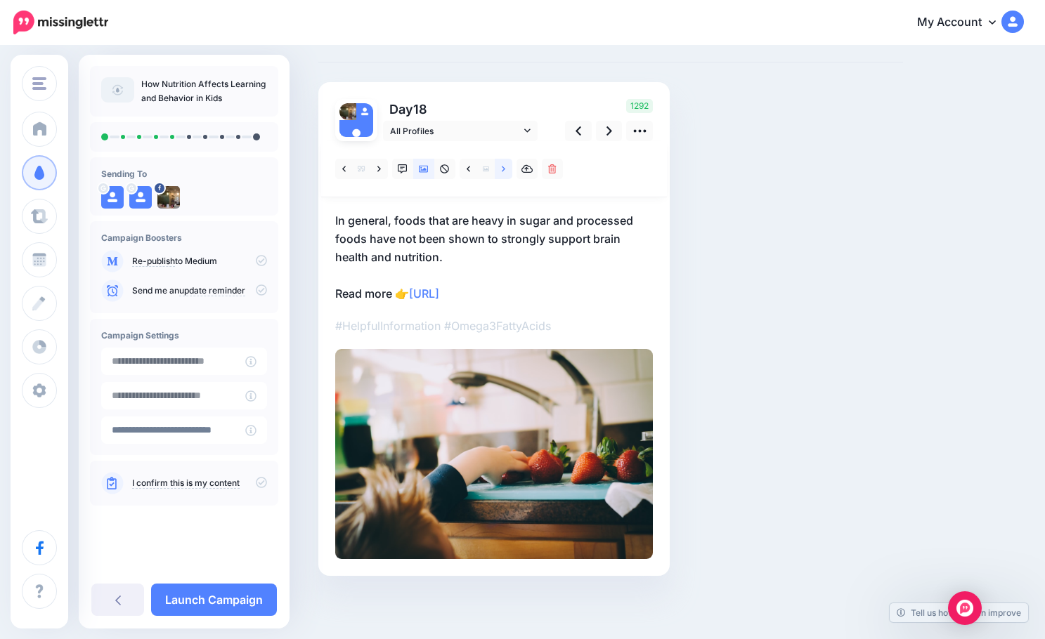
scroll to position [61, 0]
click at [608, 136] on icon at bounding box center [609, 131] width 6 height 15
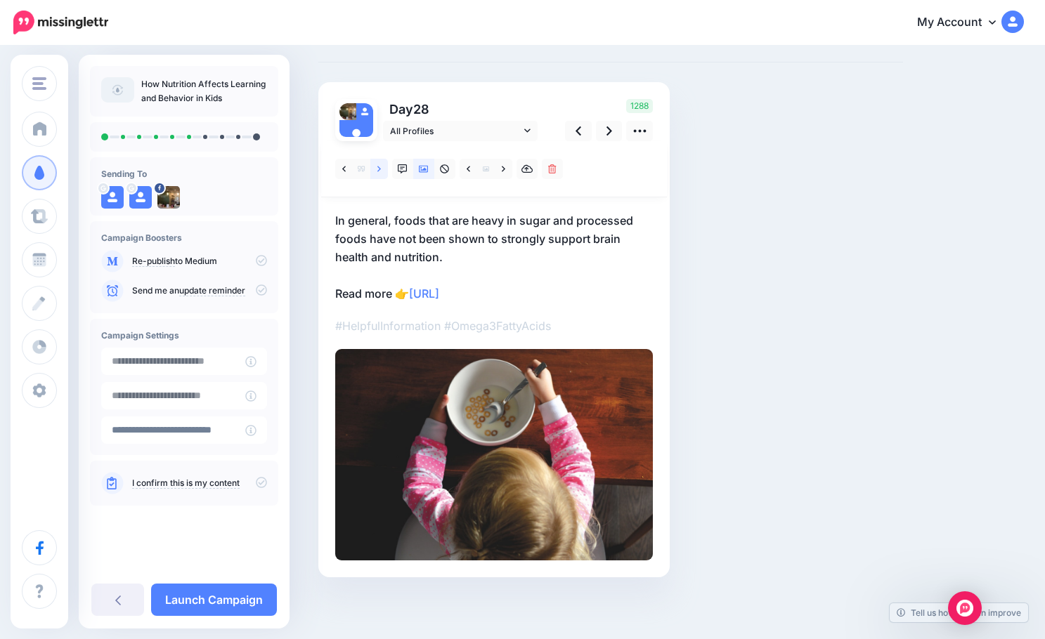
click at [380, 169] on icon at bounding box center [379, 169] width 4 height 6
click at [601, 133] on link at bounding box center [609, 131] width 27 height 20
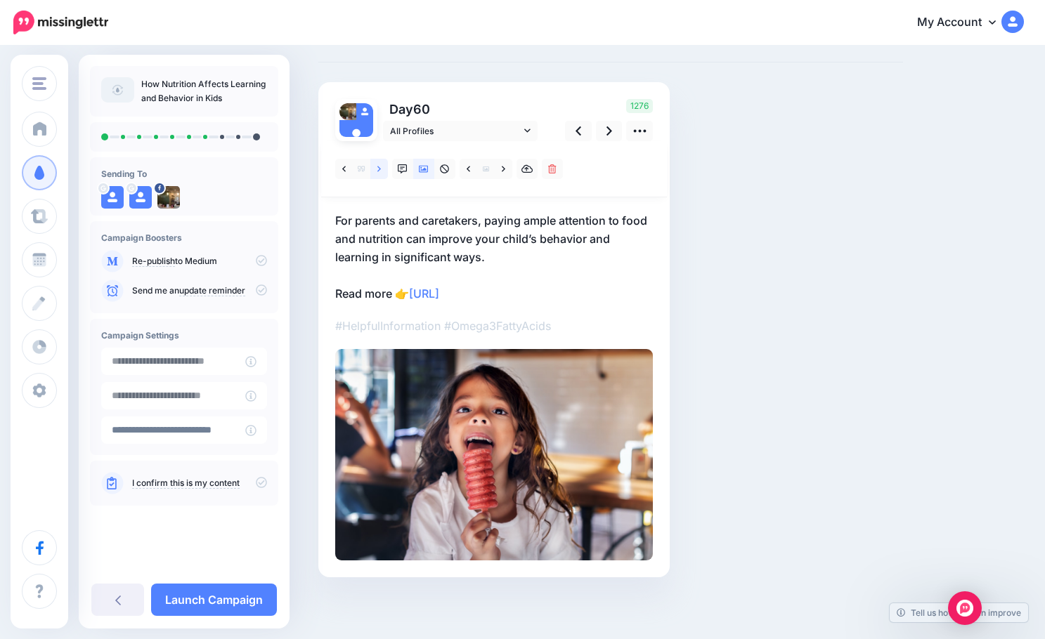
click at [379, 171] on icon at bounding box center [379, 169] width 4 height 6
click at [568, 132] on link at bounding box center [578, 131] width 27 height 20
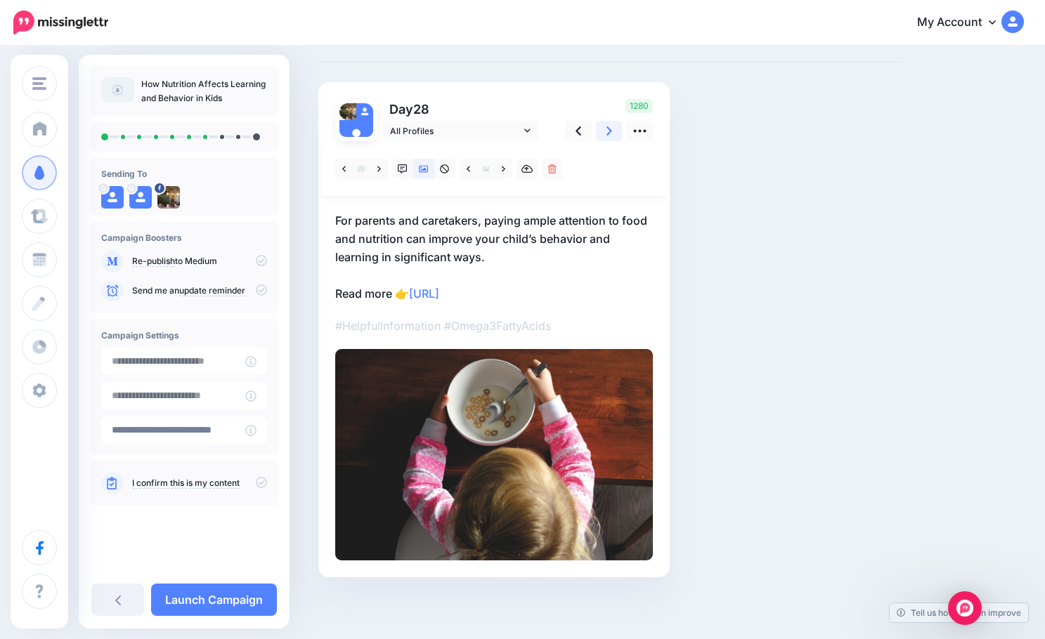
click at [610, 131] on icon at bounding box center [609, 130] width 6 height 9
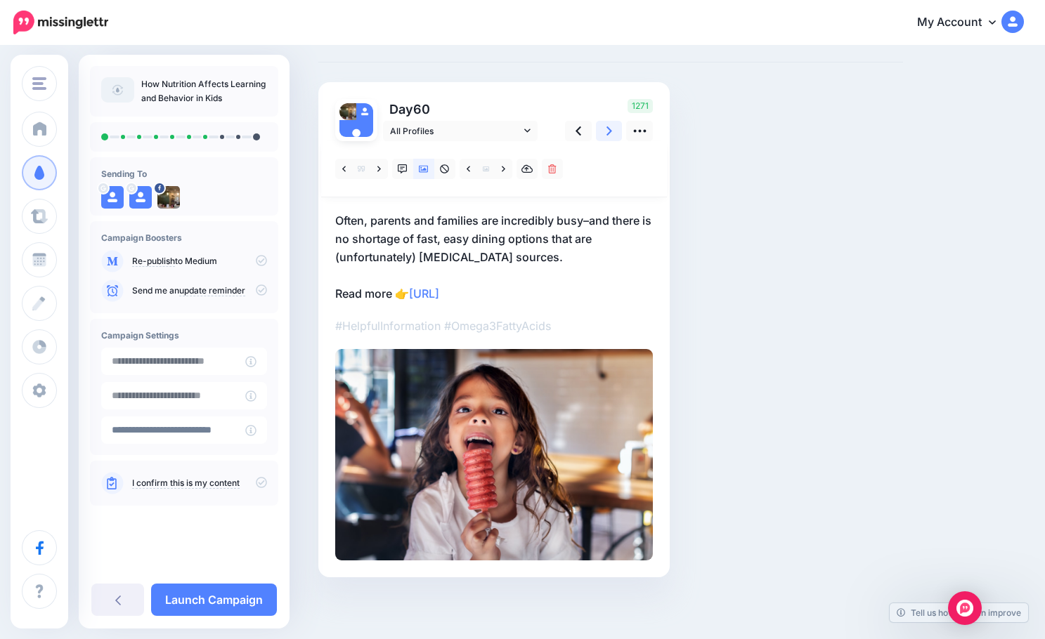
click at [605, 135] on link at bounding box center [609, 131] width 27 height 20
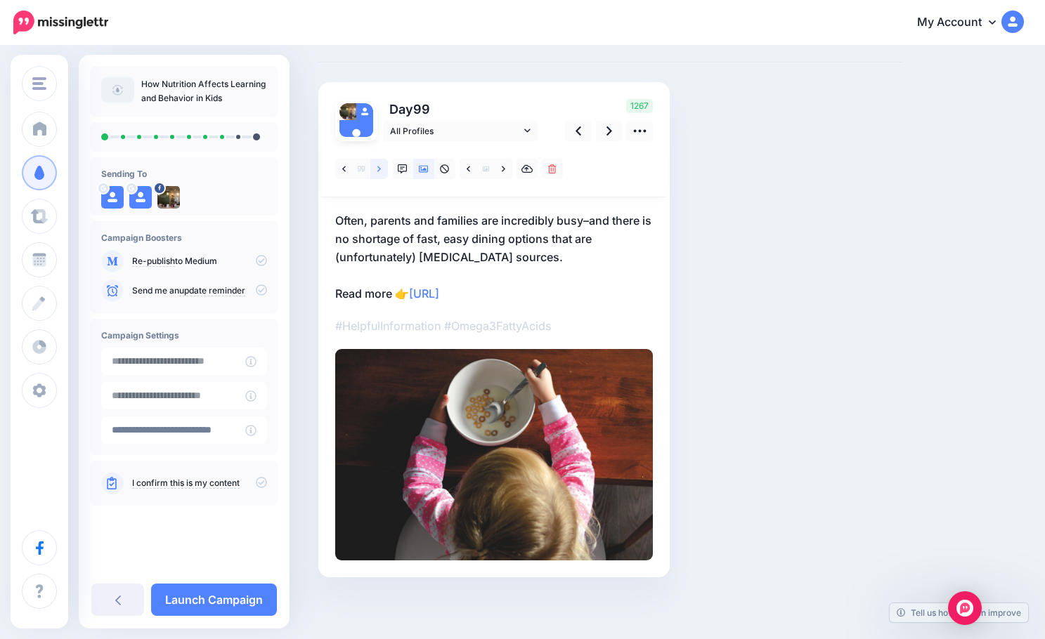
click at [380, 169] on icon at bounding box center [379, 169] width 4 height 6
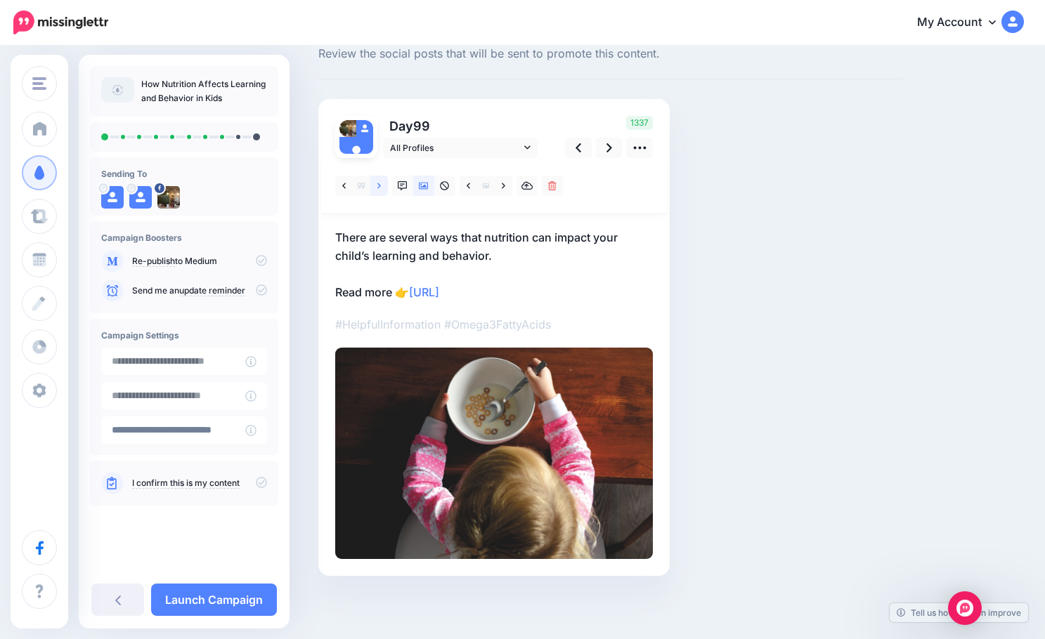
scroll to position [44, 0]
click at [499, 187] on link at bounding box center [504, 186] width 18 height 20
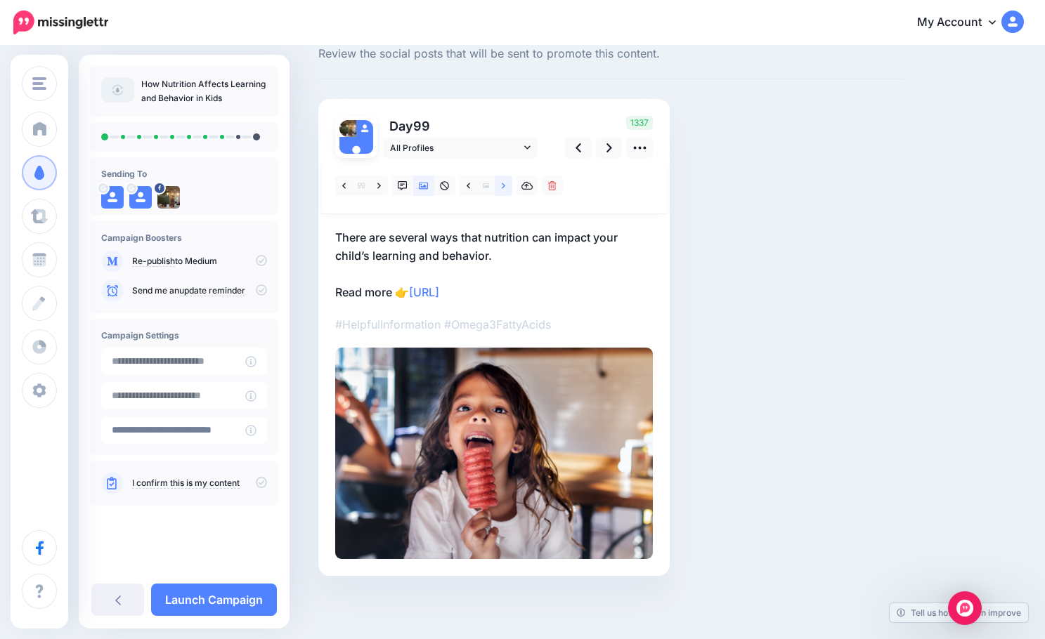
click at [499, 187] on link at bounding box center [504, 186] width 18 height 20
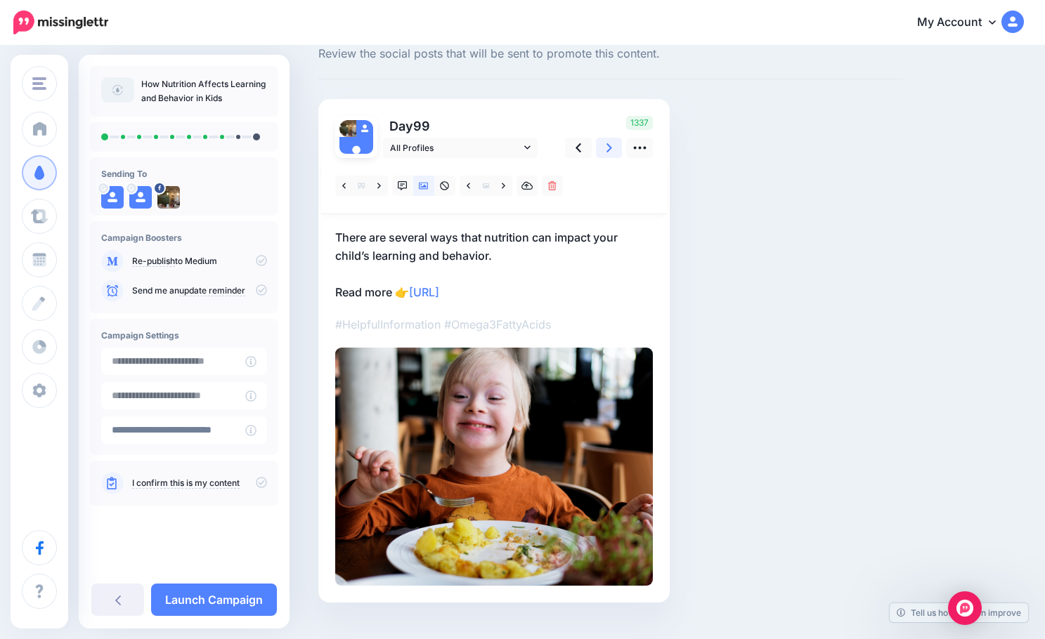
click at [603, 153] on link at bounding box center [609, 148] width 27 height 20
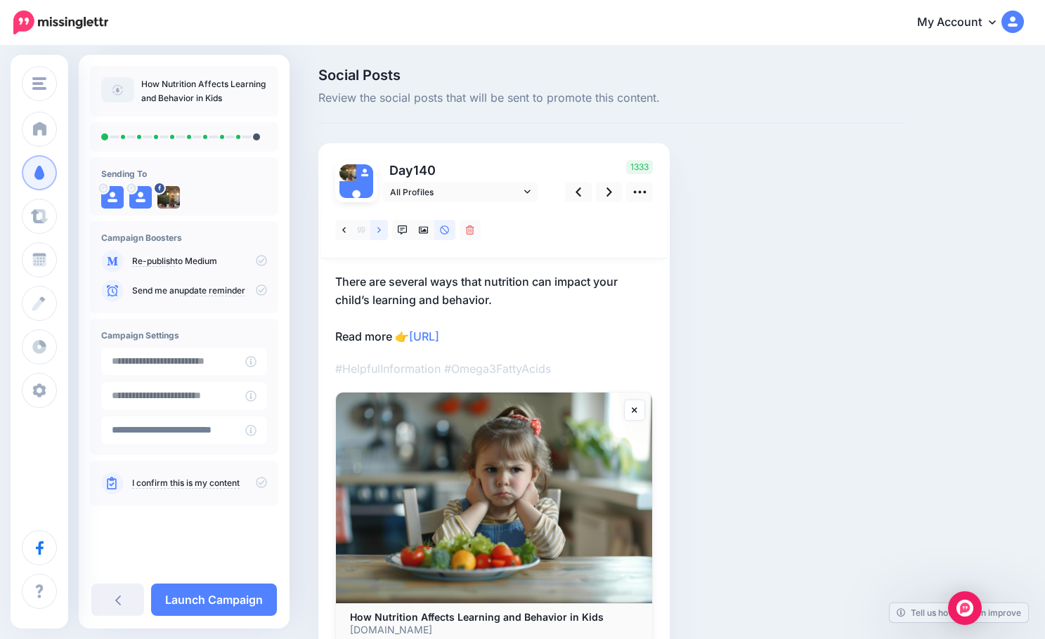
click at [381, 230] on link at bounding box center [379, 230] width 18 height 20
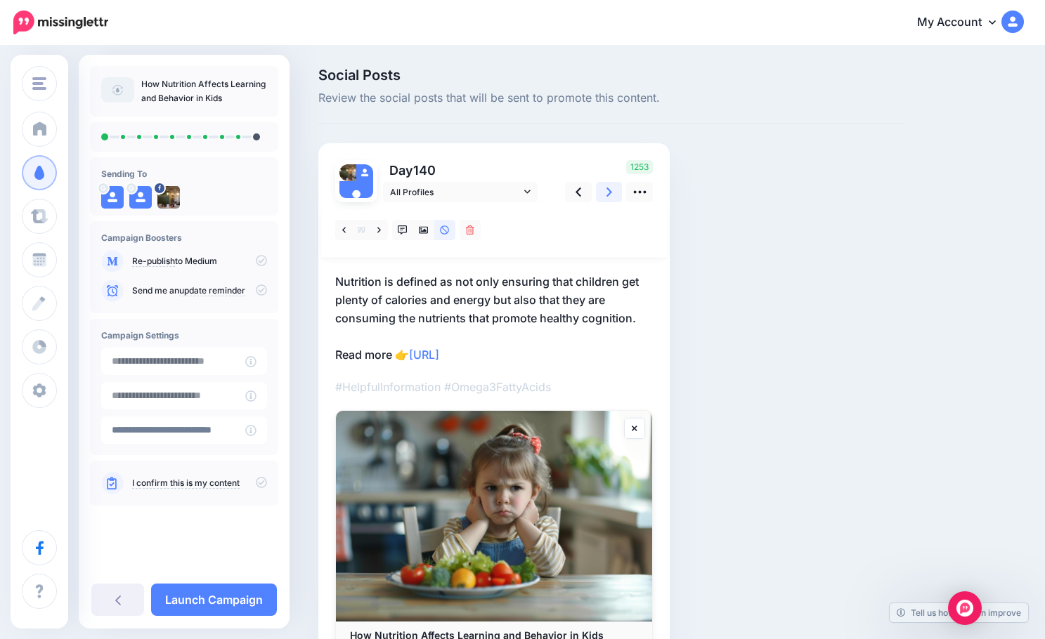
click at [609, 192] on icon at bounding box center [609, 192] width 6 height 15
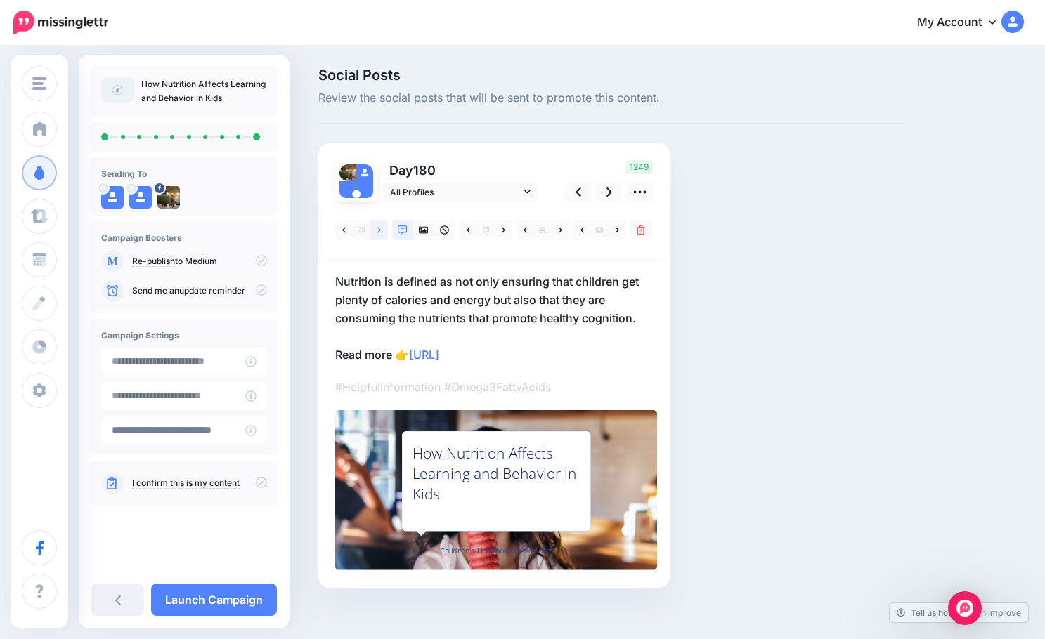
click at [379, 233] on icon at bounding box center [379, 230] width 4 height 10
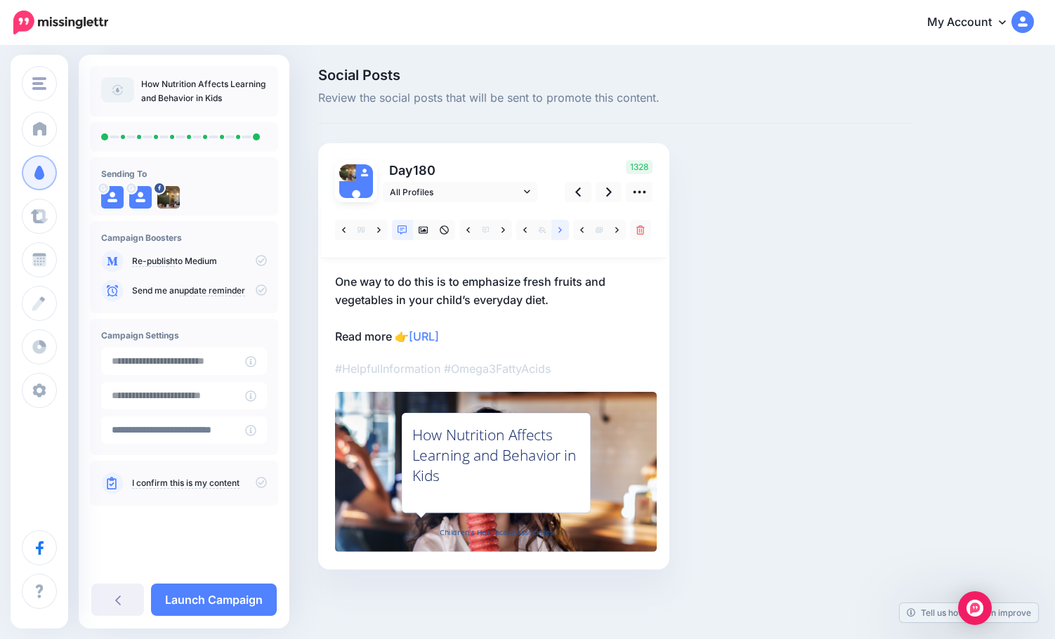
click at [558, 233] on icon at bounding box center [560, 230] width 4 height 10
click at [427, 228] on icon at bounding box center [424, 230] width 10 height 10
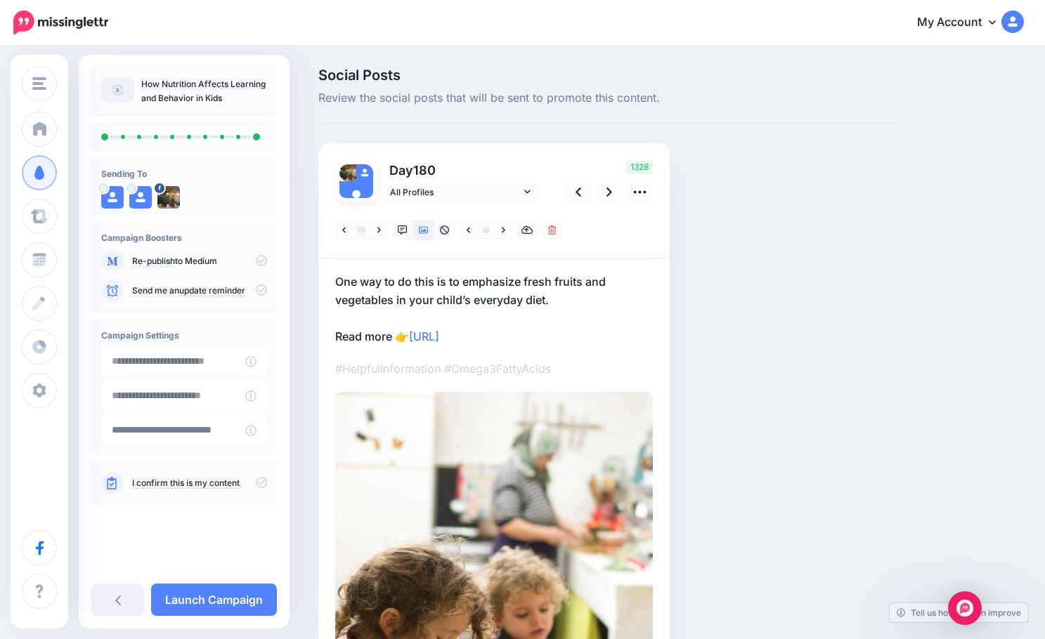
click at [393, 282] on p "One way to do this is to emphasize fresh fruits and vegetables in your child’s …" at bounding box center [494, 309] width 318 height 73
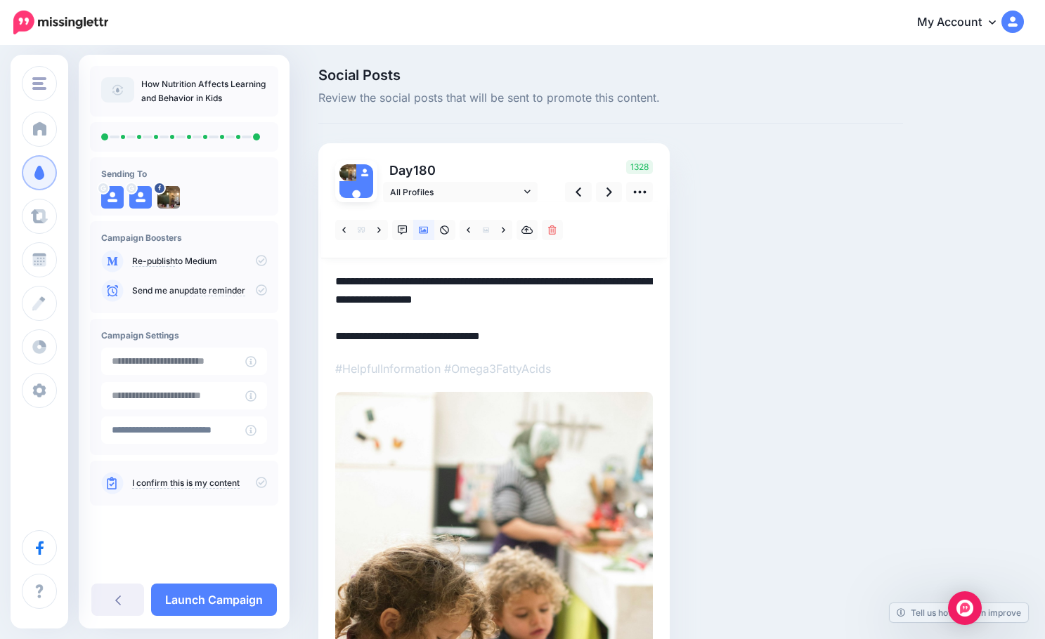
click at [393, 283] on textarea "**********" at bounding box center [494, 309] width 318 height 73
click at [434, 282] on textarea "**********" at bounding box center [494, 309] width 318 height 73
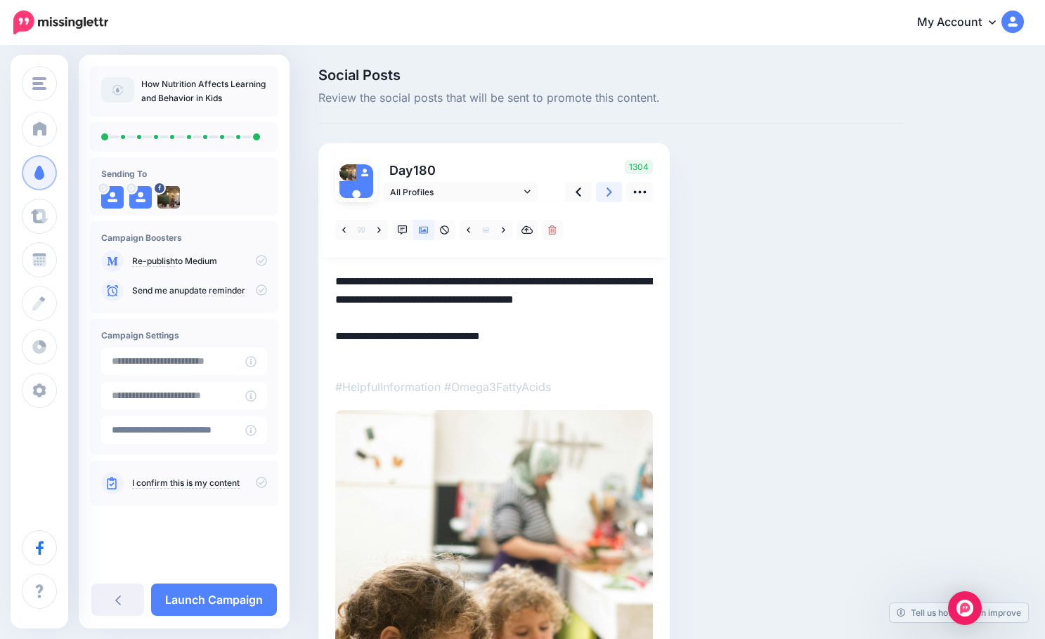
type textarea "**********"
click at [614, 197] on link at bounding box center [609, 192] width 27 height 20
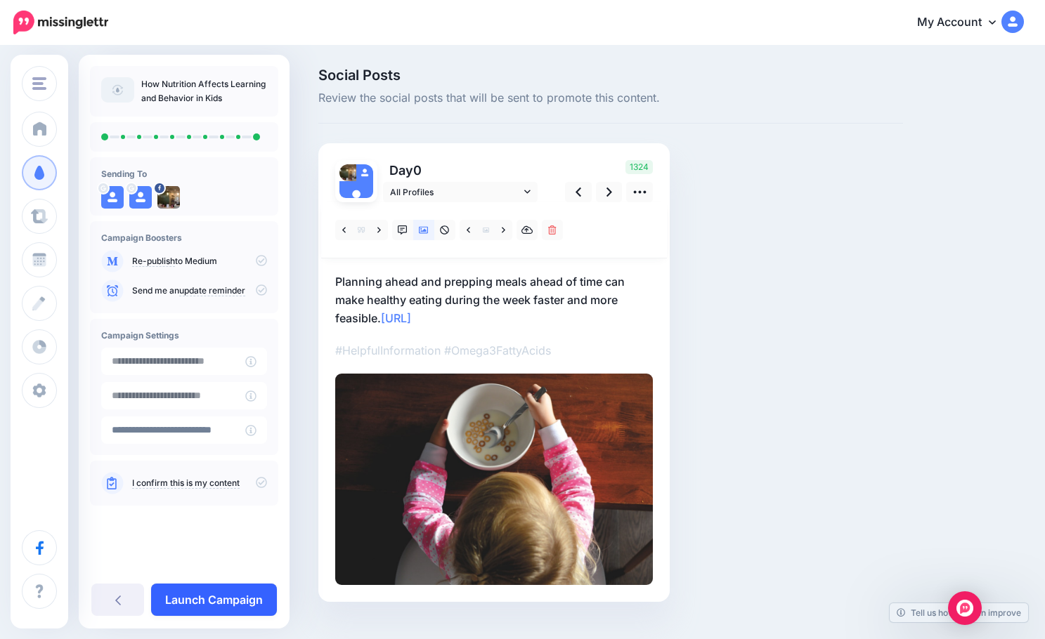
click at [221, 598] on link "Launch Campaign" at bounding box center [214, 600] width 126 height 32
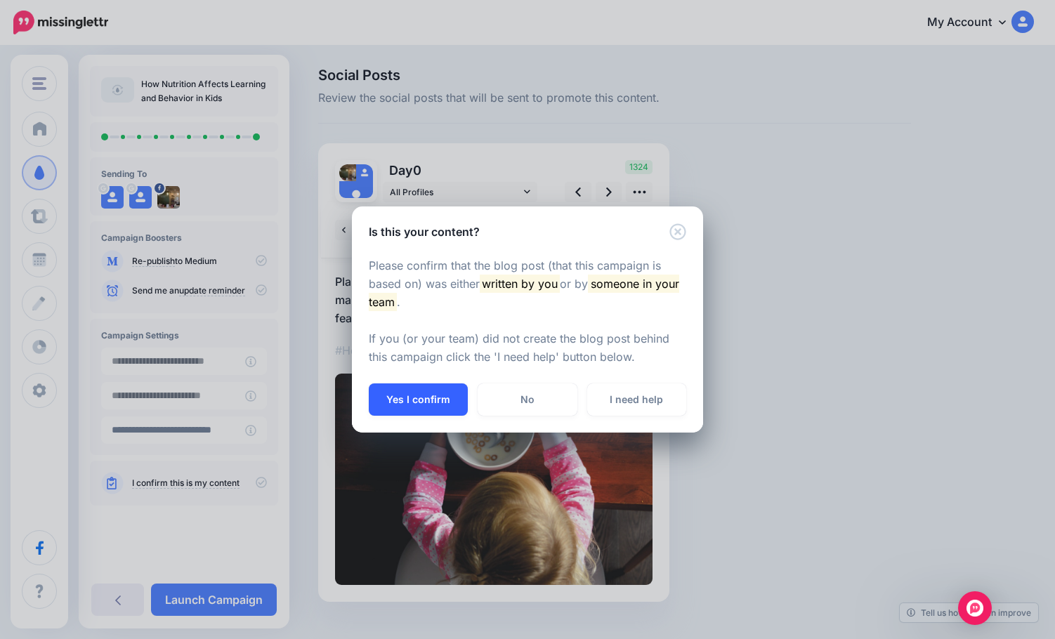
click at [400, 403] on button "Yes I confirm" at bounding box center [418, 400] width 99 height 32
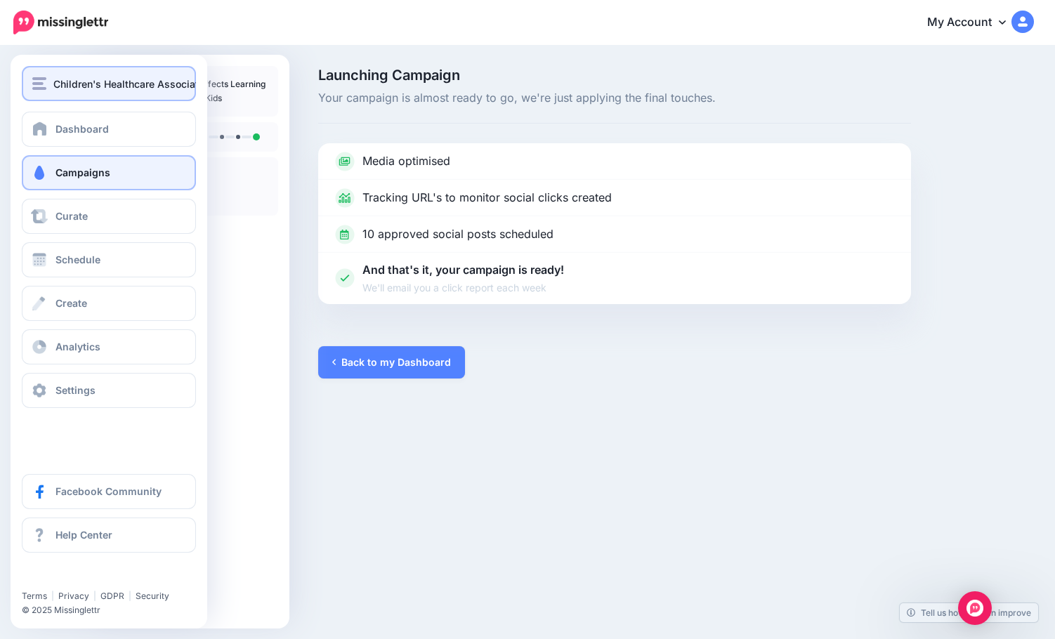
click at [93, 86] on span "Children's Healthcare Associates" at bounding box center [131, 84] width 157 height 16
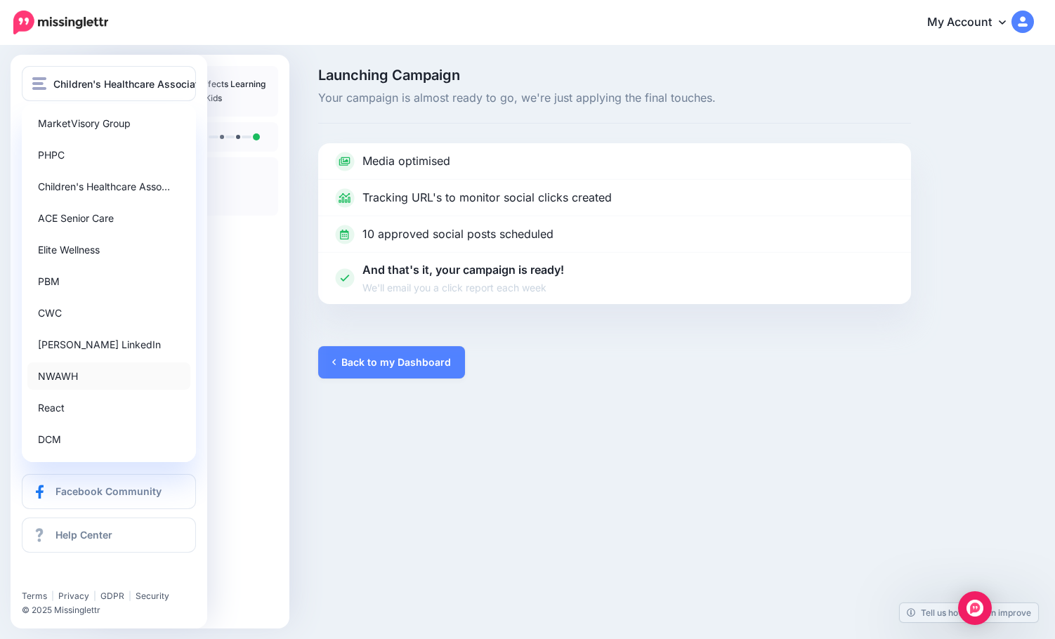
click at [94, 374] on link "NWAWH" at bounding box center [108, 375] width 163 height 27
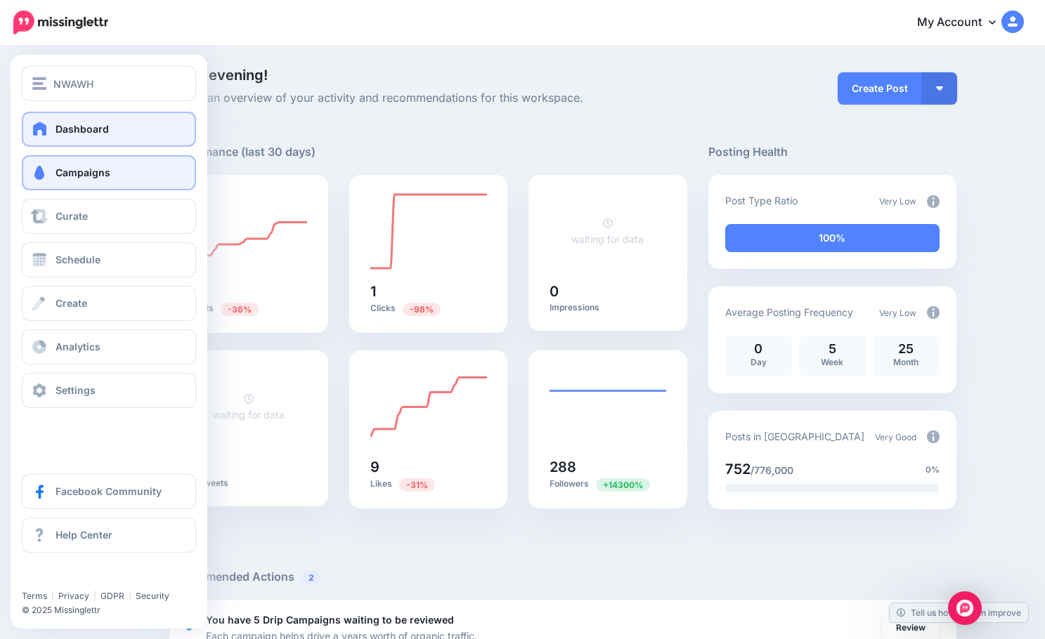
click at [75, 169] on span "Campaigns" at bounding box center [82, 172] width 55 height 12
